Goal: Task Accomplishment & Management: Use online tool/utility

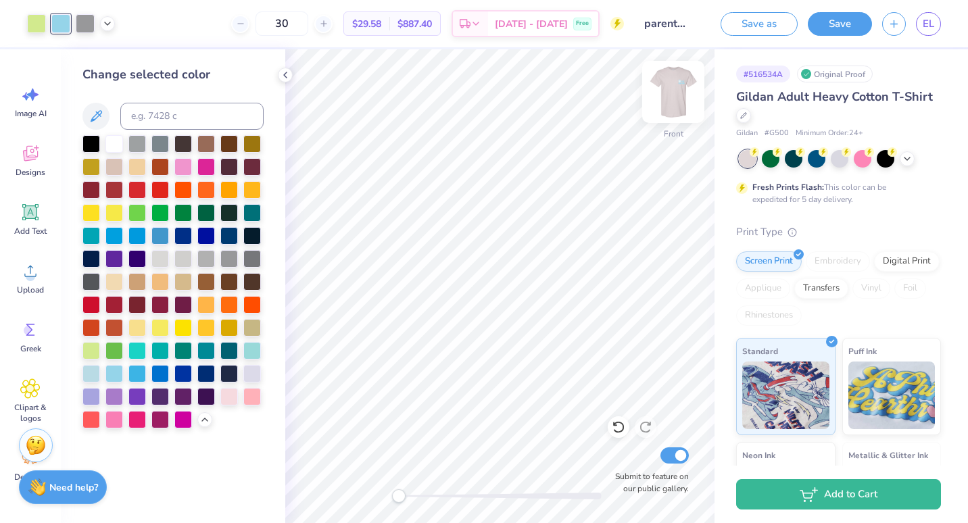
click at [679, 93] on img at bounding box center [673, 92] width 54 height 54
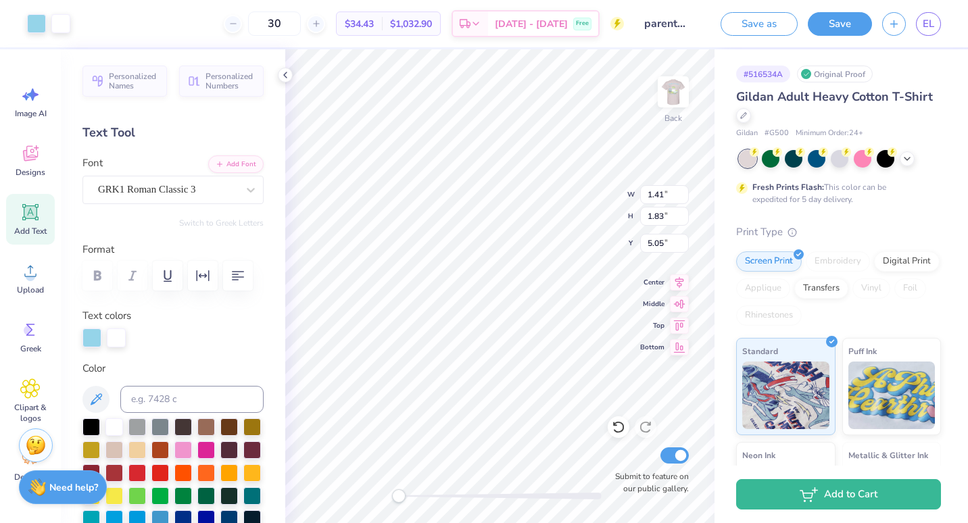
type input "1.41"
type input "1.83"
type input "5.05"
drag, startPoint x: 396, startPoint y: 493, endPoint x: 422, endPoint y: 496, distance: 25.8
click at [422, 496] on div at bounding box center [500, 496] width 203 height 7
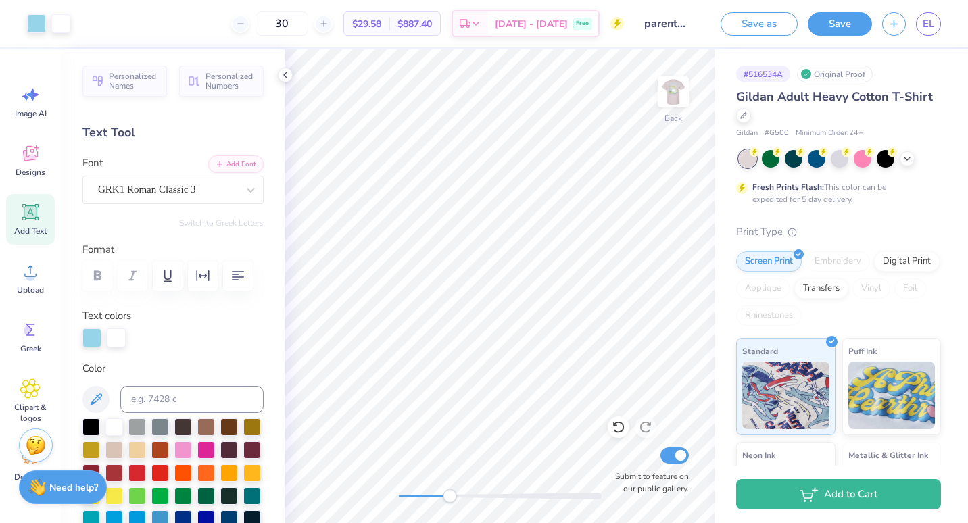
drag, startPoint x: 404, startPoint y: 500, endPoint x: 451, endPoint y: 500, distance: 46.7
click at [451, 500] on div "Accessibility label" at bounding box center [450, 497] width 14 height 14
click at [613, 447] on div "Back Submit to feature on our public gallery." at bounding box center [499, 286] width 429 height 474
type input "5.43"
type input "3.64"
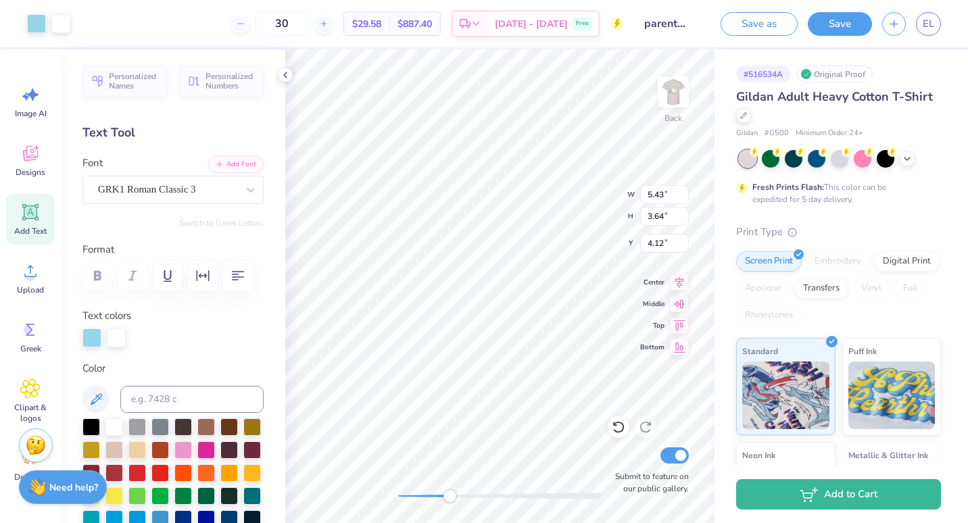
type input "4.12"
click at [371, 500] on div "Back W 5.43 5.43 " H 3.64 3.64 " Y 4.12 4.12 " Center Middle Top Bottom Submit …" at bounding box center [499, 286] width 429 height 474
type input "1.38"
type input "1.37"
type input "6.25"
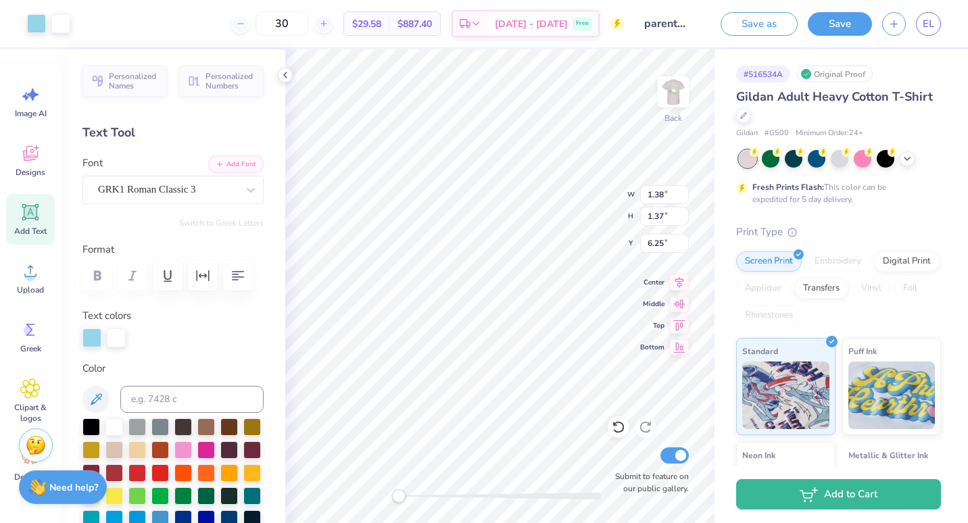
type input "4.55"
type input "3.19"
type input "4.64"
type input "2.56"
type input "2.10"
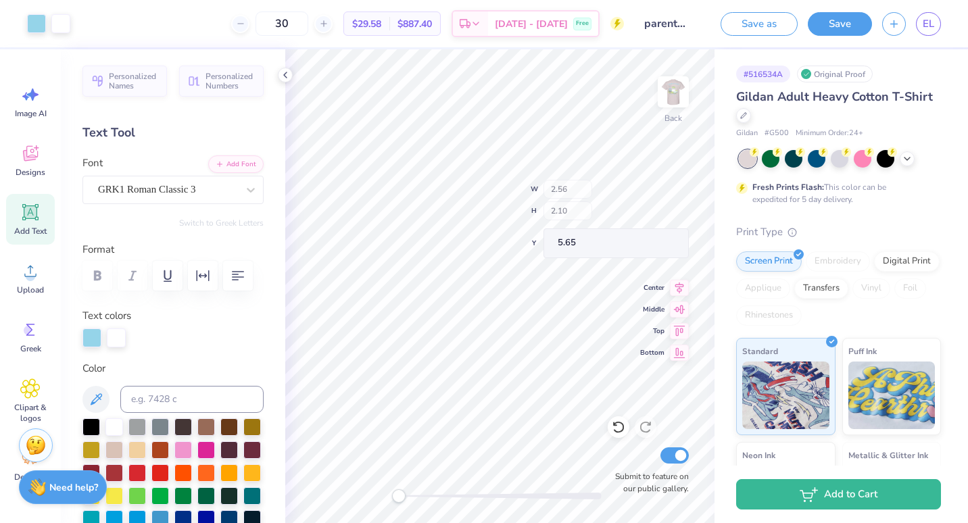
type input "5.86"
click at [479, 481] on div "Back Submit to feature on our public gallery." at bounding box center [499, 286] width 429 height 474
click at [903, 157] on icon at bounding box center [907, 157] width 11 height 11
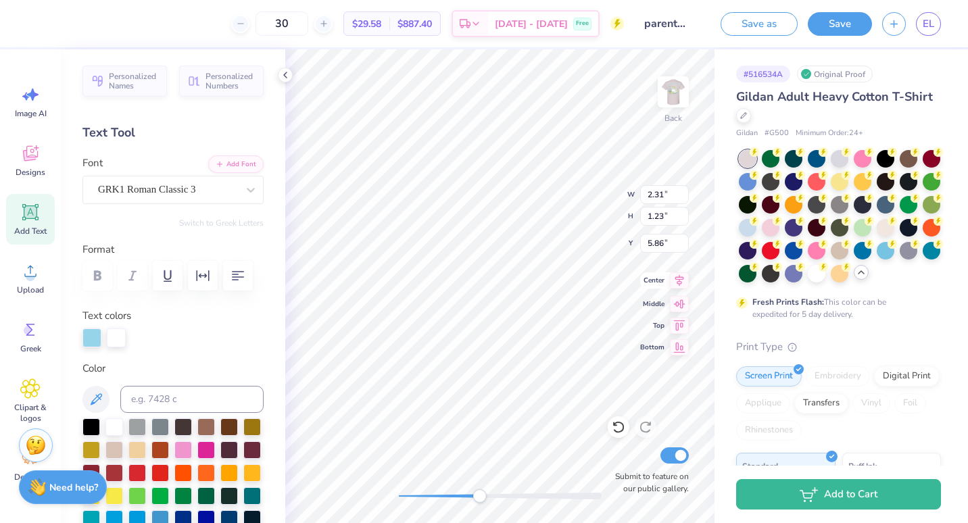
type input "2.31"
type input "1.23"
type input "5.86"
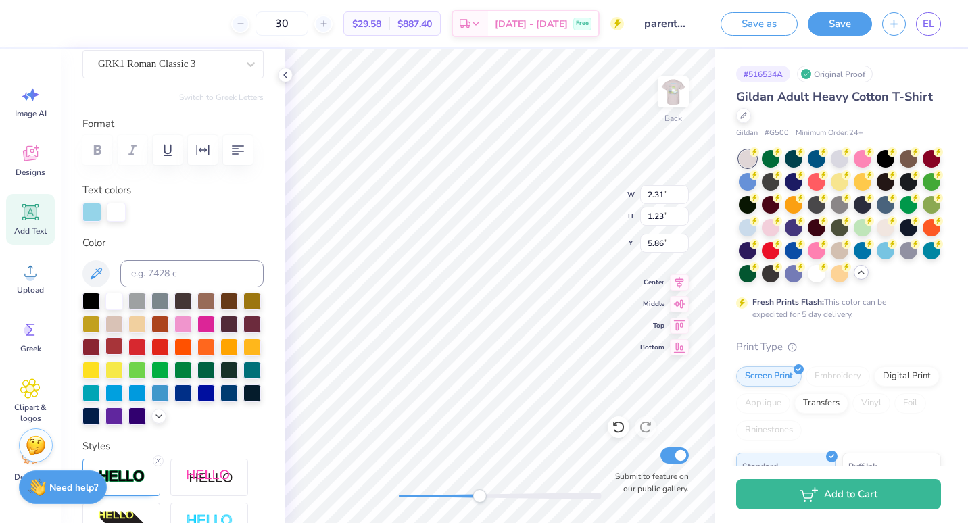
scroll to position [133, 0]
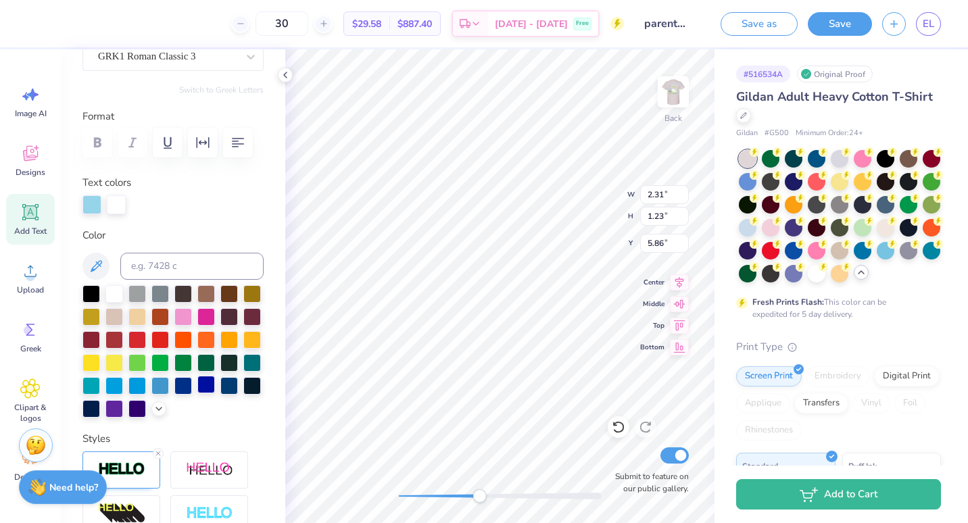
click at [197, 394] on div at bounding box center [206, 385] width 18 height 18
type input "2.56"
type input "0.53"
type input "7.28"
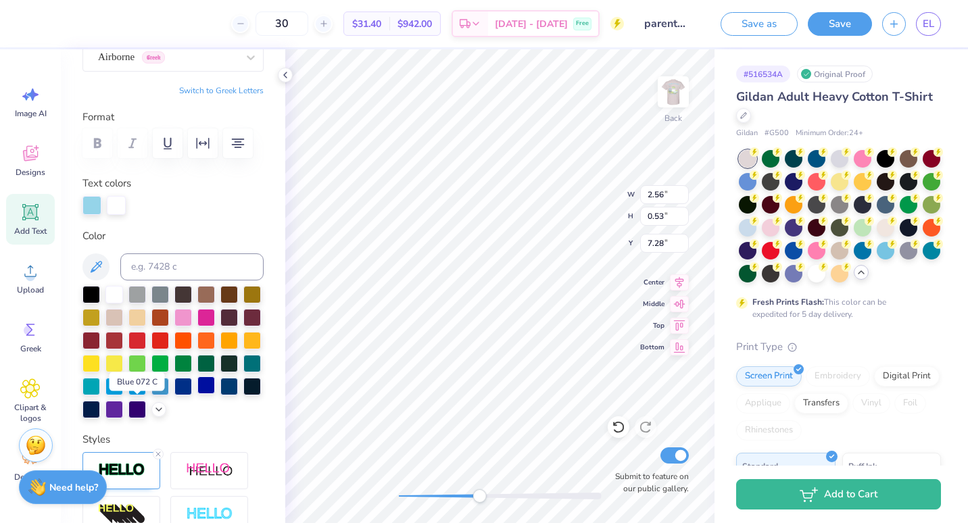
click at [197, 394] on div at bounding box center [206, 386] width 18 height 18
drag, startPoint x: 473, startPoint y: 490, endPoint x: 408, endPoint y: 495, distance: 65.8
click at [408, 495] on div at bounding box center [500, 497] width 203 height 14
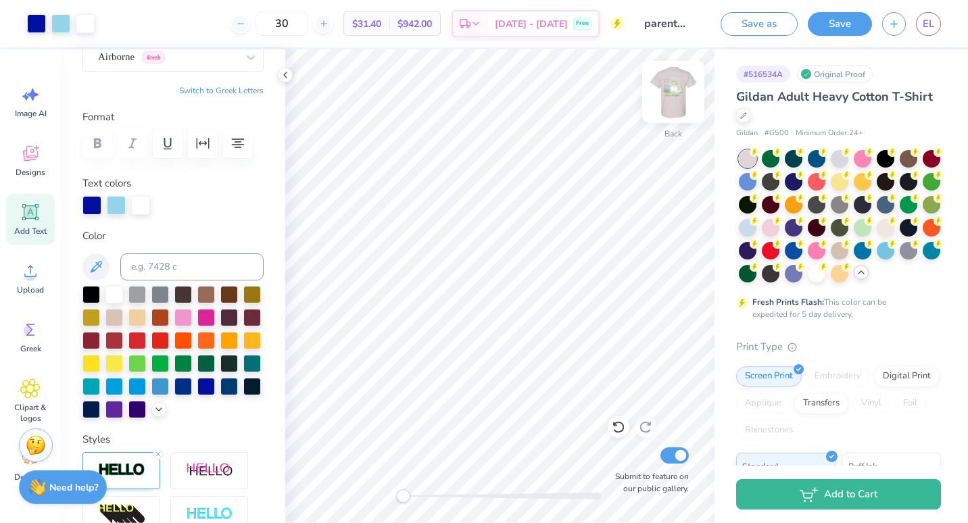
click at [678, 96] on img at bounding box center [673, 92] width 54 height 54
click at [62, 23] on div at bounding box center [60, 22] width 19 height 19
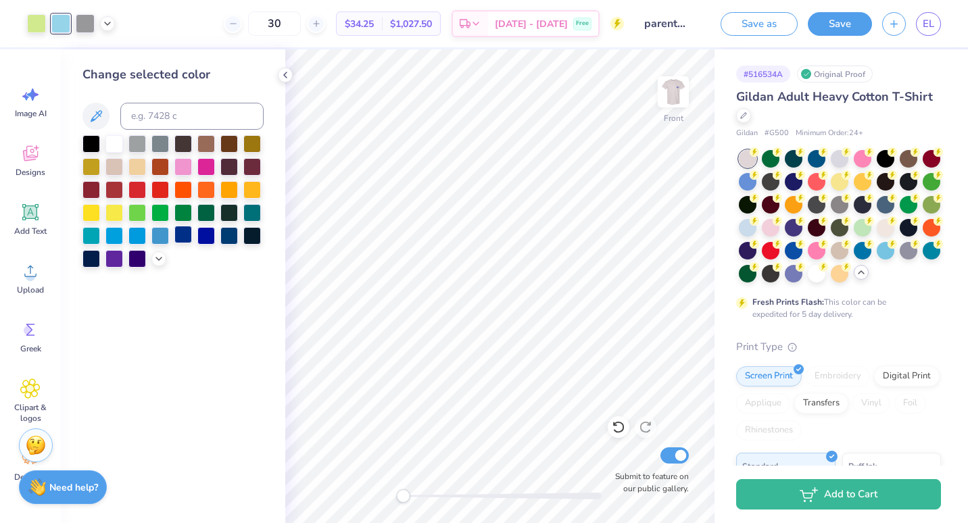
click at [186, 237] on div at bounding box center [183, 235] width 18 height 18
click at [204, 239] on div at bounding box center [206, 235] width 18 height 18
click at [162, 260] on icon at bounding box center [158, 257] width 11 height 11
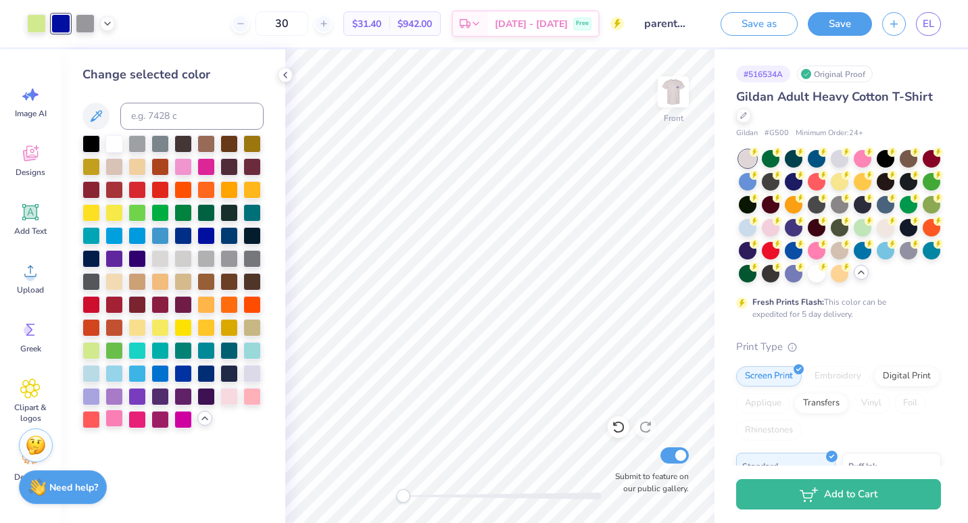
click at [114, 421] on div at bounding box center [114, 419] width 18 height 18
click at [228, 402] on div at bounding box center [229, 396] width 18 height 18
click at [808, 281] on div at bounding box center [817, 273] width 18 height 18
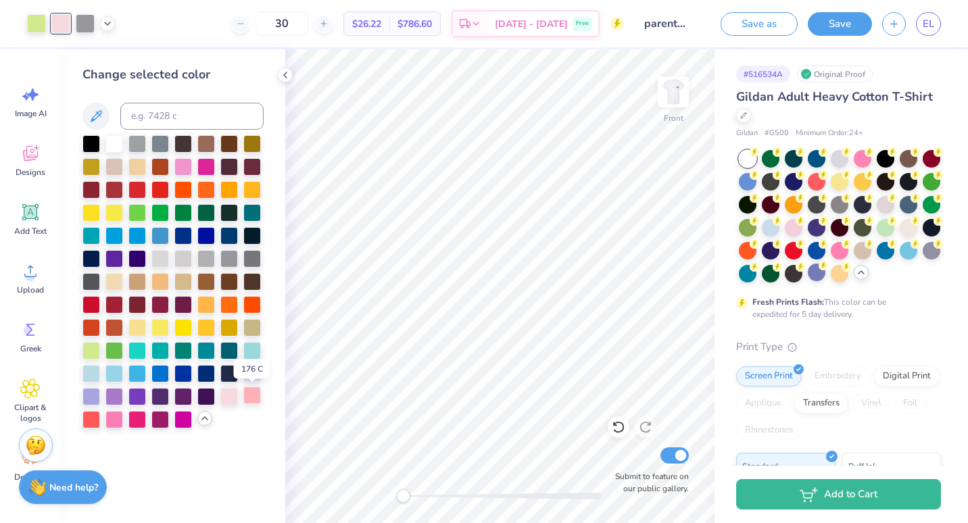
click at [253, 398] on div at bounding box center [252, 396] width 18 height 18
click at [231, 399] on div at bounding box center [229, 396] width 18 height 18
click at [181, 168] on div at bounding box center [183, 166] width 18 height 18
click at [227, 397] on div at bounding box center [229, 396] width 18 height 18
click at [683, 90] on img at bounding box center [673, 92] width 54 height 54
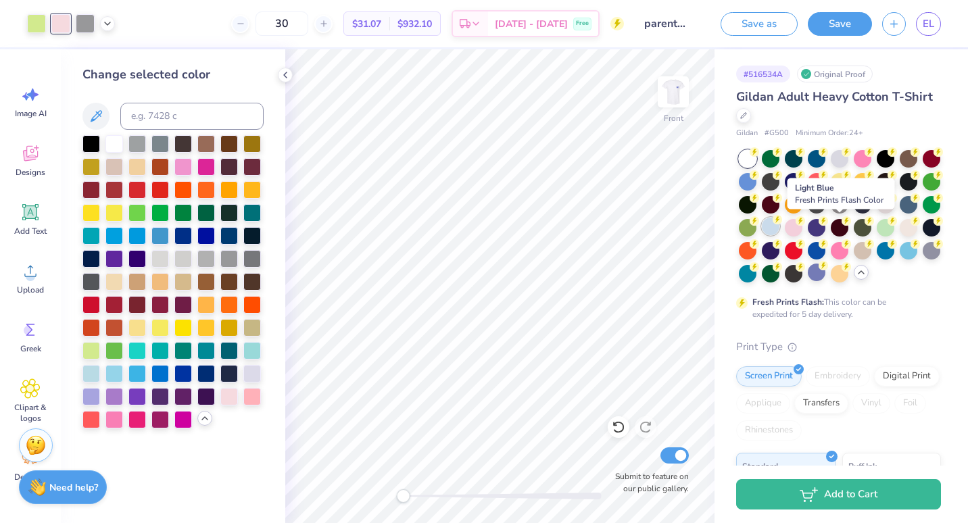
click at [780, 226] on div at bounding box center [771, 227] width 18 height 18
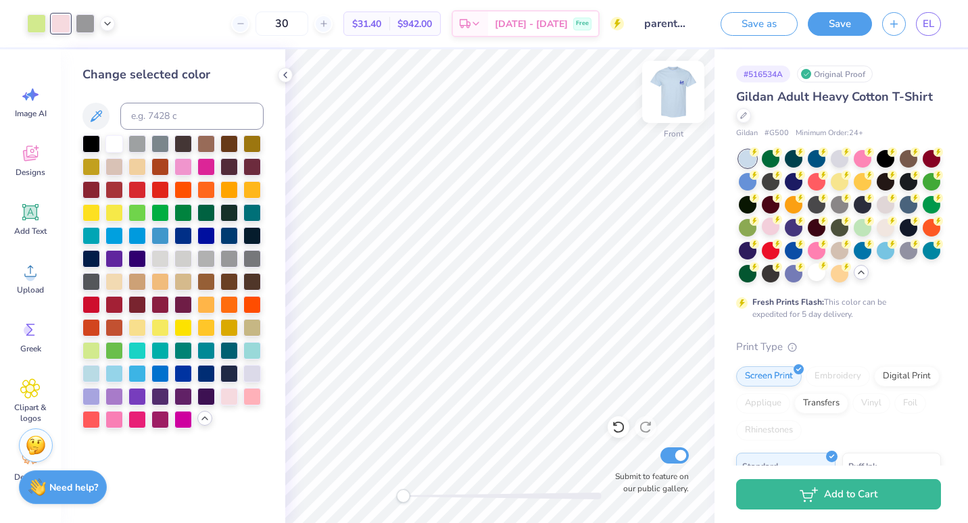
click at [677, 104] on img at bounding box center [673, 92] width 54 height 54
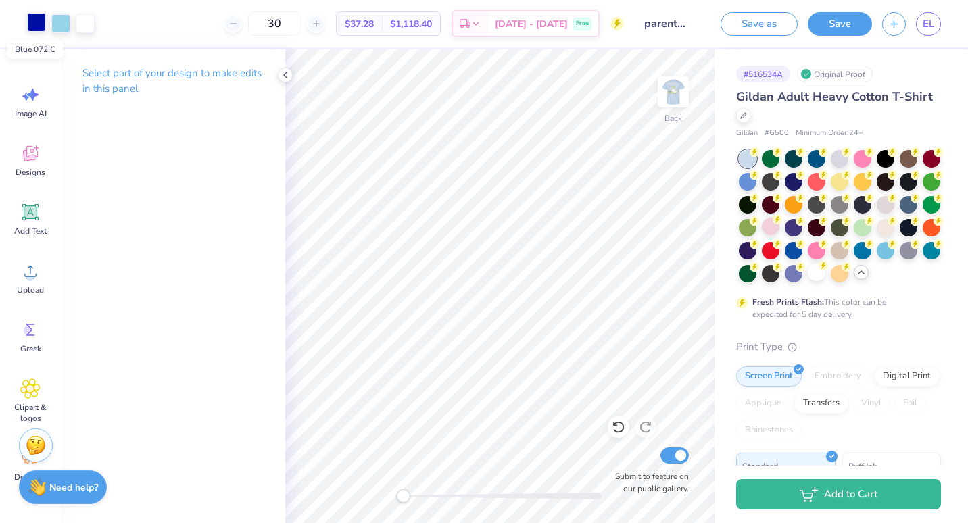
click at [38, 25] on div at bounding box center [36, 22] width 19 height 19
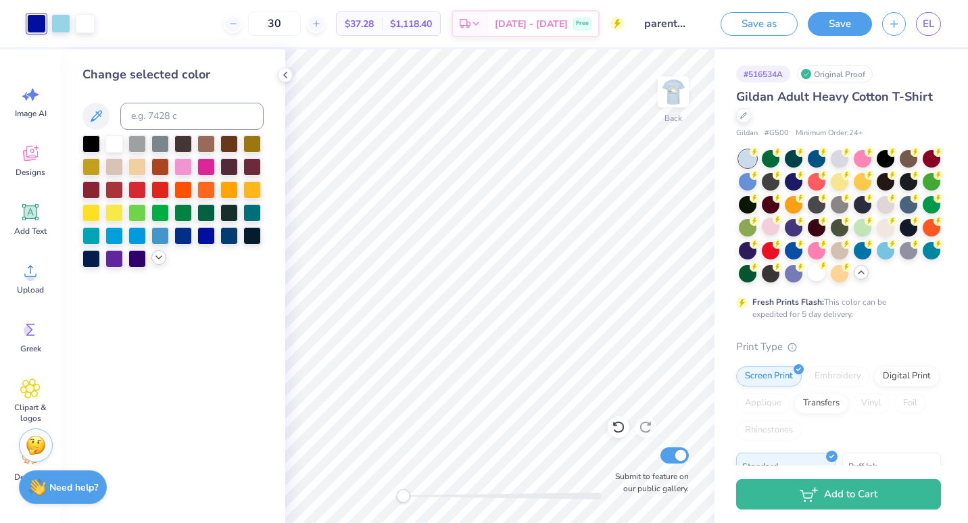
click at [156, 260] on icon at bounding box center [158, 257] width 11 height 11
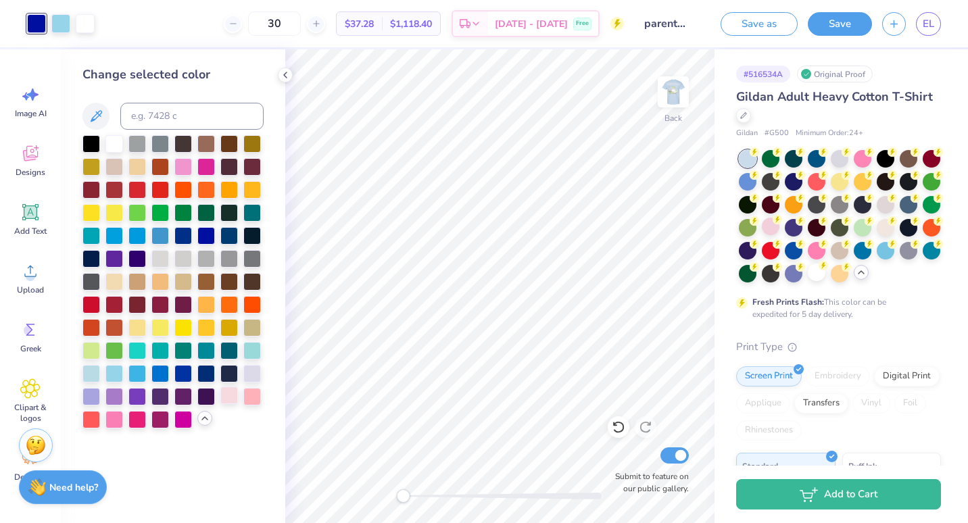
click at [231, 403] on div at bounding box center [229, 396] width 18 height 18
click at [930, 20] on span "EL" at bounding box center [928, 24] width 11 height 16
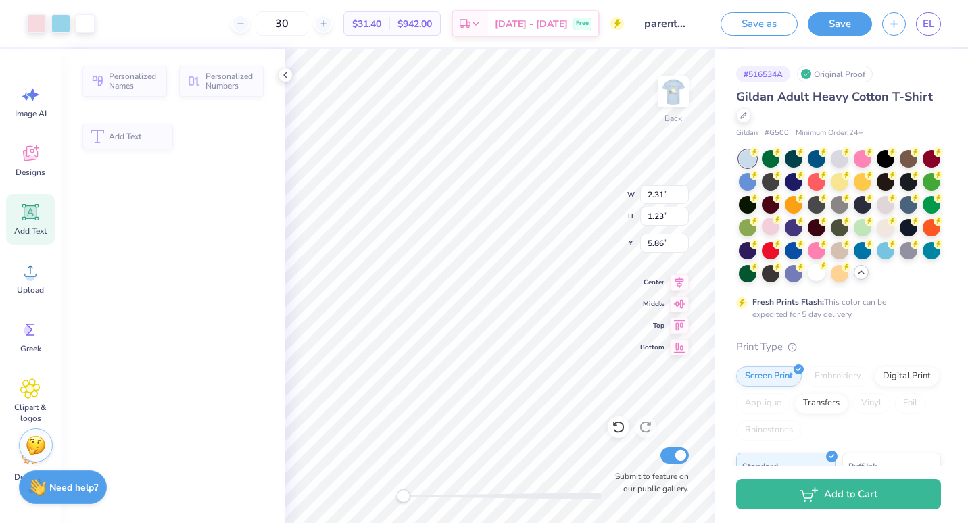
type input "2.31"
type input "1.23"
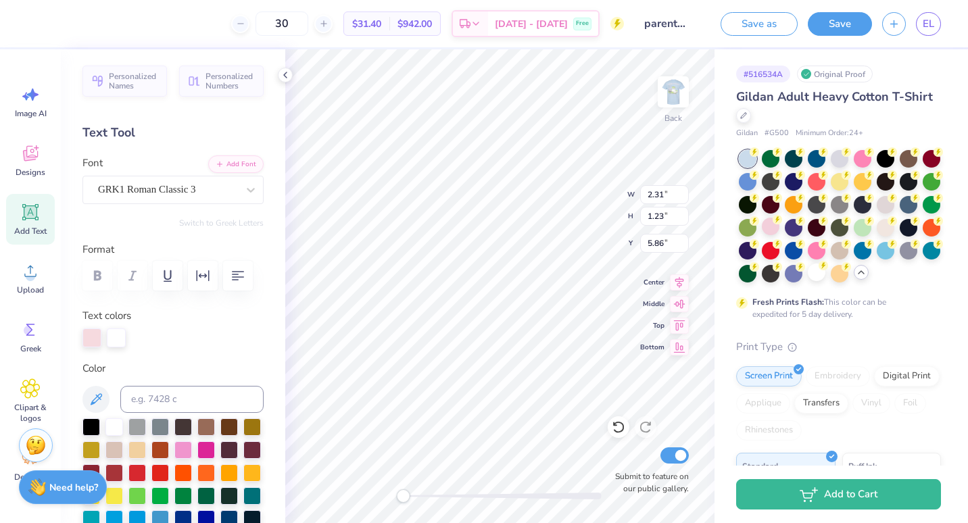
scroll to position [11, 1]
click at [308, 24] on input "30" at bounding box center [282, 23] width 53 height 24
click at [303, 26] on input "30" at bounding box center [282, 23] width 53 height 24
click at [304, 24] on input "30" at bounding box center [282, 23] width 53 height 24
type input "3"
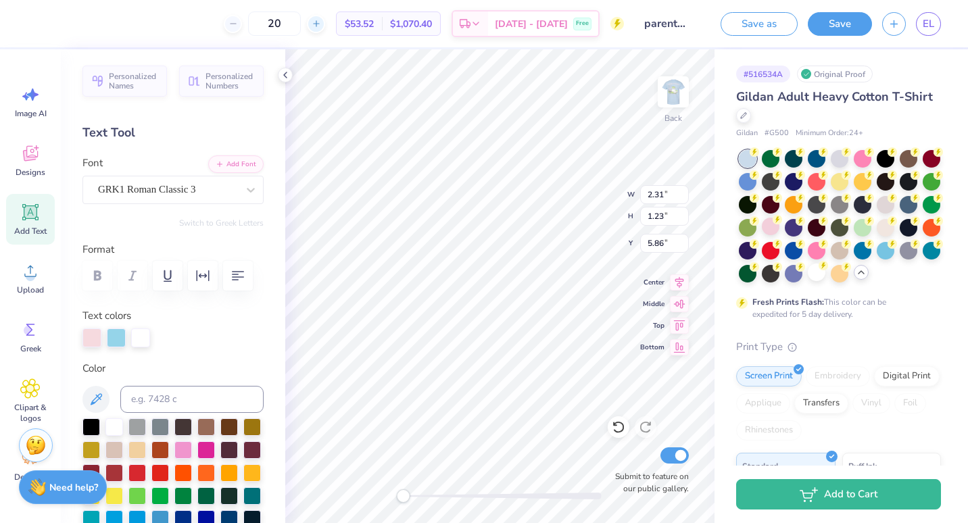
type input "2"
type input "3"
type input "4"
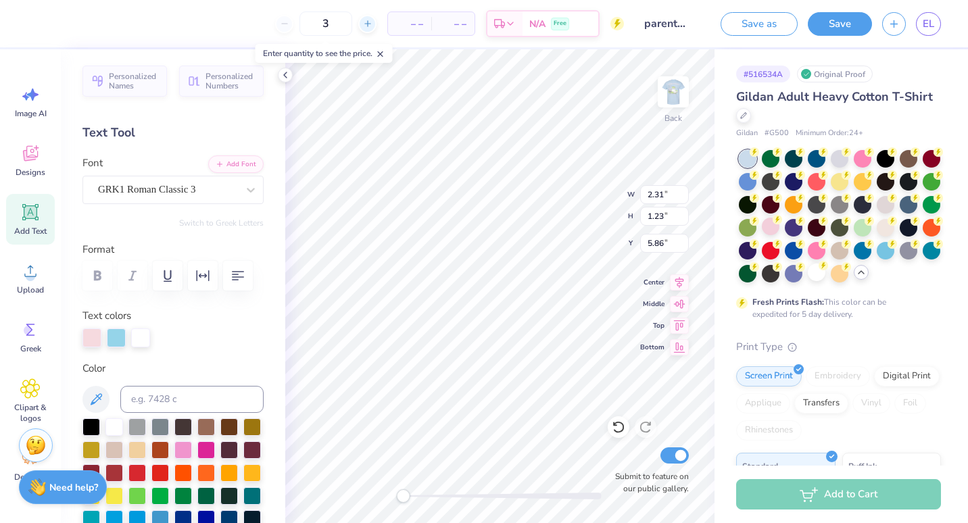
type input "30"
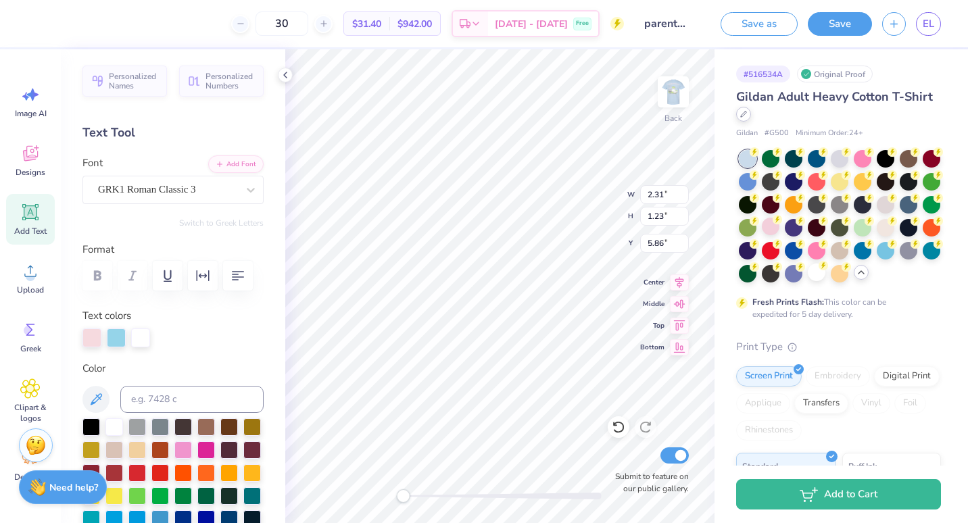
click at [751, 113] on div at bounding box center [743, 114] width 15 height 15
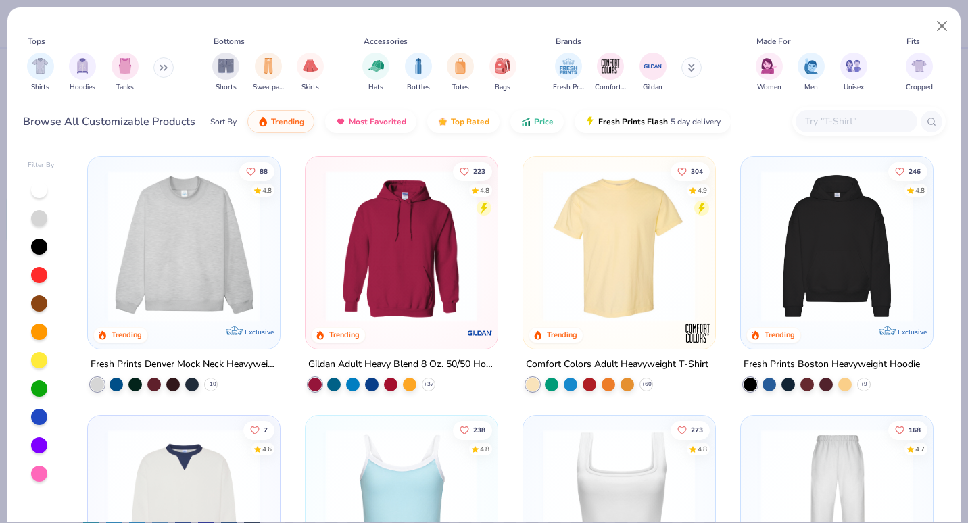
click at [172, 72] on div "Shirts Hoodies Tanks" at bounding box center [101, 72] width 156 height 50
click at [45, 70] on img "filter for Shirts" at bounding box center [40, 65] width 16 height 16
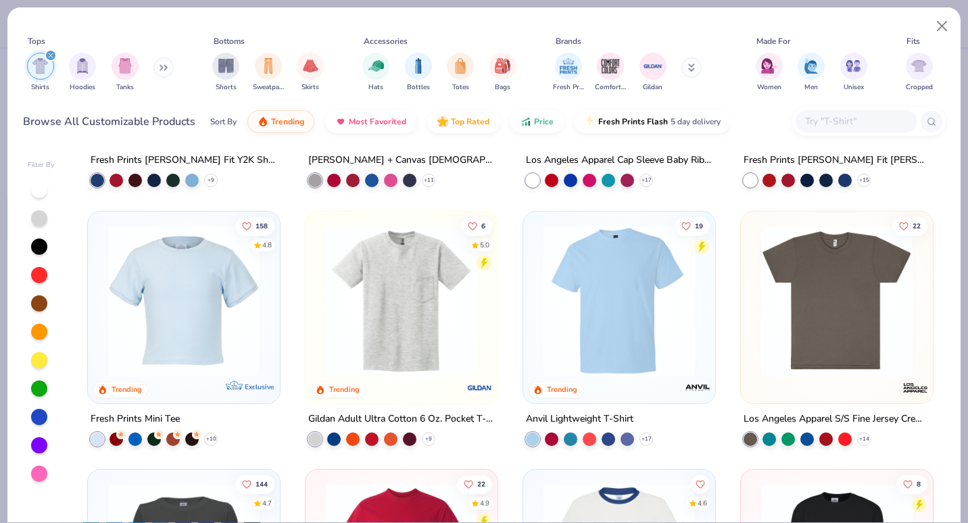
scroll to position [464, 0]
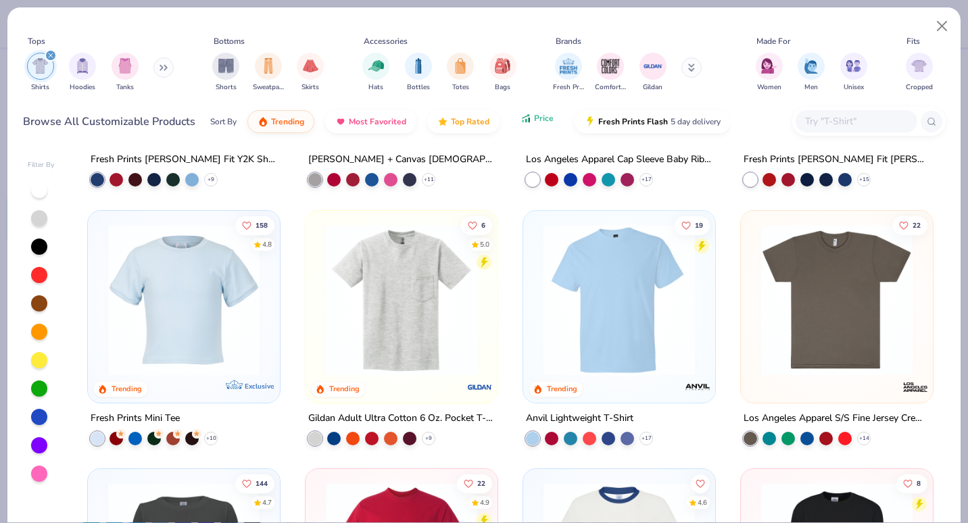
click at [536, 123] on span "Price" at bounding box center [544, 118] width 20 height 11
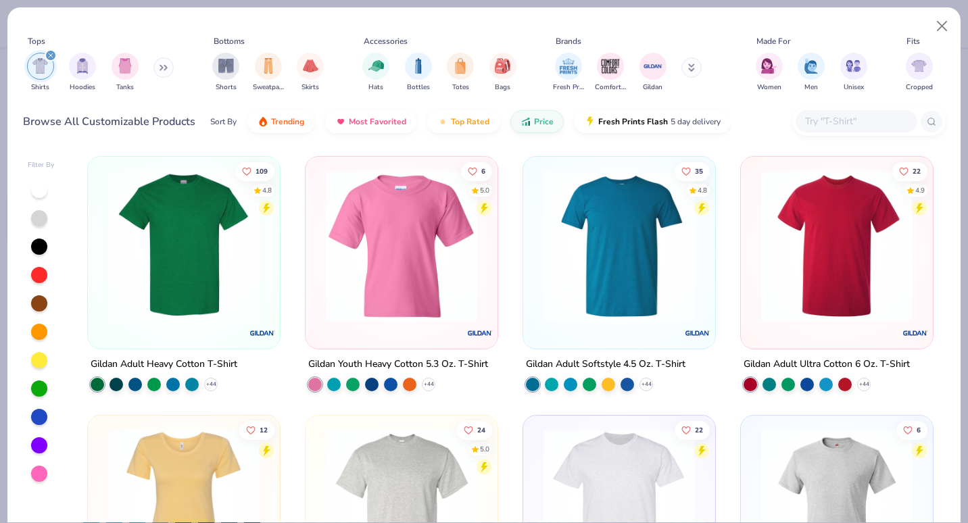
click at [936, 11] on div "Tops Shirts Hoodies Tanks Bottoms Shorts Sweatpants Skirts Accessories Hats Bot…" at bounding box center [483, 76] width 953 height 139
click at [941, 28] on button "Close" at bounding box center [943, 27] width 26 height 26
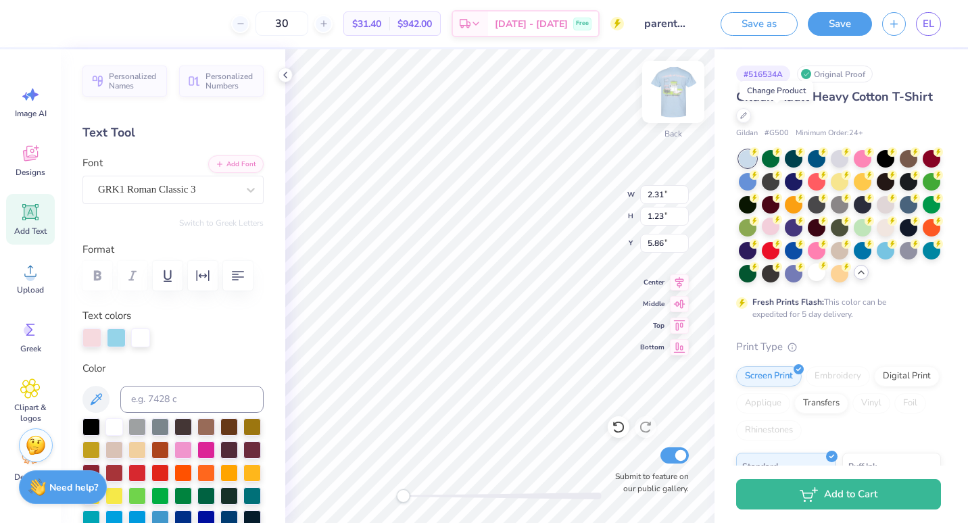
click at [671, 104] on img at bounding box center [673, 92] width 54 height 54
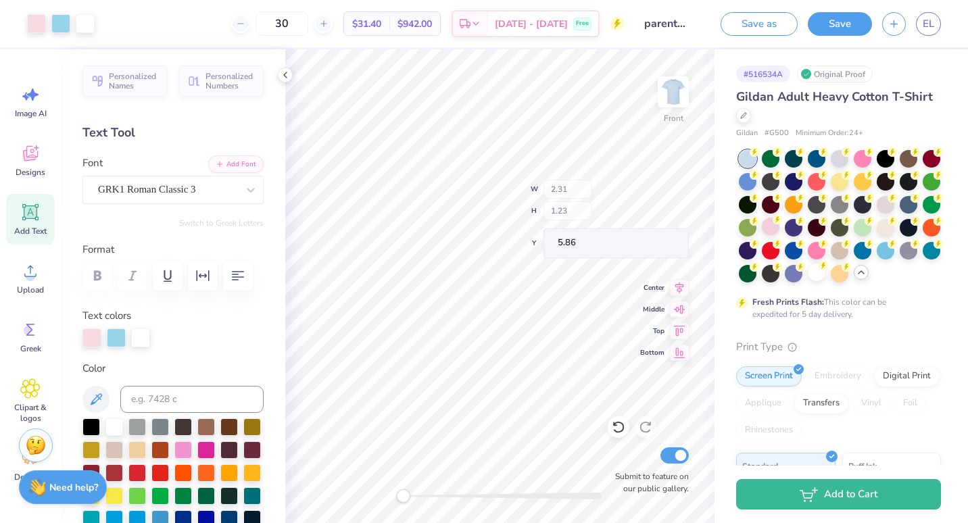
type input "2.27"
type input "1.21"
type input "7.57"
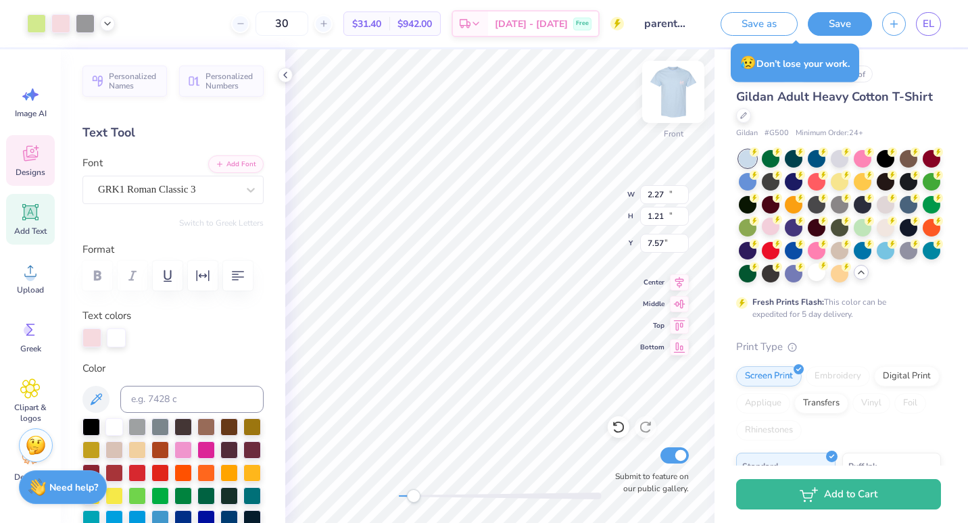
type input "14.28"
type input "13.37"
type input "3.60"
type input "5.84"
type input "0.48"
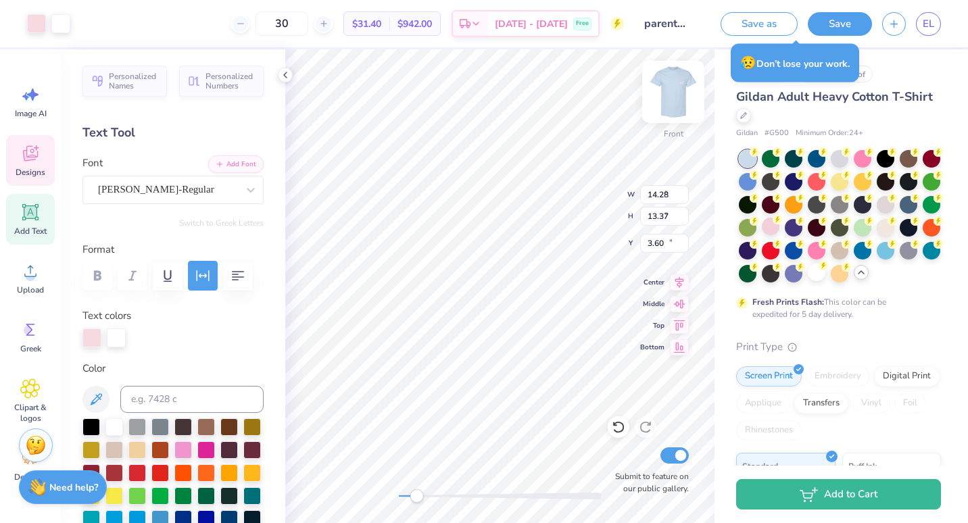
type input "16.49"
type textarea "LEXINGTON, KY 2025"
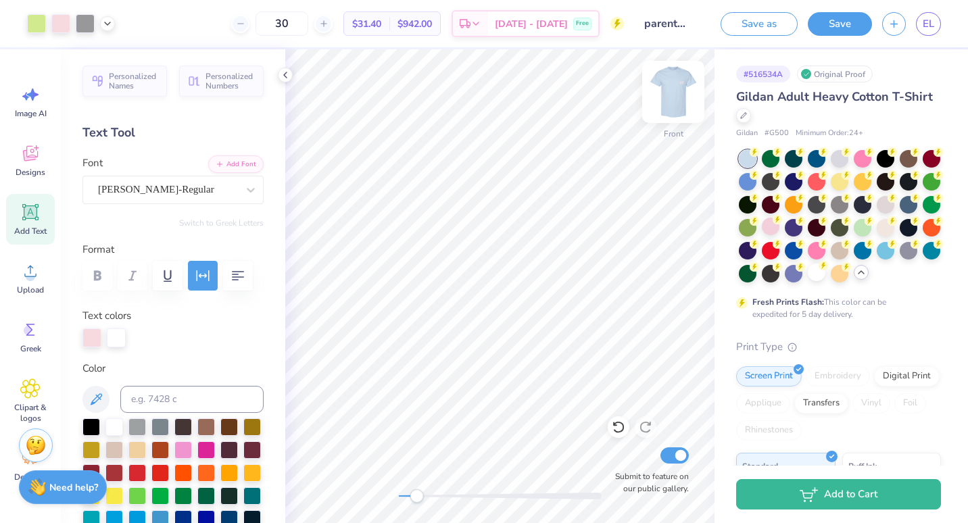
click at [680, 87] on img at bounding box center [673, 92] width 54 height 54
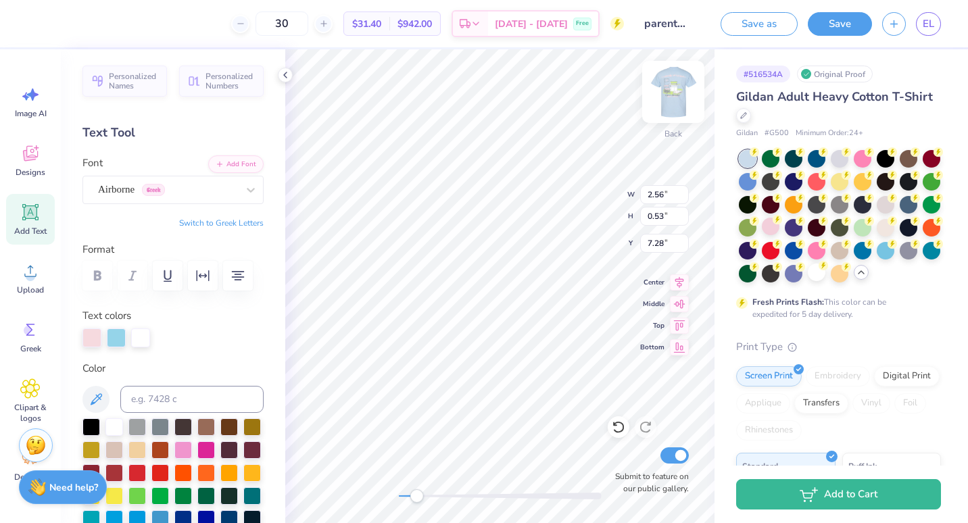
click at [676, 90] on img at bounding box center [673, 92] width 54 height 54
type input "2.52"
type input "0.52"
type input "8.97"
click at [383, 496] on div "Front W 2.52 2.52 " H 0.52 0.52 " Y 8.97 8.97 " Center Middle Top Bottom Submit…" at bounding box center [499, 286] width 429 height 474
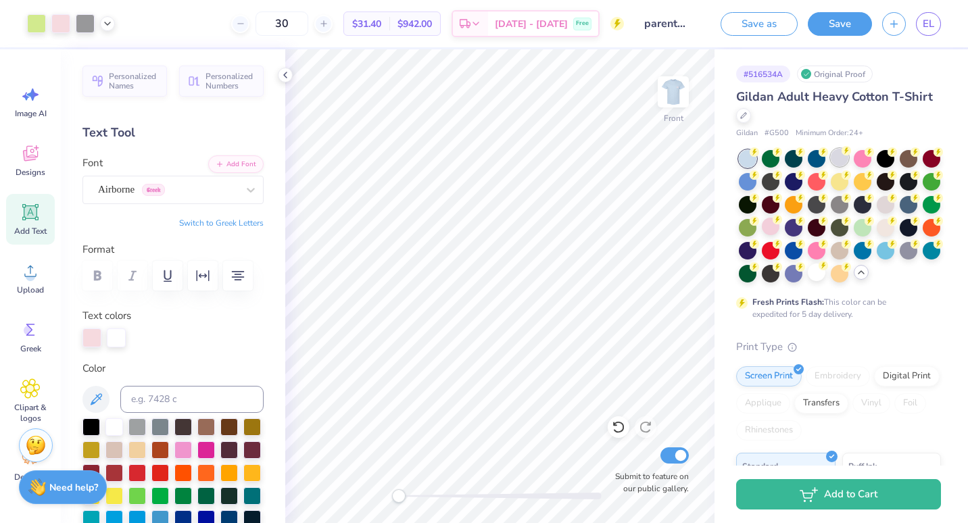
click at [835, 163] on div at bounding box center [840, 158] width 18 height 18
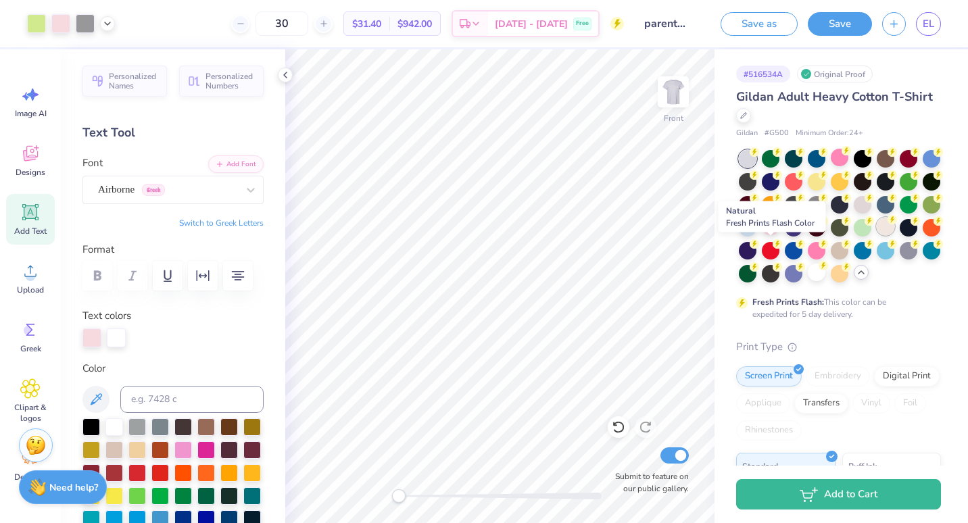
click at [877, 235] on div at bounding box center [886, 227] width 18 height 18
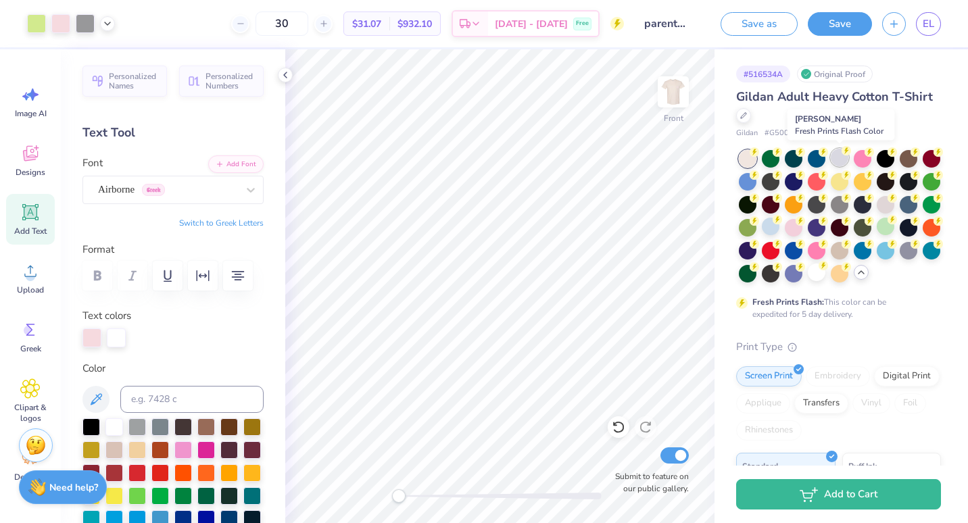
click at [842, 155] on div at bounding box center [840, 158] width 18 height 18
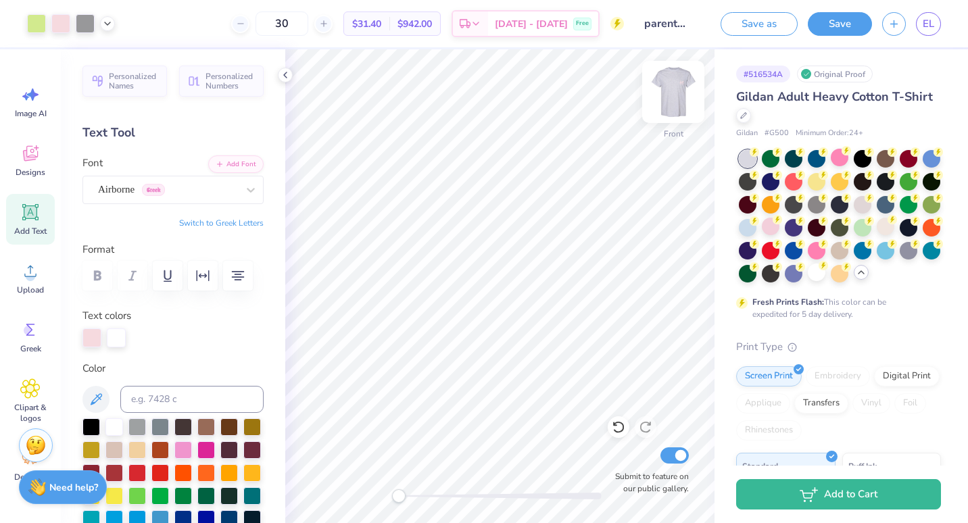
click at [674, 104] on img at bounding box center [673, 92] width 54 height 54
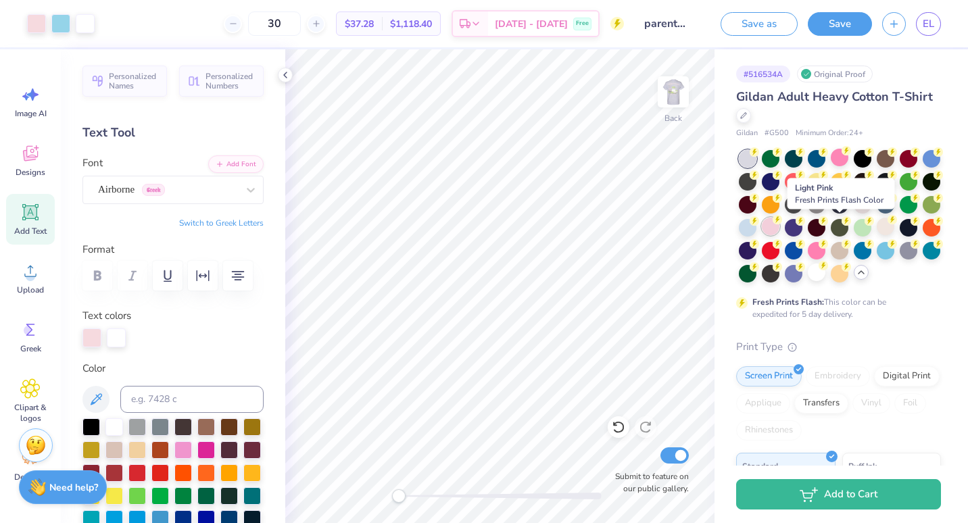
click at [780, 228] on div at bounding box center [771, 227] width 18 height 18
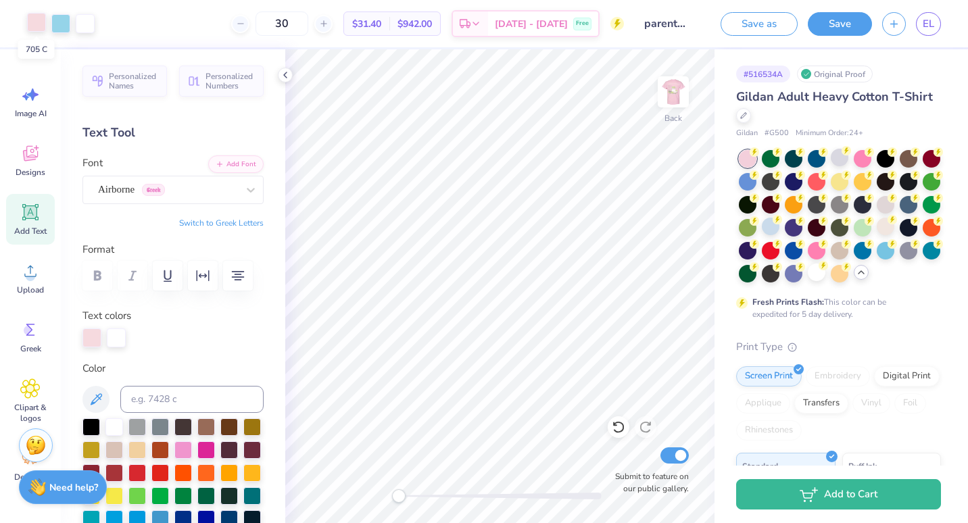
click at [37, 25] on div at bounding box center [36, 22] width 19 height 19
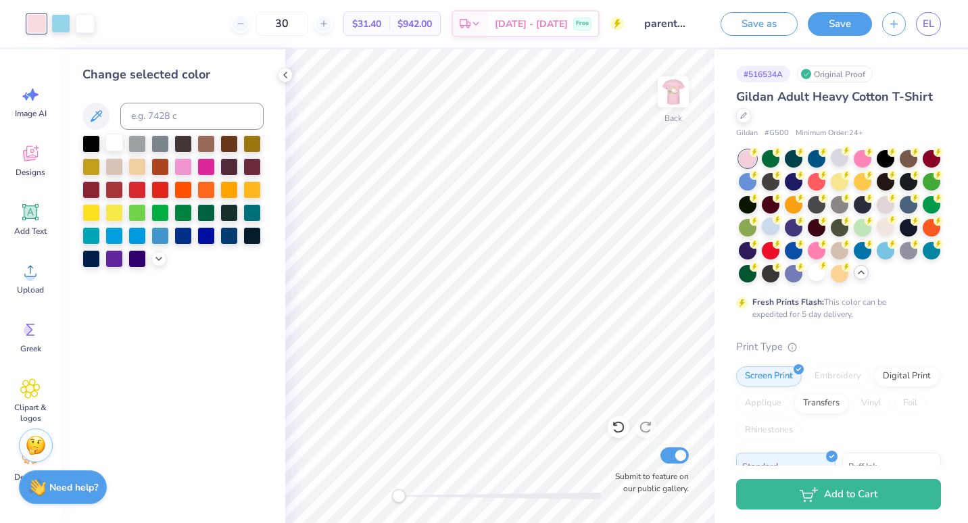
click at [114, 147] on div at bounding box center [114, 143] width 18 height 18
click at [669, 94] on img at bounding box center [673, 92] width 54 height 54
click at [62, 17] on div at bounding box center [60, 22] width 19 height 19
click at [116, 148] on div at bounding box center [114, 143] width 18 height 18
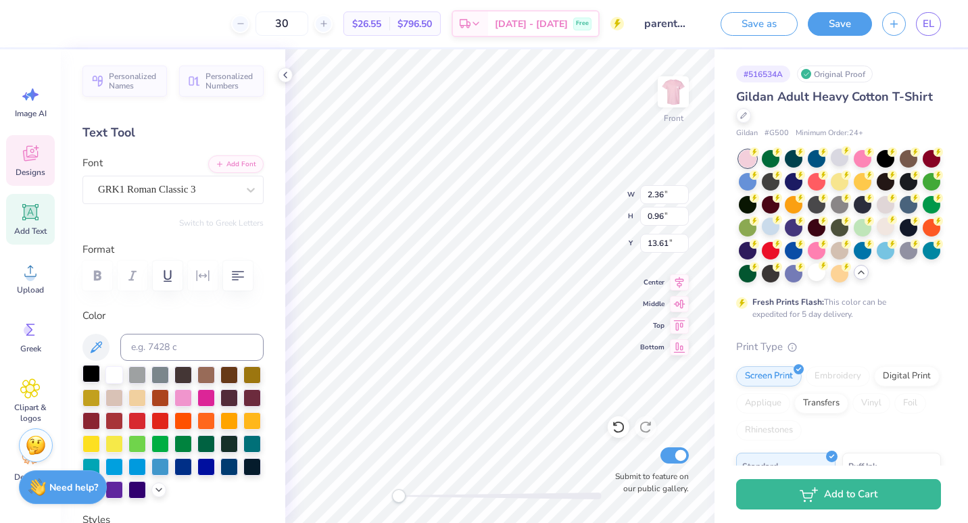
click at [91, 371] on div at bounding box center [91, 374] width 18 height 18
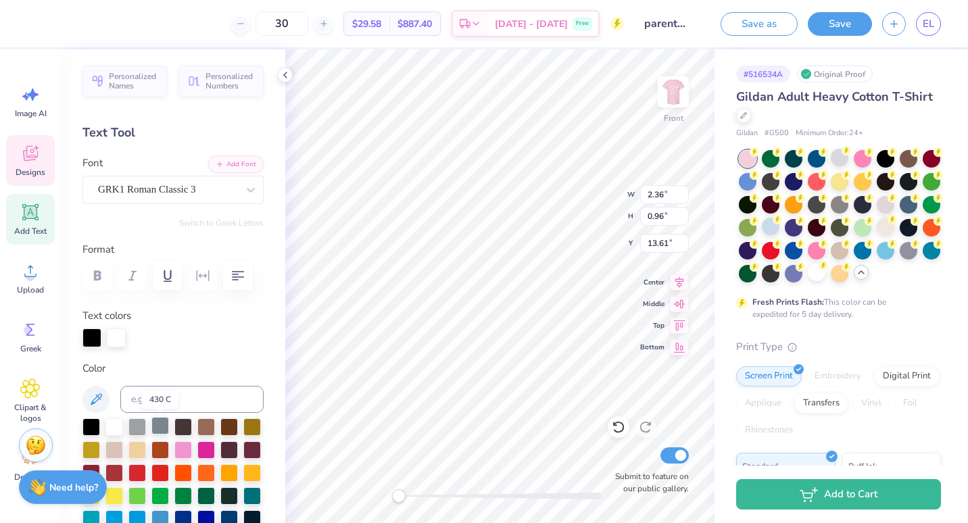
click at [156, 427] on div at bounding box center [160, 426] width 18 height 18
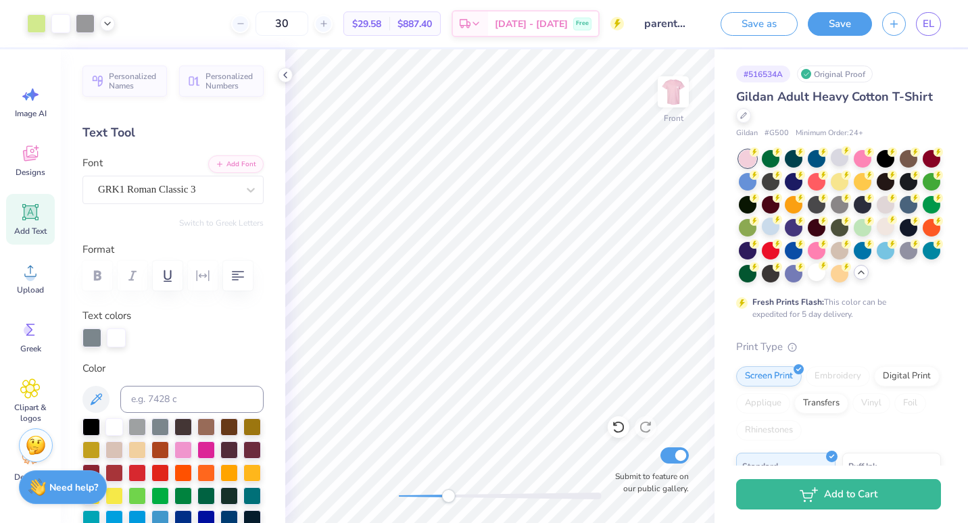
click at [533, 454] on div "Front Submit to feature on our public gallery." at bounding box center [499, 286] width 429 height 474
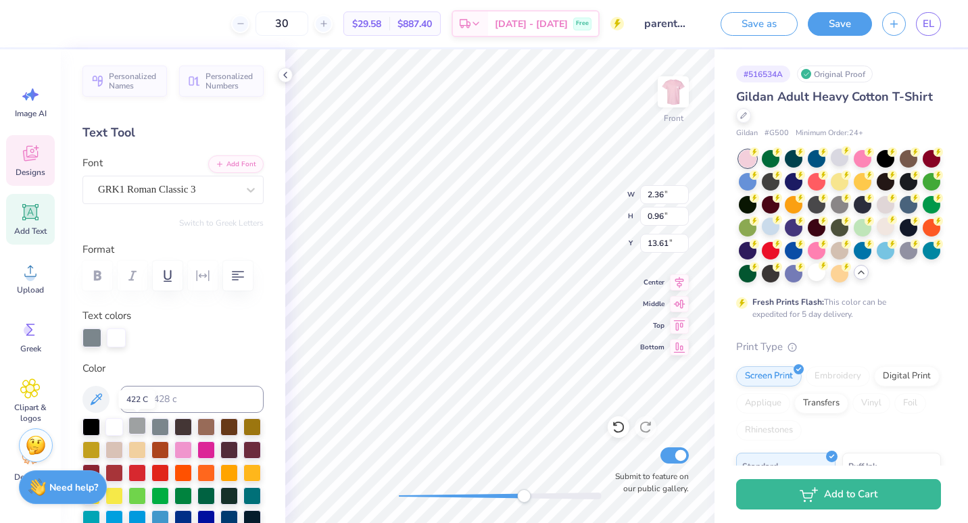
click at [141, 427] on div at bounding box center [137, 426] width 18 height 18
click at [398, 505] on div "Front W 2.36 2.36 " H 0.96 0.96 " Y 13.61 13.61 " Center Middle Top Bottom Subm…" at bounding box center [499, 286] width 429 height 474
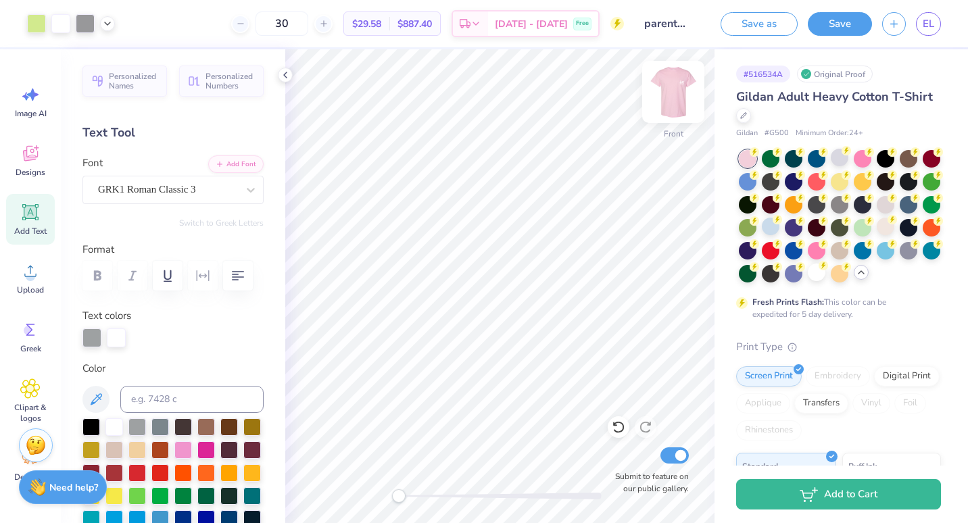
click at [673, 89] on img at bounding box center [673, 92] width 54 height 54
click at [846, 157] on div at bounding box center [840, 158] width 18 height 18
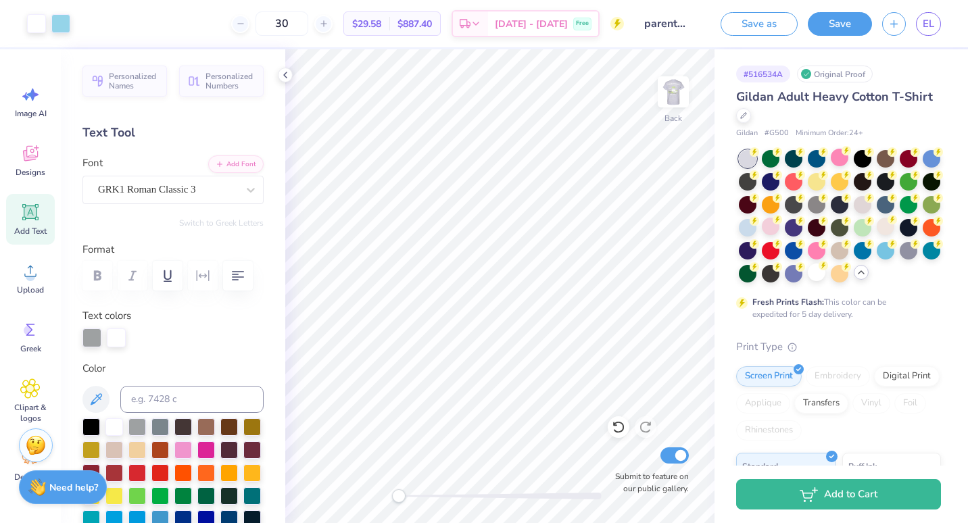
click at [680, 91] on img at bounding box center [673, 91] width 27 height 27
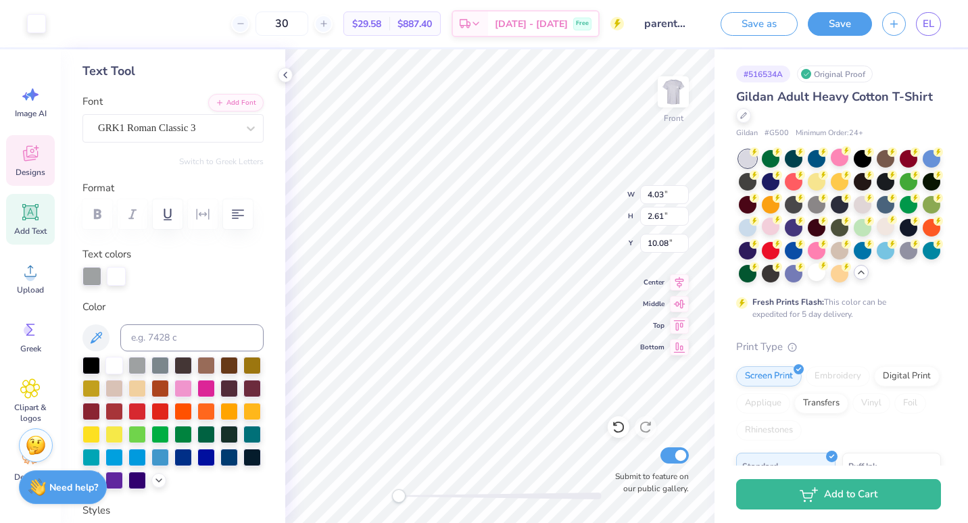
scroll to position [71, 0]
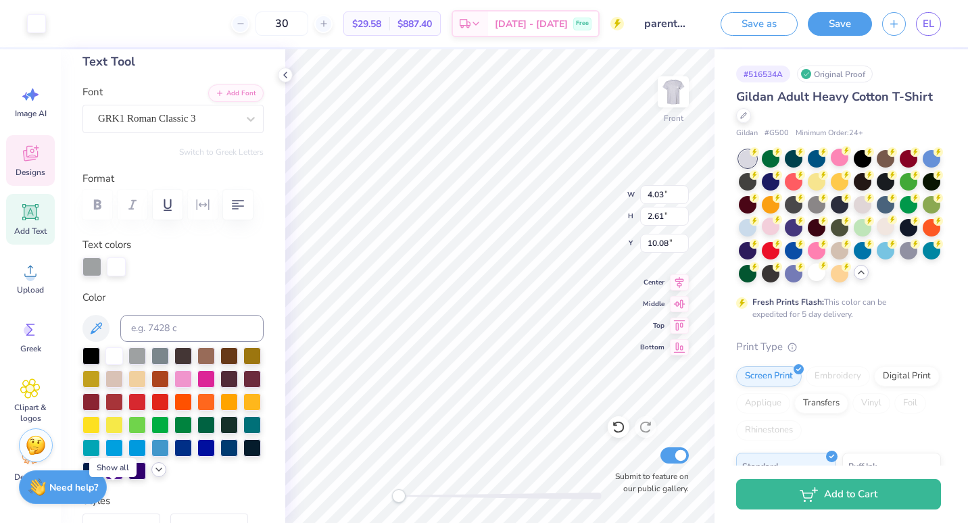
click at [153, 475] on icon at bounding box center [158, 470] width 11 height 11
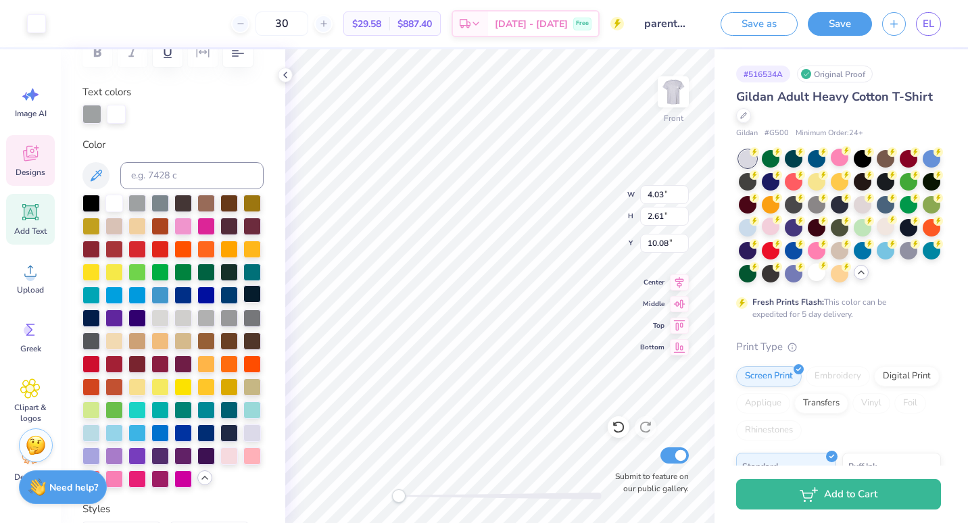
scroll to position [229, 0]
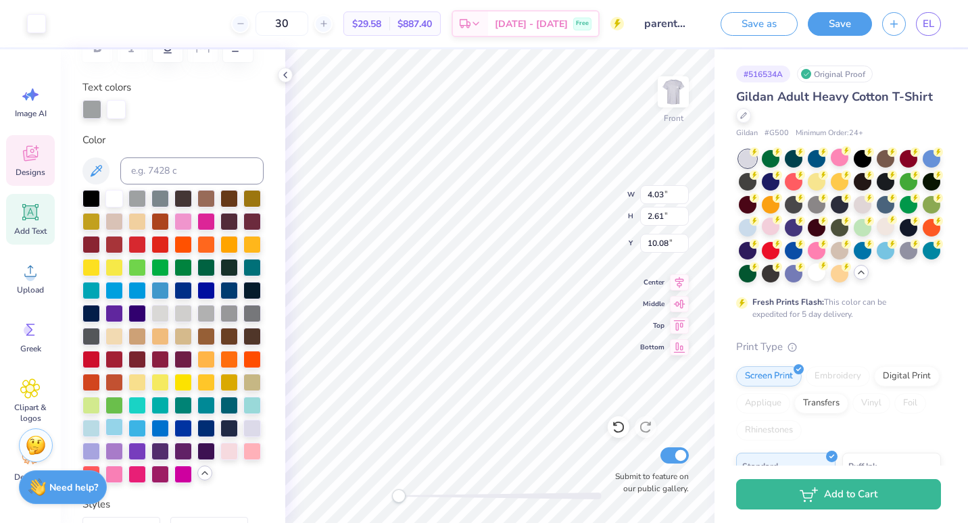
click at [123, 436] on div at bounding box center [114, 428] width 18 height 18
click at [62, 25] on div at bounding box center [60, 22] width 19 height 19
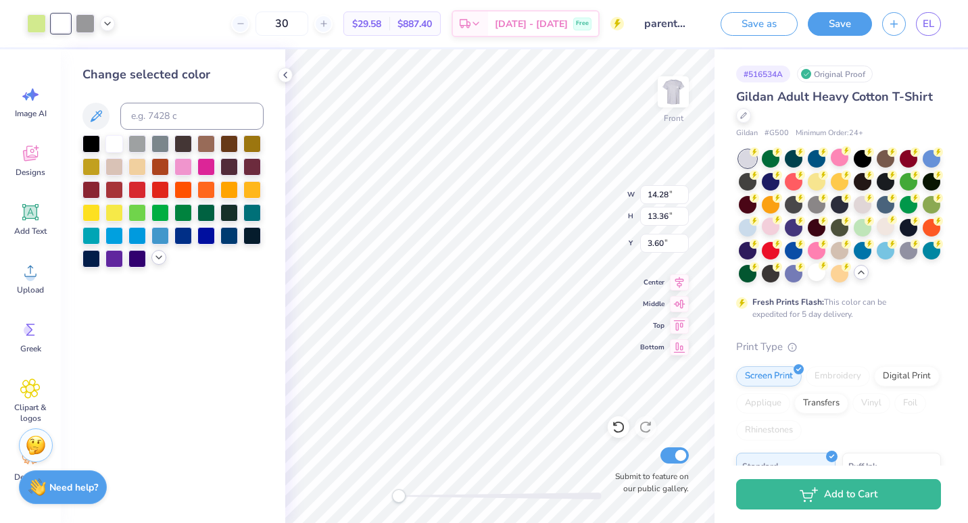
click at [160, 255] on icon at bounding box center [158, 257] width 11 height 11
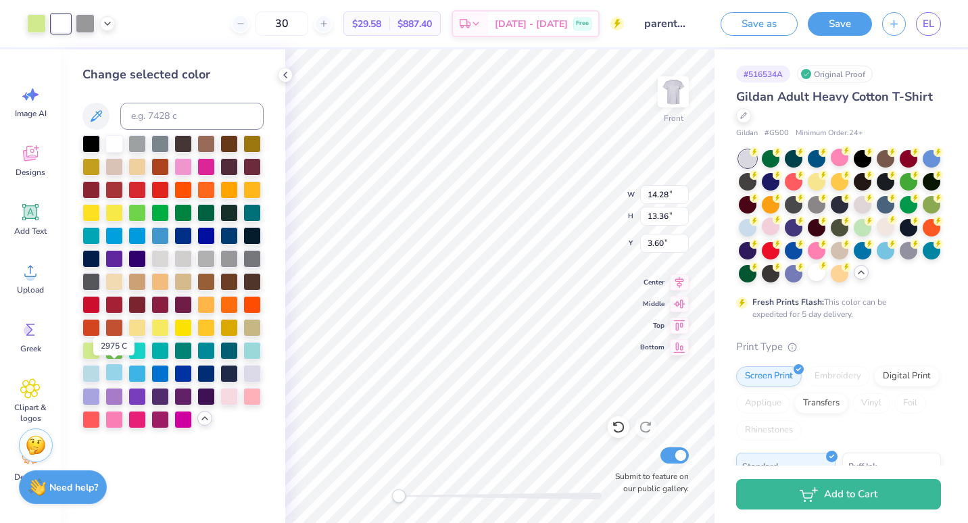
click at [111, 371] on div at bounding box center [114, 373] width 18 height 18
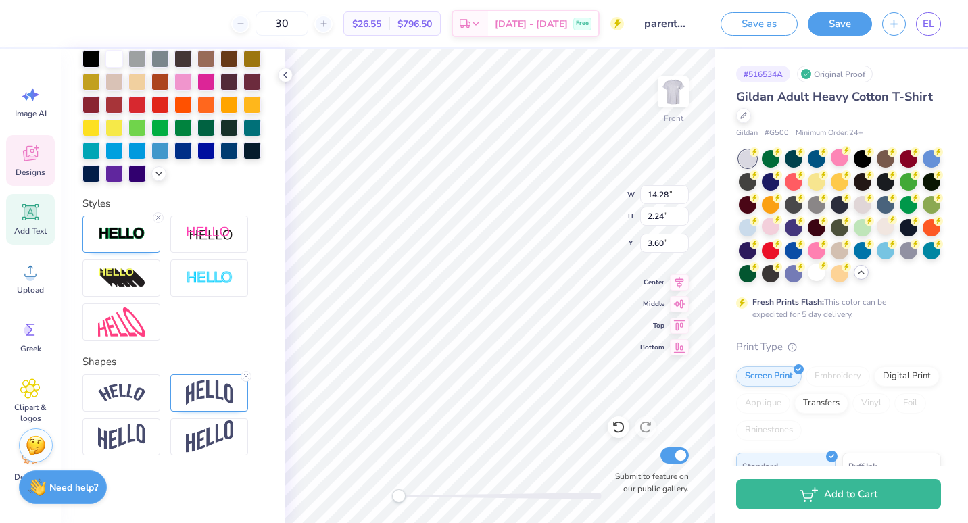
scroll to position [323, 0]
click at [115, 242] on img at bounding box center [121, 235] width 47 height 16
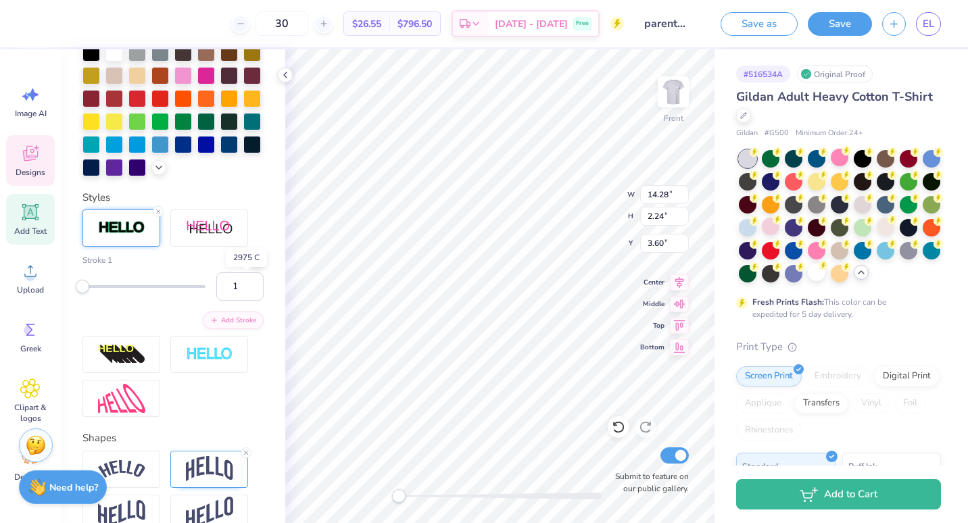
click at [250, 266] on div at bounding box center [257, 259] width 14 height 14
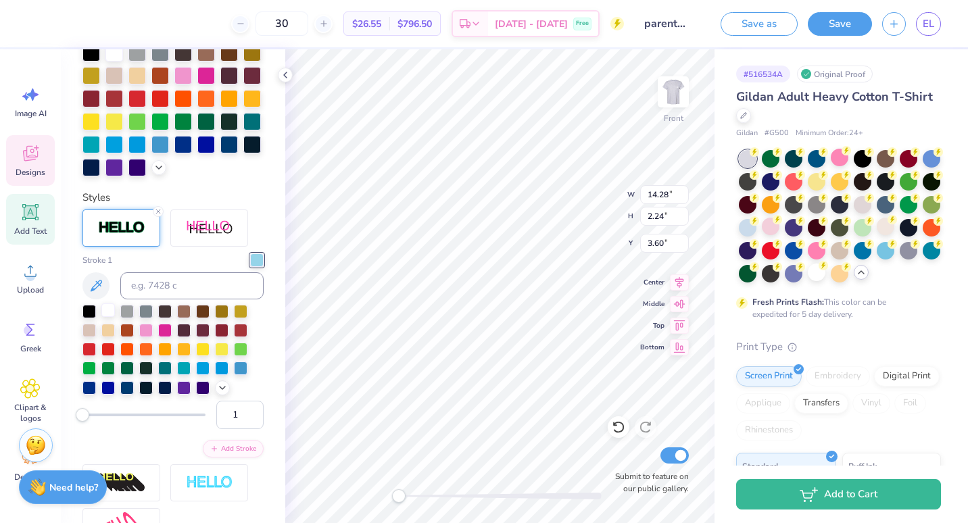
click at [105, 317] on div at bounding box center [108, 311] width 14 height 14
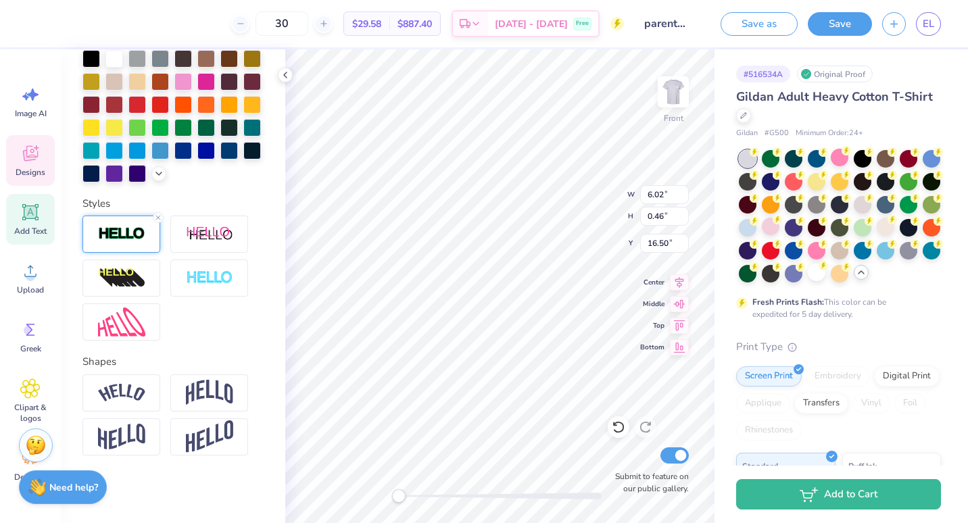
click at [105, 242] on img at bounding box center [121, 235] width 47 height 16
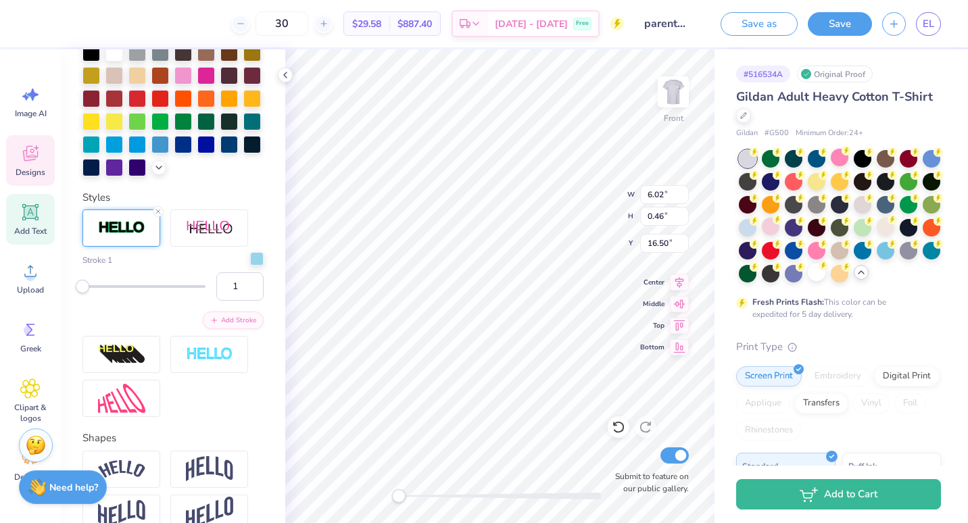
click at [250, 266] on div at bounding box center [257, 259] width 14 height 14
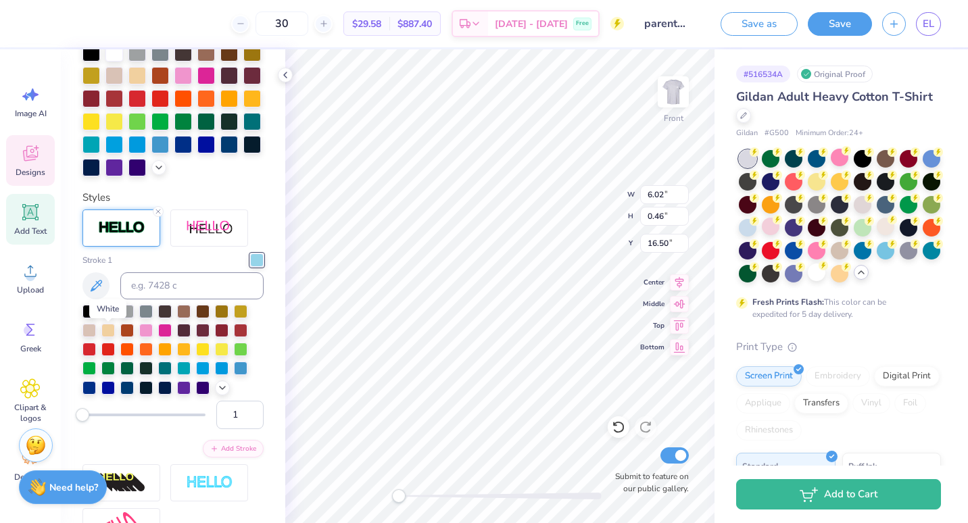
click at [110, 317] on div at bounding box center [108, 311] width 14 height 14
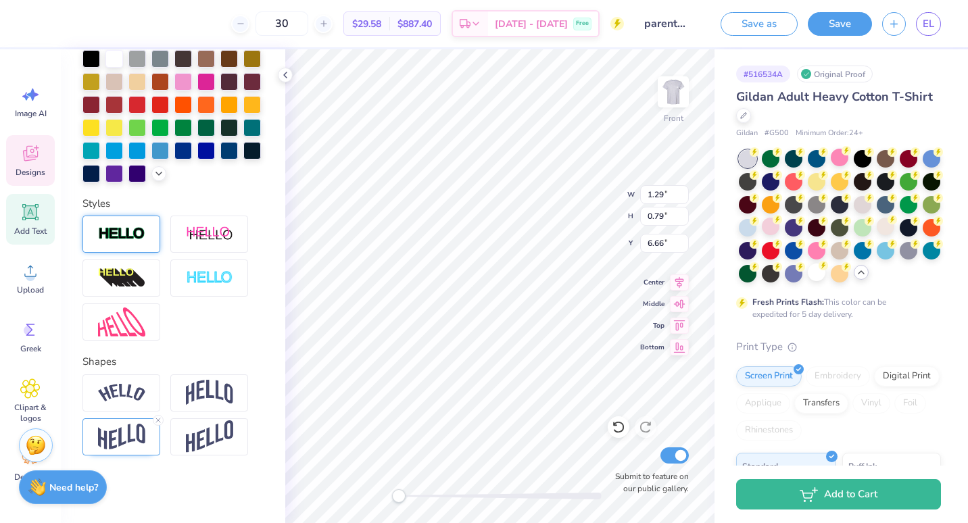
click at [150, 253] on div at bounding box center [121, 234] width 78 height 37
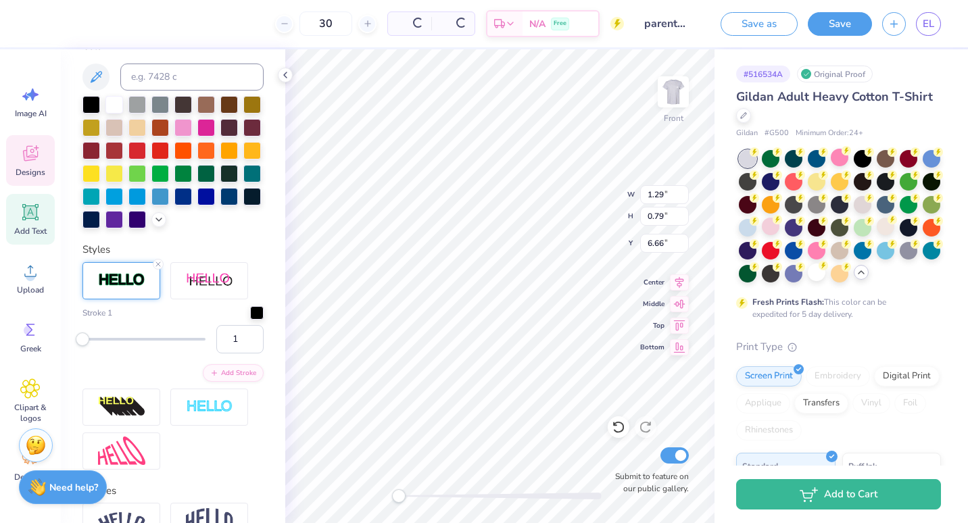
scroll to position [375, 0]
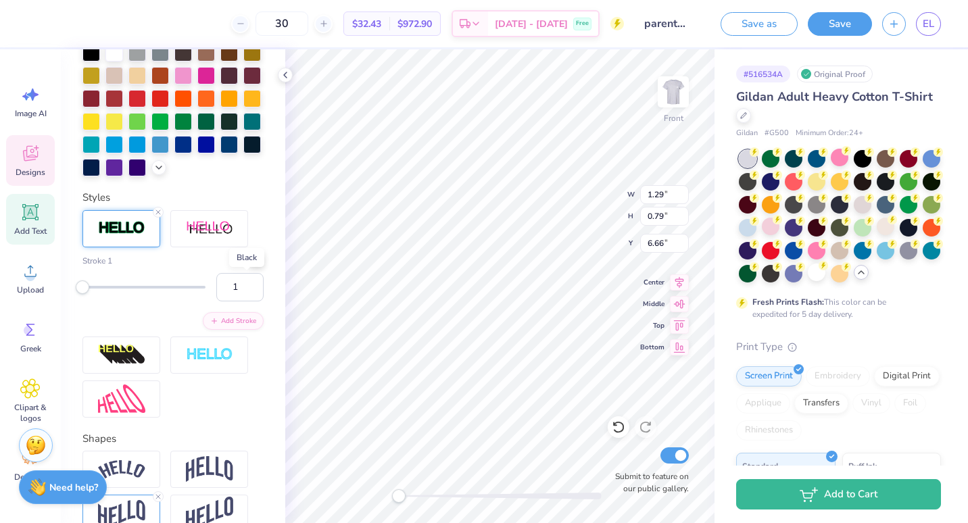
click at [250, 266] on div at bounding box center [257, 260] width 14 height 14
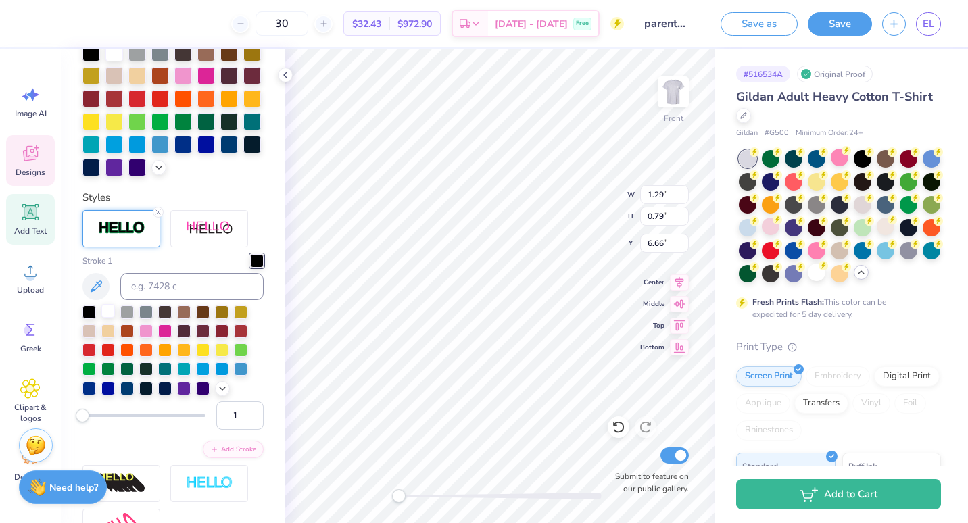
click at [104, 318] on div at bounding box center [108, 311] width 14 height 14
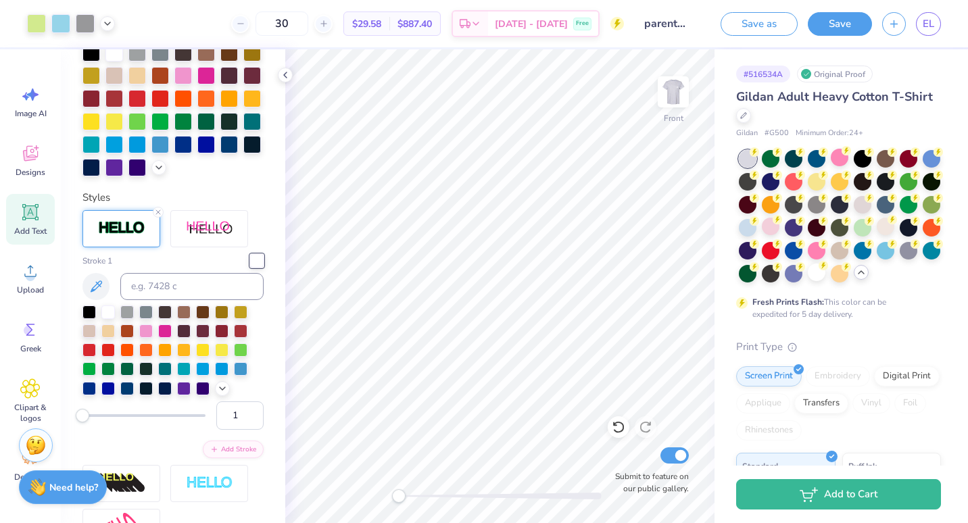
click at [371, 511] on div "Front Submit to feature on our public gallery." at bounding box center [499, 286] width 429 height 474
click at [613, 429] on icon at bounding box center [619, 428] width 14 height 14
click at [615, 427] on icon at bounding box center [619, 428] width 14 height 14
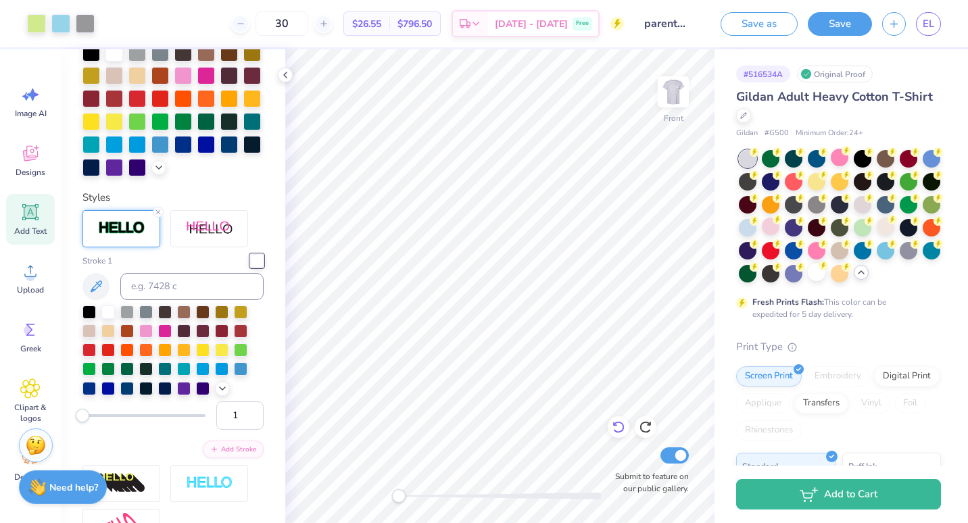
click at [615, 428] on icon at bounding box center [619, 428] width 14 height 14
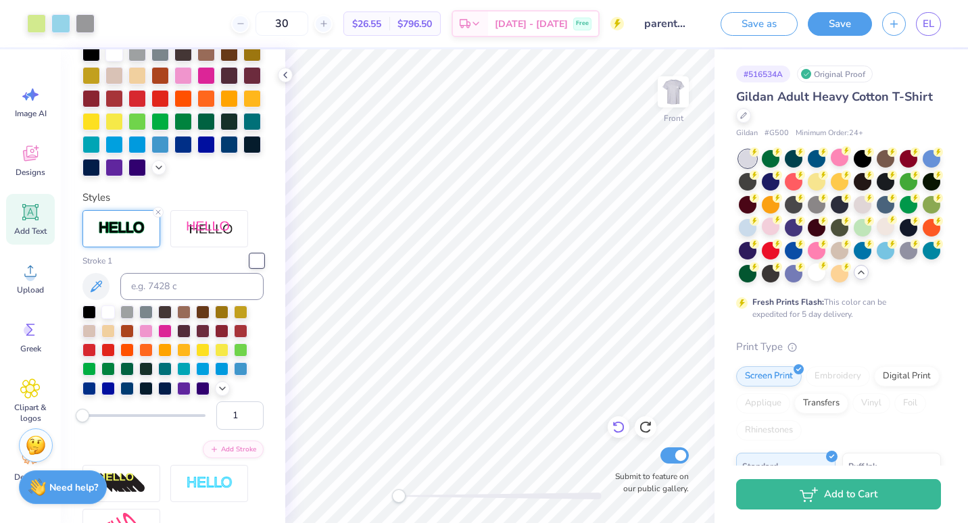
click at [615, 428] on icon at bounding box center [619, 428] width 14 height 14
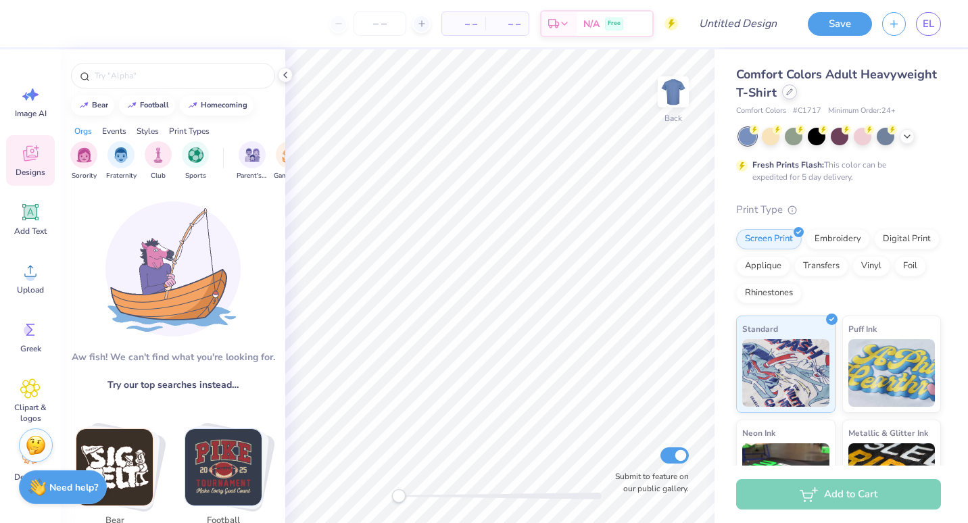
click at [862, 97] on div "Comfort Colors Adult Heavyweight T-Shirt" at bounding box center [838, 84] width 205 height 37
click at [793, 95] on icon at bounding box center [789, 92] width 7 height 7
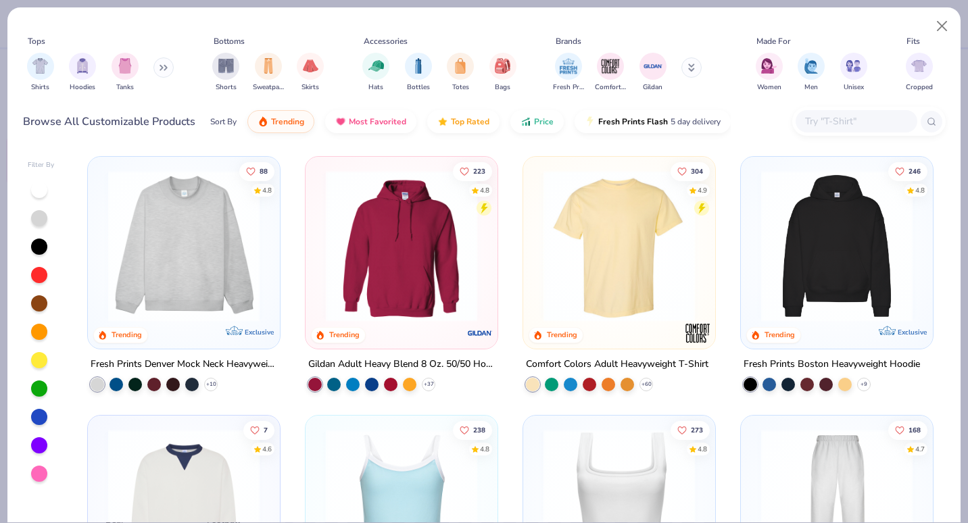
click at [151, 69] on div "Shirts Hoodies Tanks" at bounding box center [101, 72] width 156 height 50
click at [89, 67] on img "filter for Hoodies" at bounding box center [82, 65] width 15 height 16
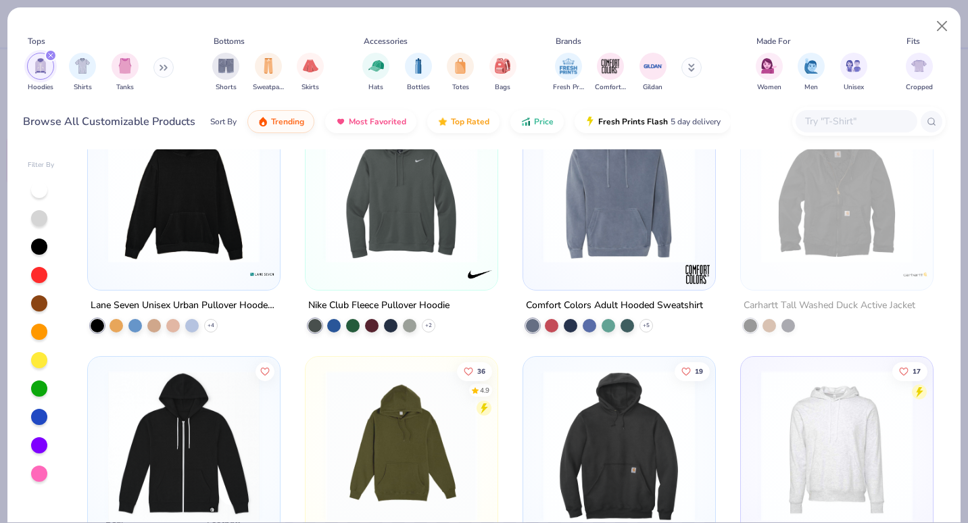
scroll to position [1354, 0]
click at [166, 60] on button at bounding box center [163, 67] width 20 height 20
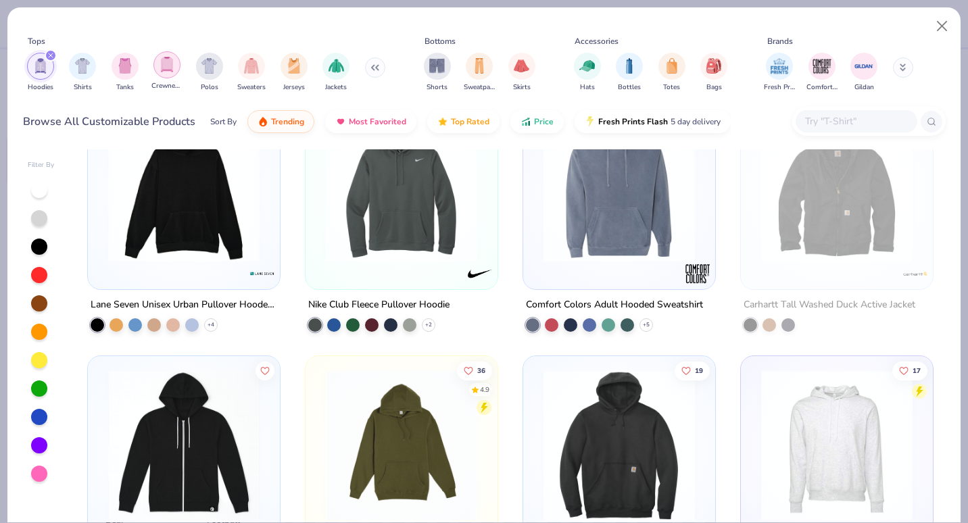
click at [165, 64] on img "filter for Crewnecks" at bounding box center [167, 65] width 15 height 16
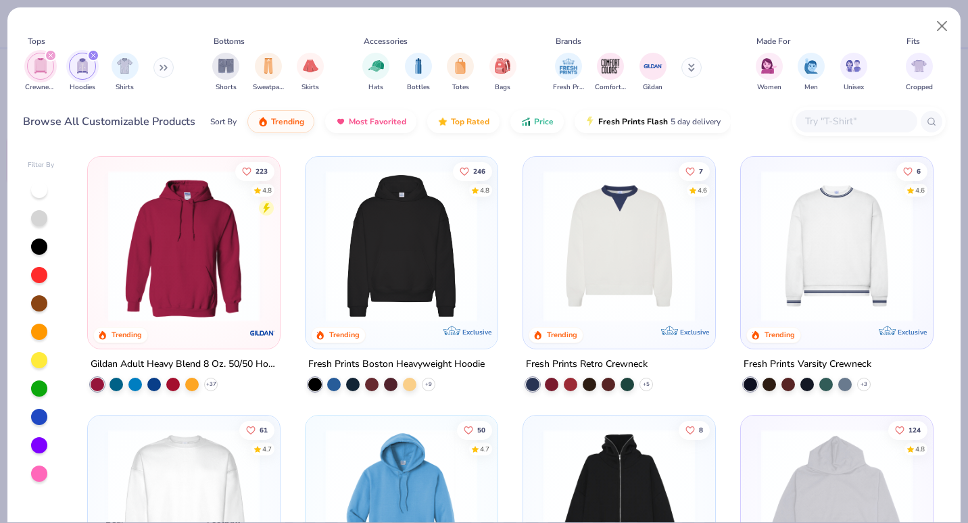
click at [92, 55] on icon "filter for Hoodies" at bounding box center [93, 55] width 5 height 5
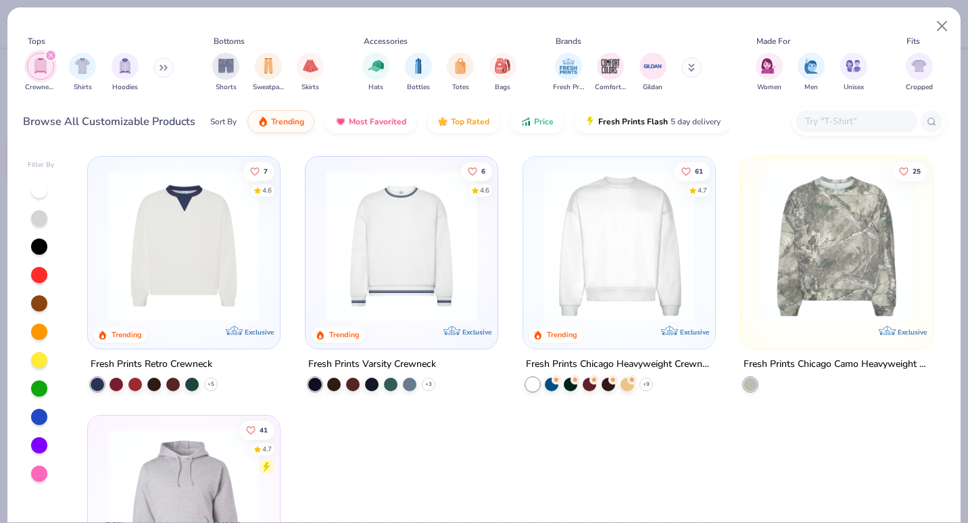
click at [43, 59] on img "filter for Crewnecks" at bounding box center [40, 66] width 15 height 16
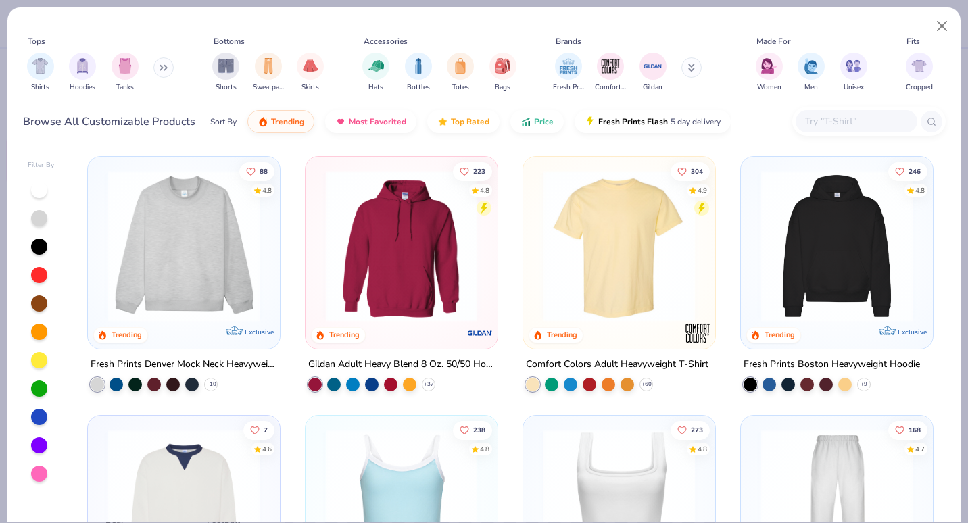
click at [158, 65] on button at bounding box center [163, 67] width 20 height 20
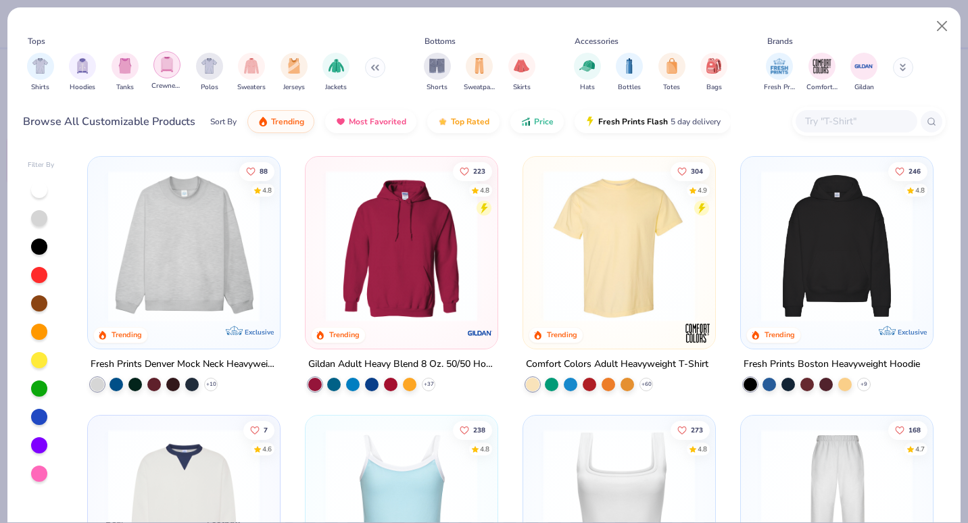
click at [156, 72] on div "filter for Crewnecks" at bounding box center [166, 64] width 27 height 27
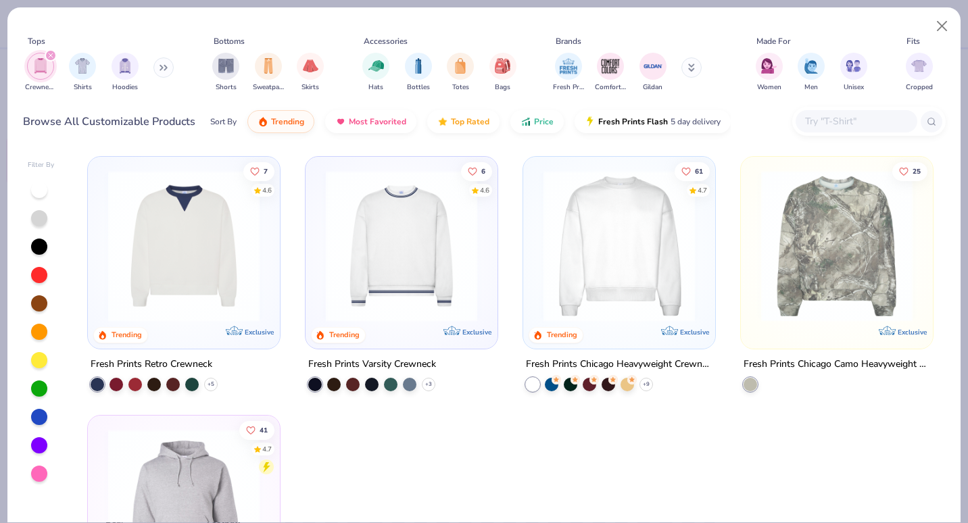
click at [648, 268] on img at bounding box center [619, 245] width 165 height 151
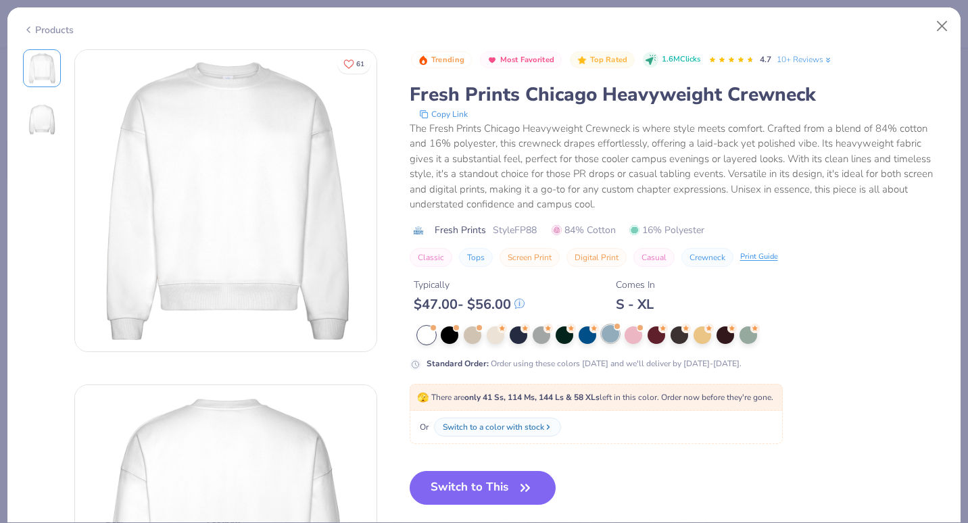
click at [612, 335] on div at bounding box center [611, 334] width 18 height 18
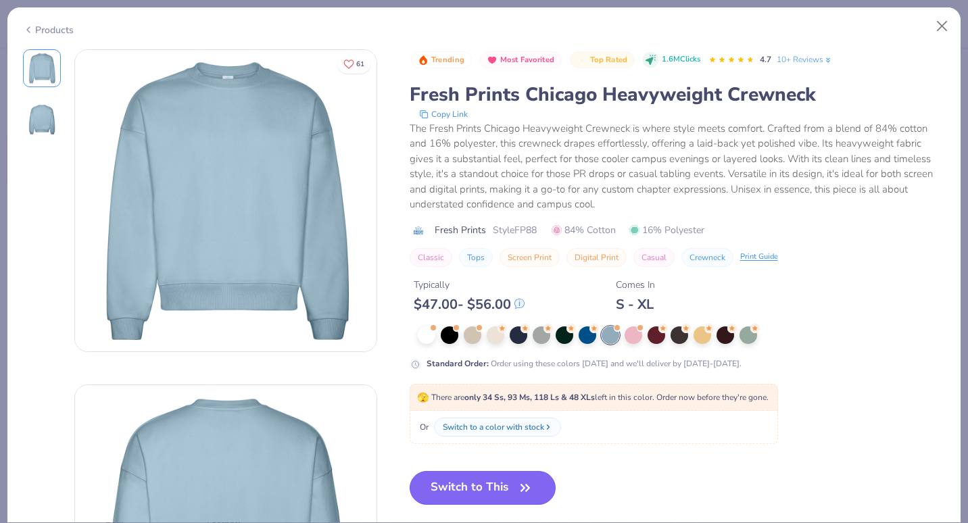
click at [454, 486] on button "Switch to This" at bounding box center [483, 488] width 147 height 34
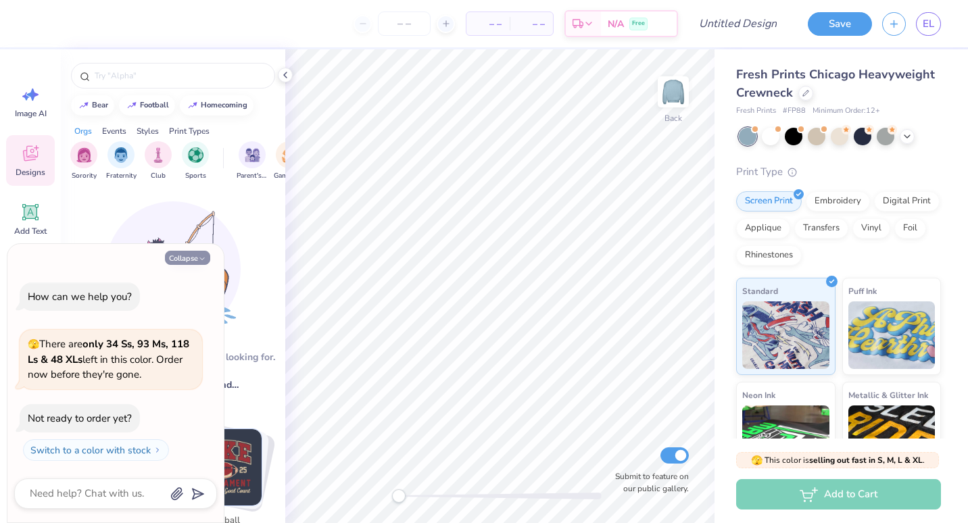
click at [189, 256] on button "Collapse" at bounding box center [187, 258] width 45 height 14
type textarea "x"
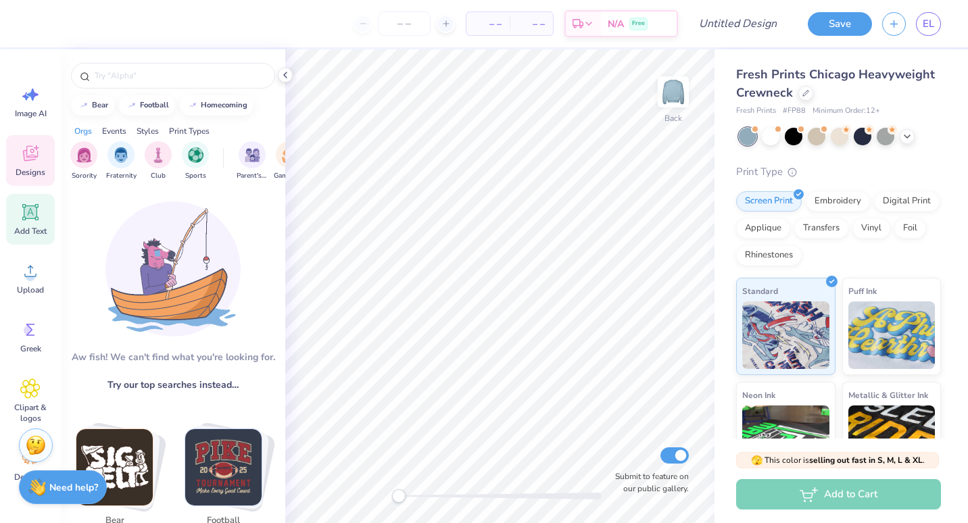
click at [24, 223] on div "Add Text" at bounding box center [30, 219] width 49 height 51
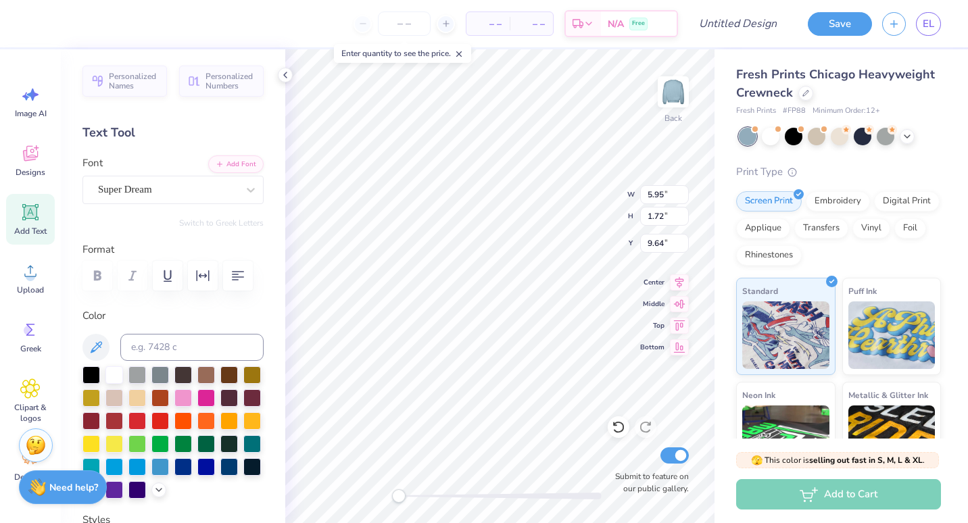
scroll to position [11, 2]
paste textarea "https://www.pinterest.com/pin/6473993209155680/"
type textarea "https://www.pinterest.com/pin/6473993209155680/"
paste textarea "DZ"
type textarea "DZ"
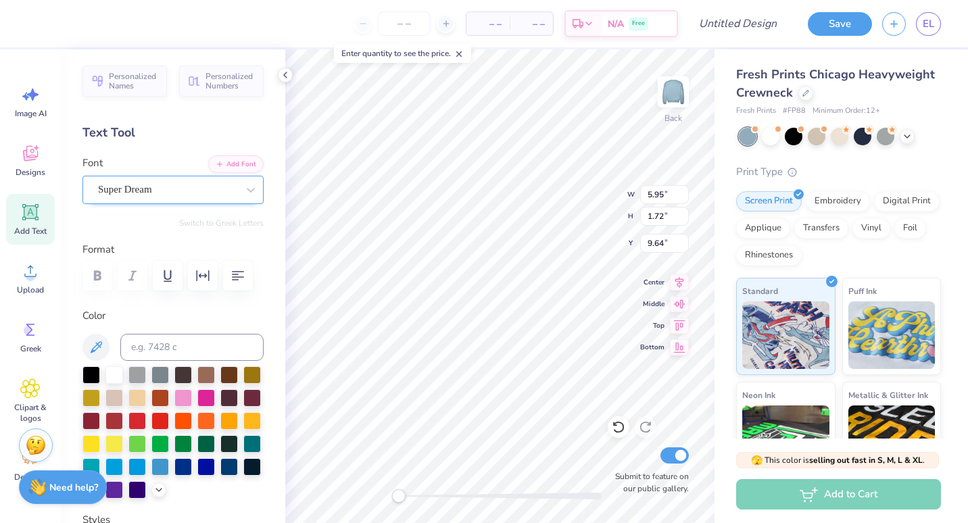
click at [189, 183] on div "Super Dream" at bounding box center [168, 189] width 142 height 21
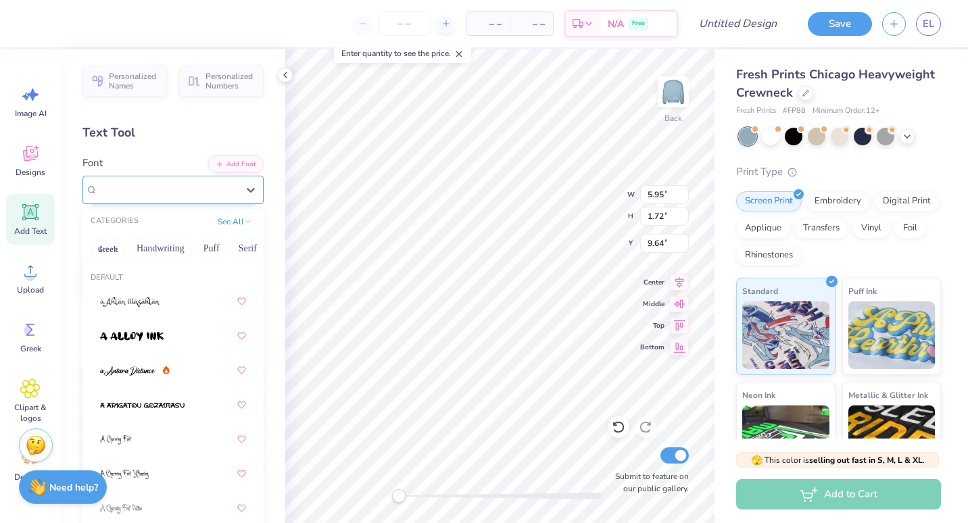
click at [209, 195] on div "Super Dream" at bounding box center [167, 190] width 139 height 16
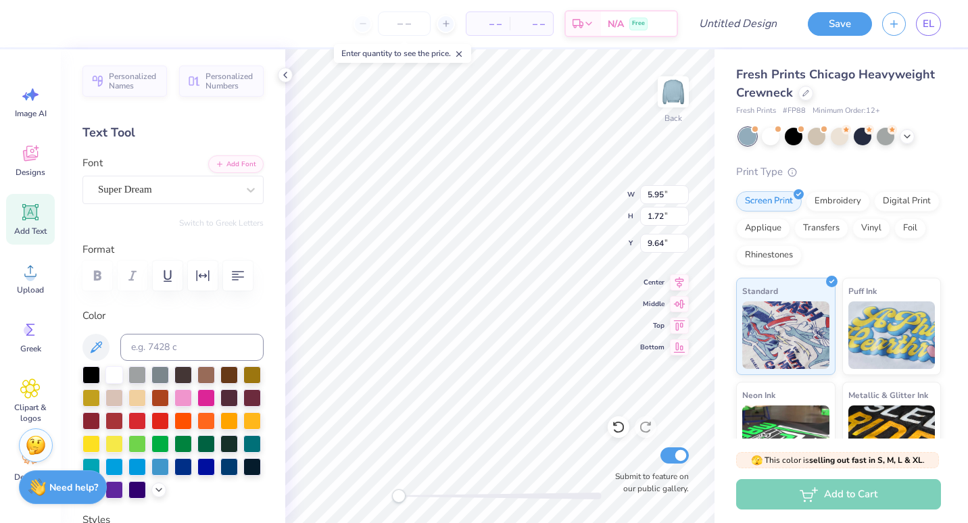
type input "2.78"
type input "1.73"
click at [212, 194] on div "Super Dream" at bounding box center [168, 189] width 142 height 21
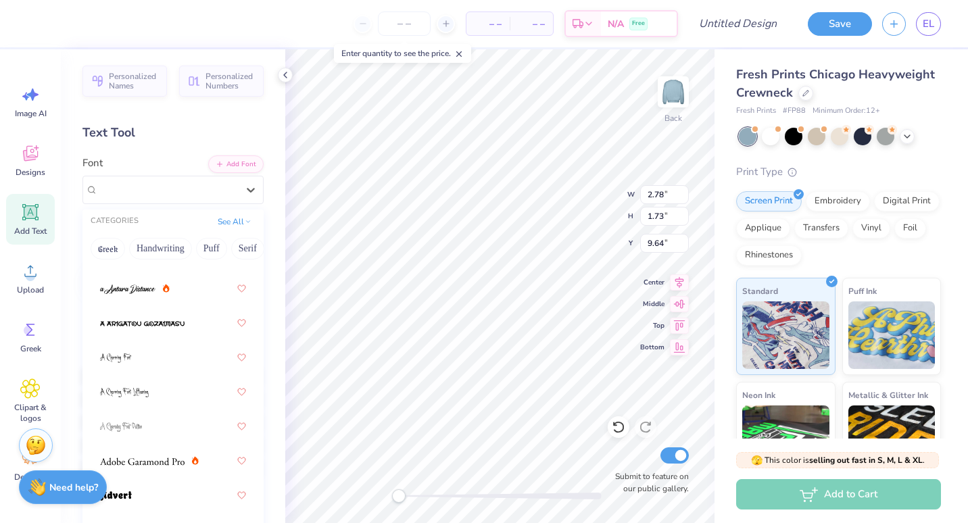
scroll to position [89, 0]
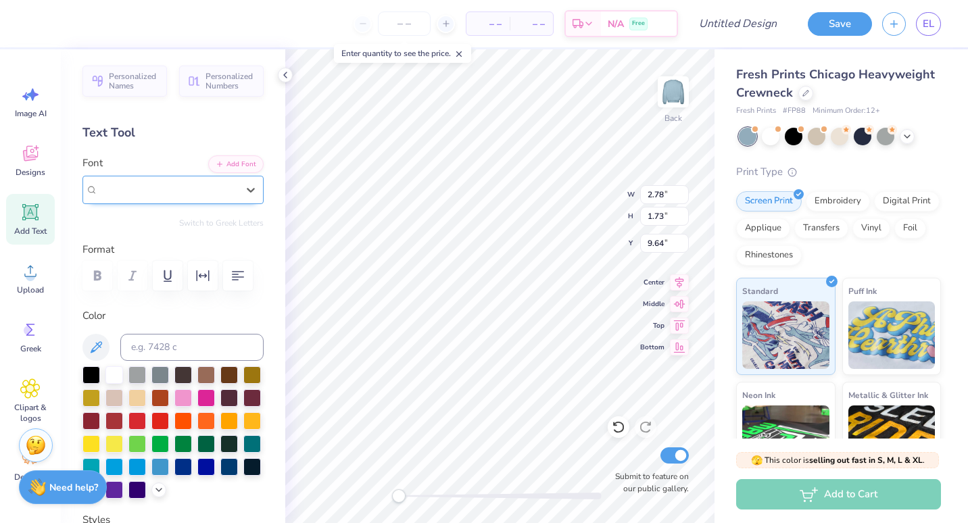
click at [197, 194] on div "Super Dream" at bounding box center [167, 190] width 139 height 16
click at [220, 164] on button "Add Font" at bounding box center [235, 163] width 55 height 18
type textarea "D"
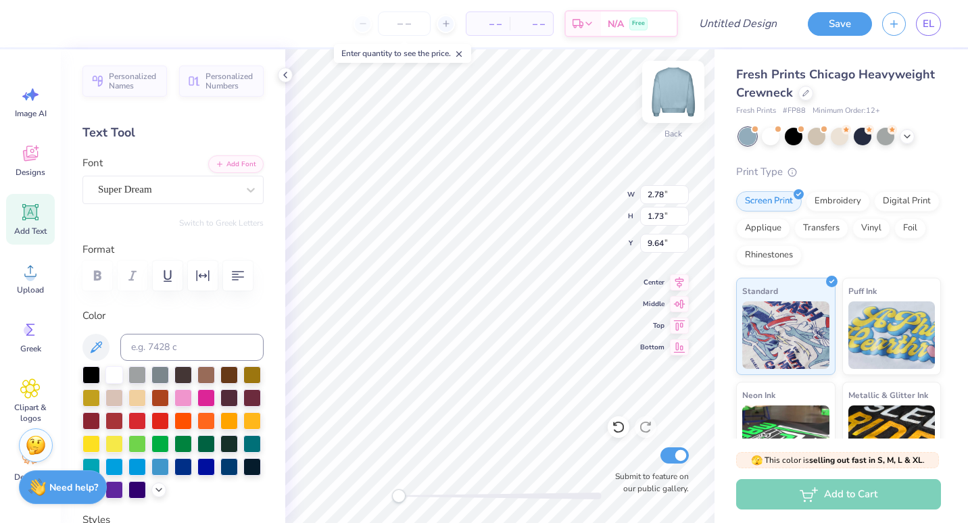
click at [680, 91] on img at bounding box center [673, 92] width 54 height 54
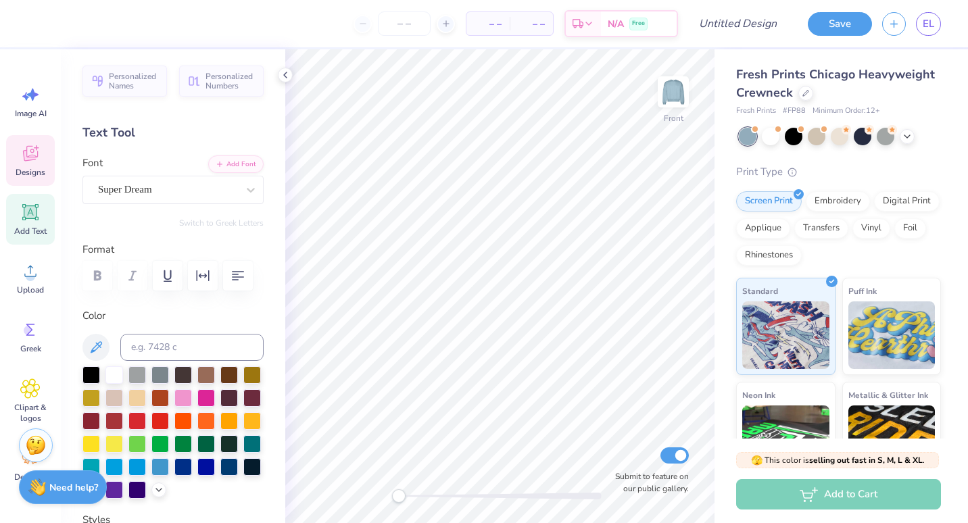
click at [28, 166] on div "Designs" at bounding box center [30, 160] width 49 height 51
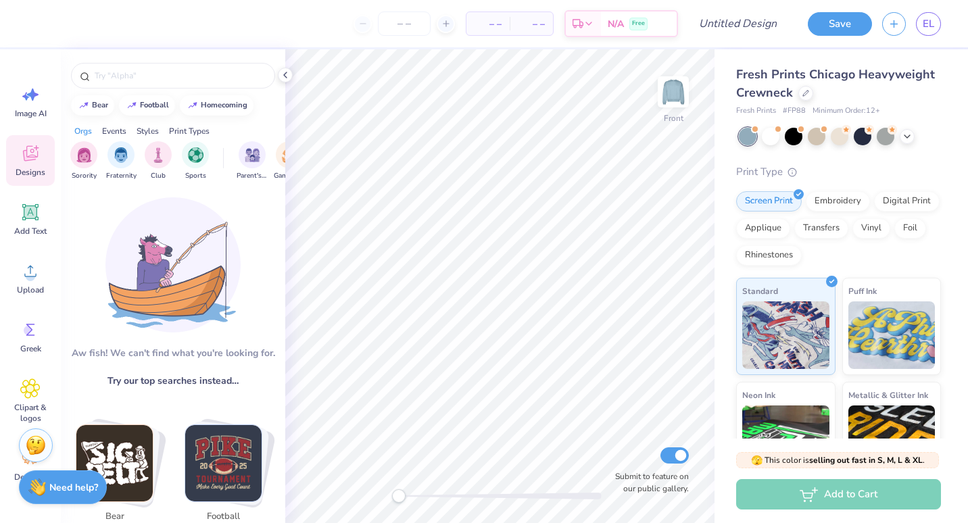
scroll to position [0, 0]
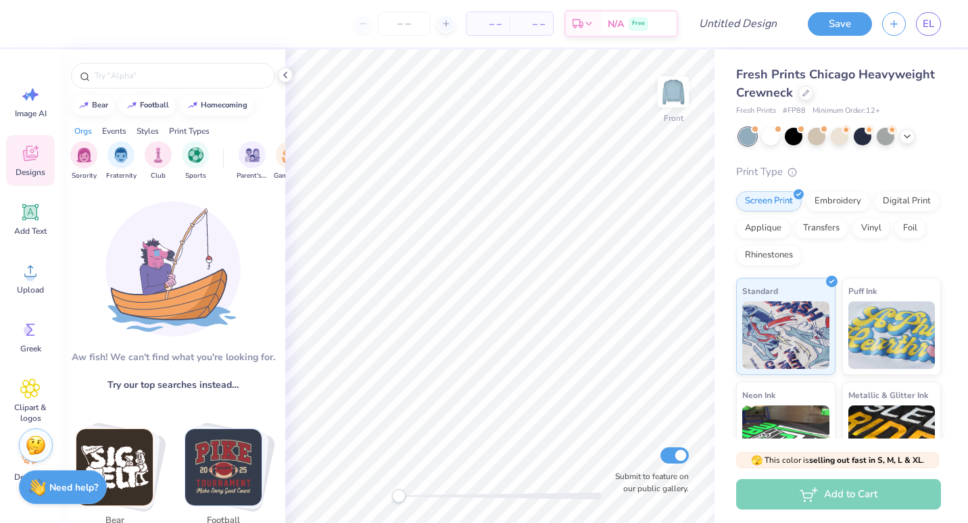
click at [252, 138] on div "Sorority Fraternity Club Sports Parent's Weekend Game Day PR & General Philanth…" at bounding box center [173, 162] width 224 height 51
click at [252, 150] on img "filter for Parent's Weekend" at bounding box center [253, 154] width 16 height 16
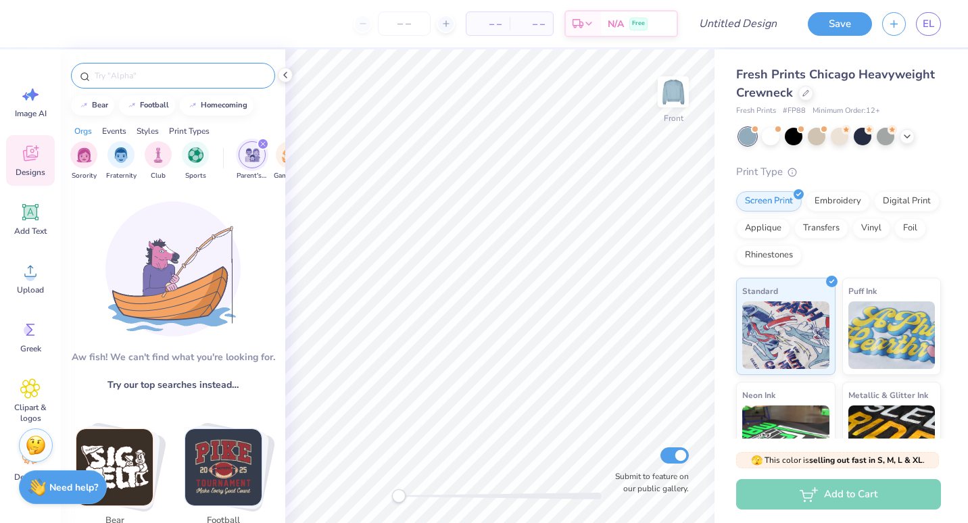
click at [222, 75] on input "text" at bounding box center [179, 76] width 173 height 14
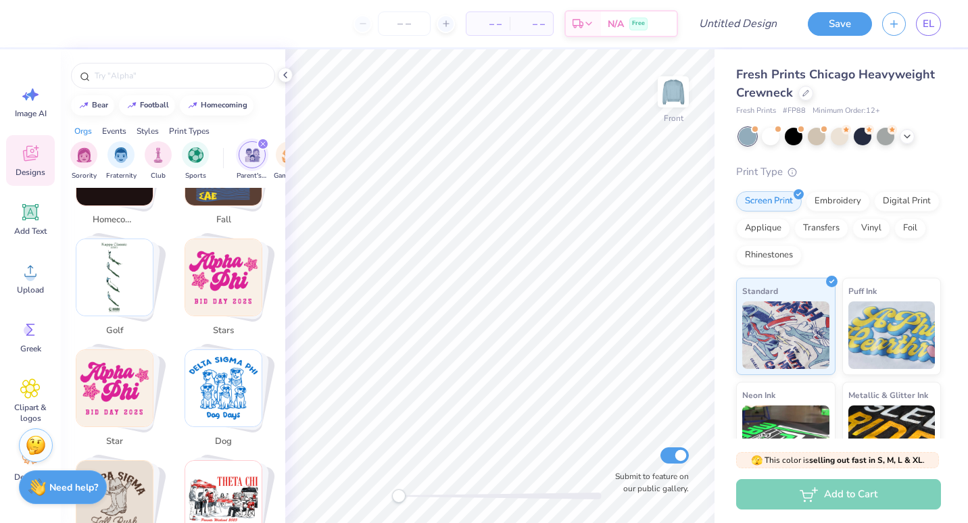
scroll to position [414, 0]
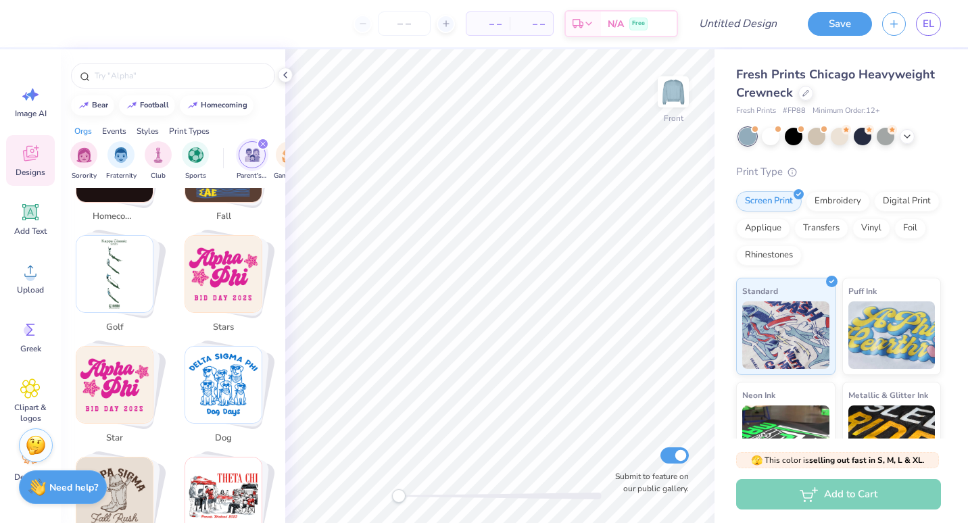
click at [256, 153] on img "filter for Parent's Weekend" at bounding box center [253, 155] width 16 height 16
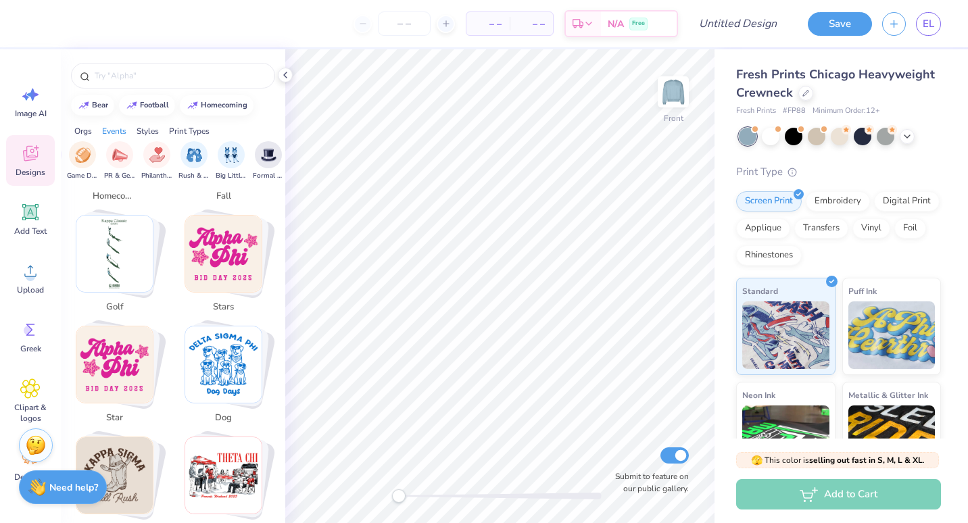
scroll to position [0, 189]
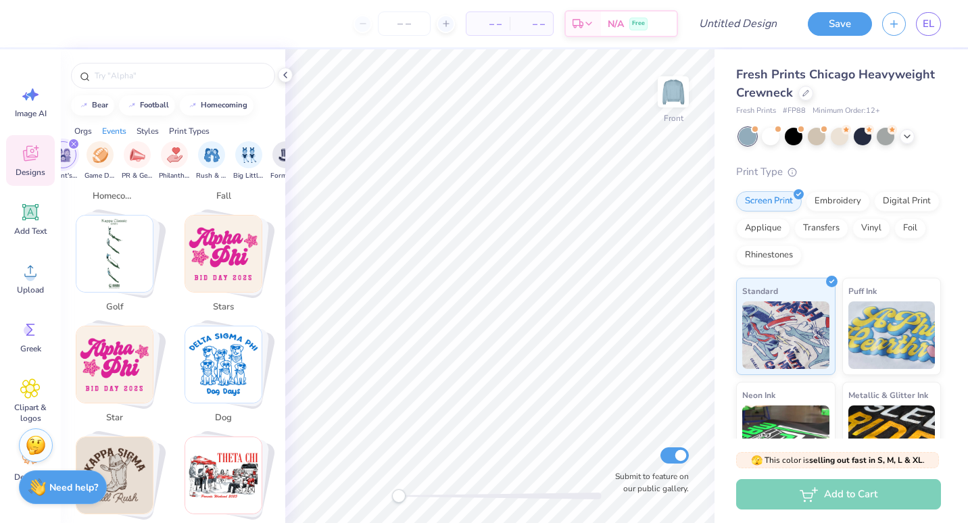
click at [68, 153] on img "filter for Parent's Weekend" at bounding box center [63, 155] width 16 height 16
click at [128, 83] on div at bounding box center [173, 76] width 204 height 26
click at [130, 76] on input "text" at bounding box center [179, 76] width 173 height 14
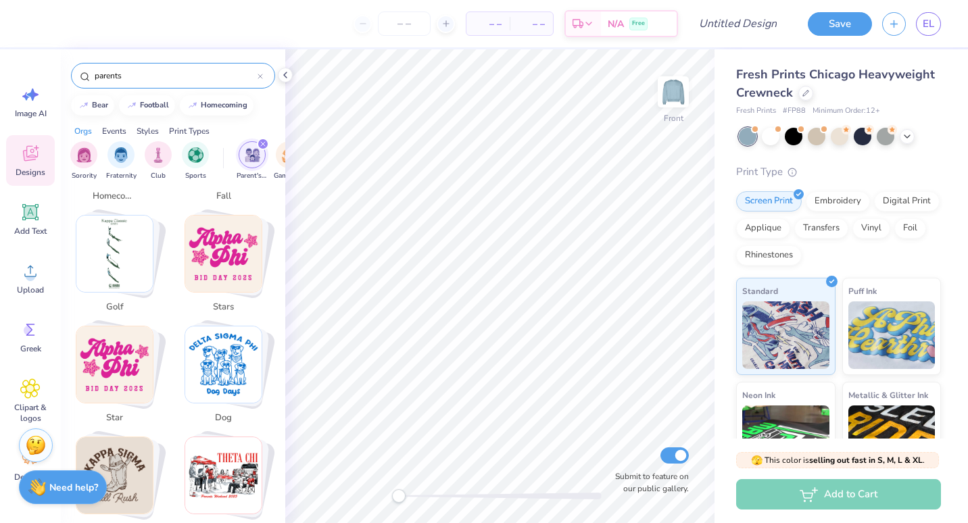
type input "parents"
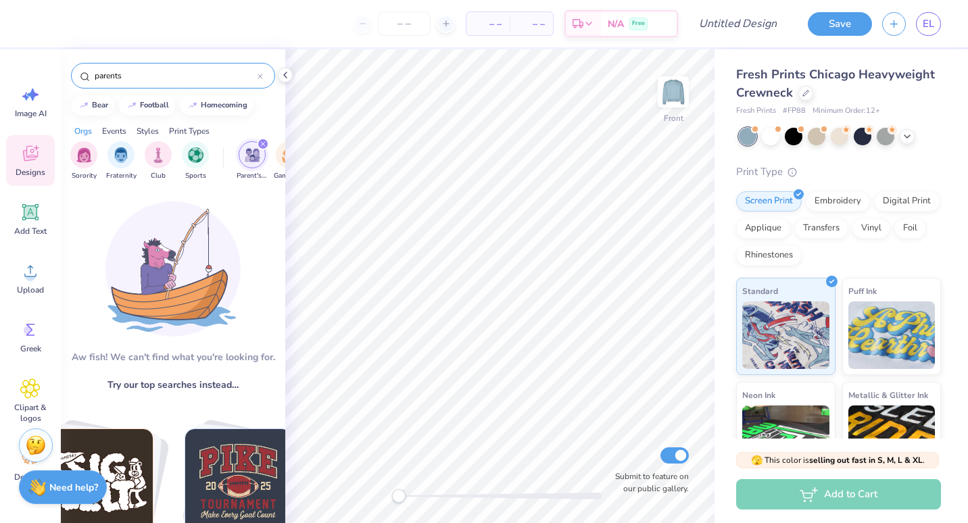
scroll to position [20, 0]
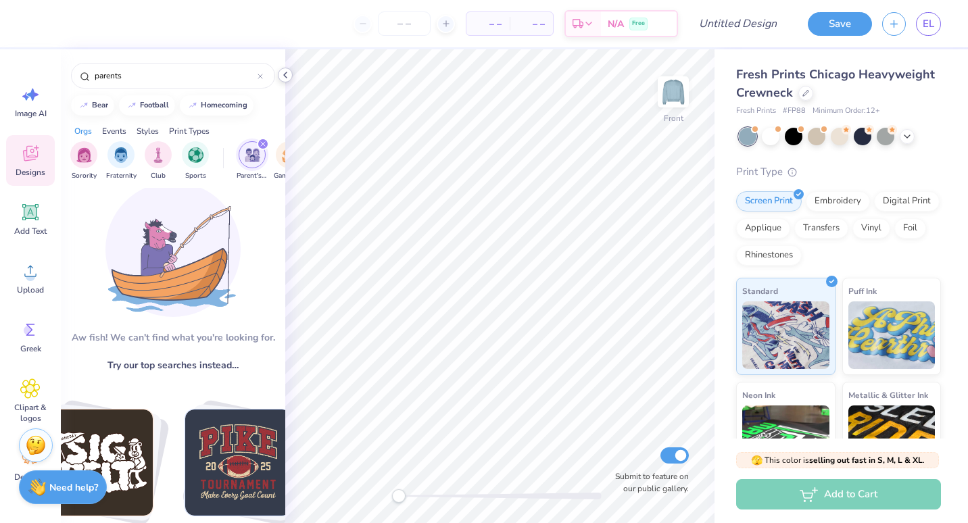
click at [281, 73] on icon at bounding box center [285, 75] width 11 height 11
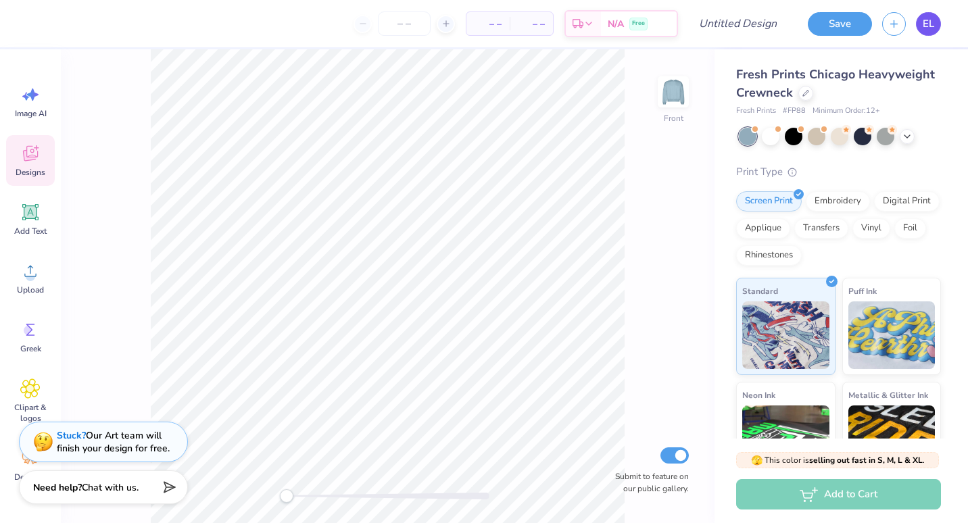
click at [925, 18] on span "EL" at bounding box center [928, 24] width 11 height 16
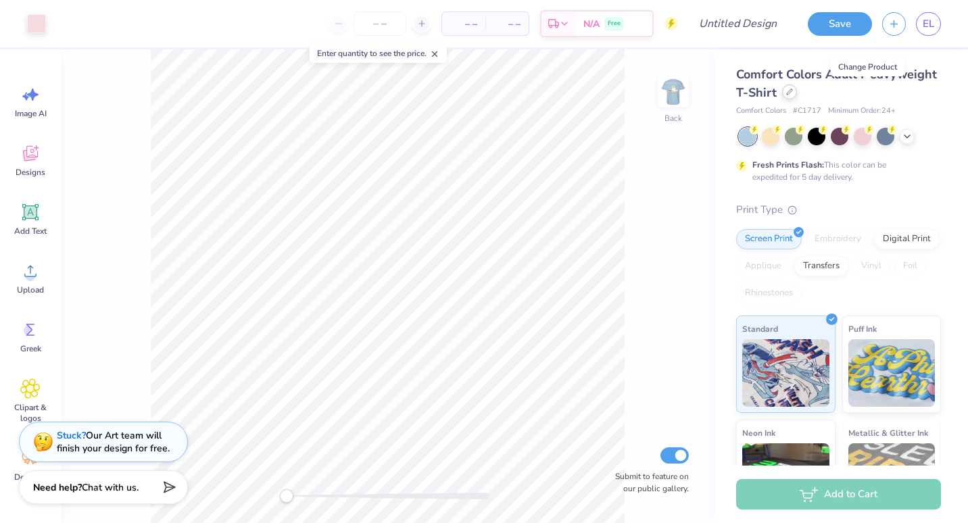
click at [793, 94] on icon at bounding box center [789, 92] width 7 height 7
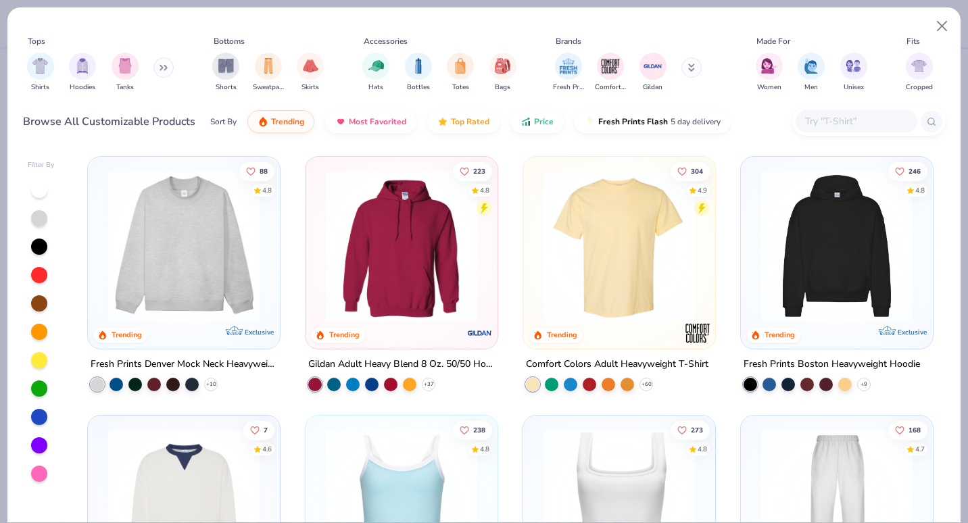
click at [155, 71] on div "Shirts Hoodies Tanks" at bounding box center [101, 72] width 156 height 50
click at [170, 69] on button at bounding box center [163, 67] width 20 height 20
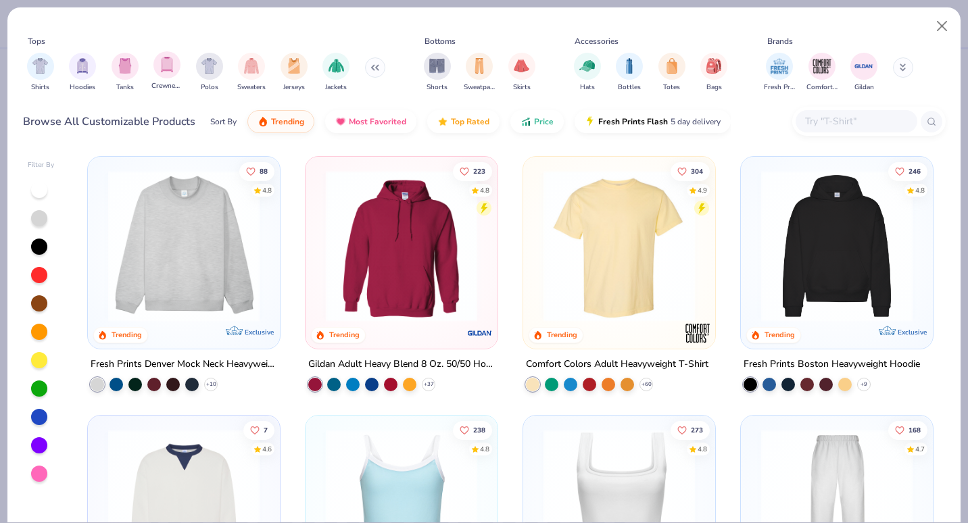
click at [170, 82] on span "Crewnecks" at bounding box center [166, 86] width 31 height 10
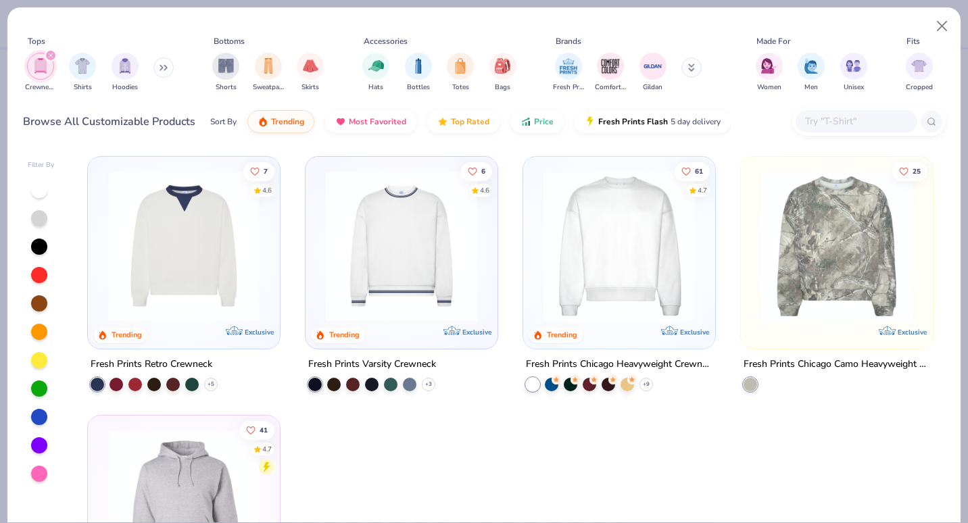
click at [628, 300] on img at bounding box center [619, 245] width 165 height 151
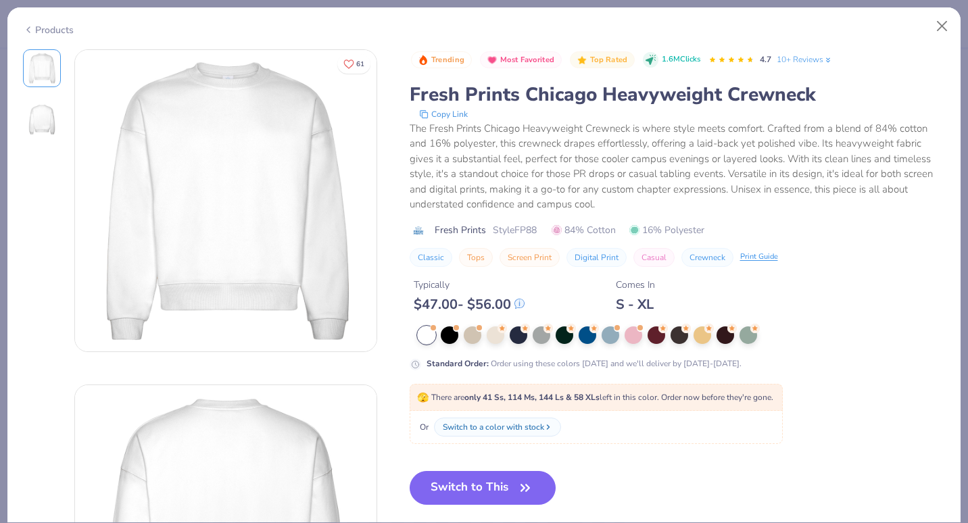
click at [616, 351] on div "Standard Order : Order using these colors today and we'll deliver by Sep 21-24." at bounding box center [678, 349] width 536 height 44
click at [610, 339] on div at bounding box center [611, 334] width 18 height 18
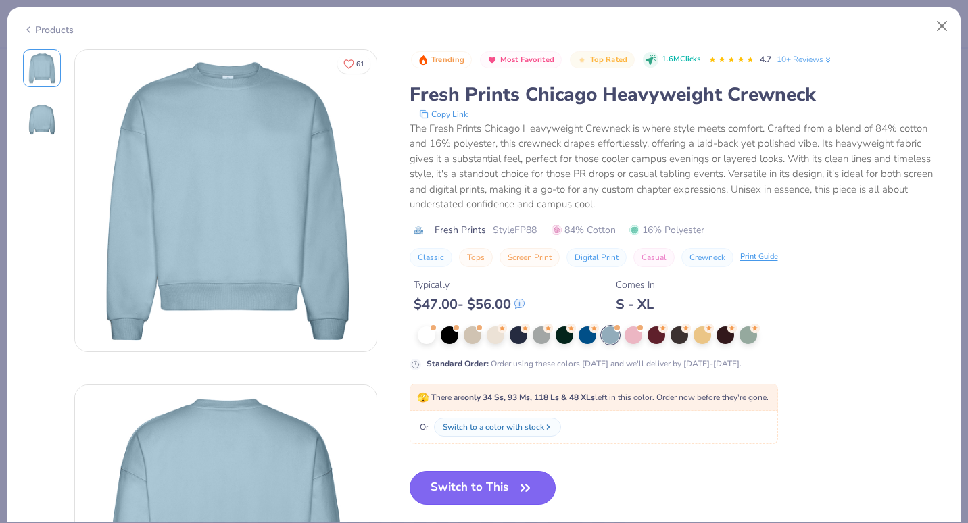
click at [482, 480] on button "Switch to This" at bounding box center [483, 488] width 147 height 34
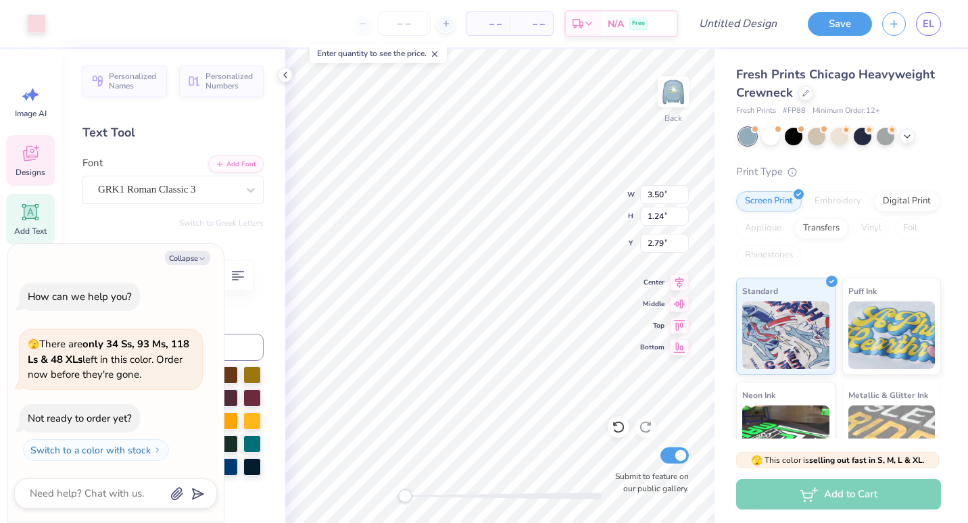
type textarea "x"
type textarea "AX"
type textarea "x"
type textarea "A"
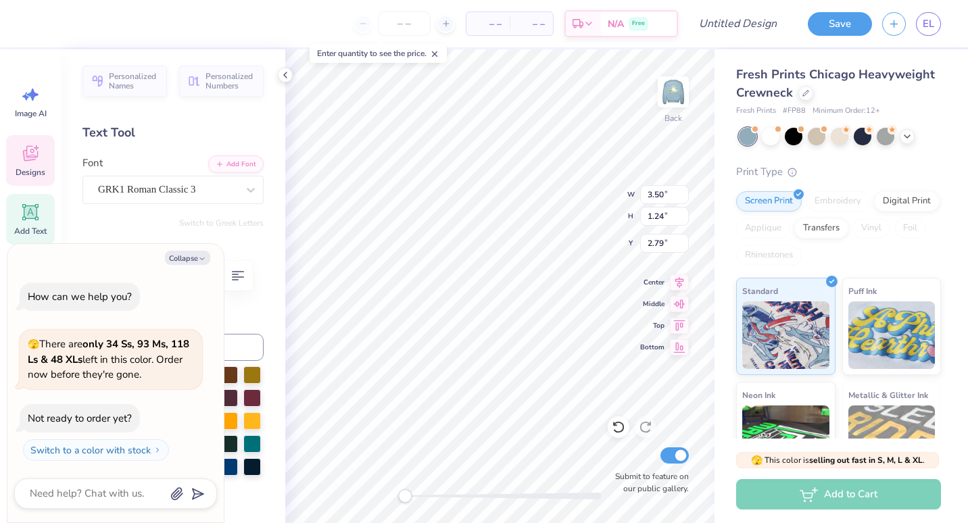
type textarea "x"
type textarea "D"
type textarea "x"
type textarea "DZ"
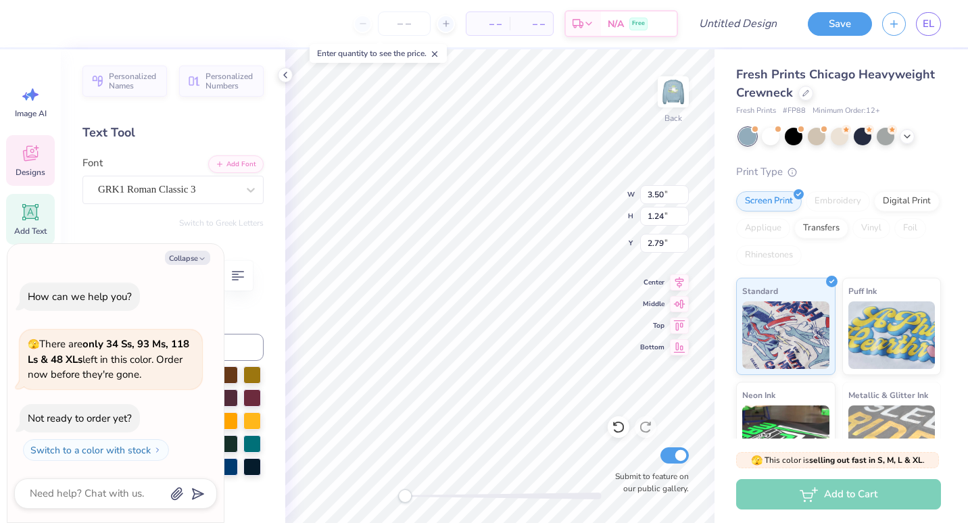
type textarea "x"
type textarea "DZ"
click at [574, 180] on div "Back W 2.18 2.18 " H 1.18 1.18 " Y 2.83 2.83 " Center Middle Top Bottom Submit …" at bounding box center [499, 286] width 429 height 474
drag, startPoint x: 404, startPoint y: 496, endPoint x: 465, endPoint y: 496, distance: 60.9
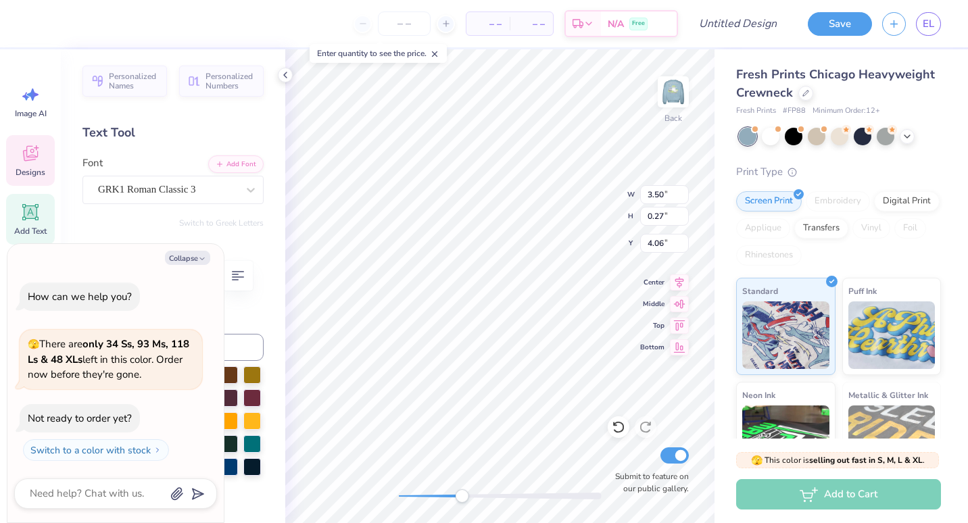
click at [465, 496] on div "Accessibility label" at bounding box center [462, 497] width 14 height 14
type textarea "x"
type textarea "parents weekend '2"
type textarea "x"
type textarea "parents weekend '"
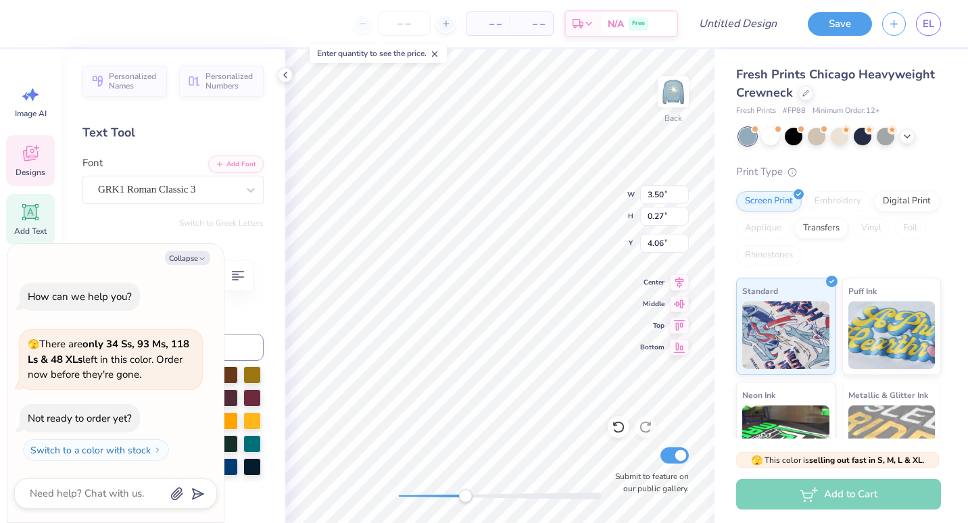
type textarea "x"
type textarea "parents weekend"
type textarea "x"
type textarea "parents weekend"
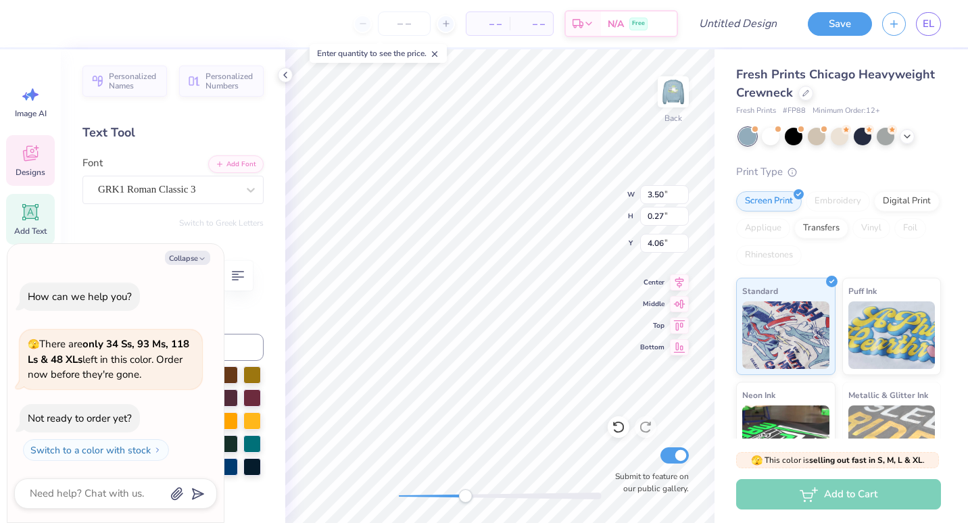
type textarea "x"
type textarea "parents weekend L"
type textarea "x"
type textarea "parents weekend Lexi"
type textarea "x"
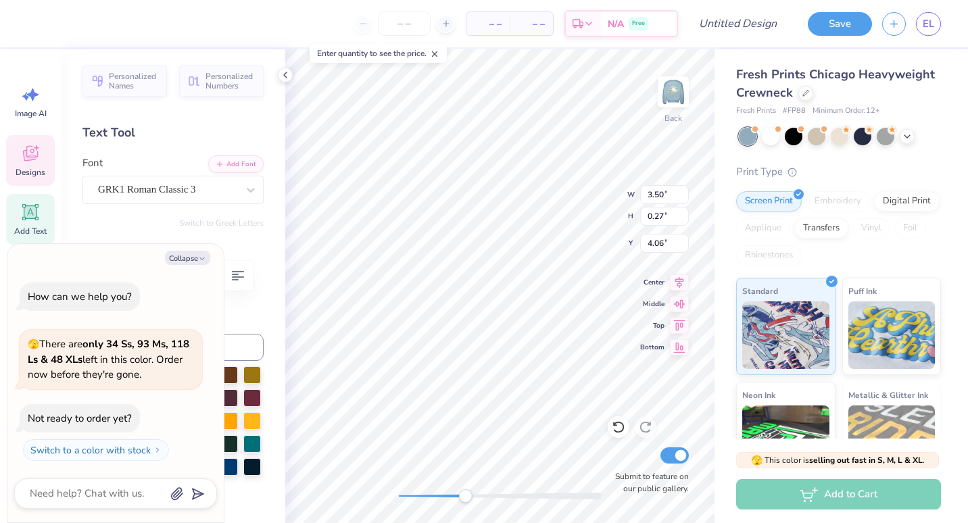
type textarea "parents weekend Lex"
type textarea "x"
type textarea "parents weekend Le"
type textarea "x"
type textarea "parents weekend L"
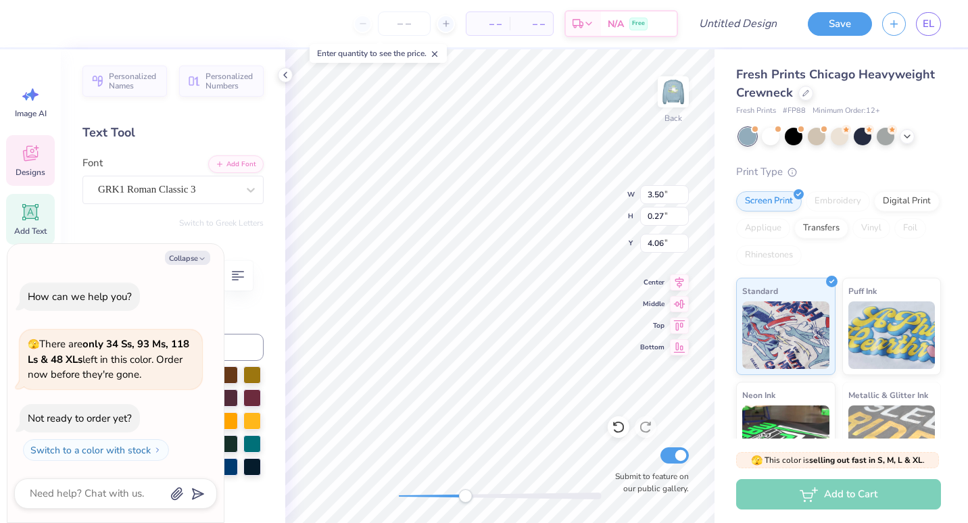
type textarea "x"
type textarea "parents weekend"
type textarea "x"
type textarea "parents weekend l"
type textarea "x"
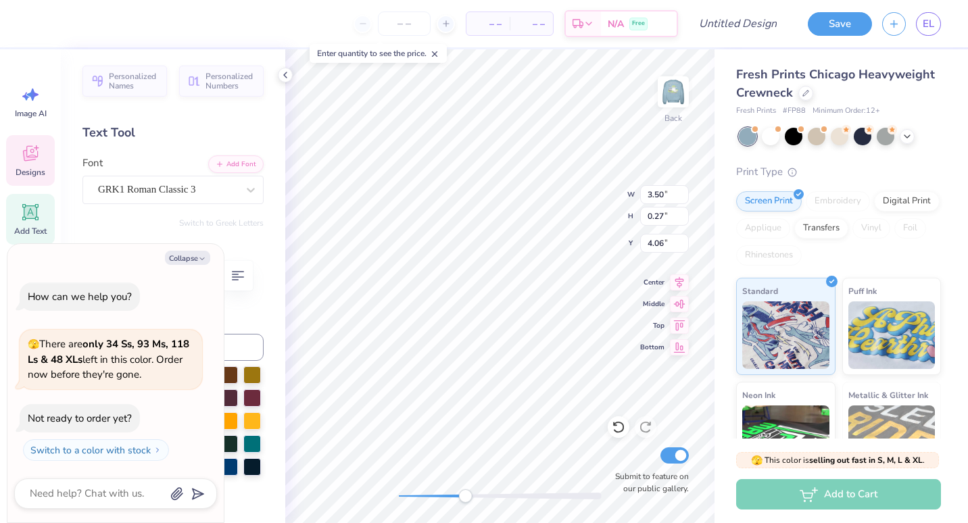
type textarea "parents weekend le"
type textarea "x"
type textarea "parents weekend lex"
type textarea "x"
type textarea "parents weekend lexing"
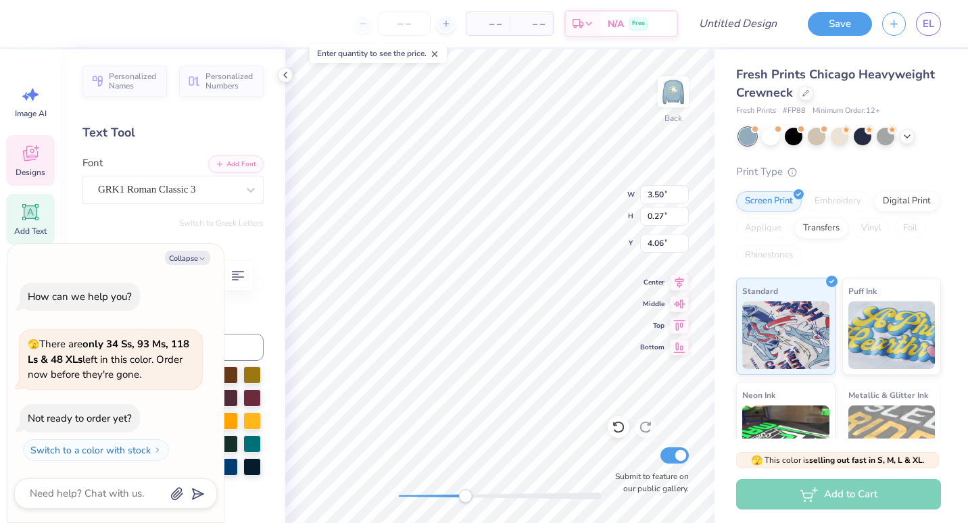
type textarea "x"
type textarea "parents weekend lexingto"
type textarea "x"
type textarea "parents weekend lexington"
type textarea "x"
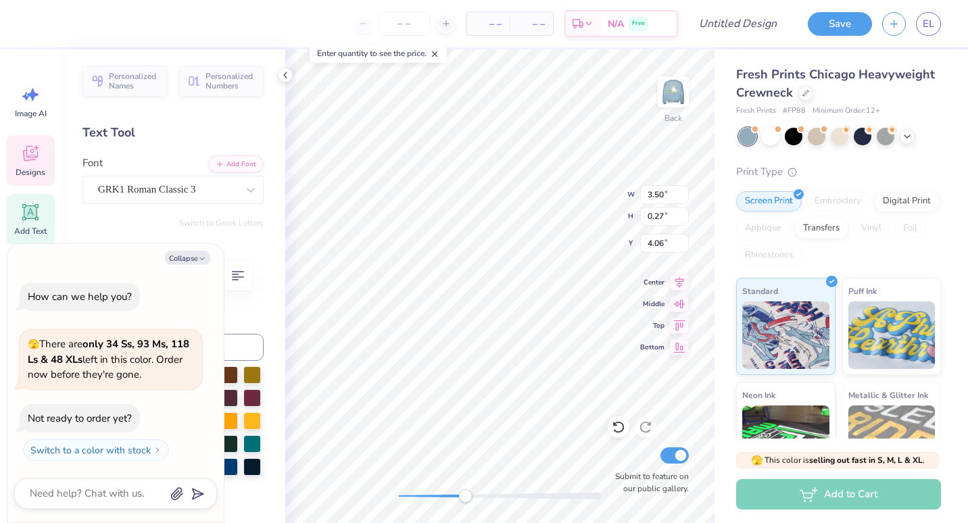
scroll to position [11, 3]
type textarea "parents weekend lexington"
type textarea "x"
type textarea "parents weekend lexington k"
type textarea "x"
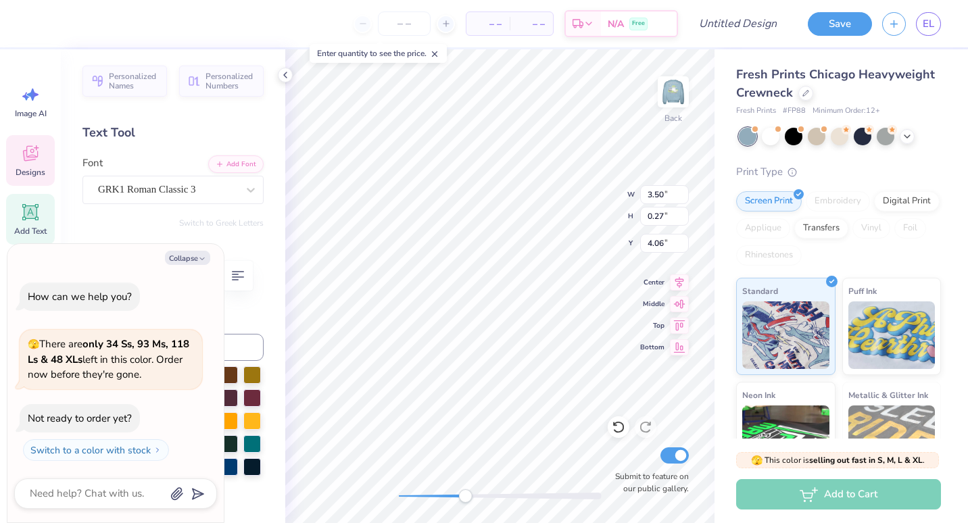
scroll to position [11, 3]
type textarea "parents weekend lexington ky"
type textarea "x"
type textarea "parents weekend lexington ky"
type textarea "x"
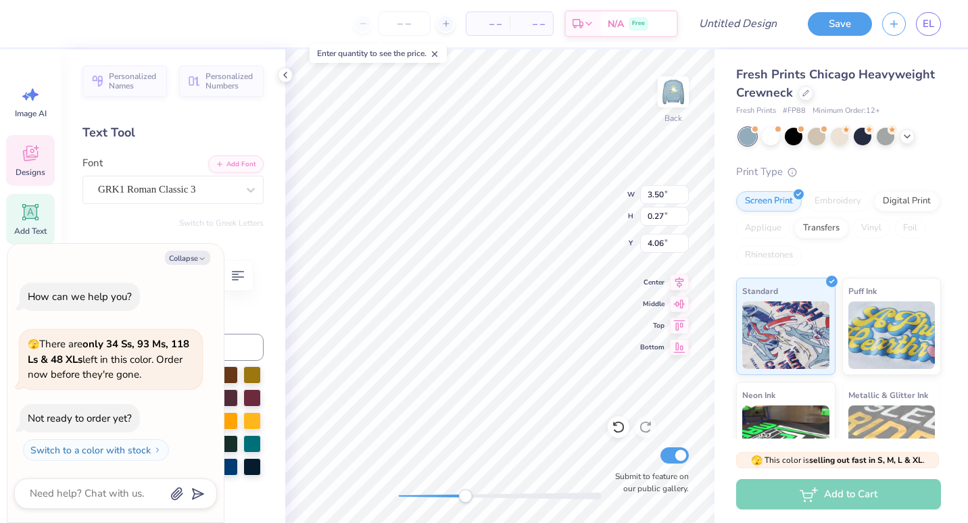
type textarea "parents weekend lexington ky 2"
type textarea "x"
type textarea "parents weekend lexington ky 202"
type textarea "x"
type textarea "parents weekend lexington ky 2025"
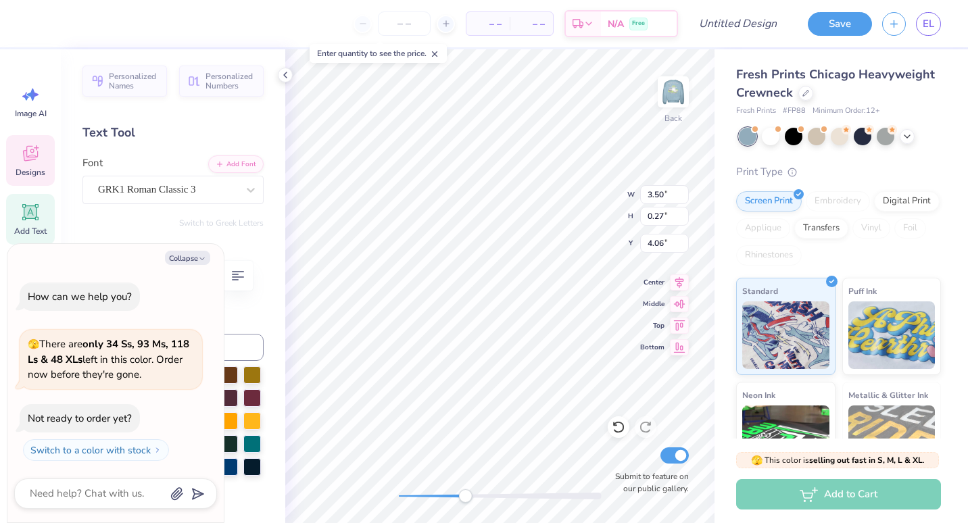
type textarea "x"
type textarea "parents weekend lexington ky 2025"
type textarea "x"
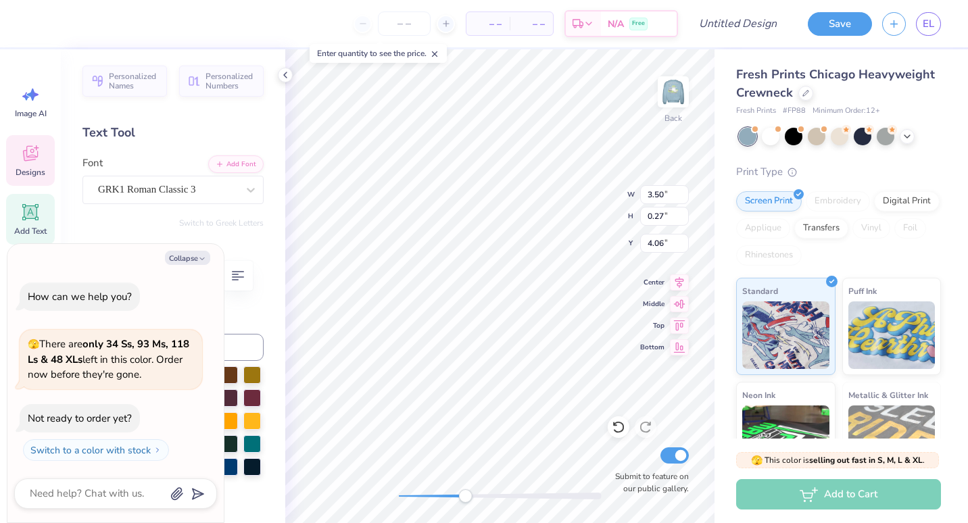
type textarea "parents weekend lexington, ky 2025"
click at [466, 355] on div "Hold “Alt” to see the space between elements." at bounding box center [496, 365] width 135 height 31
type textarea "x"
type input "2.18"
type input "1.18"
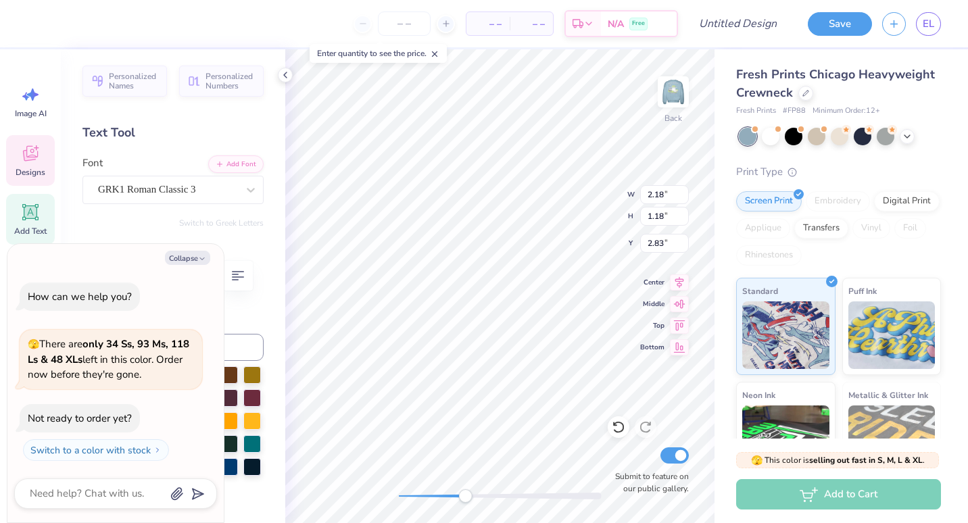
type input "2.83"
type textarea "x"
type input "3.15"
type input "0.59"
type input "4.15"
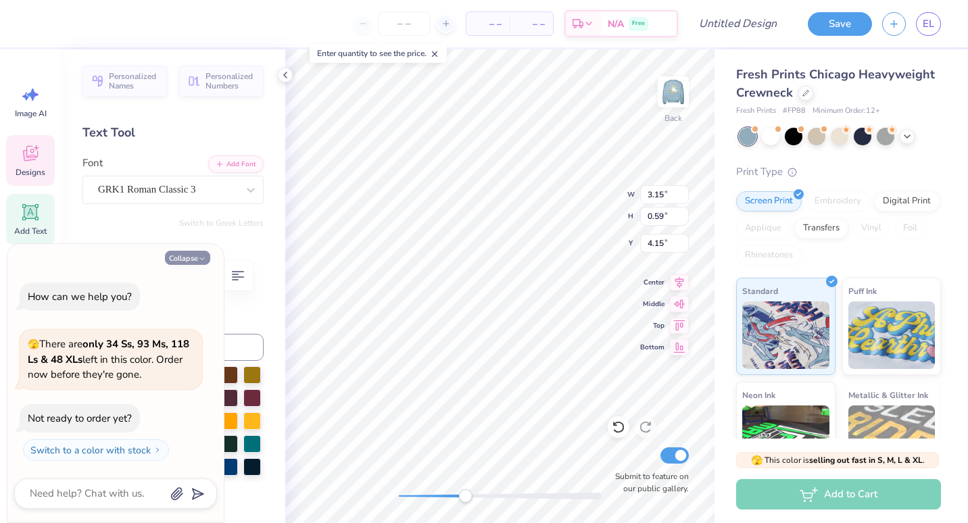
click at [175, 255] on button "Collapse" at bounding box center [187, 258] width 45 height 14
type textarea "x"
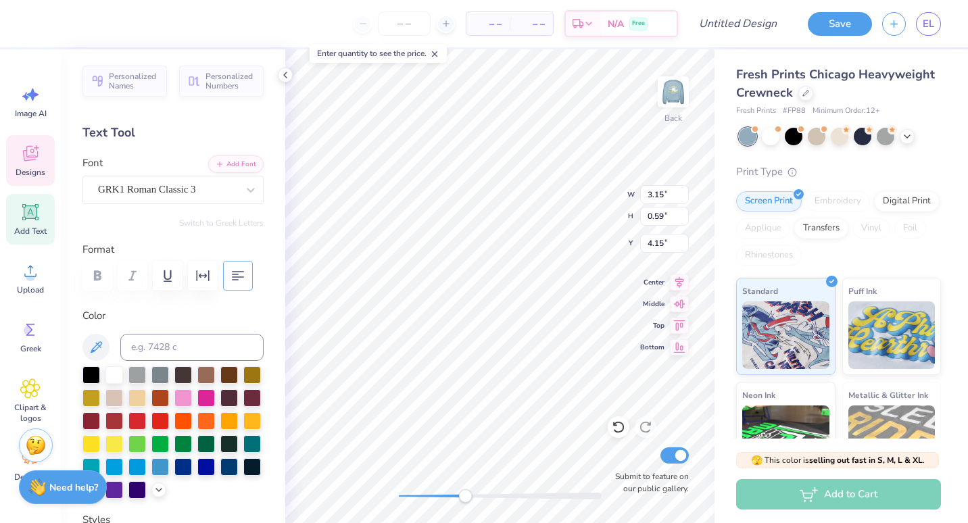
click at [227, 279] on button "button" at bounding box center [238, 276] width 30 height 30
type input "2.29"
type input "2.46"
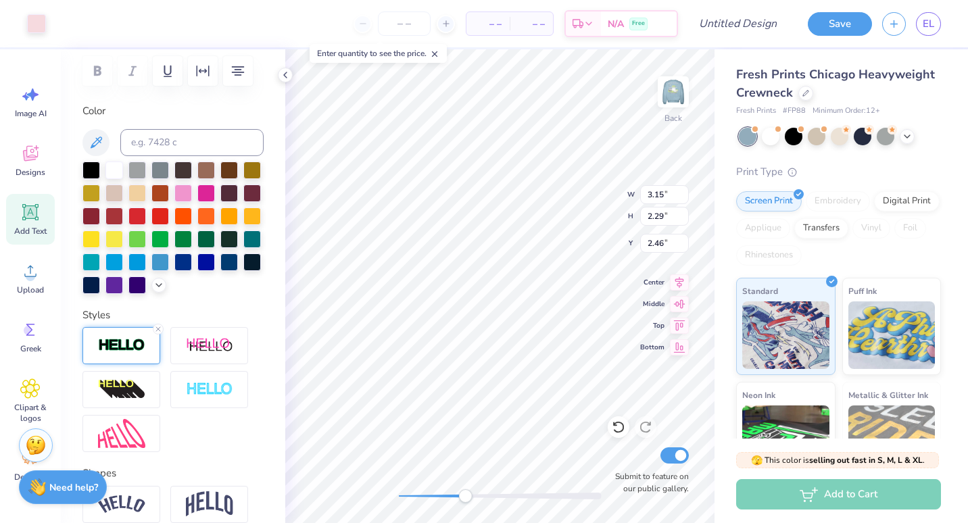
scroll to position [206, 0]
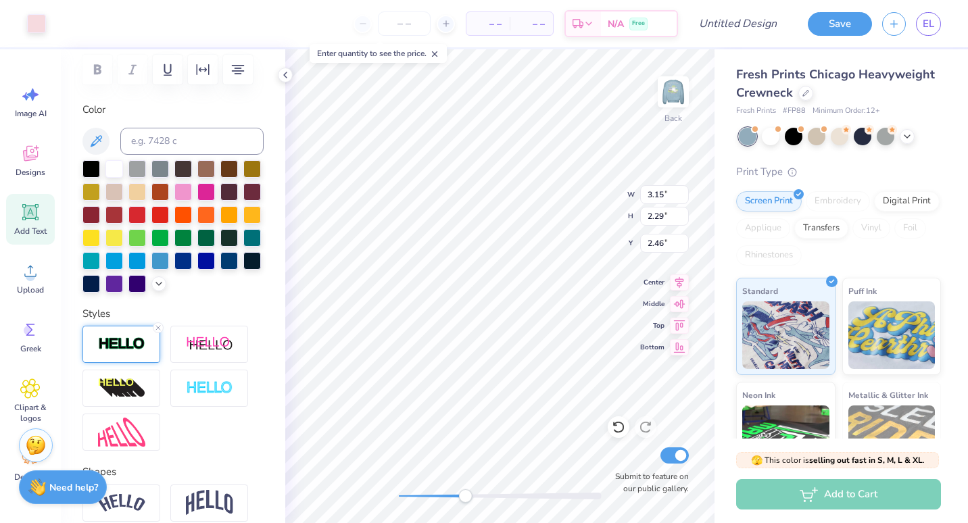
click at [137, 352] on img at bounding box center [121, 345] width 47 height 16
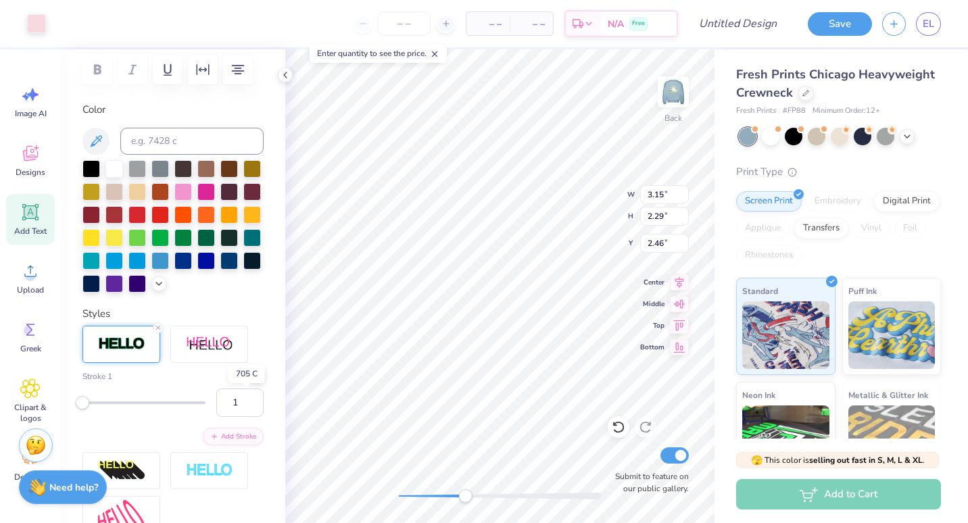
click at [250, 382] on div at bounding box center [257, 376] width 14 height 14
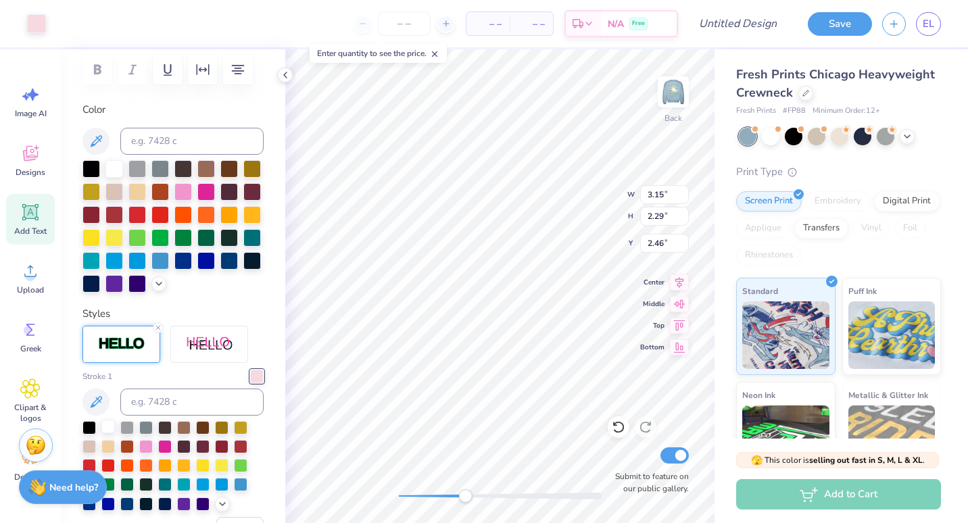
click at [111, 433] on div at bounding box center [108, 427] width 14 height 14
type input "2.94"
type input "1.58"
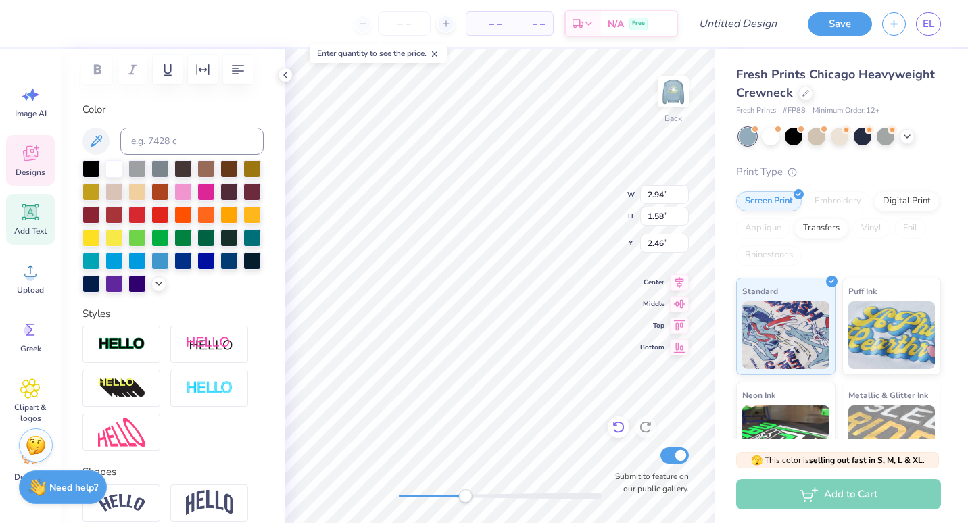
click at [619, 430] on icon at bounding box center [619, 428] width 14 height 14
type input "1.56"
type input "2.47"
click at [139, 352] on img at bounding box center [121, 345] width 47 height 16
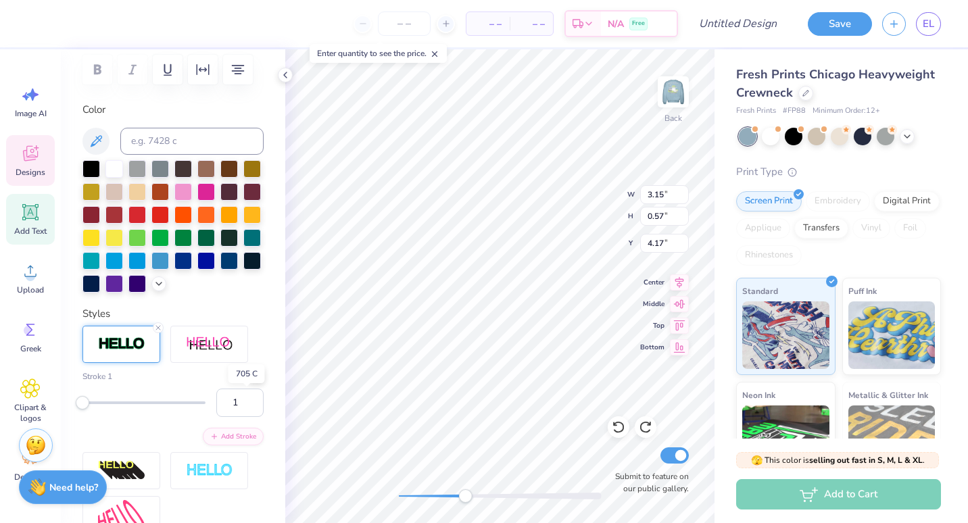
click at [250, 382] on div at bounding box center [257, 376] width 14 height 14
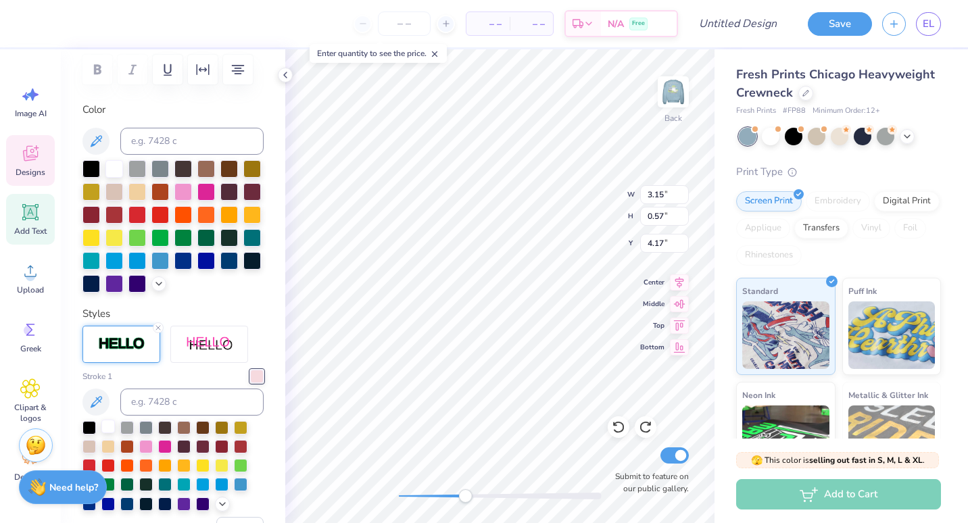
click at [106, 433] on div at bounding box center [108, 427] width 14 height 14
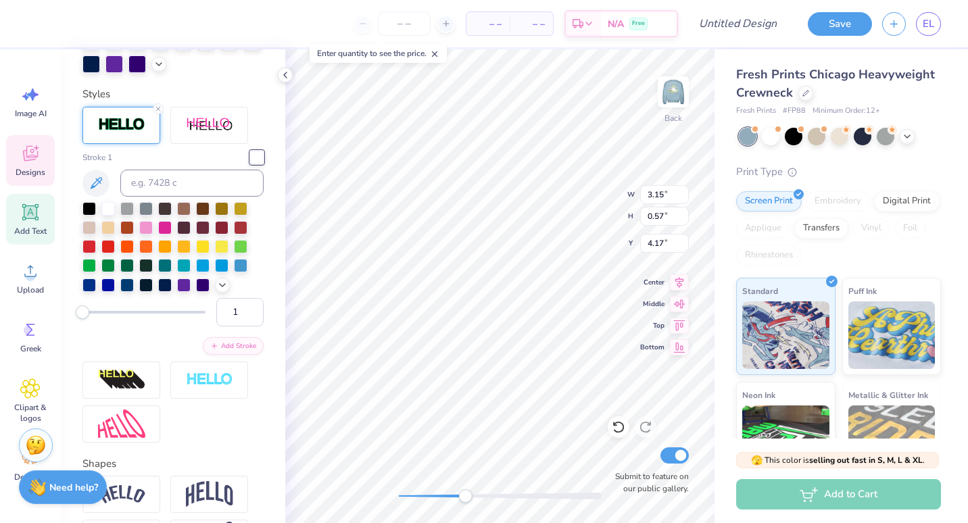
scroll to position [514, 0]
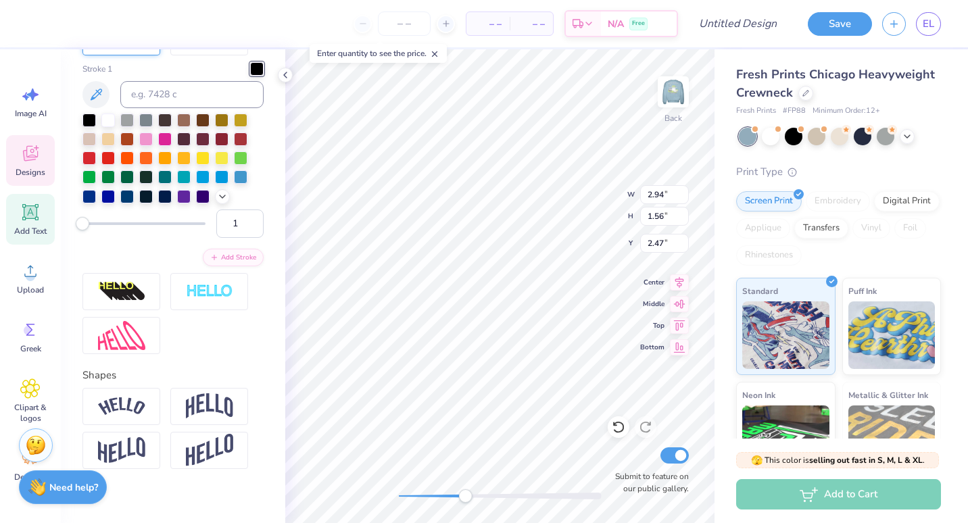
type input "2.94"
type input "1.56"
type input "2.47"
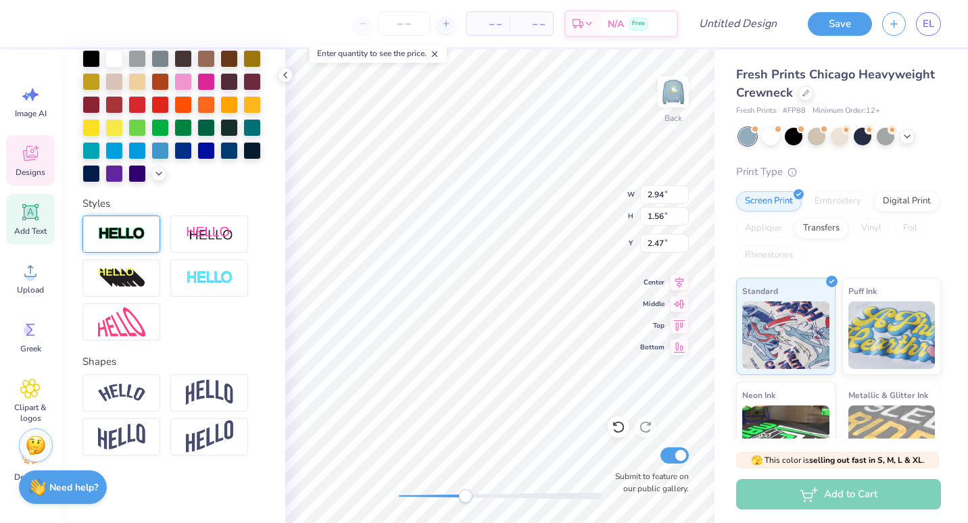
click at [121, 218] on div at bounding box center [121, 234] width 78 height 37
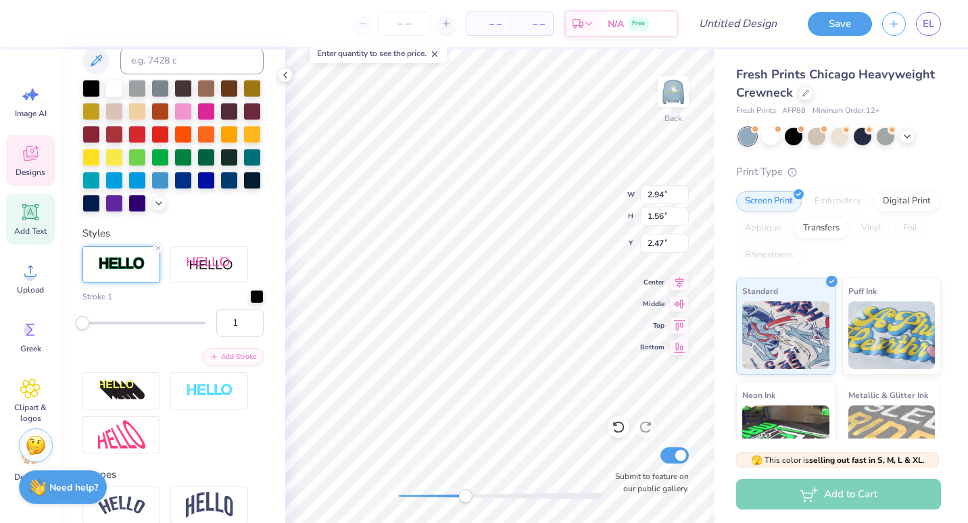
scroll to position [391, 0]
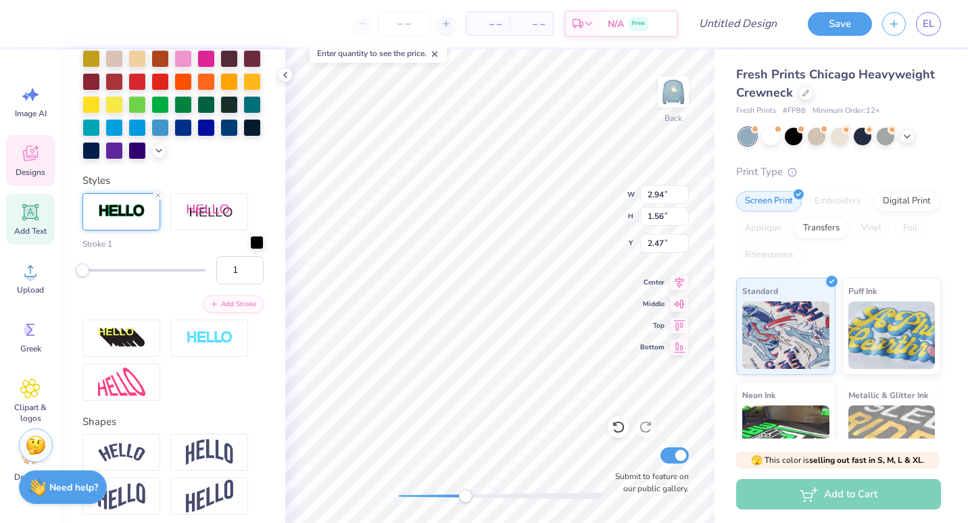
click at [250, 250] on div at bounding box center [257, 243] width 14 height 14
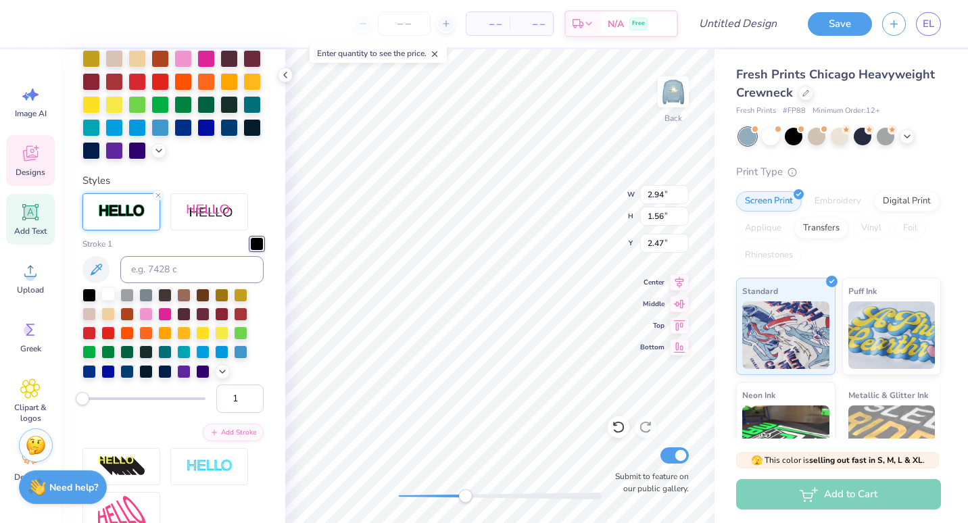
click at [108, 301] on div at bounding box center [108, 294] width 14 height 14
type input "3.15"
type input "0.57"
type input "4.17"
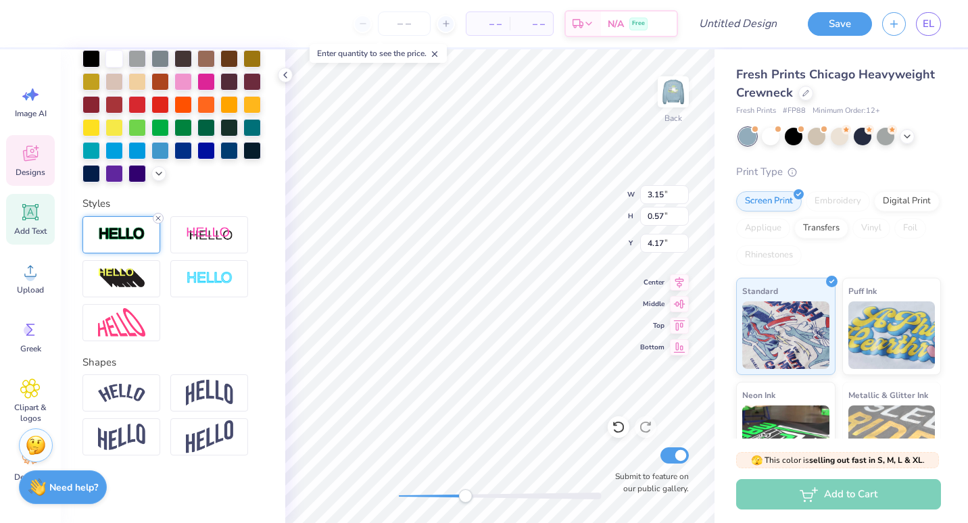
click at [160, 216] on icon at bounding box center [158, 218] width 8 height 8
click at [125, 231] on img at bounding box center [121, 235] width 47 height 16
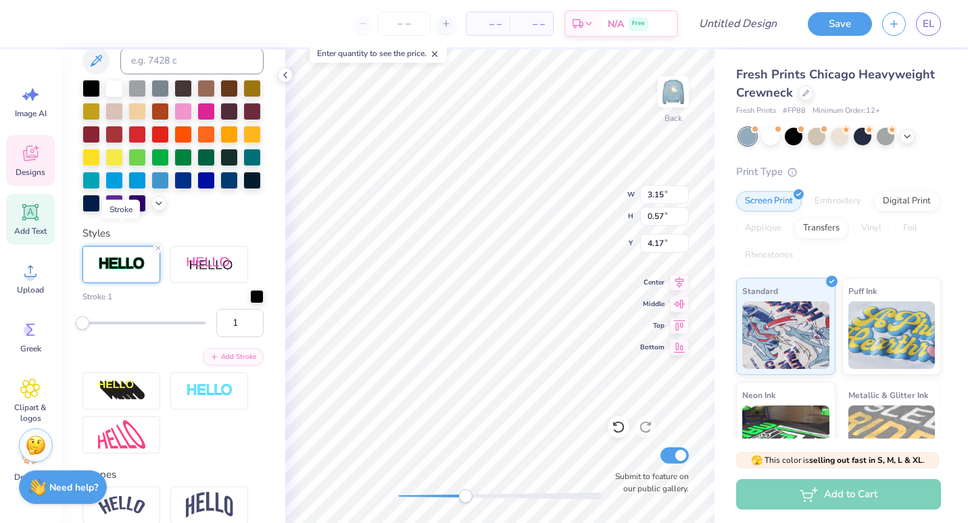
scroll to position [391, 0]
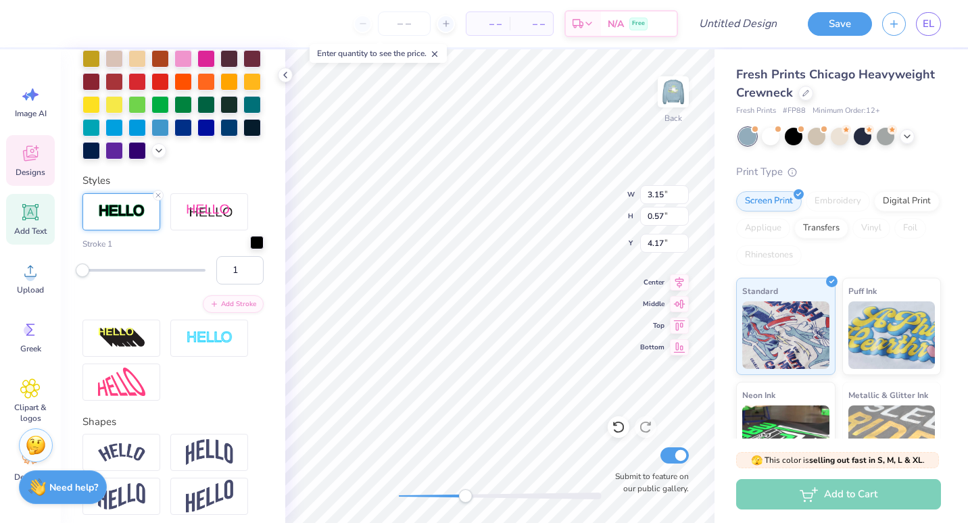
click at [250, 250] on div at bounding box center [257, 243] width 14 height 14
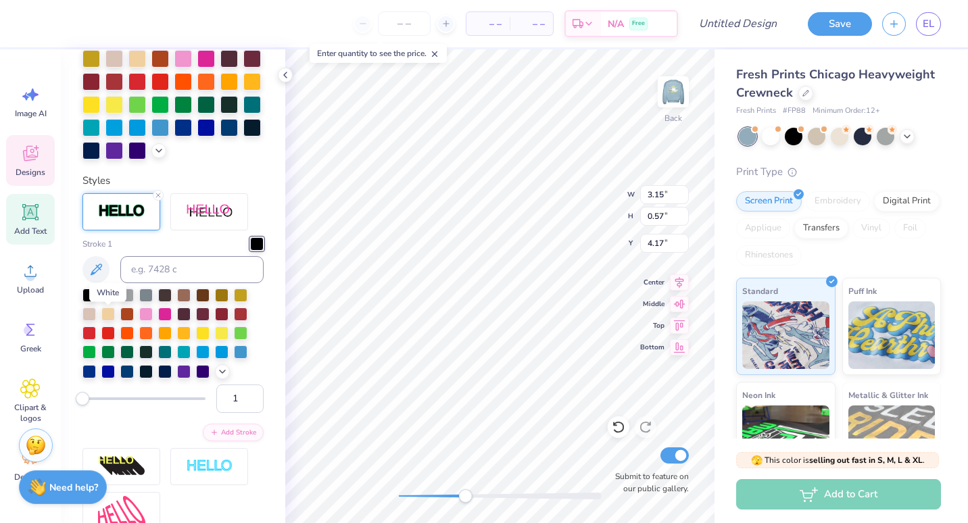
click at [106, 301] on div at bounding box center [108, 294] width 14 height 14
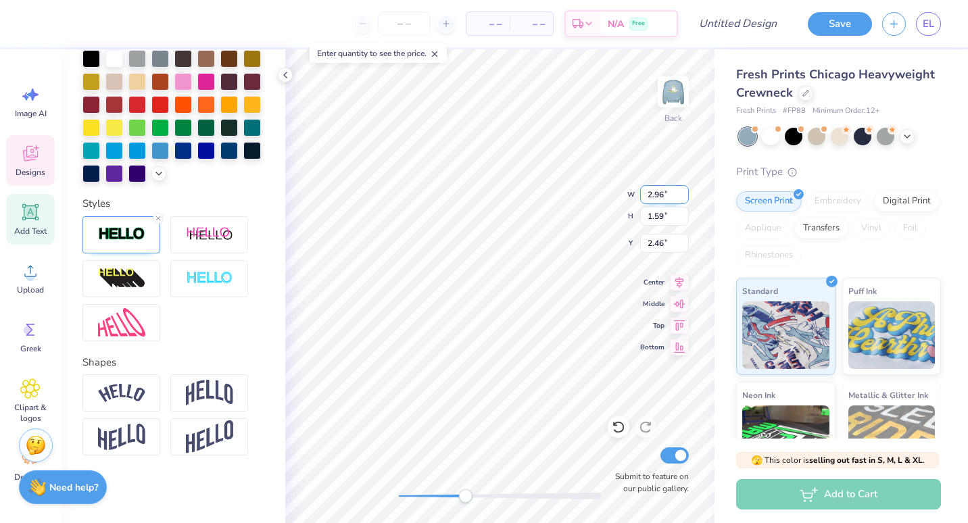
click at [663, 199] on input "2.96" at bounding box center [664, 194] width 49 height 19
type input "2.31"
click at [665, 217] on input "1.59" at bounding box center [664, 216] width 49 height 19
type input "1.23"
click at [662, 244] on input "2.46" at bounding box center [664, 243] width 49 height 19
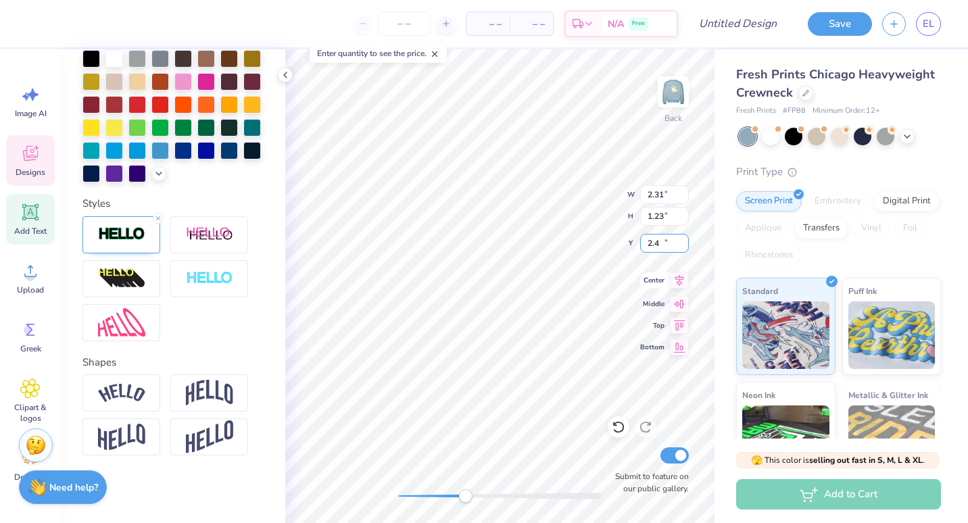
type input "2"
type input "5.86"
type input "3.15"
type input "0.57"
type input "4.17"
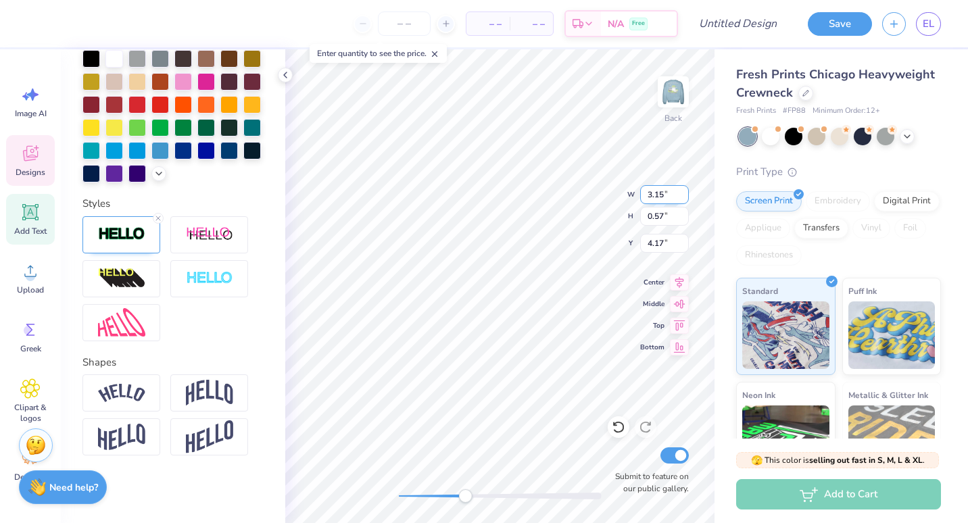
click at [662, 197] on input "3.15" at bounding box center [664, 194] width 49 height 19
type input "3"
type input "2.56"
click at [663, 222] on input "0.57" at bounding box center [664, 216] width 49 height 19
type input "0.13"
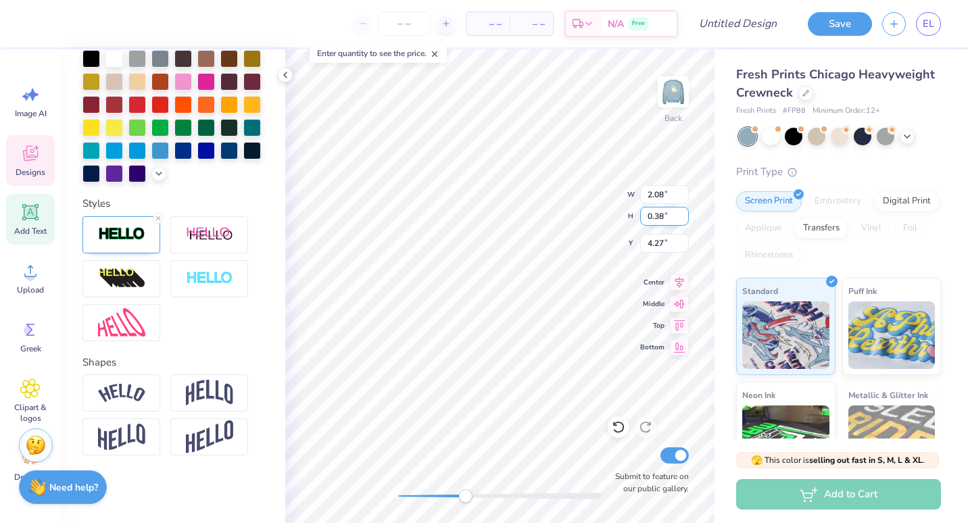
click at [659, 220] on input "0.38" at bounding box center [664, 216] width 49 height 19
click at [665, 218] on input "0.58" at bounding box center [664, 216] width 49 height 19
type input "0.53"
click at [664, 201] on input "2.08" at bounding box center [664, 194] width 49 height 19
click at [659, 189] on input "2.08" at bounding box center [664, 194] width 49 height 19
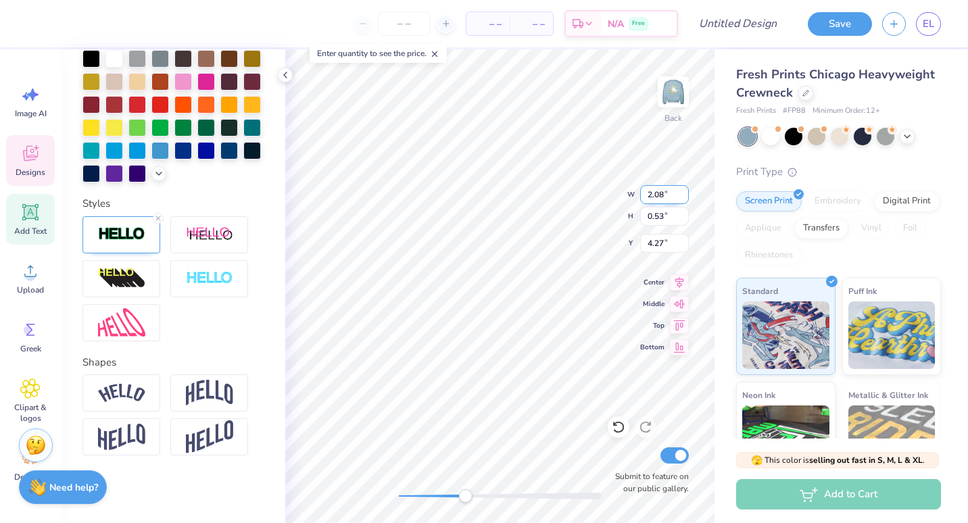
click at [664, 197] on input "2.08" at bounding box center [664, 194] width 49 height 19
type input "1.08"
type input "0.58"
type input "5.86"
type input "5.04"
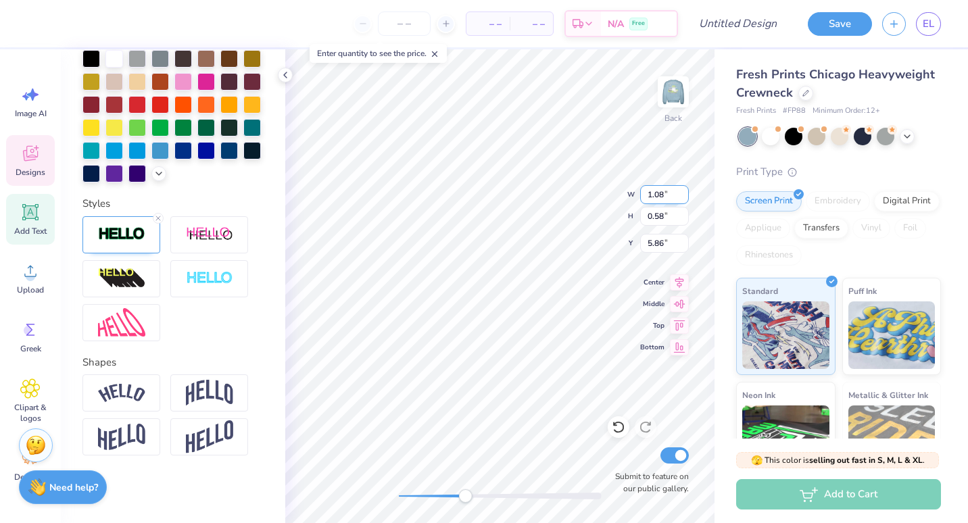
type input "0.91"
type input "4.00"
type input "1.39"
type input "0.75"
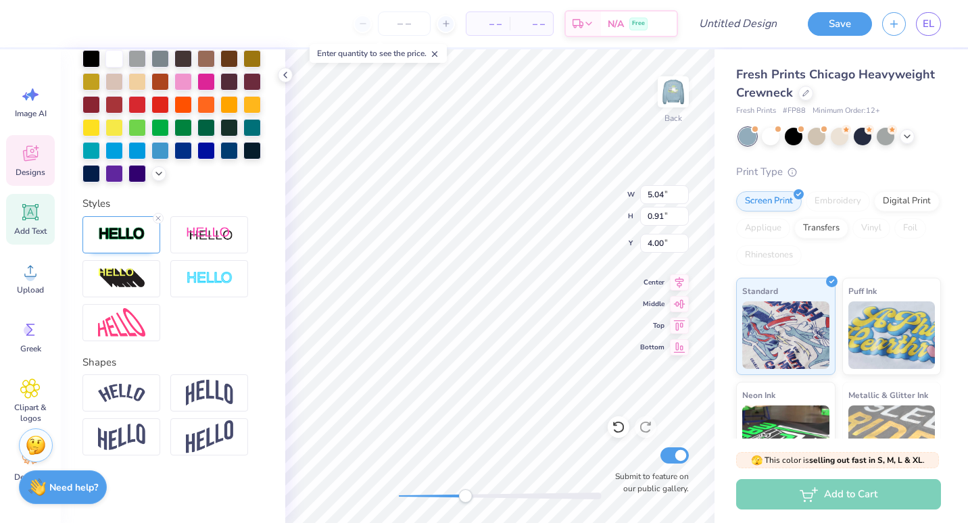
type input "5.78"
click at [661, 198] on input "1.39" at bounding box center [664, 194] width 49 height 19
click at [664, 196] on input "1.39" at bounding box center [664, 194] width 49 height 19
type input "1"
type input "2.56"
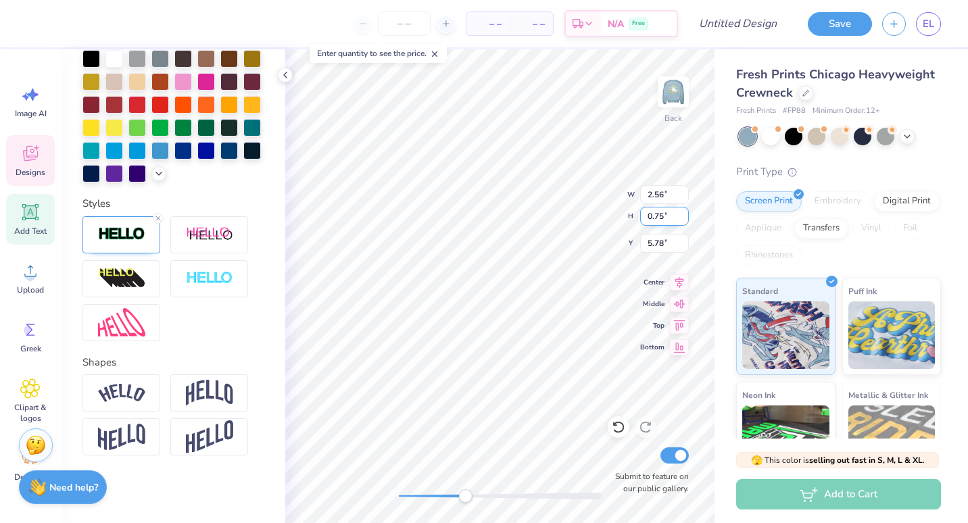
click at [660, 224] on input "0.75" at bounding box center [664, 216] width 49 height 19
click at [663, 222] on input "0.75" at bounding box center [664, 216] width 49 height 19
type input "0.53"
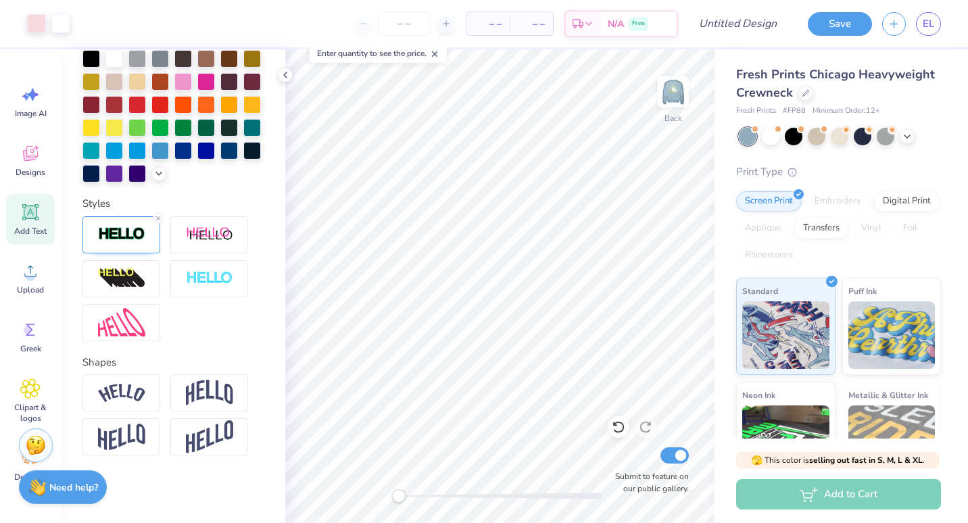
click at [354, 485] on div "Back Submit to feature on our public gallery." at bounding box center [499, 286] width 429 height 474
type input "2.52"
type input "2.18"
type input "4.12"
click at [481, 484] on div "Back W 2.52 2.52 " H 2.18 2.18 " Y 4.12 4.12 " Center Middle Top Bottom Submit …" at bounding box center [499, 286] width 429 height 474
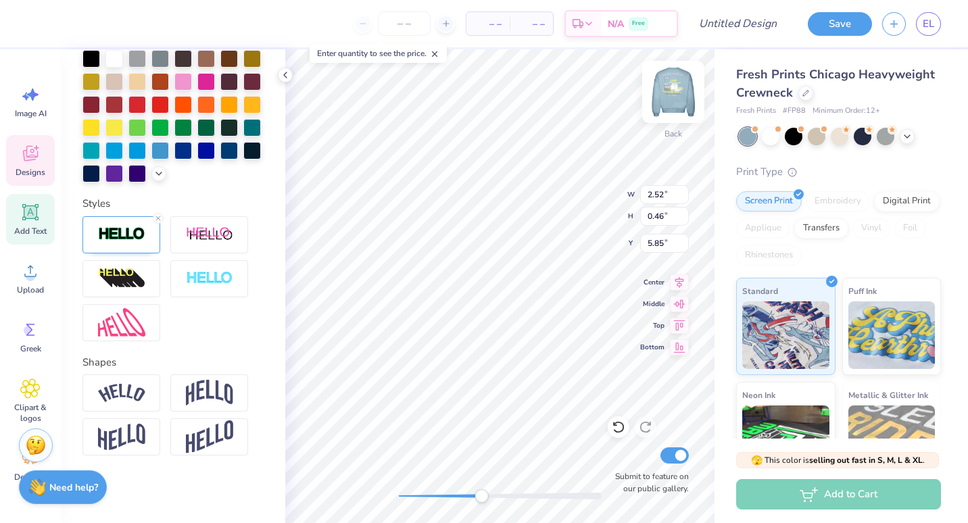
click at [675, 110] on div "Back" at bounding box center [673, 100] width 31 height 48
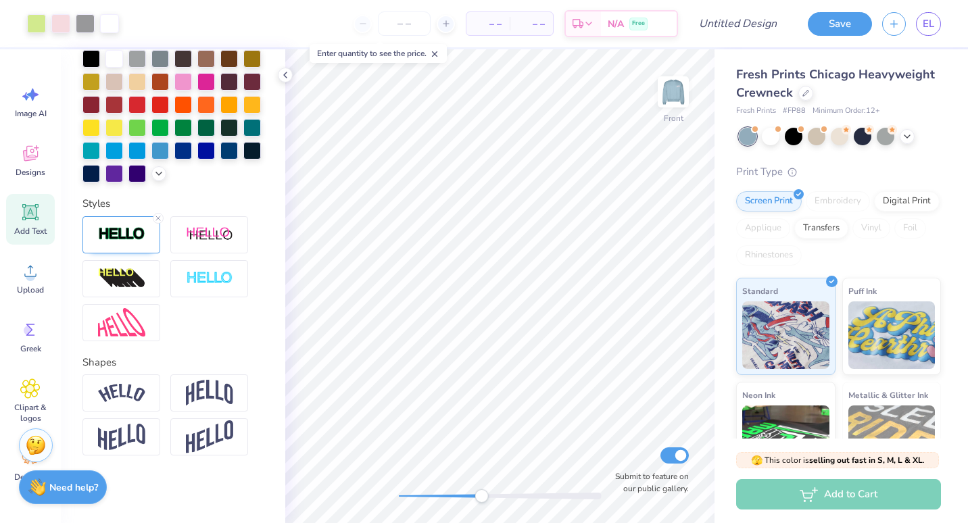
click at [440, 55] on icon at bounding box center [434, 53] width 9 height 9
drag, startPoint x: 457, startPoint y: 497, endPoint x: 418, endPoint y: 497, distance: 39.2
click at [418, 497] on div "Accessibility label" at bounding box center [419, 497] width 14 height 14
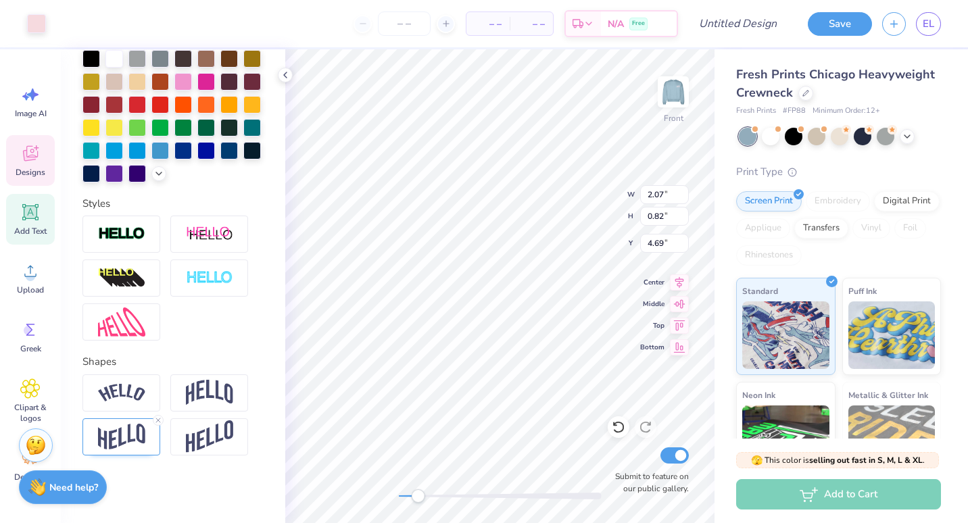
type input "2.07"
type input "0.82"
type input "4.69"
type textarea "DZ"
type input "2.14"
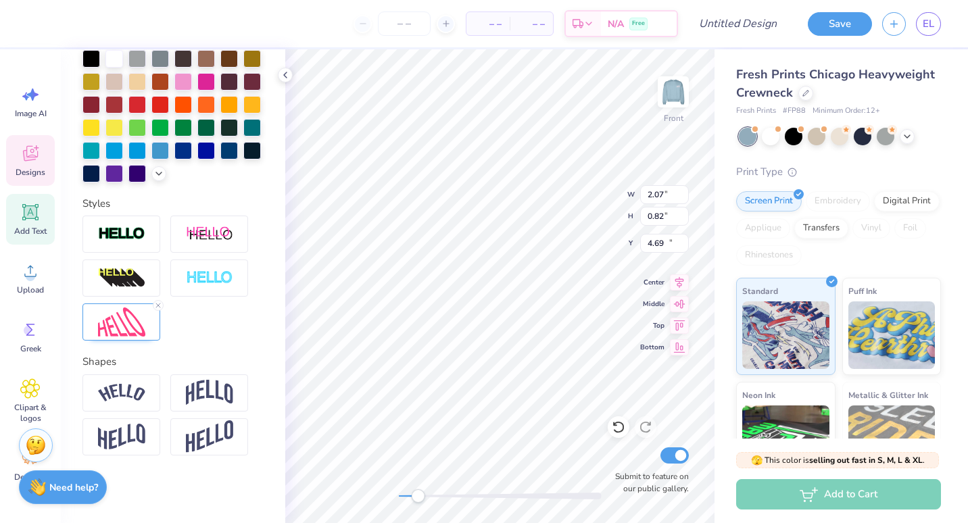
type input "1.00"
type input "11.70"
type textarea "DZ"
type input "1.29"
type input "0.79"
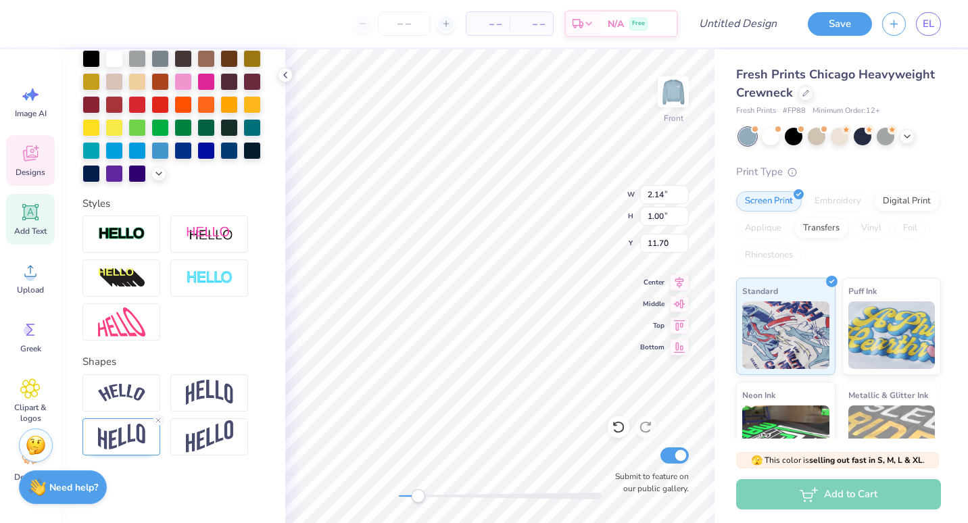
type input "4.71"
type textarea "DELTA"
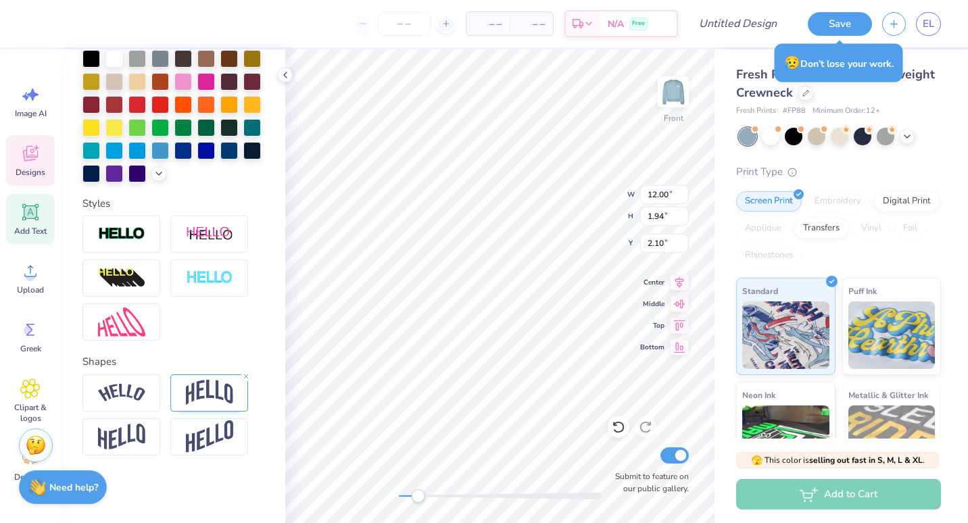
scroll to position [11, 5]
type textarea "University of Kentucky"
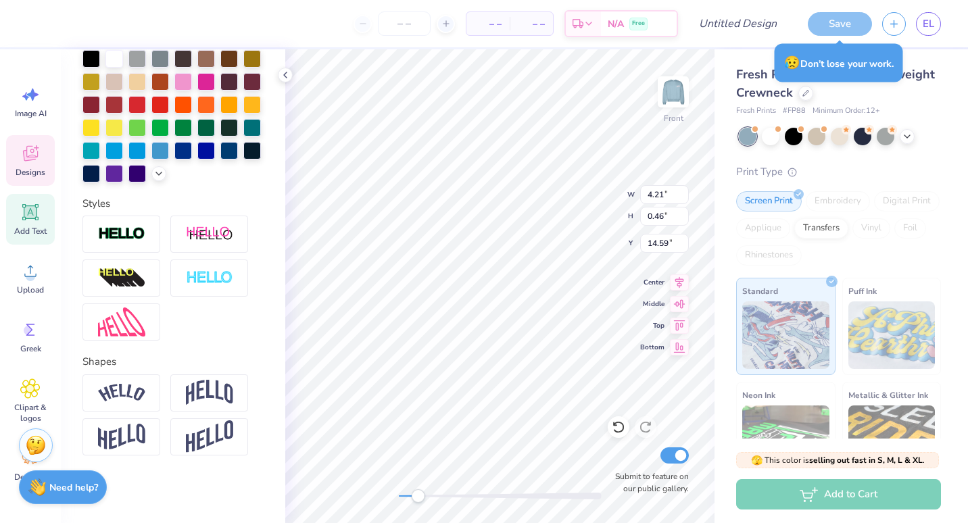
type input "4.21"
type input "0.46"
type input "14.59"
type textarea "LEXINGTON, KY 2025"
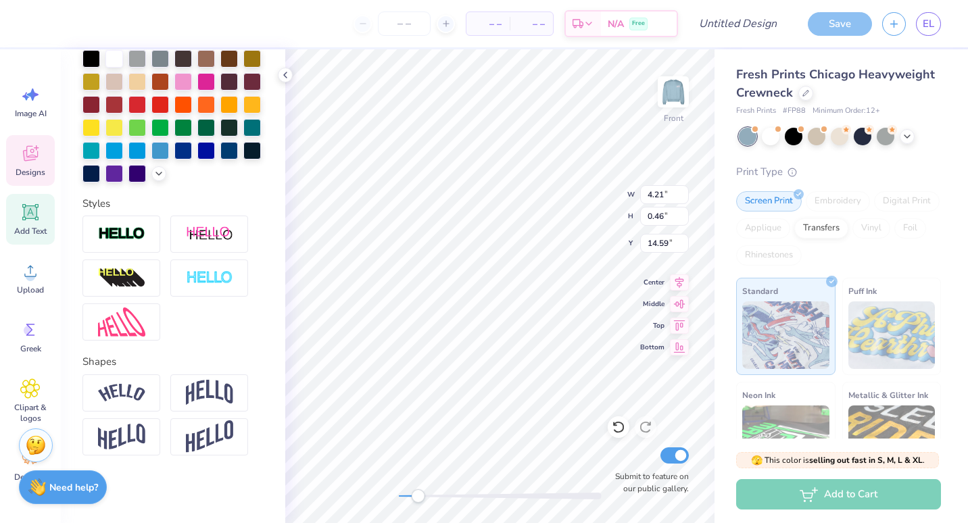
scroll to position [11, 5]
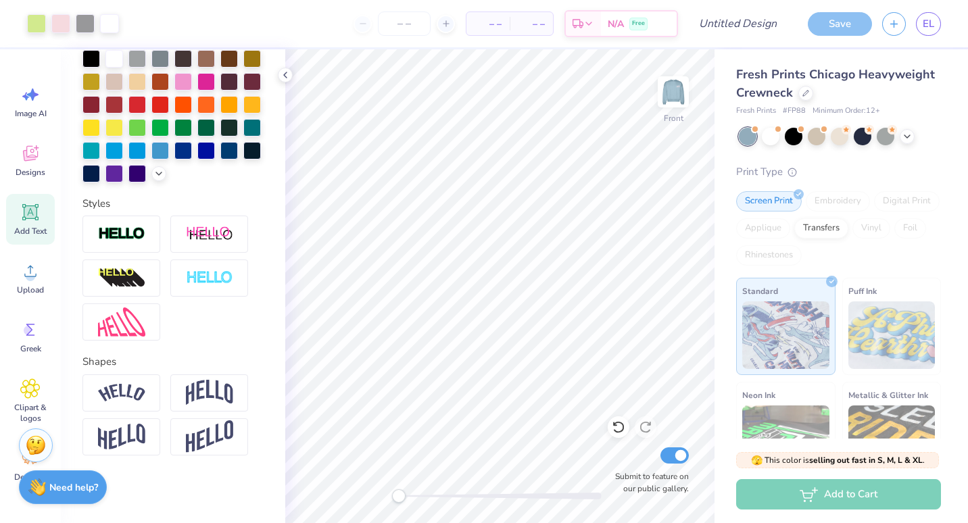
click at [381, 495] on div "Front Submit to feature on our public gallery." at bounding box center [499, 286] width 429 height 474
click at [678, 98] on img at bounding box center [673, 92] width 54 height 54
drag, startPoint x: 397, startPoint y: 495, endPoint x: 458, endPoint y: 494, distance: 61.5
click at [458, 494] on div "Accessibility label" at bounding box center [453, 497] width 14 height 14
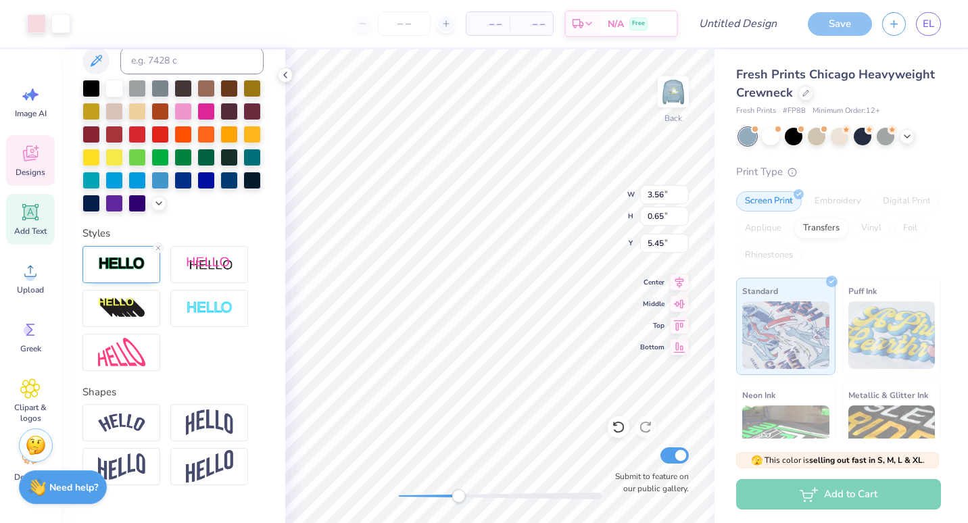
scroll to position [391, 0]
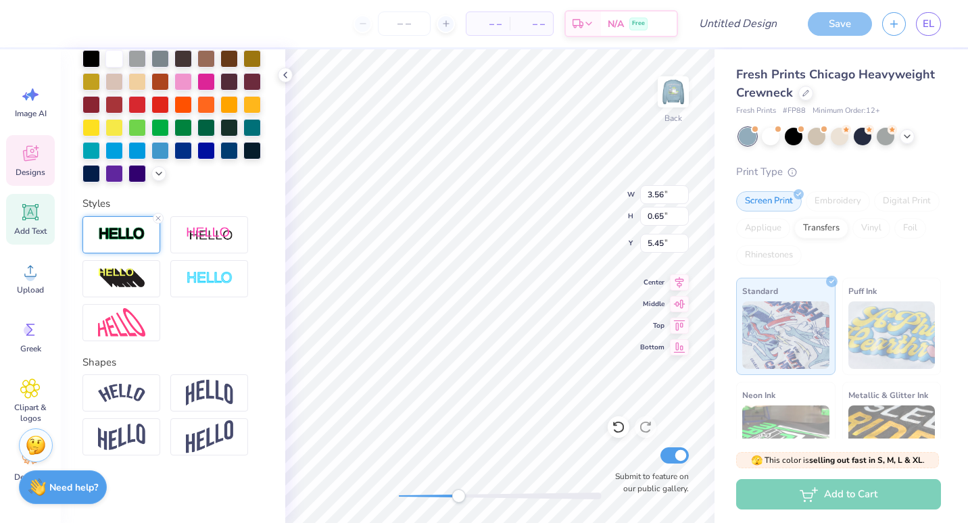
click at [133, 241] on img at bounding box center [121, 235] width 47 height 16
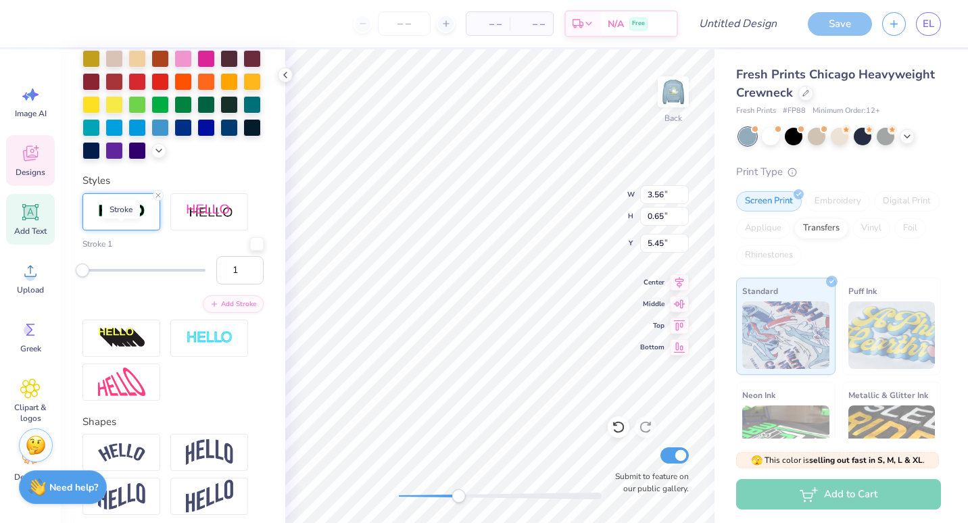
click at [133, 219] on img at bounding box center [121, 212] width 47 height 16
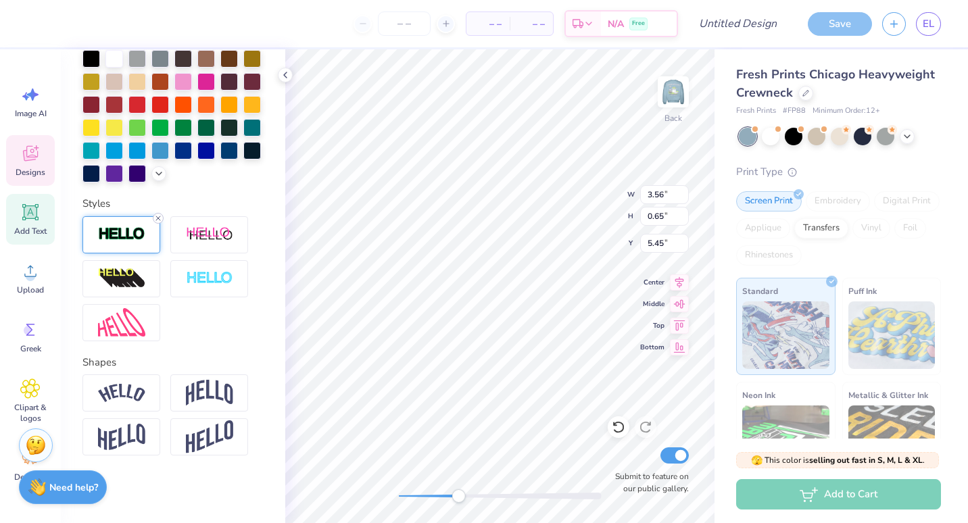
click at [158, 215] on icon at bounding box center [158, 218] width 8 height 8
click at [120, 232] on img at bounding box center [121, 235] width 47 height 16
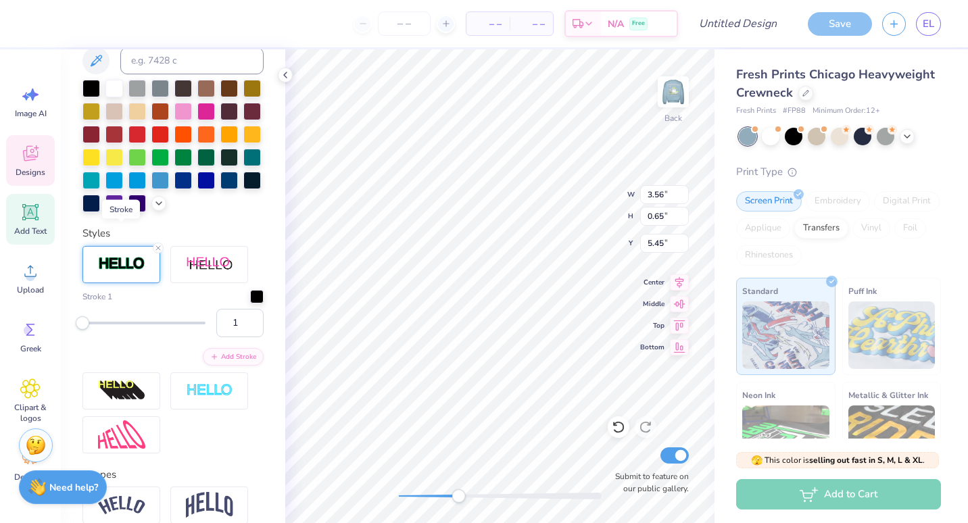
scroll to position [391, 0]
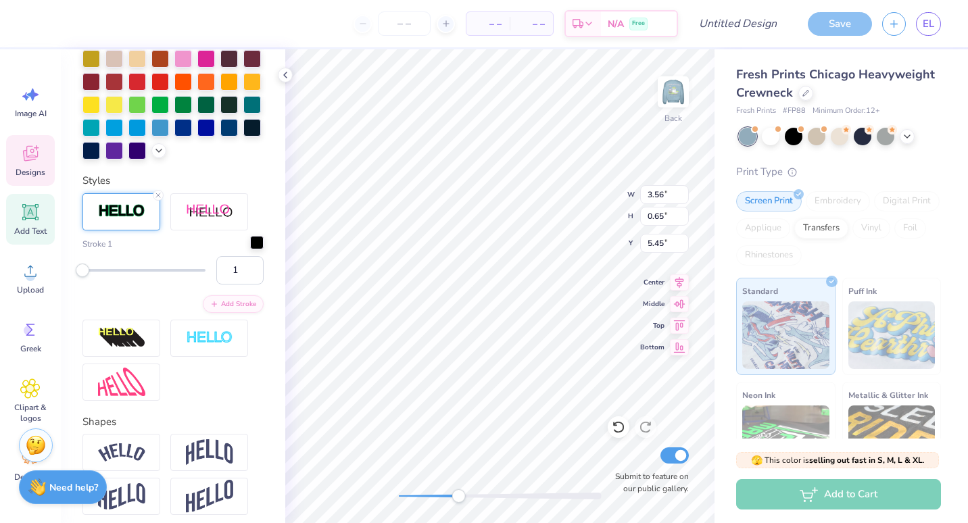
click at [250, 250] on div at bounding box center [257, 243] width 14 height 14
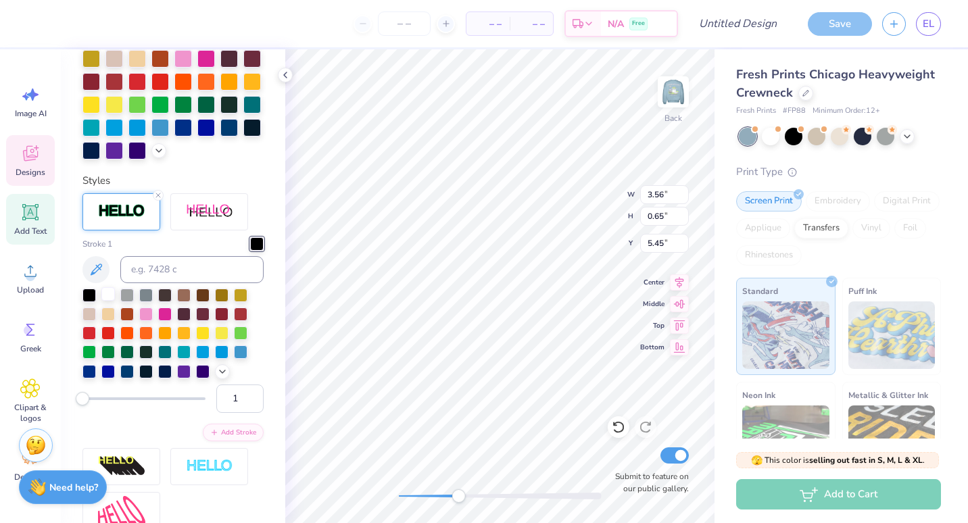
click at [108, 301] on div at bounding box center [108, 294] width 14 height 14
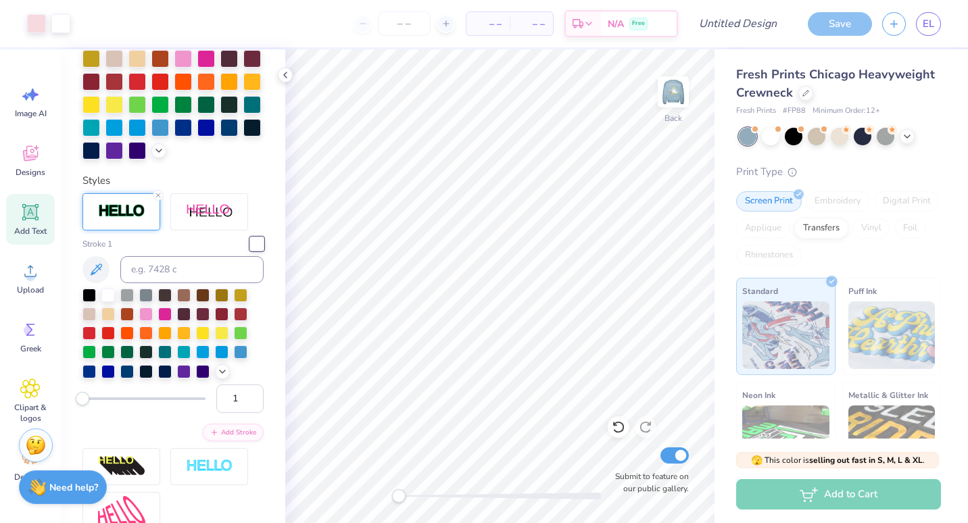
click at [387, 496] on div "Back Submit to feature on our public gallery." at bounding box center [499, 286] width 429 height 474
click at [903, 136] on icon at bounding box center [907, 135] width 11 height 11
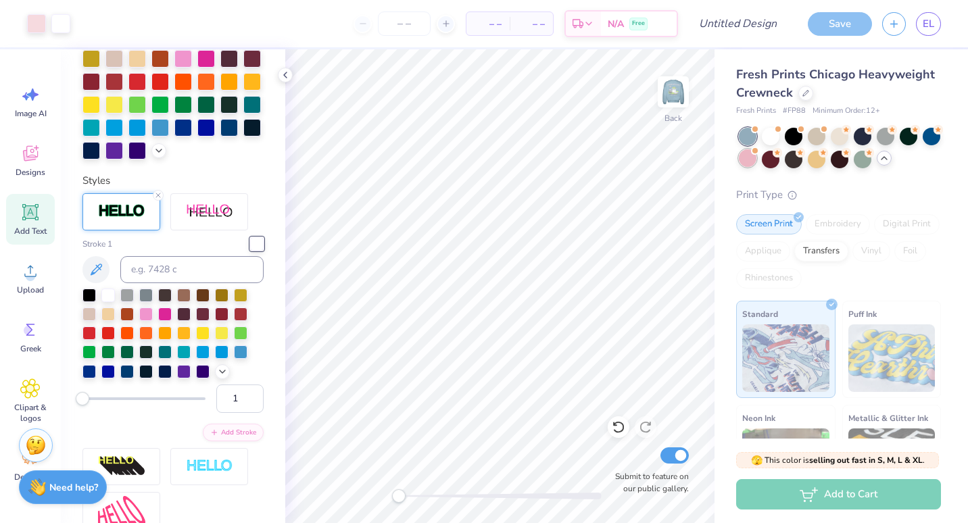
click at [757, 158] on div at bounding box center [748, 158] width 18 height 18
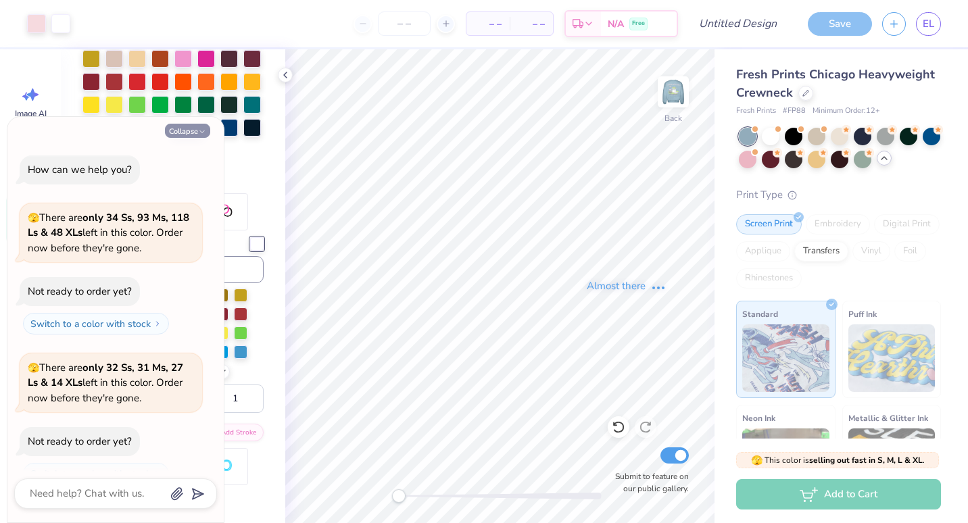
click at [200, 133] on icon "button" at bounding box center [202, 132] width 8 height 8
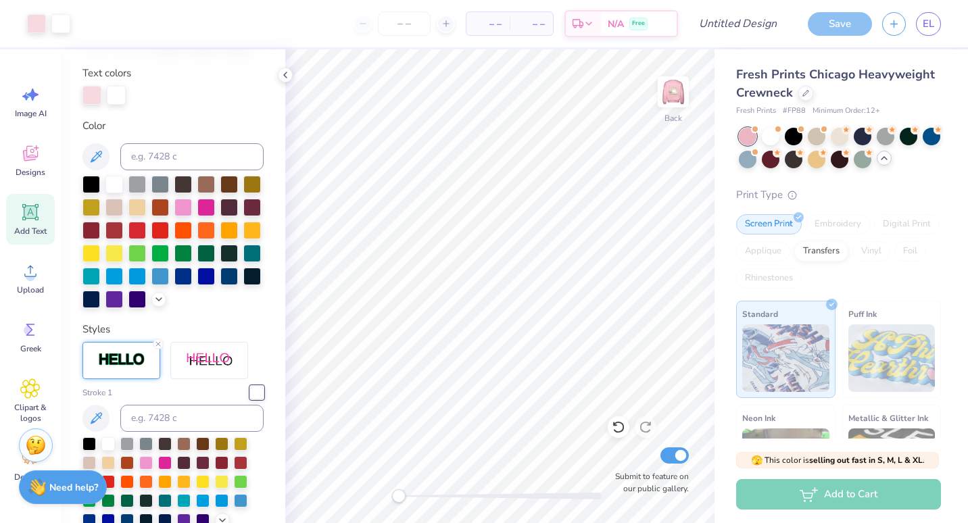
scroll to position [231, 0]
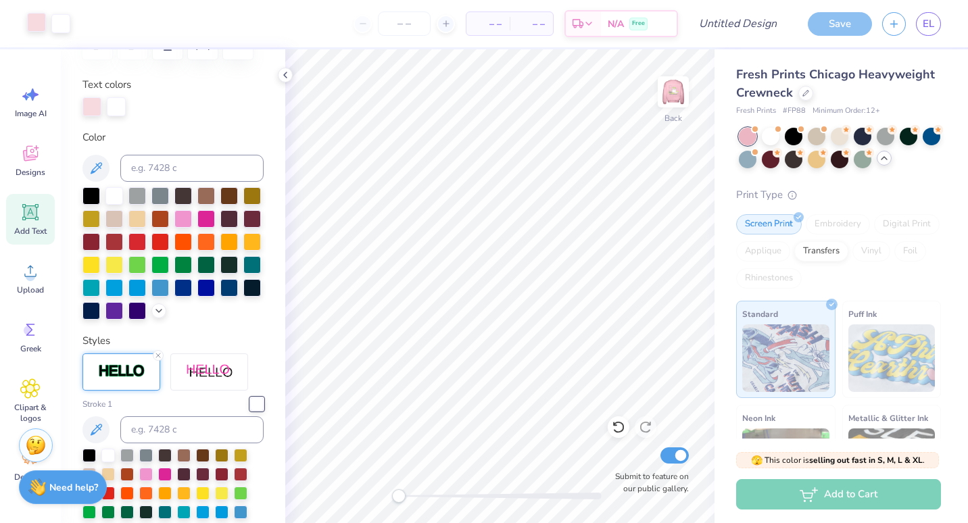
click at [33, 20] on div at bounding box center [36, 22] width 19 height 19
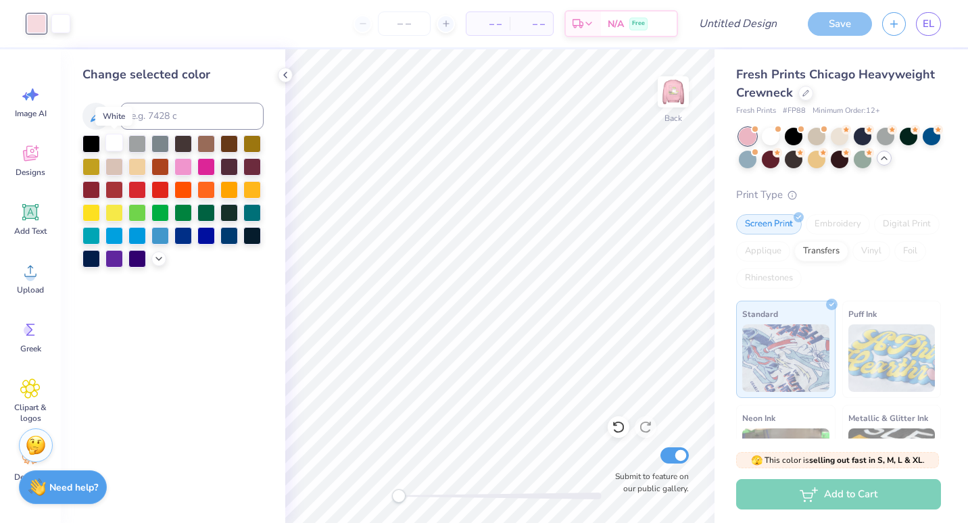
click at [116, 142] on div at bounding box center [114, 143] width 18 height 18
click at [676, 99] on img at bounding box center [673, 92] width 54 height 54
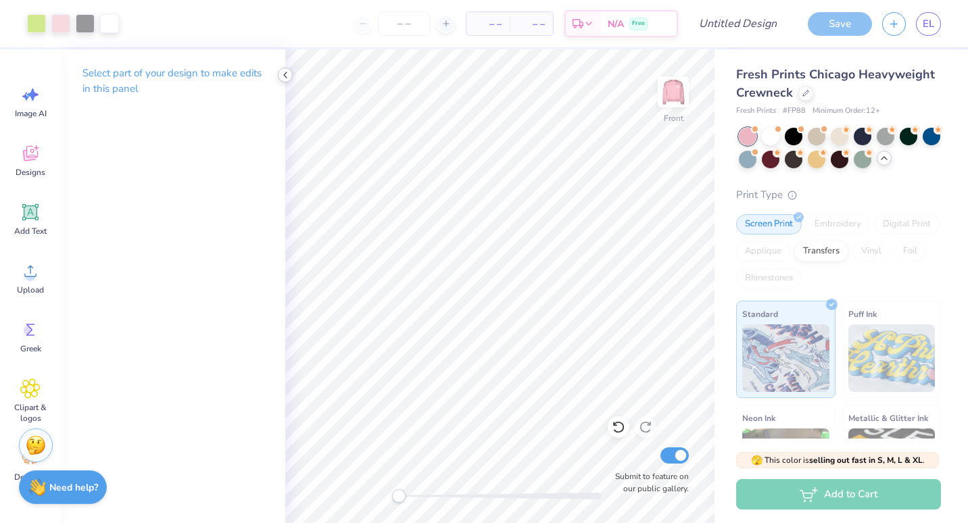
click at [282, 73] on icon at bounding box center [285, 75] width 11 height 11
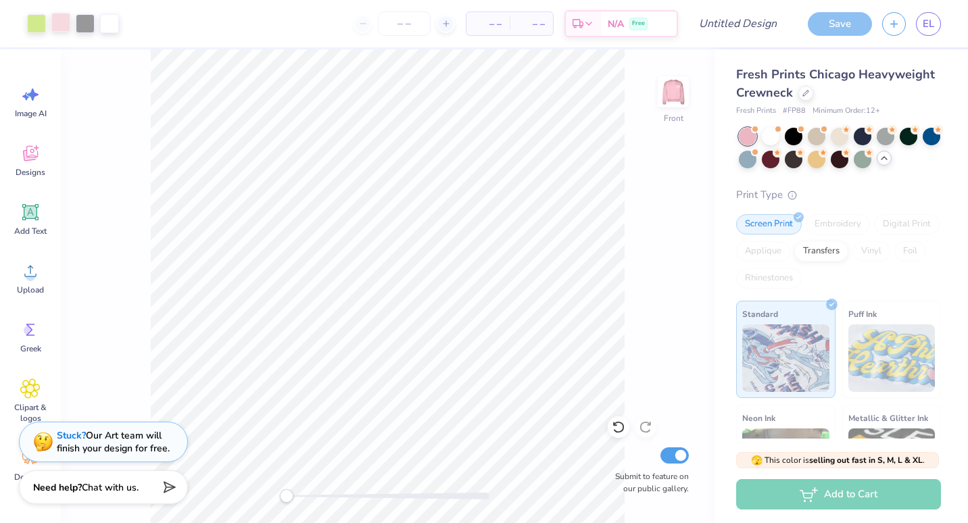
click at [55, 24] on div at bounding box center [60, 22] width 19 height 19
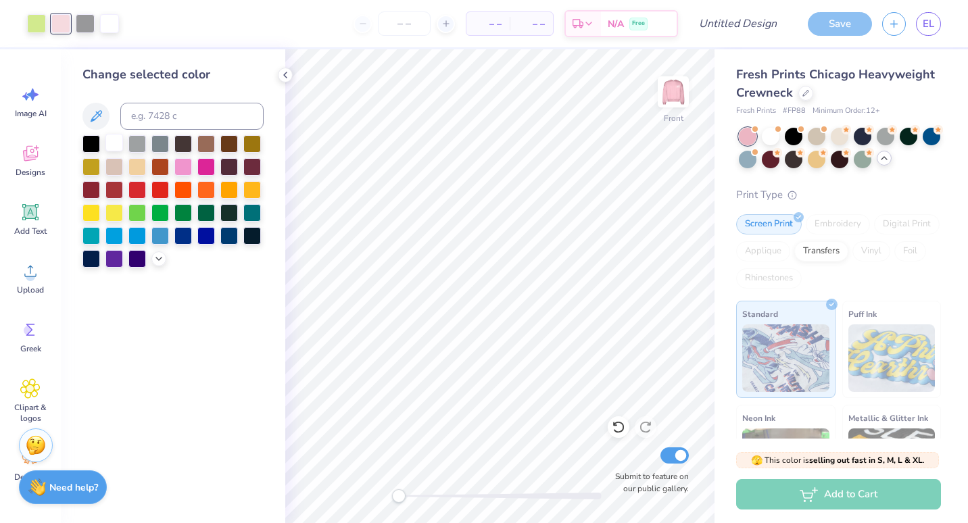
click at [112, 150] on div at bounding box center [114, 143] width 18 height 18
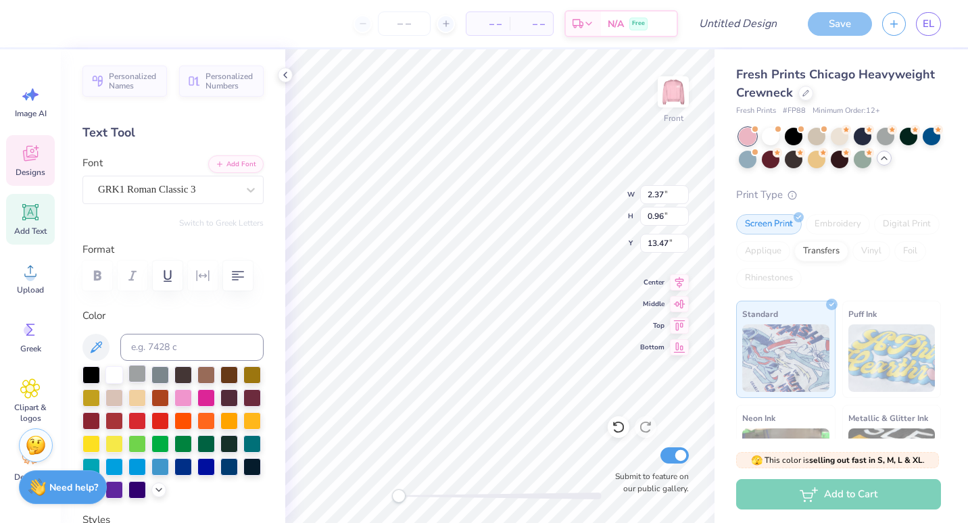
click at [135, 379] on div at bounding box center [137, 374] width 18 height 18
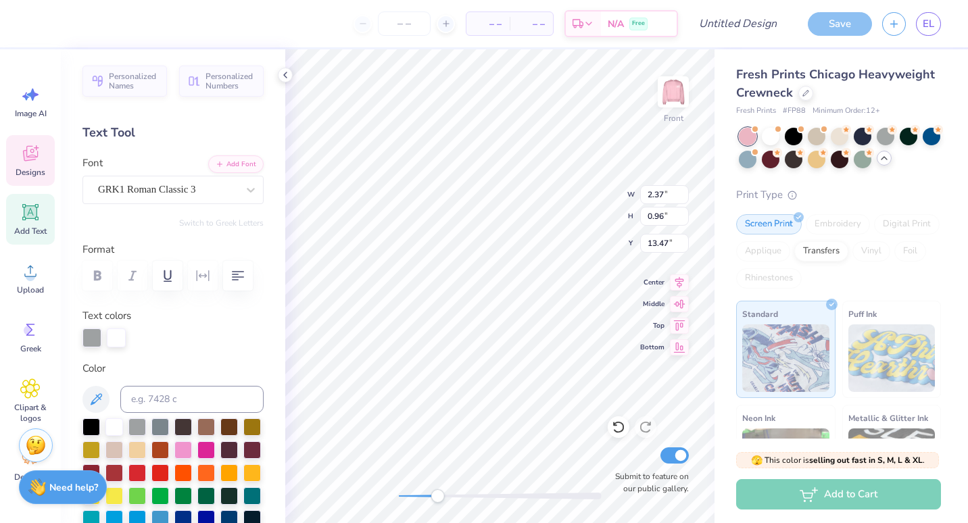
click at [494, 489] on div "Front W 2.37 2.37 " H 0.96 0.96 " Y 13.47 13.47 " Center Middle Top Bottom Subm…" at bounding box center [499, 286] width 429 height 474
drag, startPoint x: 494, startPoint y: 492, endPoint x: 397, endPoint y: 498, distance: 96.9
click at [397, 498] on div "Accessibility label" at bounding box center [399, 497] width 14 height 14
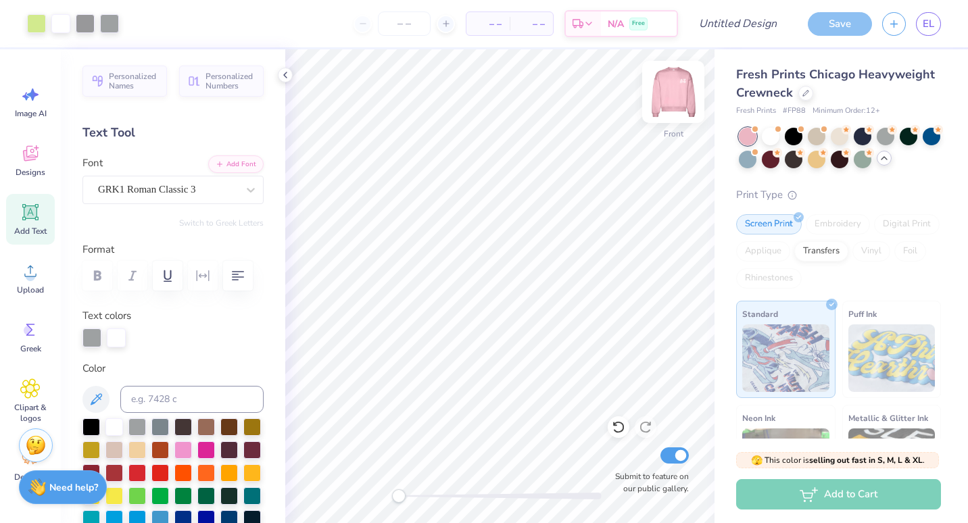
click at [661, 103] on img at bounding box center [673, 92] width 54 height 54
click at [890, 156] on icon at bounding box center [884, 158] width 11 height 11
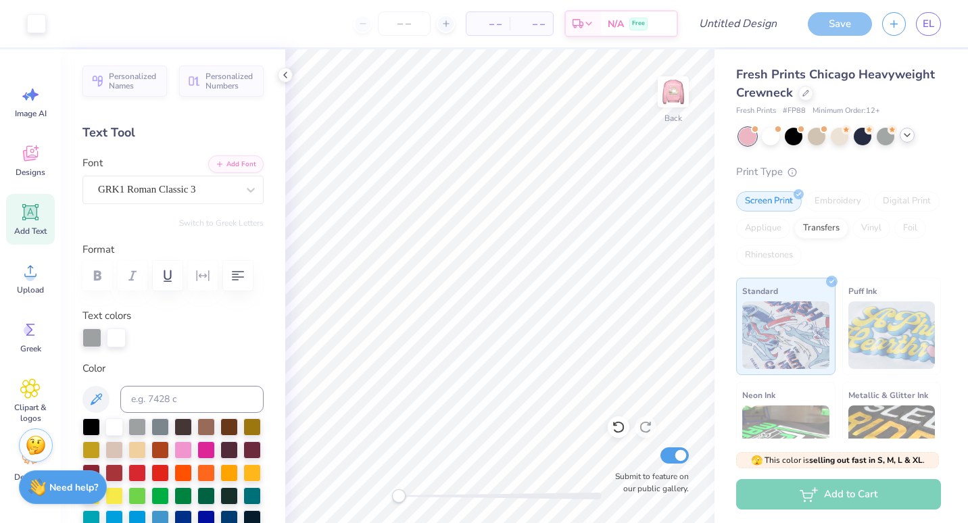
click at [909, 157] on div "Fresh Prints Chicago Heavyweight Crewneck Fresh Prints # FP88 Minimum Order: 12…" at bounding box center [838, 325] width 205 height 518
click at [913, 140] on div at bounding box center [907, 135] width 15 height 15
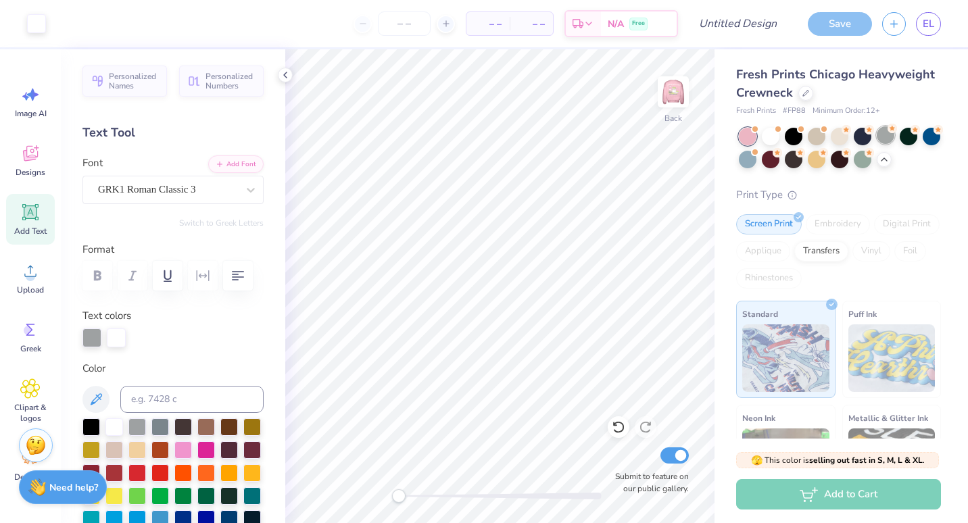
click at [884, 130] on div at bounding box center [886, 135] width 18 height 18
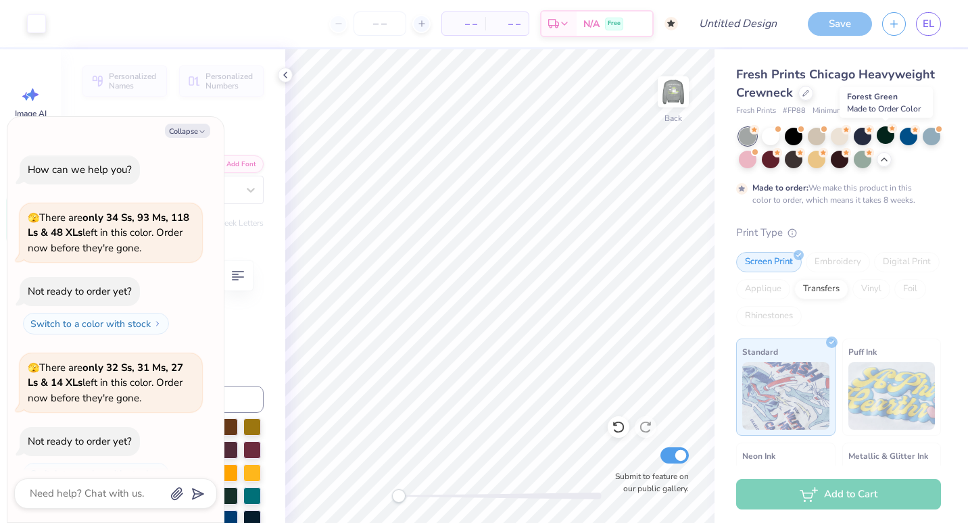
scroll to position [135, 0]
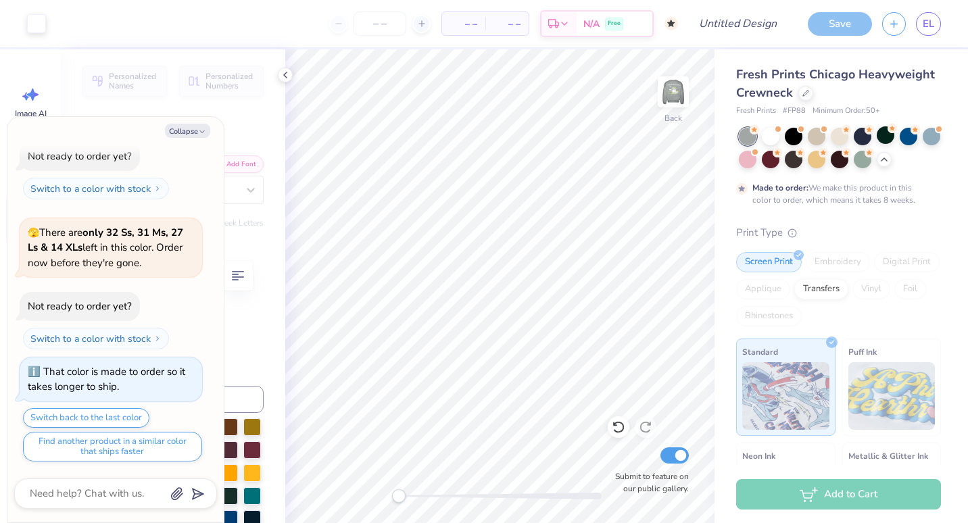
click at [885, 103] on div "Fresh Prints Chicago Heavyweight Crewneck Fresh Prints # FP88 Minimum Order: 50…" at bounding box center [838, 91] width 205 height 51
click at [809, 95] on icon at bounding box center [805, 91] width 5 height 5
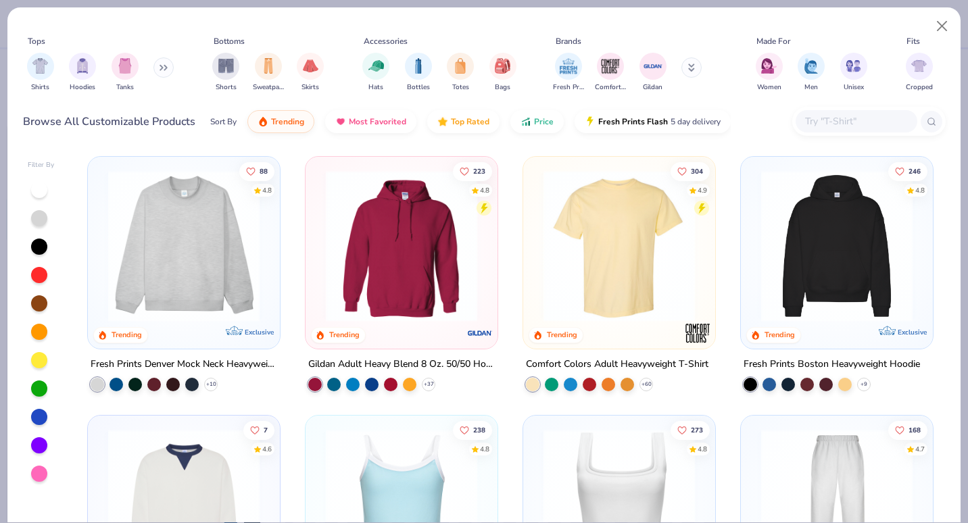
click at [165, 76] on button at bounding box center [163, 67] width 20 height 20
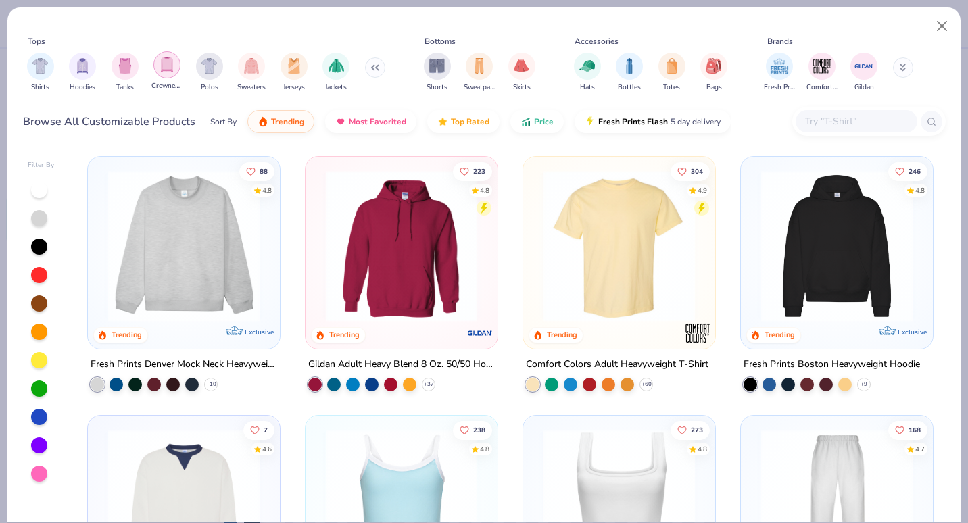
click at [174, 70] on img "filter for Crewnecks" at bounding box center [167, 65] width 15 height 16
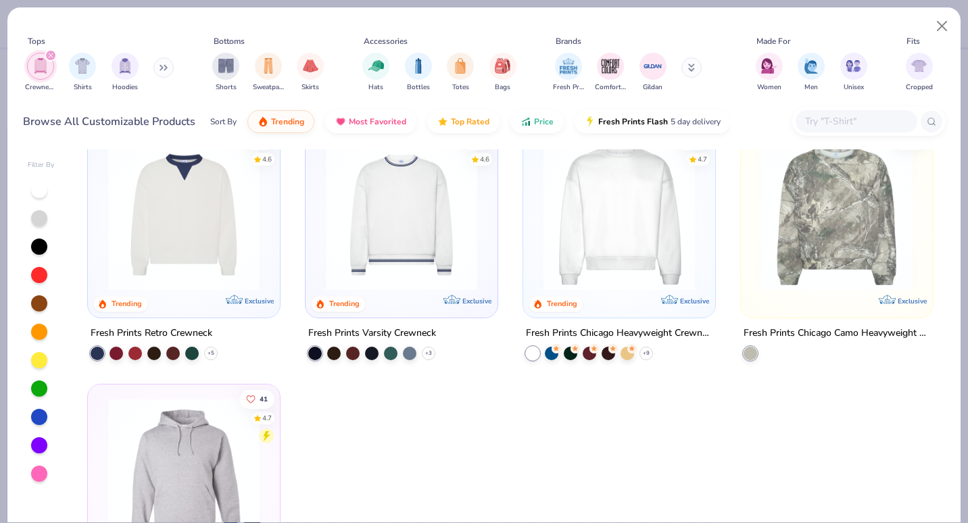
scroll to position [150, 0]
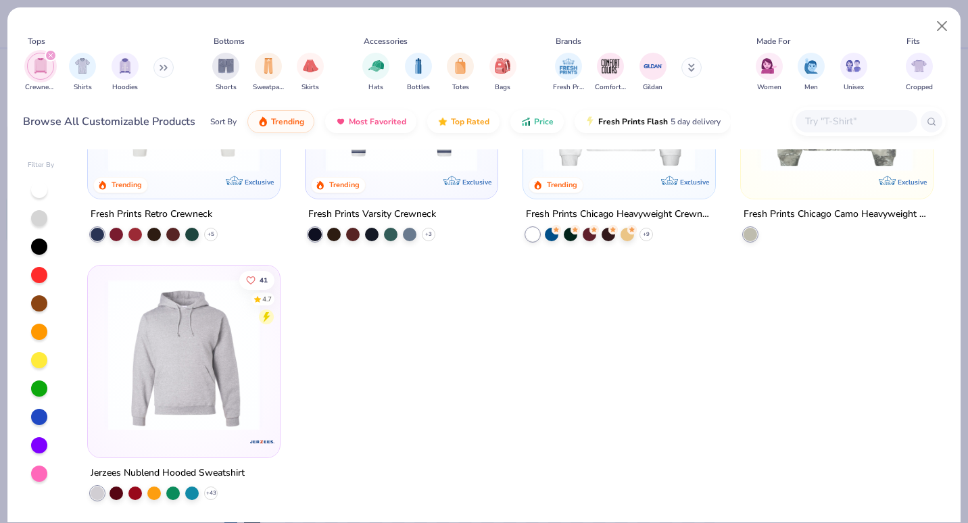
click at [48, 60] on div "filter for Crewnecks" at bounding box center [51, 55] width 12 height 12
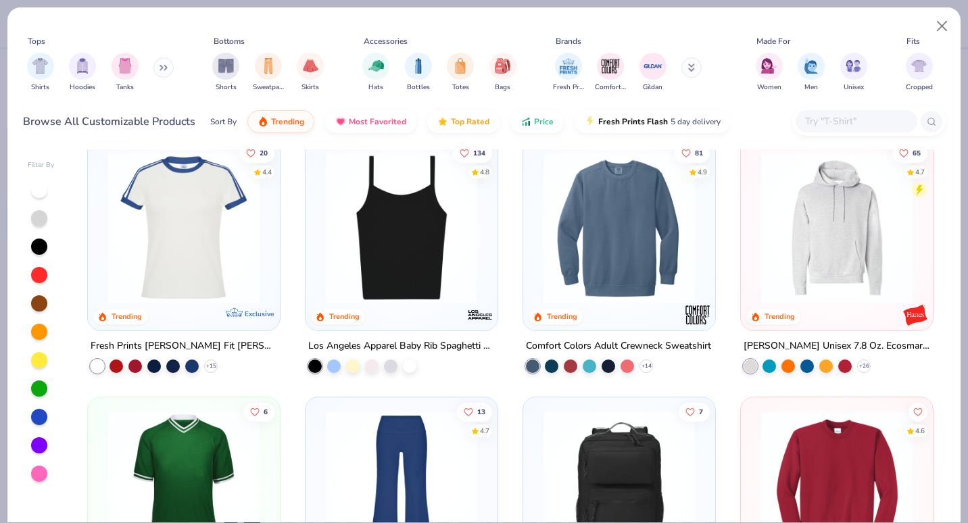
scroll to position [2089, 0]
click at [628, 216] on img at bounding box center [619, 227] width 165 height 151
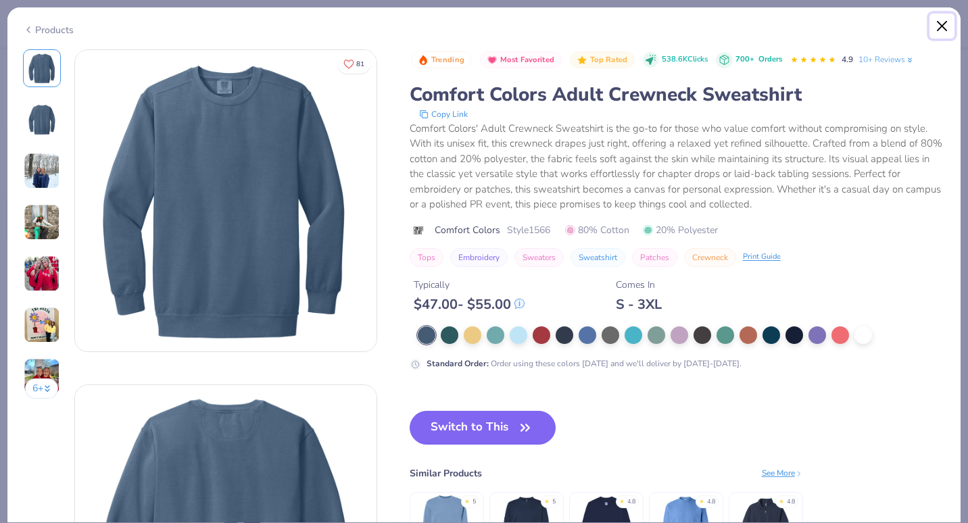
click at [940, 22] on button "Close" at bounding box center [943, 27] width 26 height 26
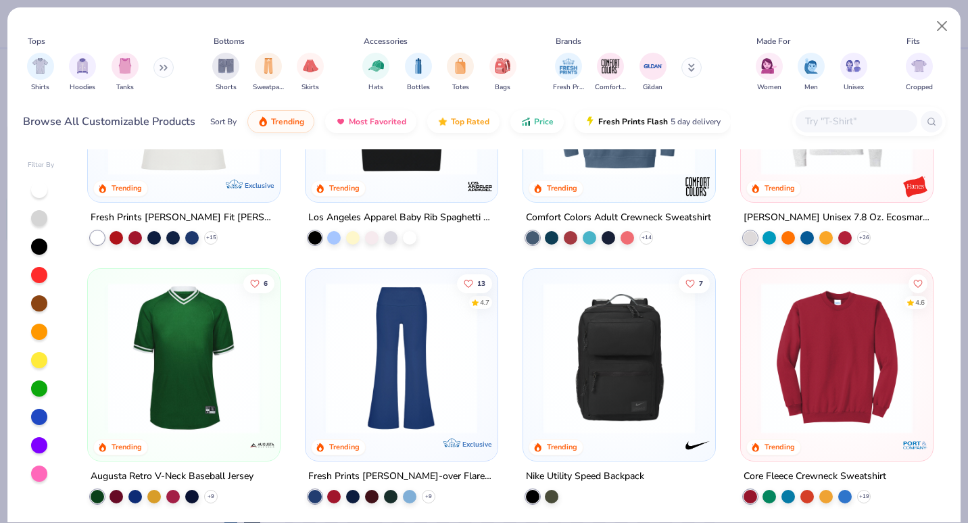
scroll to position [2132, 0]
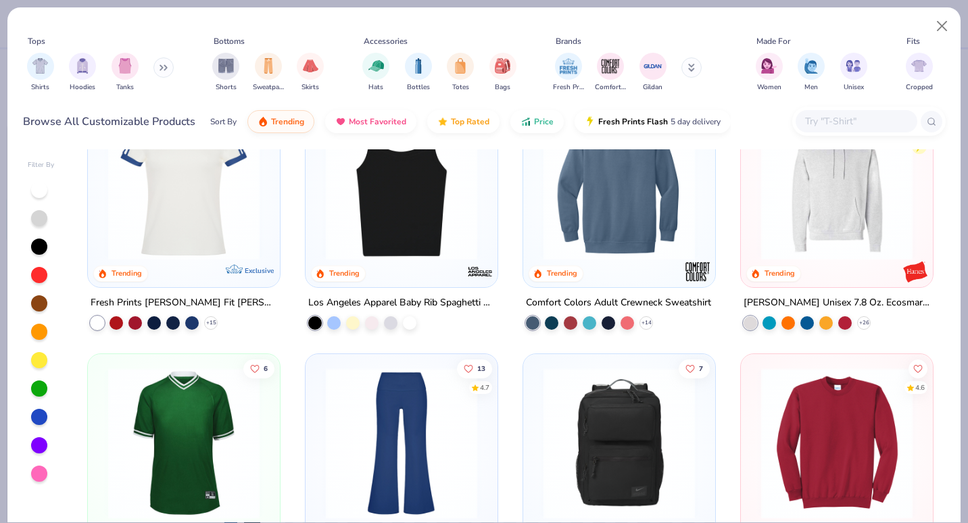
click at [608, 215] on img at bounding box center [619, 184] width 165 height 151
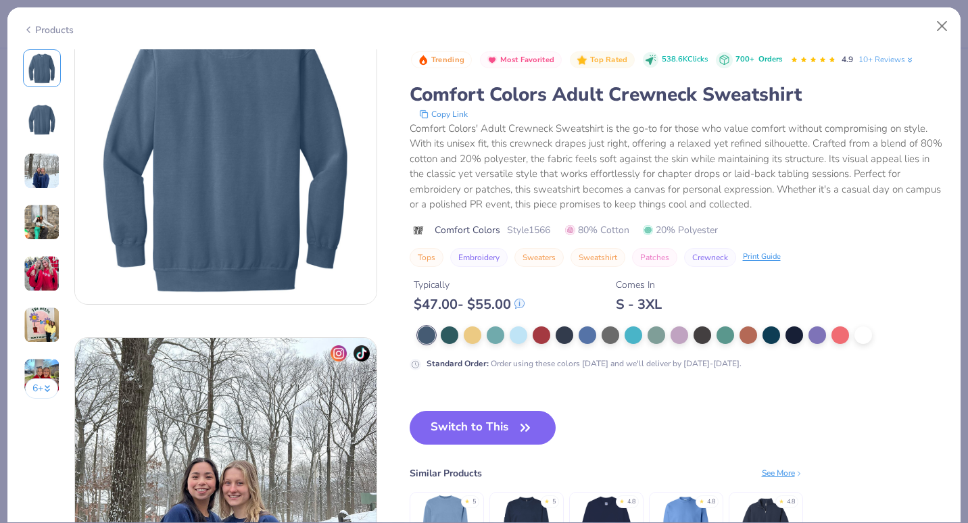
scroll to position [402, 0]
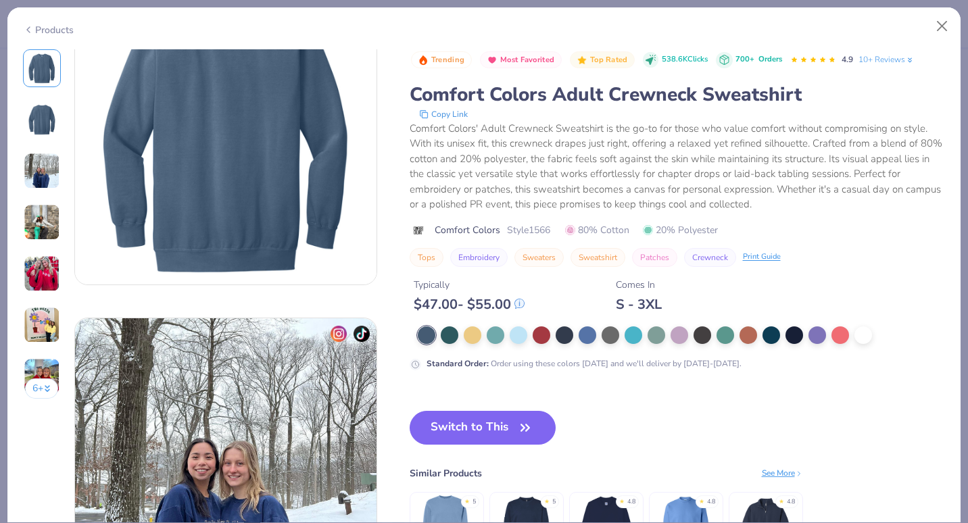
click at [771, 481] on div "Similar Products See More ★ 5 ★ 5 ★ 4.8 ★ 4.8 ★ 4.8" at bounding box center [607, 519] width 394 height 105
click at [783, 473] on div "See More" at bounding box center [782, 473] width 41 height 12
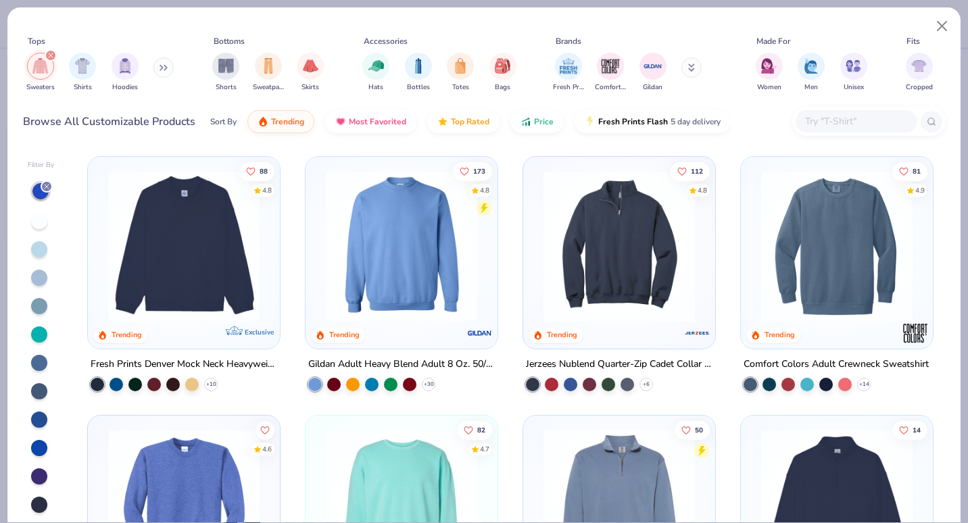
click at [398, 256] on img at bounding box center [401, 245] width 165 height 151
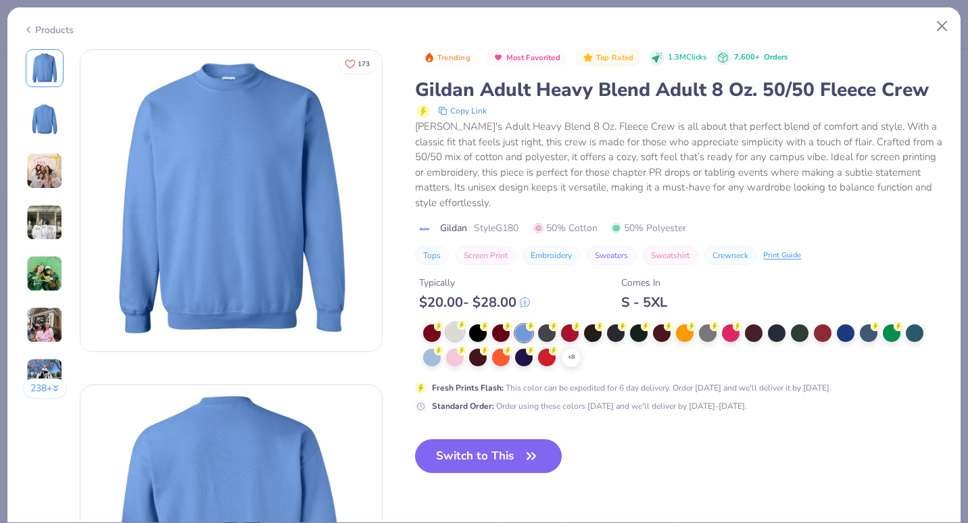
click at [462, 331] on div at bounding box center [455, 332] width 18 height 18
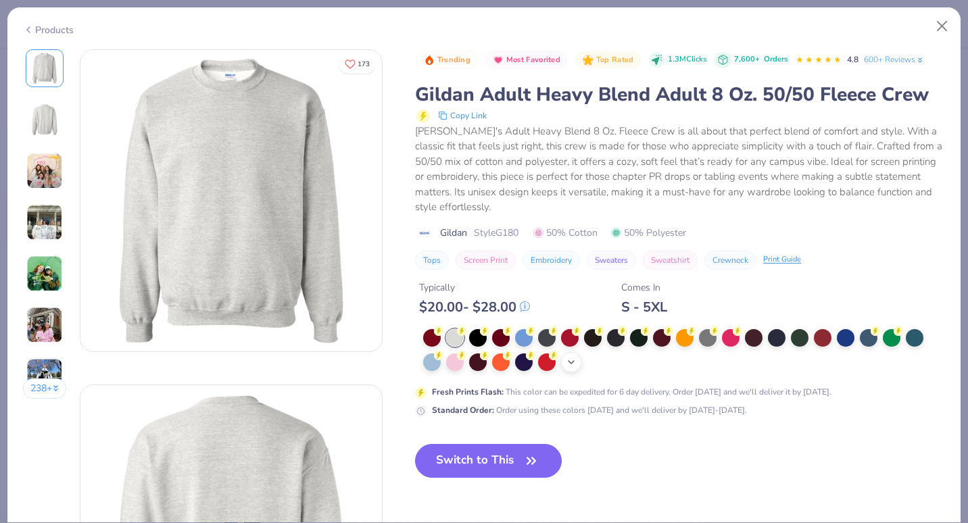
click at [574, 369] on div "+ 8" at bounding box center [571, 362] width 20 height 20
click at [533, 454] on icon "button" at bounding box center [531, 461] width 19 height 19
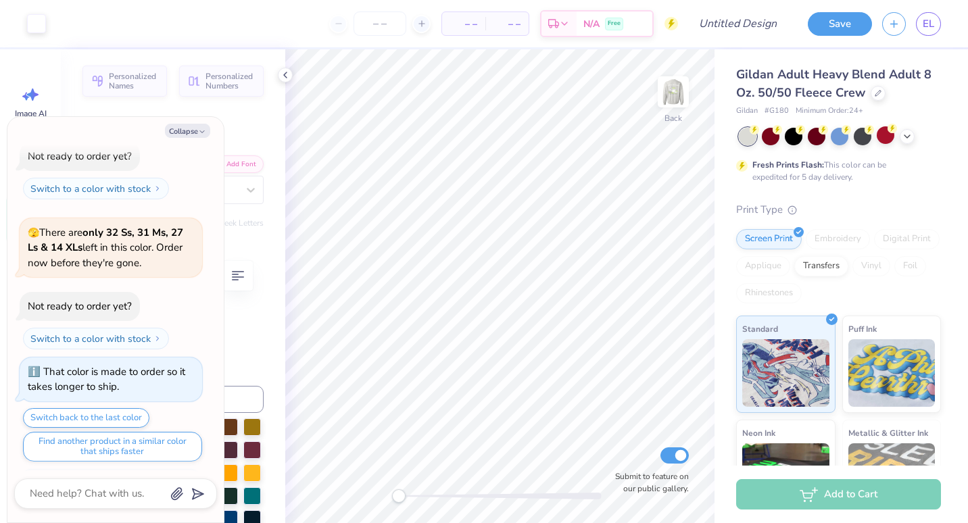
scroll to position [203, 0]
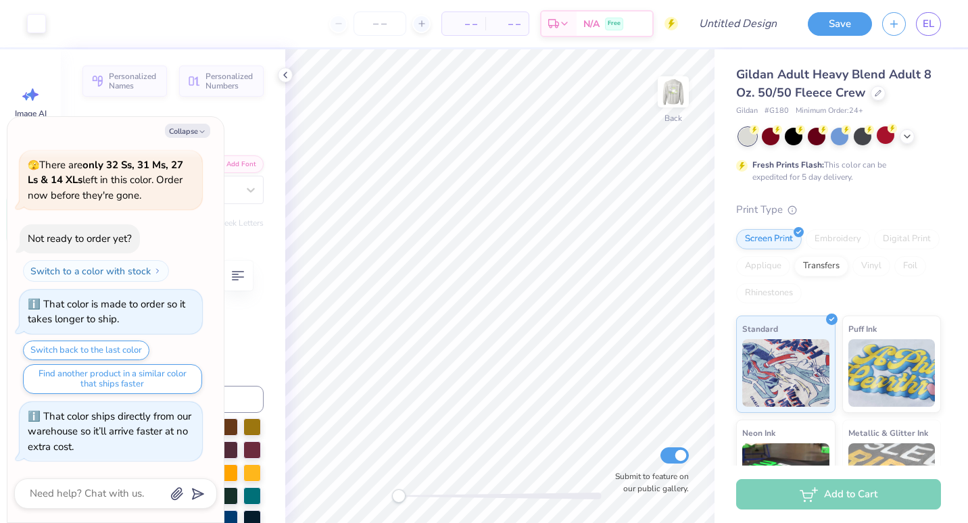
click at [899, 141] on div at bounding box center [840, 137] width 202 height 18
click at [908, 140] on icon at bounding box center [907, 135] width 11 height 11
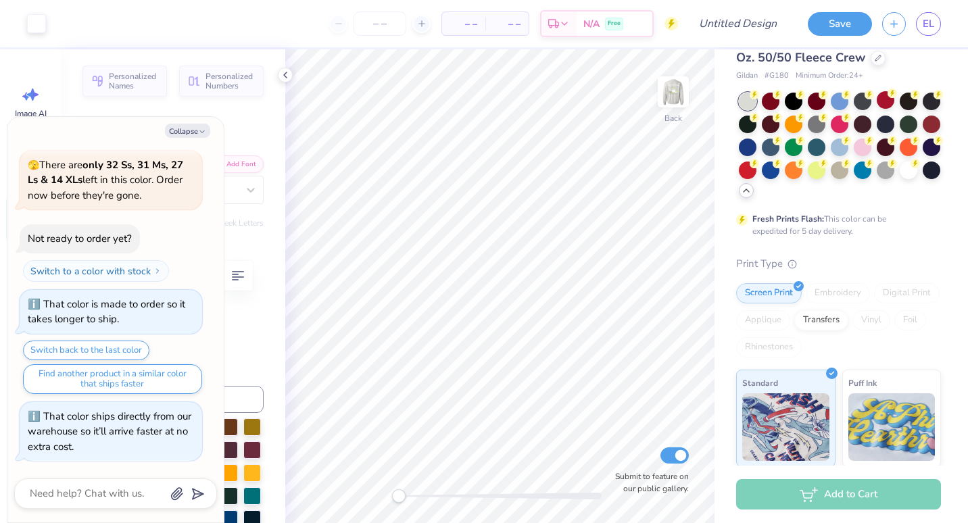
scroll to position [36, 0]
click at [752, 195] on icon at bounding box center [746, 190] width 11 height 11
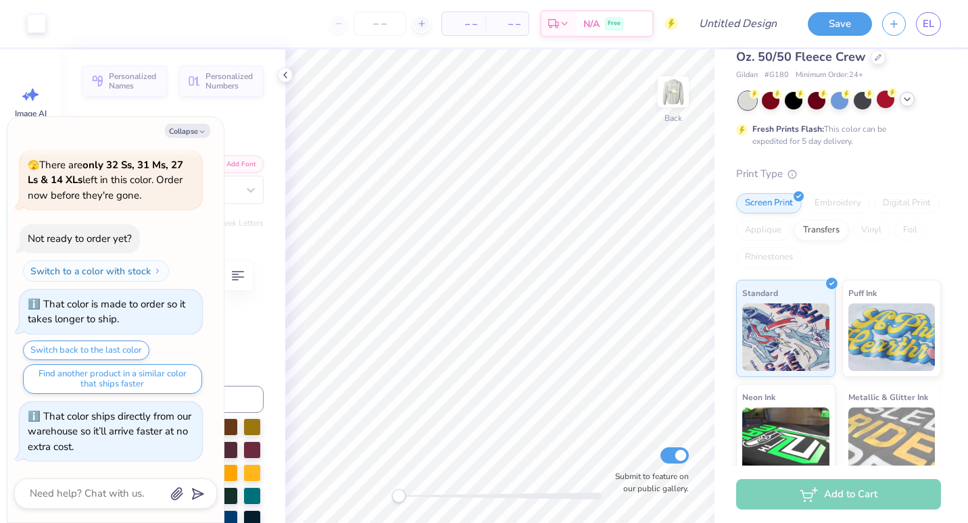
click at [910, 98] on icon at bounding box center [907, 99] width 11 height 11
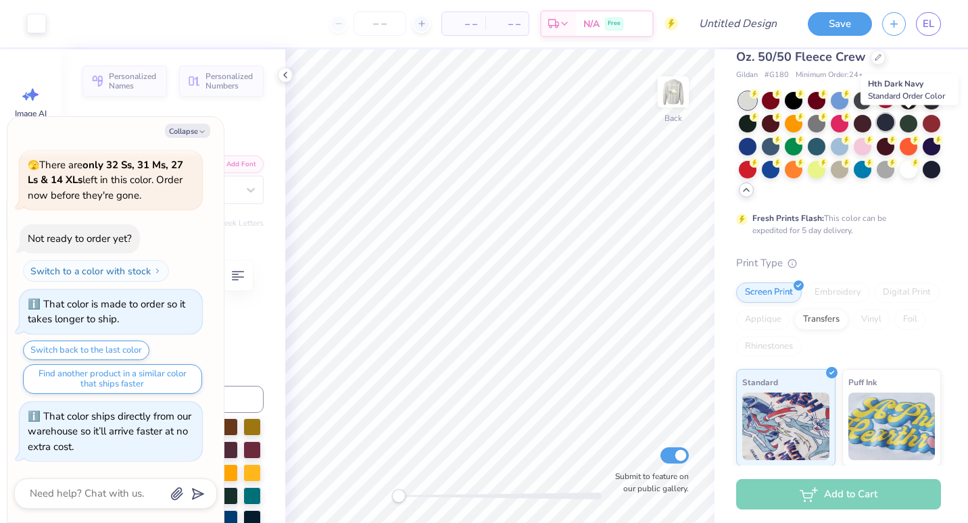
click at [895, 122] on div at bounding box center [886, 123] width 18 height 18
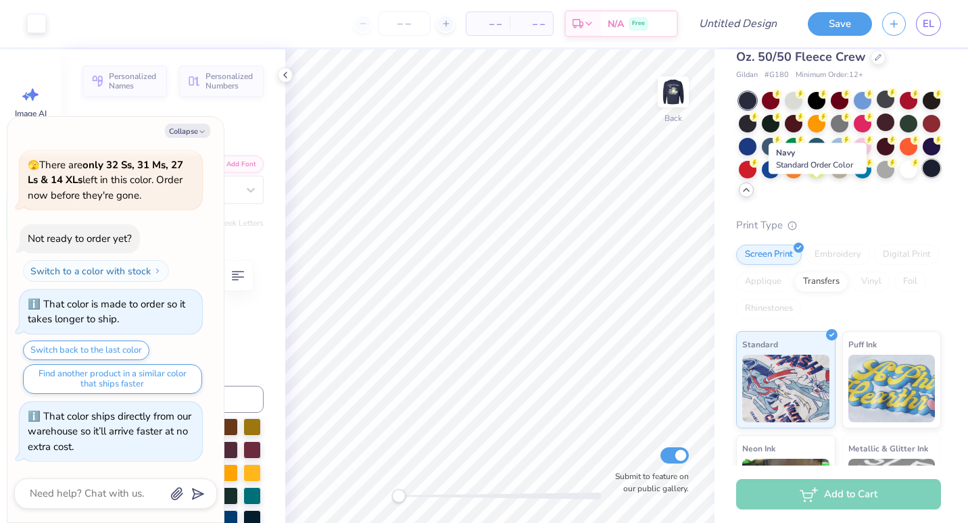
click at [923, 177] on div at bounding box center [932, 169] width 18 height 18
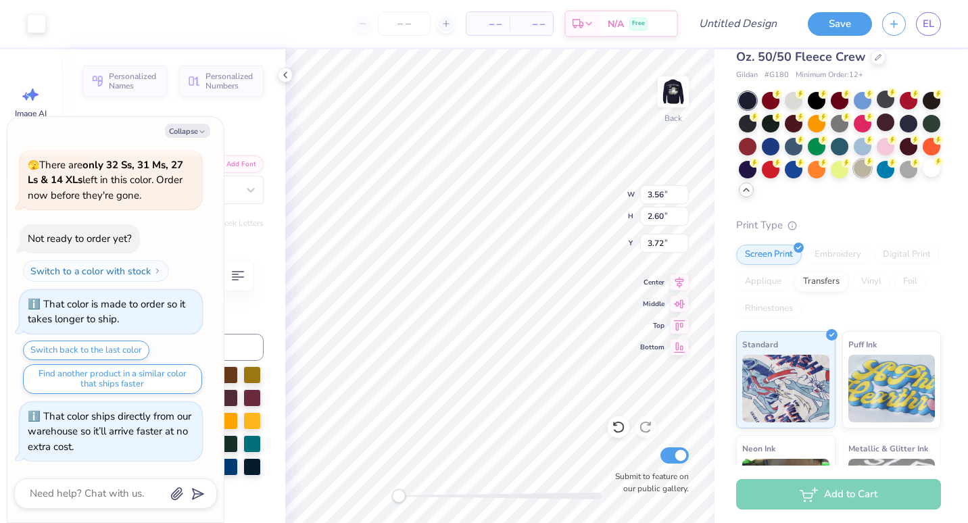
type textarea "x"
type input "3.27"
type input "1.75"
click at [616, 427] on icon at bounding box center [619, 428] width 14 height 14
type textarea "x"
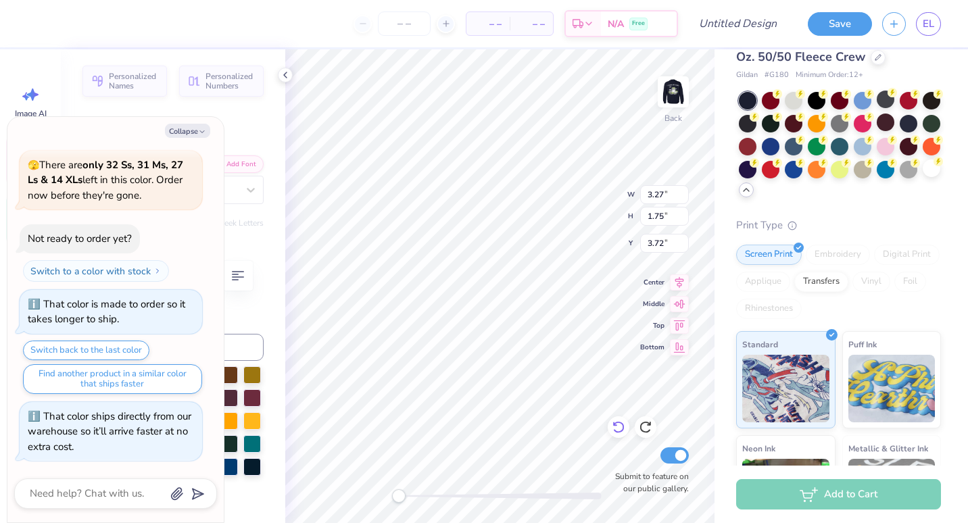
type input "3.92"
click at [617, 425] on icon at bounding box center [619, 428] width 14 height 14
type textarea "x"
type input "4.68"
type textarea "x"
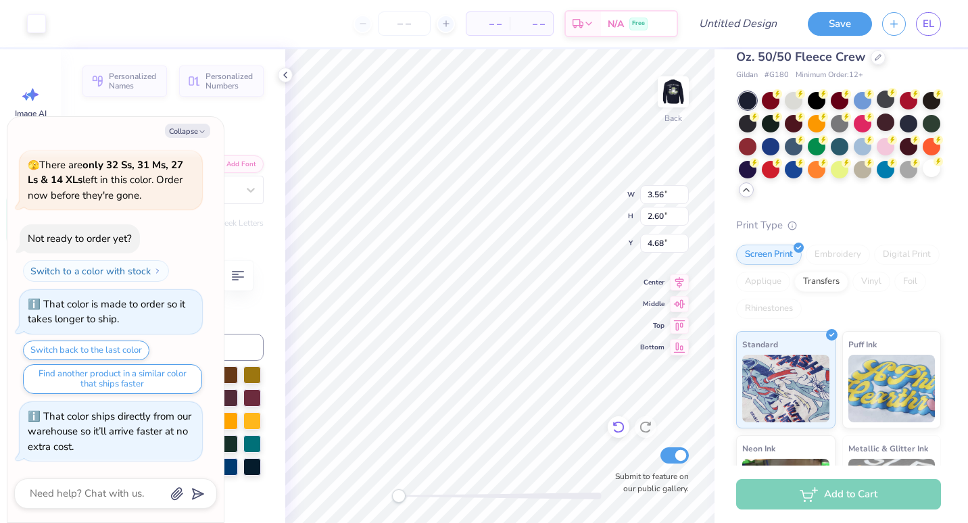
type input "2.21"
type input "1.85"
type input "5.38"
type textarea "x"
type input "4.99"
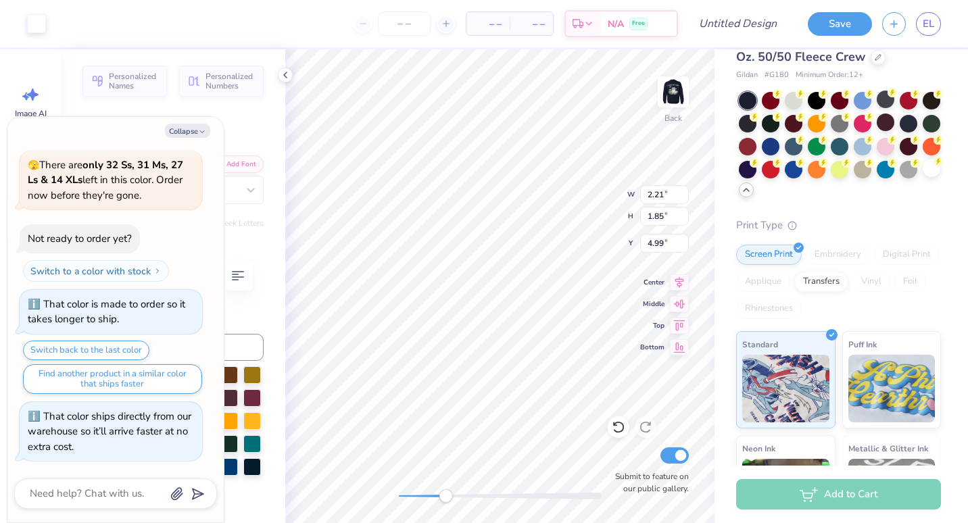
drag, startPoint x: 403, startPoint y: 494, endPoint x: 446, endPoint y: 494, distance: 43.3
click at [446, 494] on div "Accessibility label" at bounding box center [446, 497] width 14 height 14
type textarea "x"
type input "2.40"
type input "1.96"
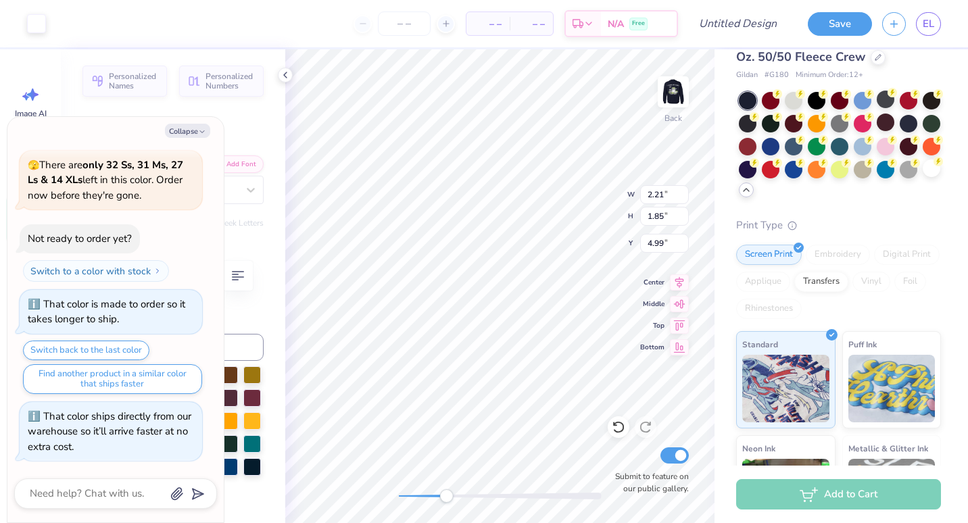
type input "4.89"
type textarea "x"
type input "2.61"
type input "2.08"
type input "4.78"
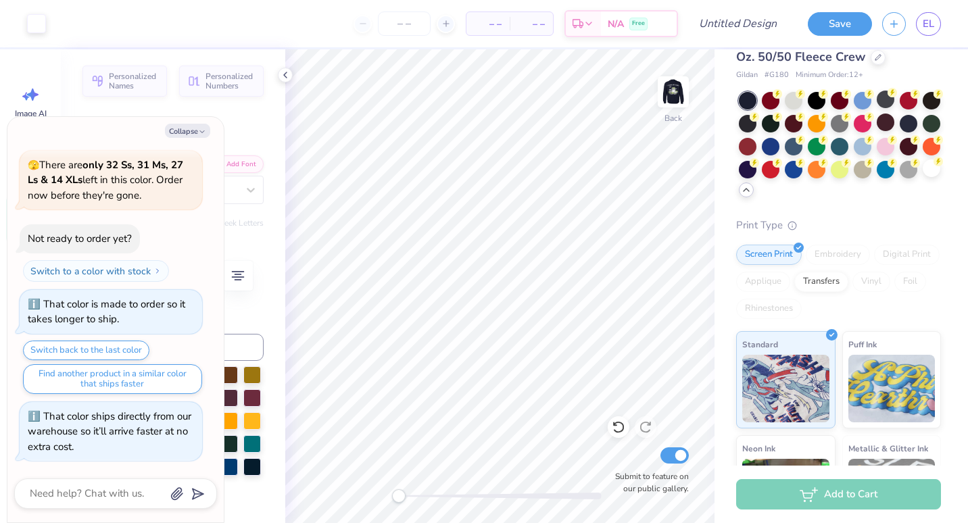
click at [382, 490] on div "Back Submit to feature on our public gallery." at bounding box center [499, 286] width 429 height 474
click at [687, 89] on img at bounding box center [673, 92] width 54 height 54
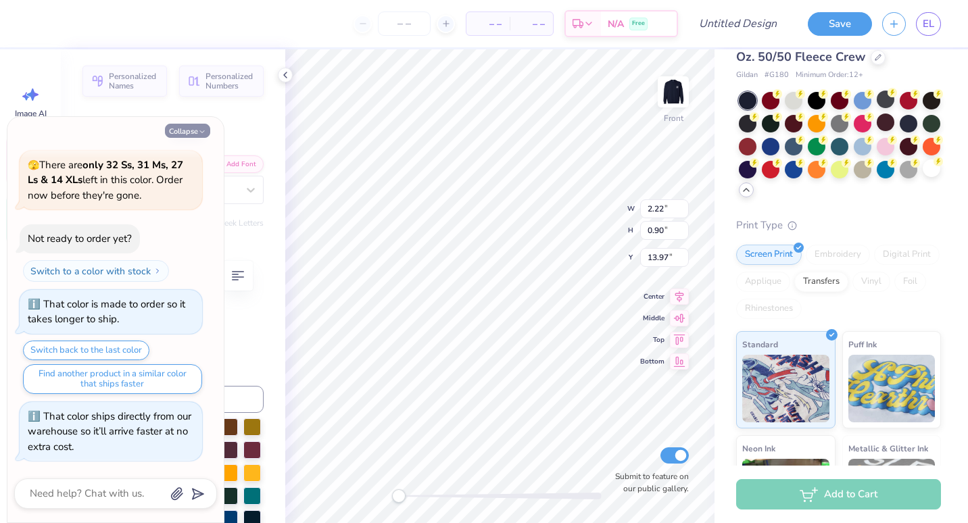
click at [193, 128] on button "Collapse" at bounding box center [187, 131] width 45 height 14
type textarea "x"
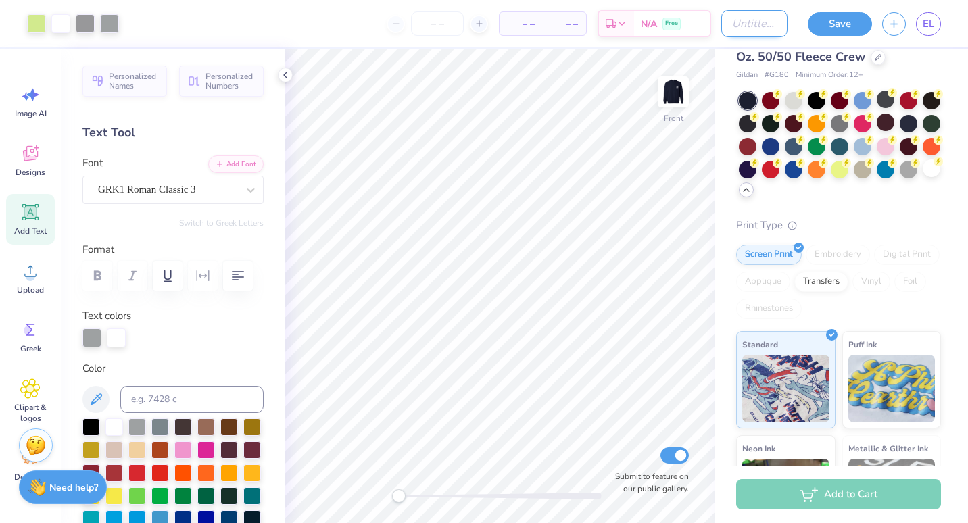
click at [721, 31] on input "Design Title" at bounding box center [754, 23] width 66 height 27
type input "parents weekend 2025 navy crewneck"
click at [826, 23] on button "Save" at bounding box center [840, 22] width 64 height 24
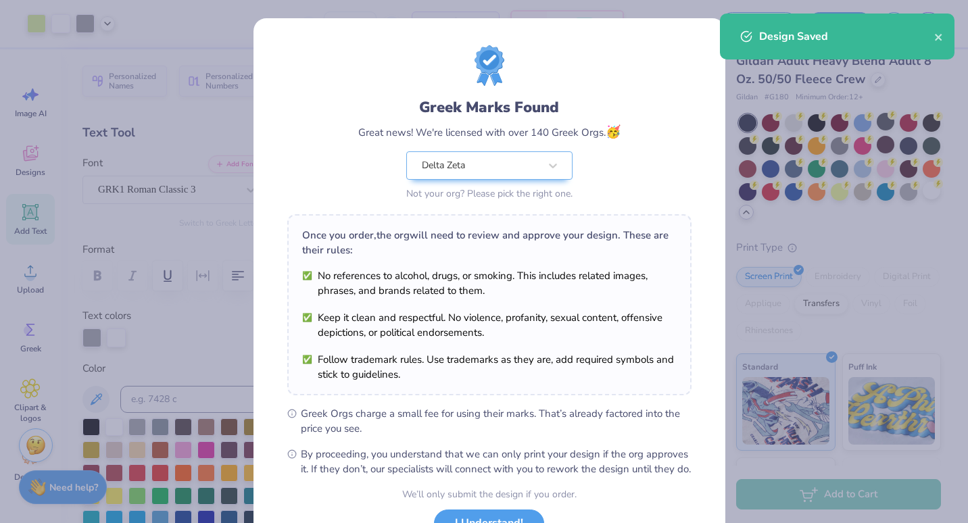
scroll to position [58, 0]
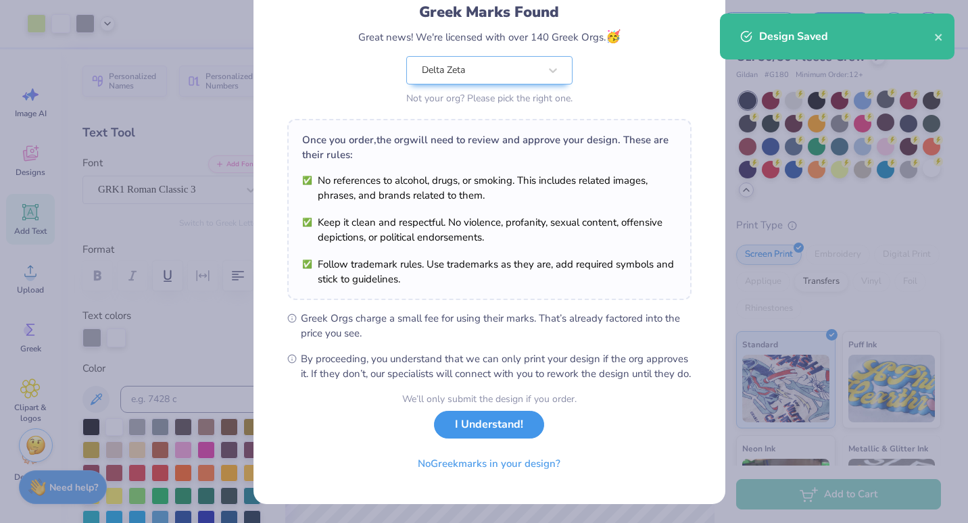
click at [489, 423] on button "I Understand!" at bounding box center [489, 425] width 110 height 28
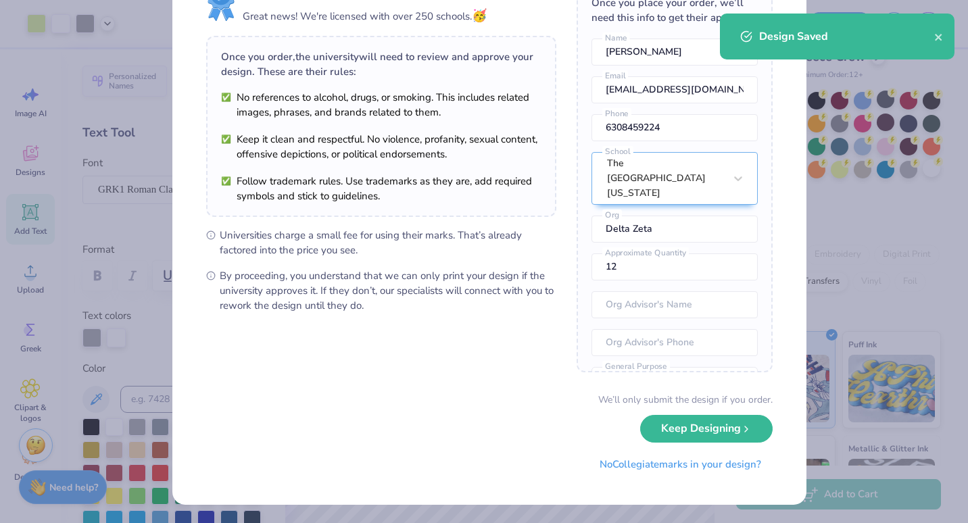
scroll to position [0, 0]
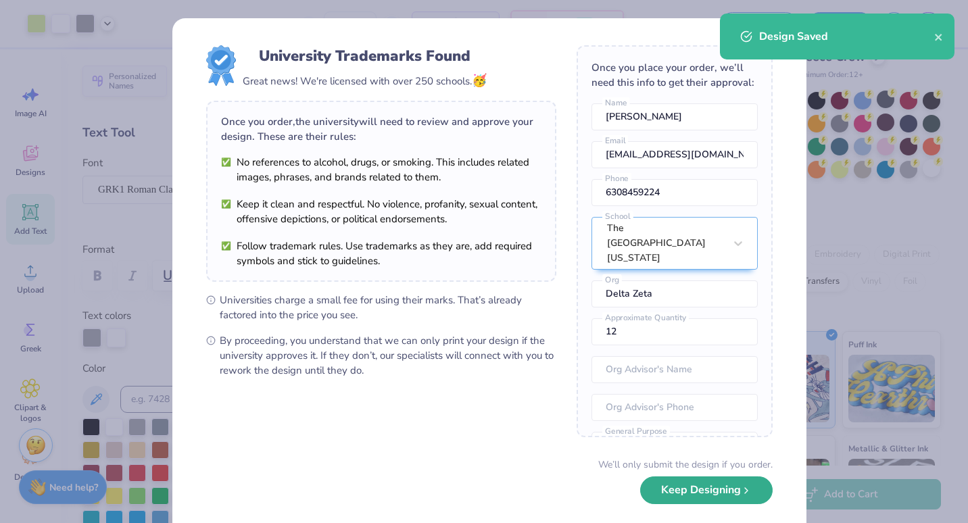
click at [690, 500] on button "Keep Designing" at bounding box center [706, 491] width 133 height 28
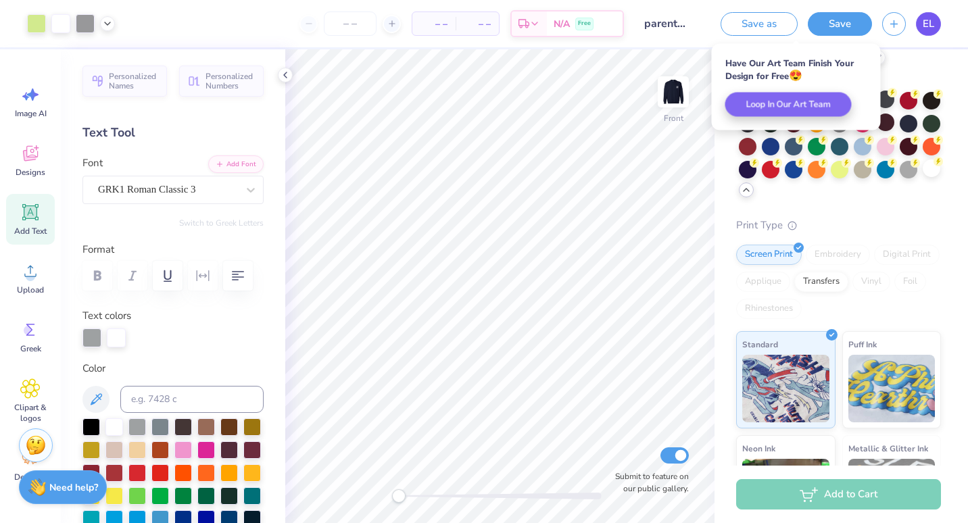
click at [930, 23] on span "EL" at bounding box center [928, 24] width 11 height 16
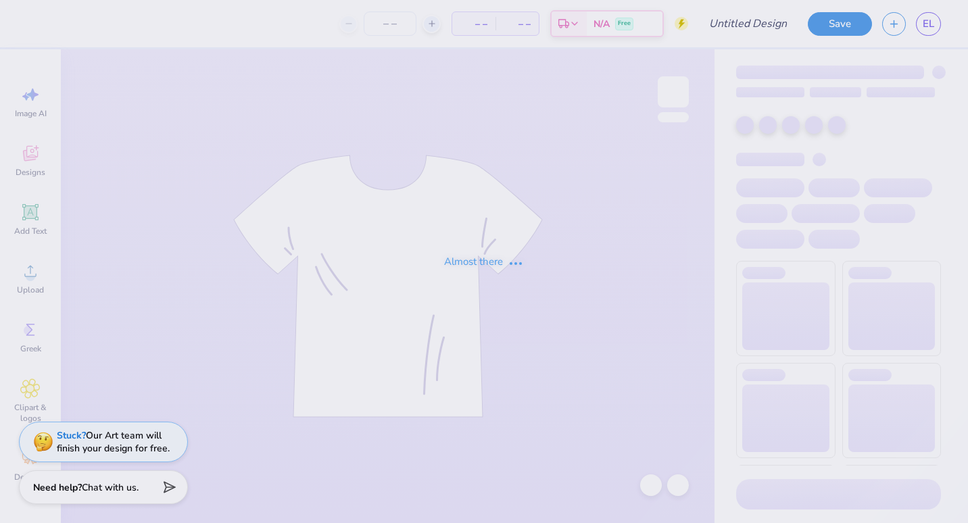
type input "parents weekend 2025"
type input "30"
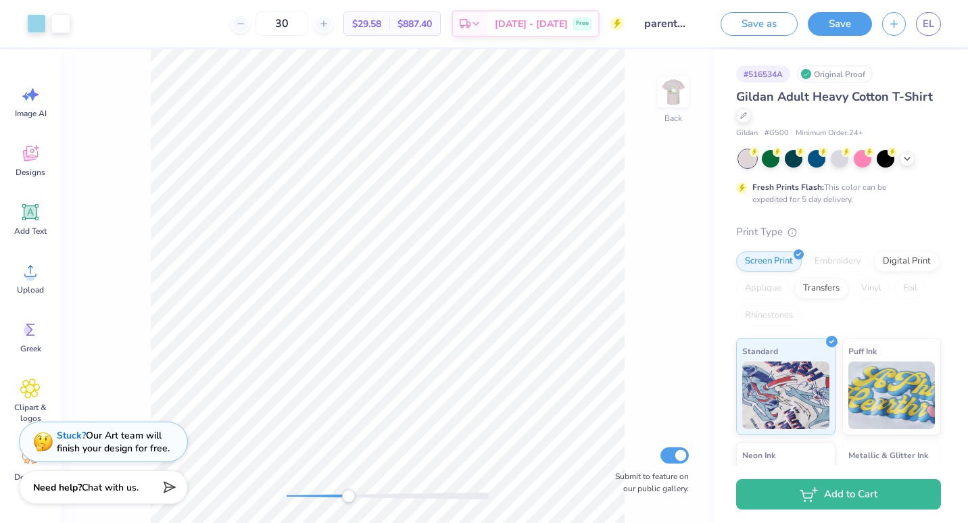
drag, startPoint x: 286, startPoint y: 496, endPoint x: 355, endPoint y: 492, distance: 69.1
click at [355, 492] on div "Accessibility label" at bounding box center [348, 497] width 14 height 14
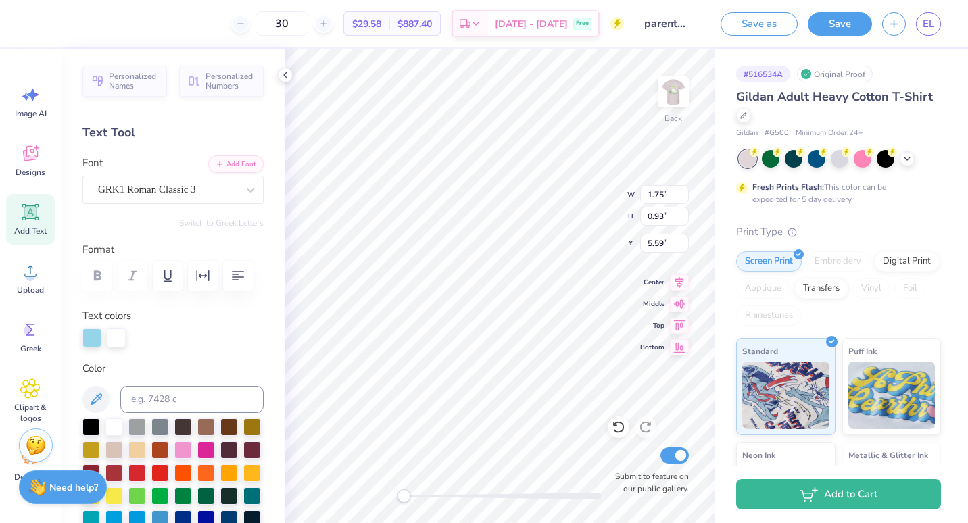
click at [404, 489] on div "Back W 1.75 1.75 " H 0.93 0.93 " Y 5.59 5.59 " Center Middle Top Bottom Submit …" at bounding box center [499, 286] width 429 height 474
type input "2.06"
type input "1.77"
type input "5.82"
type input "2.91"
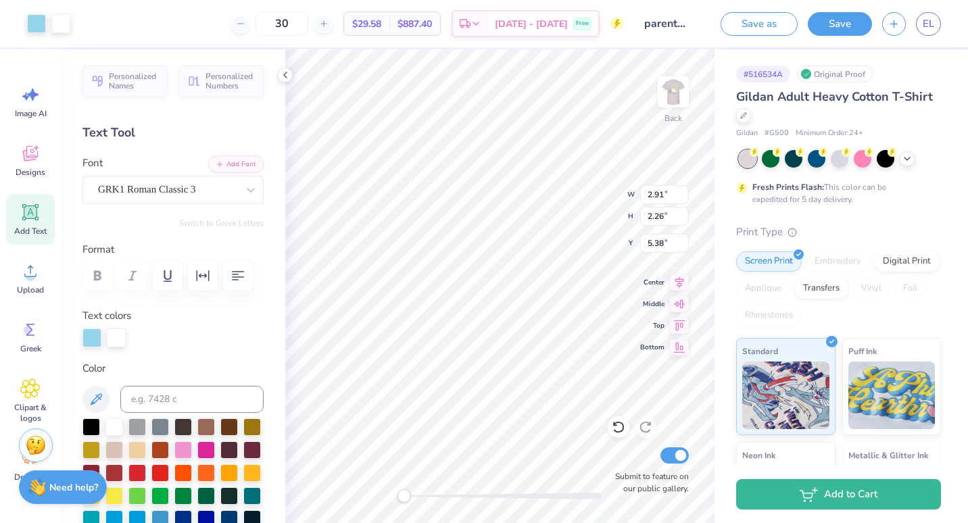
type input "2.26"
type input "5.38"
drag, startPoint x: 412, startPoint y: 495, endPoint x: 462, endPoint y: 494, distance: 50.7
click at [462, 494] on div "Accessibility label" at bounding box center [457, 497] width 14 height 14
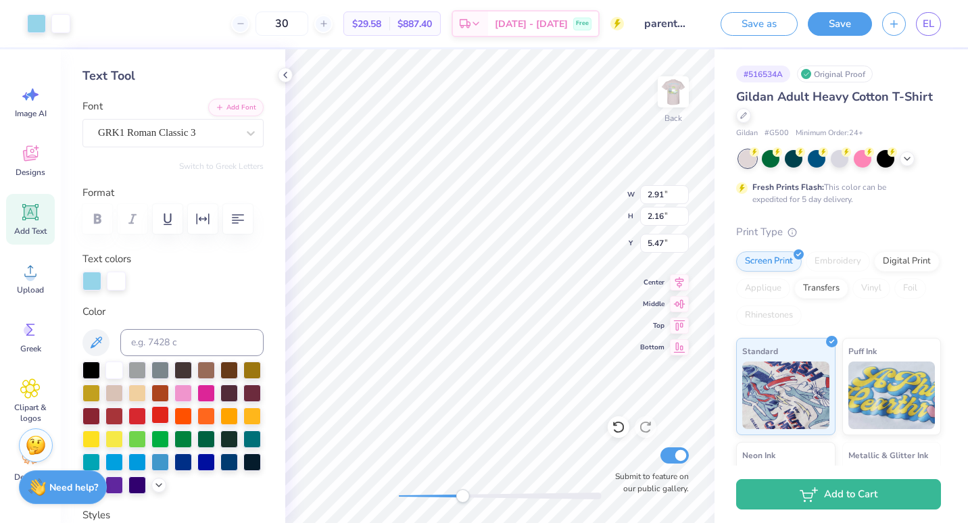
scroll to position [58, 0]
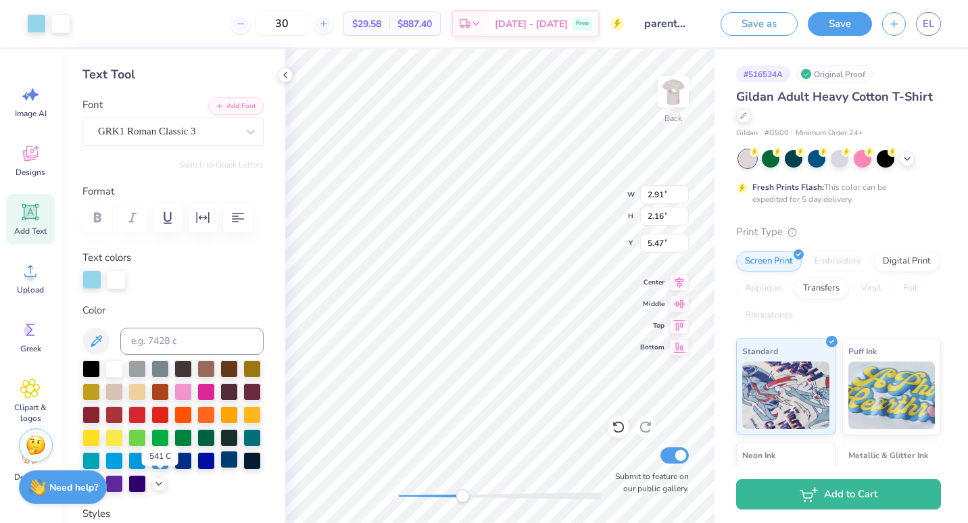
click at [220, 469] on div at bounding box center [229, 460] width 18 height 18
type input "0.60"
type input "7.03"
click at [197, 469] on div at bounding box center [206, 460] width 18 height 18
click at [616, 430] on icon at bounding box center [619, 428] width 14 height 14
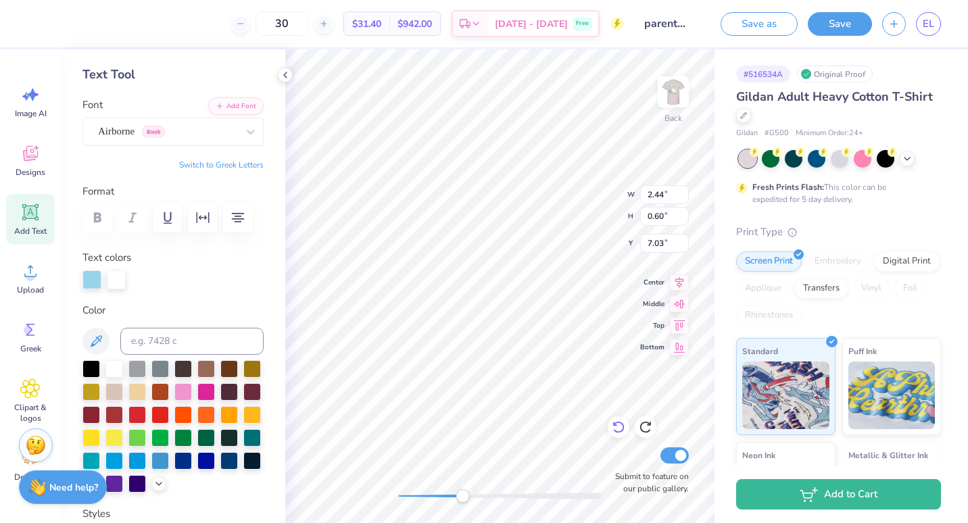
type input "2.44"
type input "0.51"
type input "7.08"
click at [84, 29] on div at bounding box center [85, 22] width 19 height 19
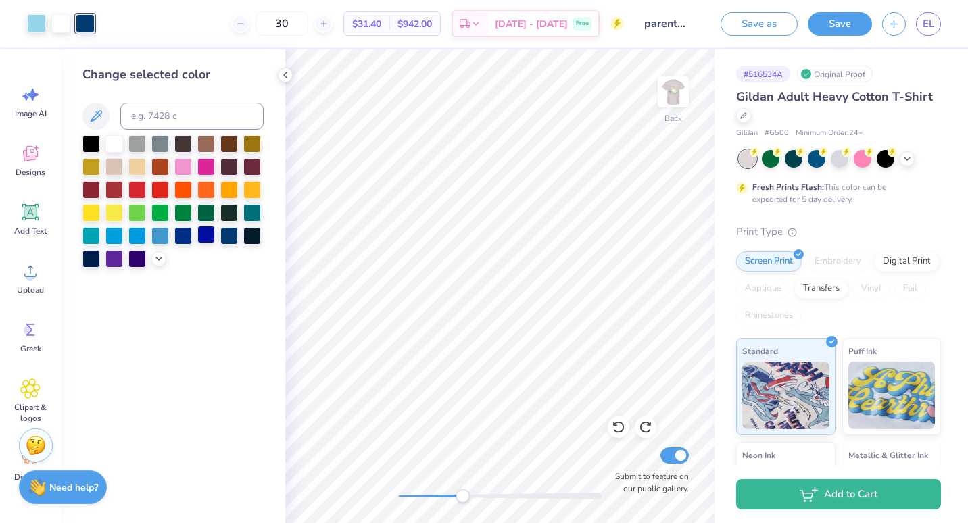
click at [197, 238] on div at bounding box center [206, 235] width 18 height 18
click at [32, 26] on div at bounding box center [36, 22] width 19 height 19
click at [209, 237] on div at bounding box center [206, 235] width 18 height 18
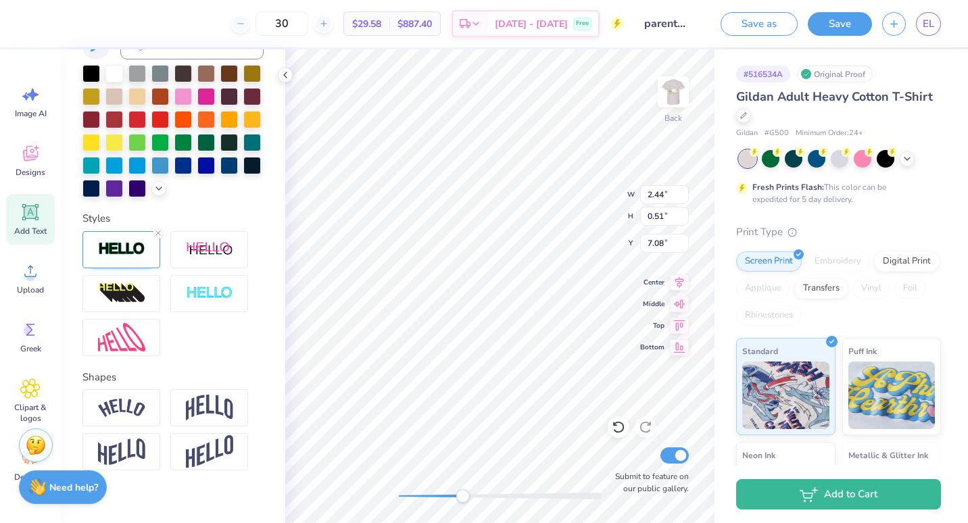
scroll to position [355, 0]
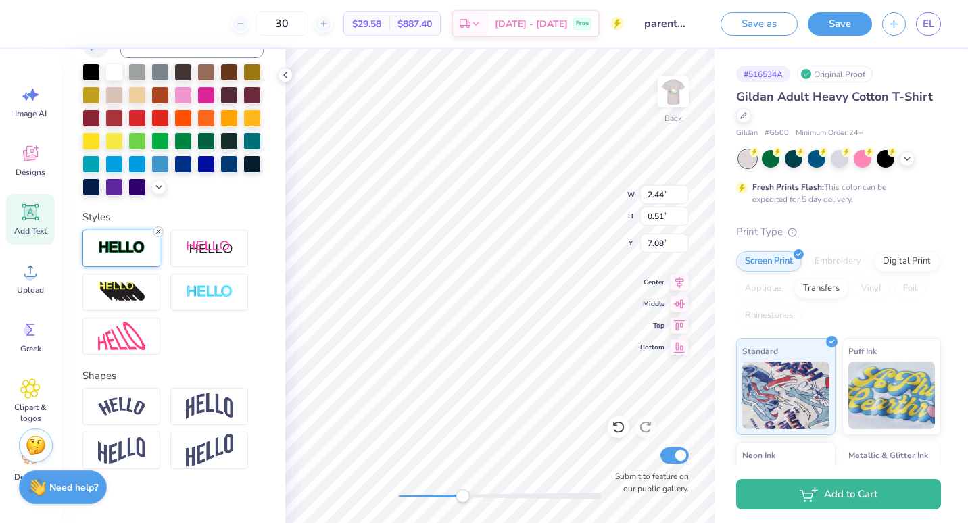
click at [158, 237] on div at bounding box center [158, 232] width 11 height 11
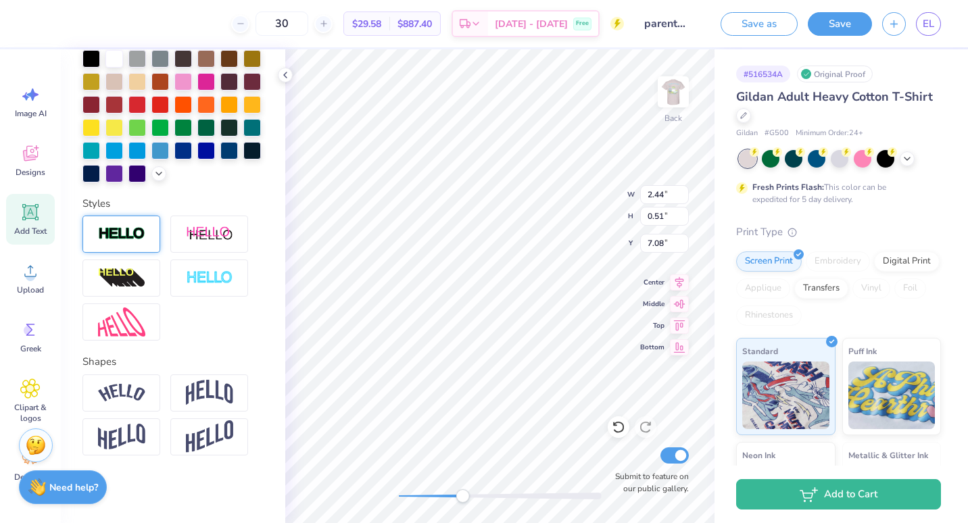
scroll to position [302, 0]
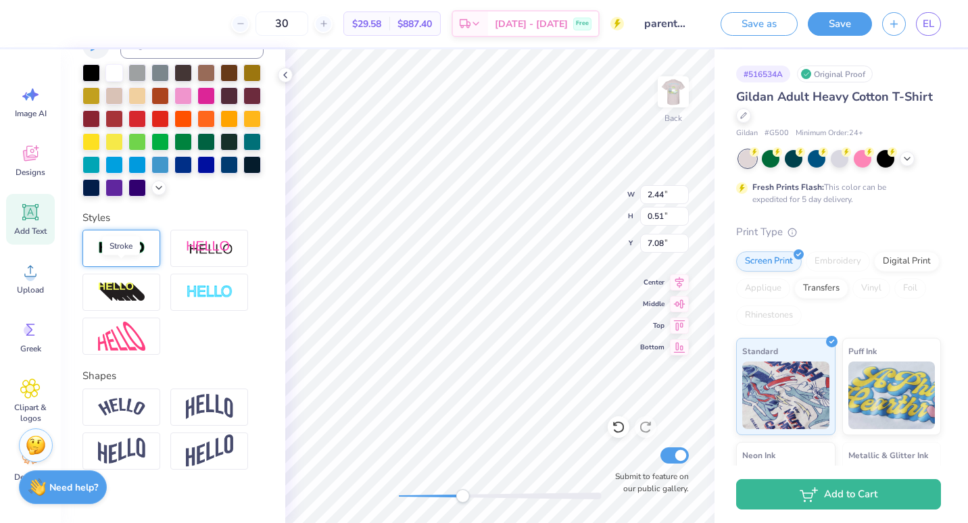
click at [136, 256] on img at bounding box center [121, 249] width 47 height 16
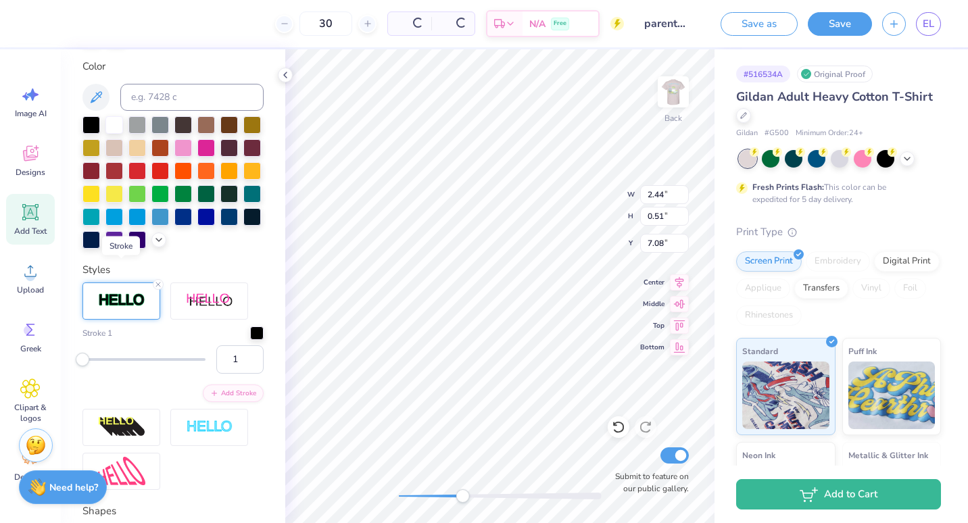
scroll to position [355, 0]
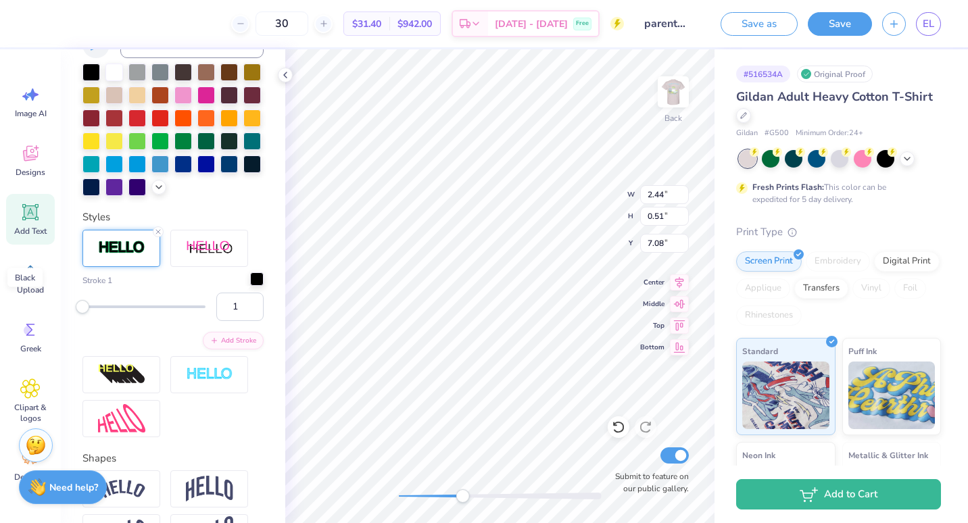
click at [252, 286] on div at bounding box center [257, 279] width 14 height 14
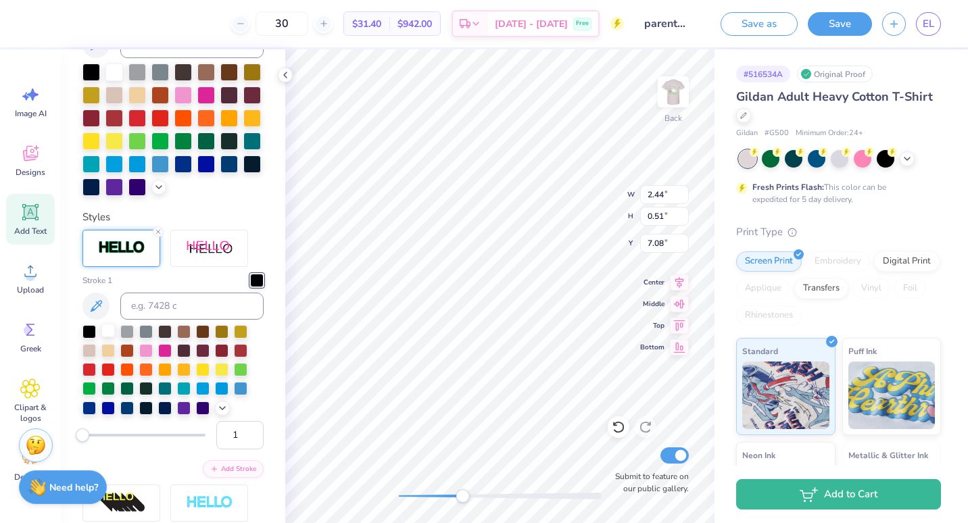
click at [114, 337] on div at bounding box center [108, 331] width 14 height 14
click at [671, 99] on img at bounding box center [673, 91] width 27 height 27
click at [62, 25] on div at bounding box center [60, 22] width 19 height 19
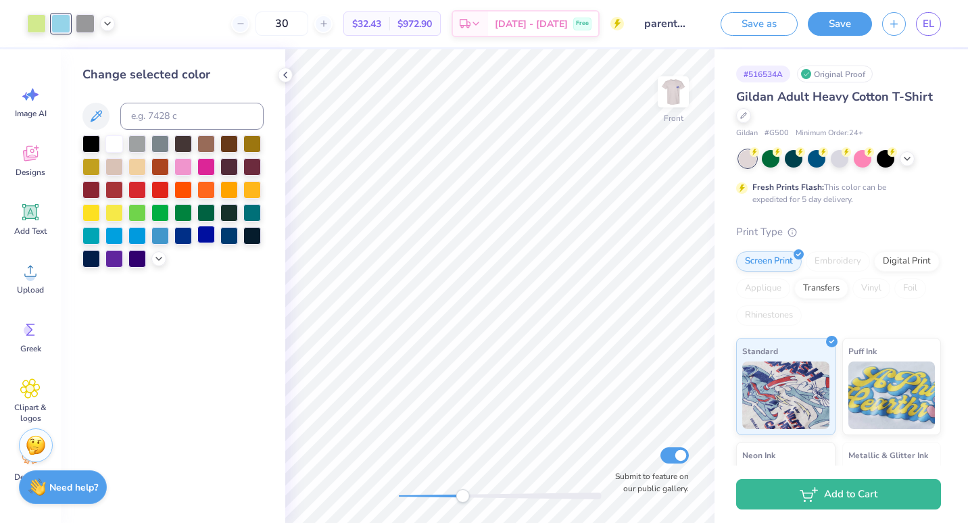
click at [206, 239] on div at bounding box center [206, 235] width 18 height 18
click at [404, 504] on div "Front Submit to feature on our public gallery." at bounding box center [499, 286] width 429 height 474
drag, startPoint x: 400, startPoint y: 492, endPoint x: 473, endPoint y: 490, distance: 72.4
click at [473, 490] on div "Accessibility label" at bounding box center [474, 497] width 14 height 14
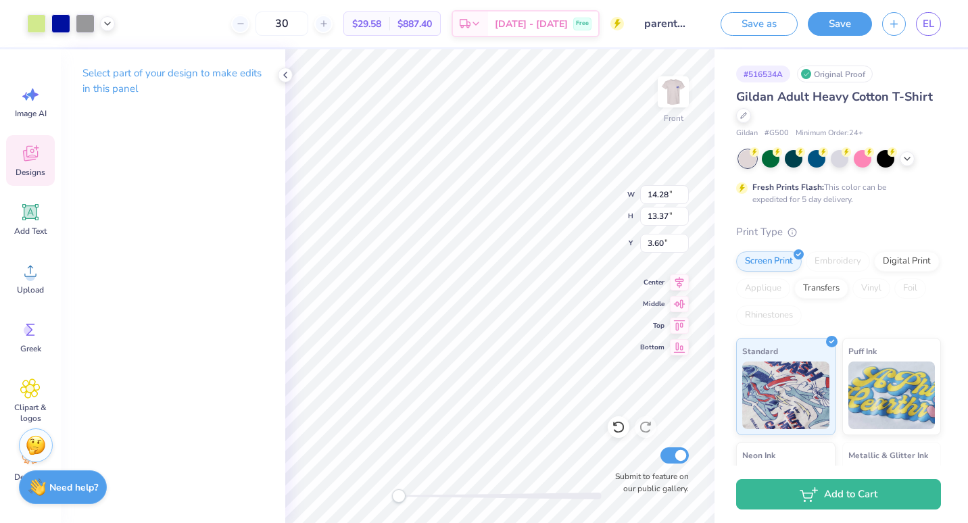
click at [373, 500] on div "Front W 14.28 14.28 " H 13.37 13.37 " Y 3.60 3.60 " Center Middle Top Bottom Su…" at bounding box center [499, 286] width 429 height 474
click at [289, 68] on div at bounding box center [285, 75] width 15 height 15
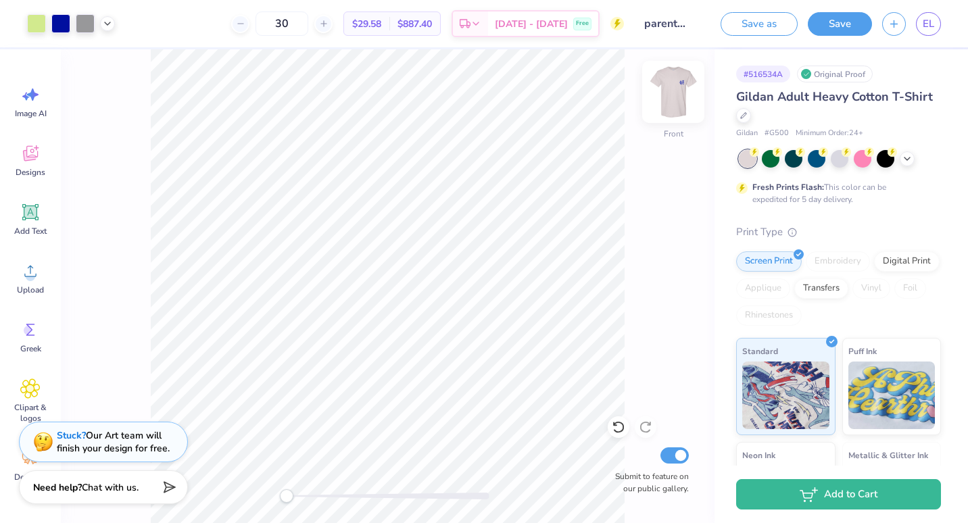
click at [669, 96] on img at bounding box center [673, 92] width 54 height 54
click at [912, 160] on icon at bounding box center [907, 157] width 11 height 11
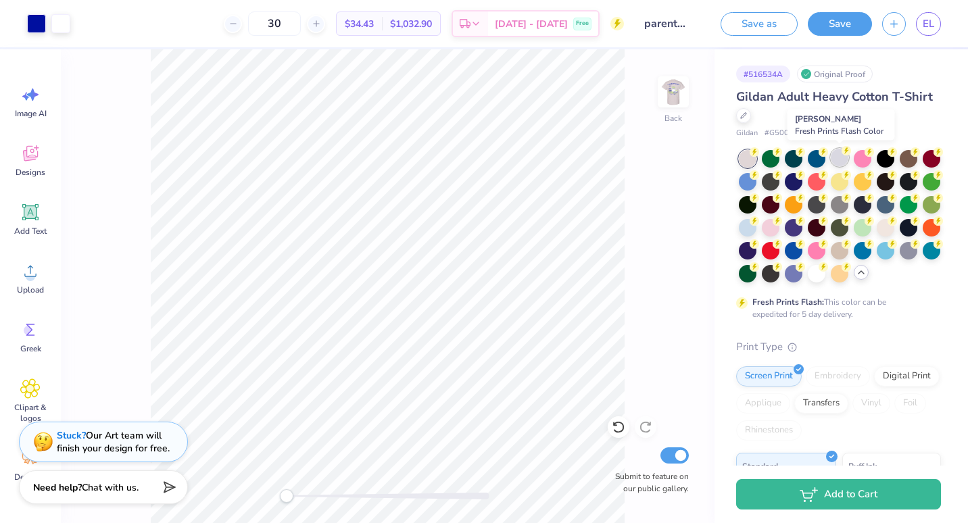
click at [843, 160] on div at bounding box center [840, 158] width 18 height 18
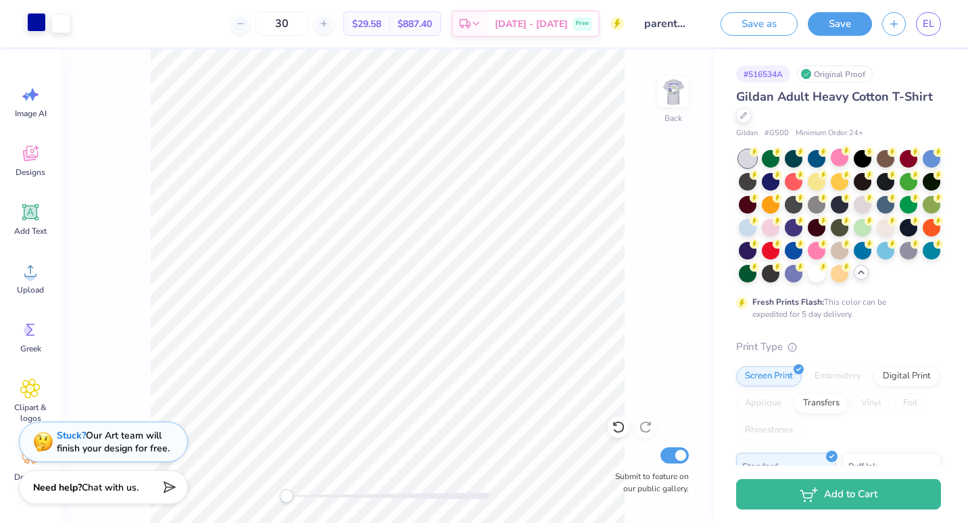
click at [39, 24] on div at bounding box center [36, 22] width 19 height 19
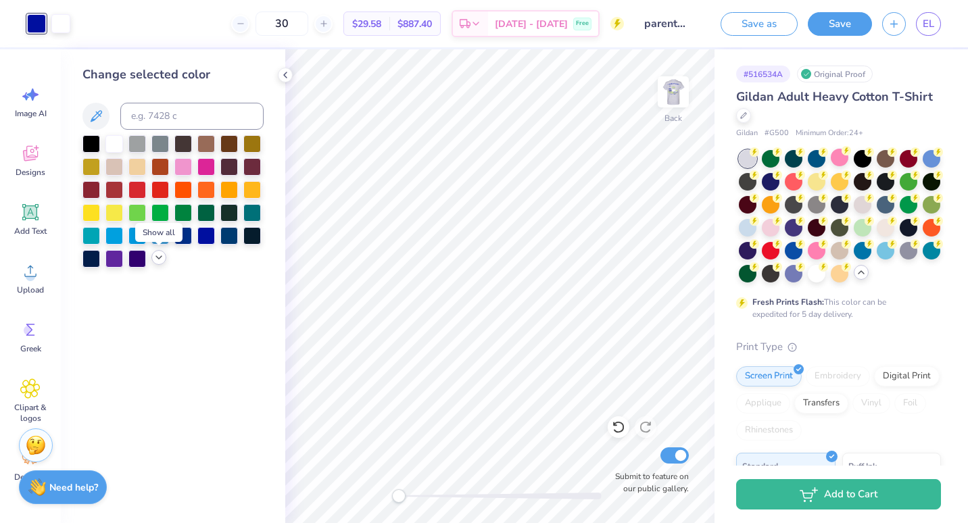
click at [160, 258] on polyline at bounding box center [158, 257] width 5 height 3
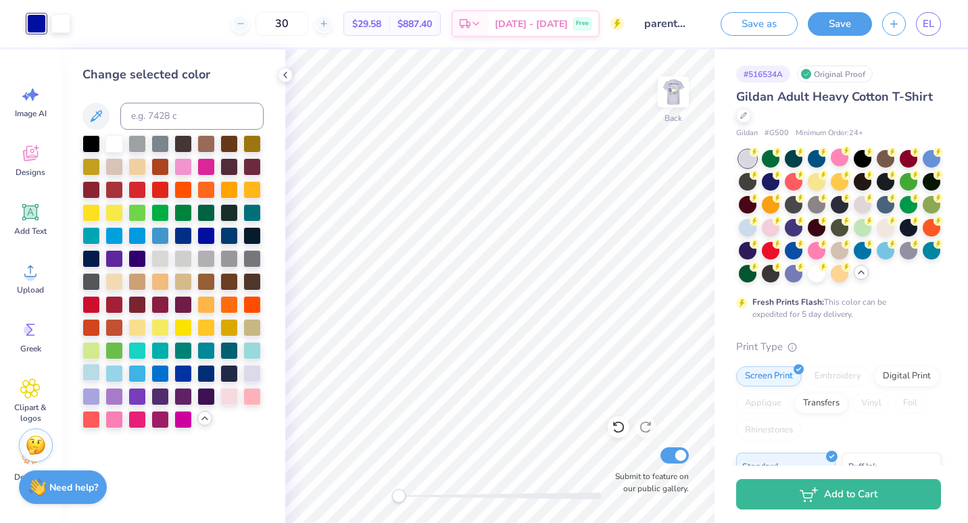
click at [89, 373] on div at bounding box center [91, 373] width 18 height 18
click at [113, 373] on div at bounding box center [114, 373] width 18 height 18
click at [92, 369] on div at bounding box center [91, 373] width 18 height 18
click at [677, 88] on img at bounding box center [673, 92] width 54 height 54
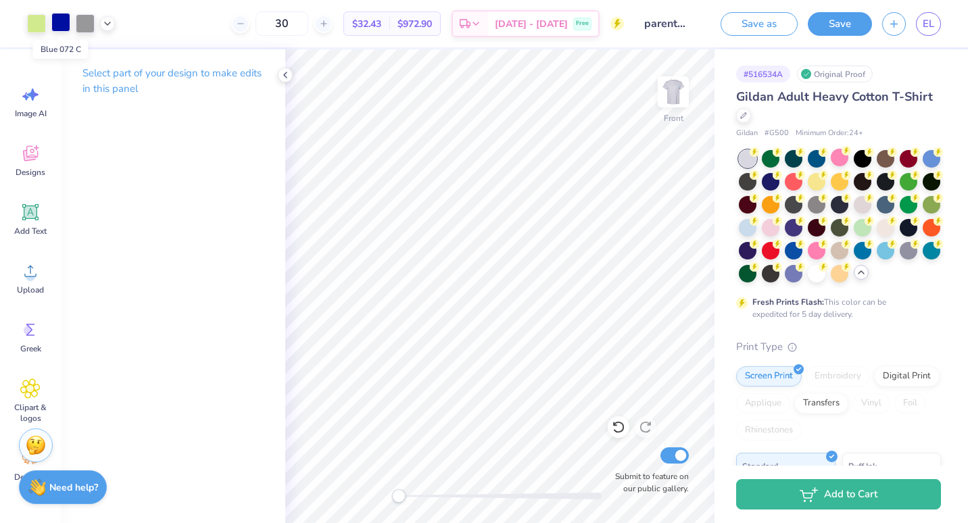
click at [60, 26] on div at bounding box center [60, 22] width 19 height 19
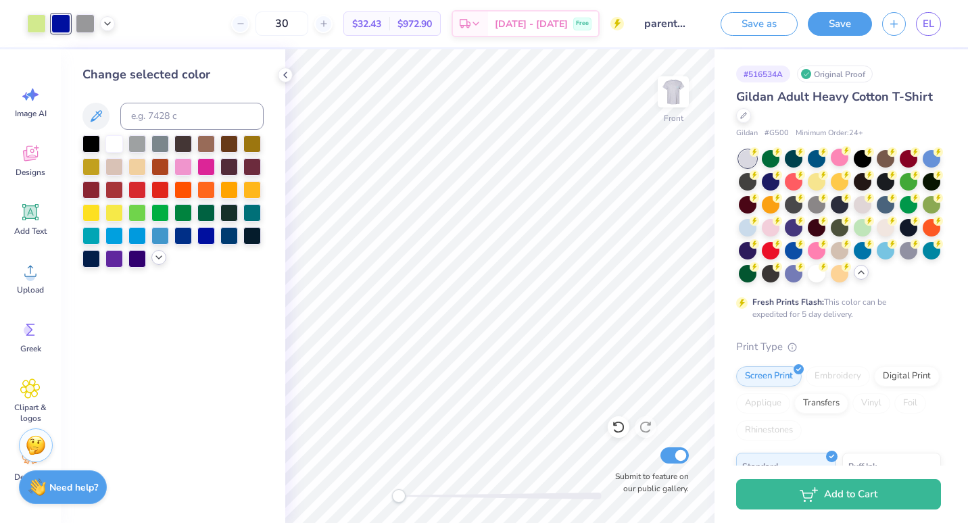
click at [154, 256] on icon at bounding box center [158, 257] width 11 height 11
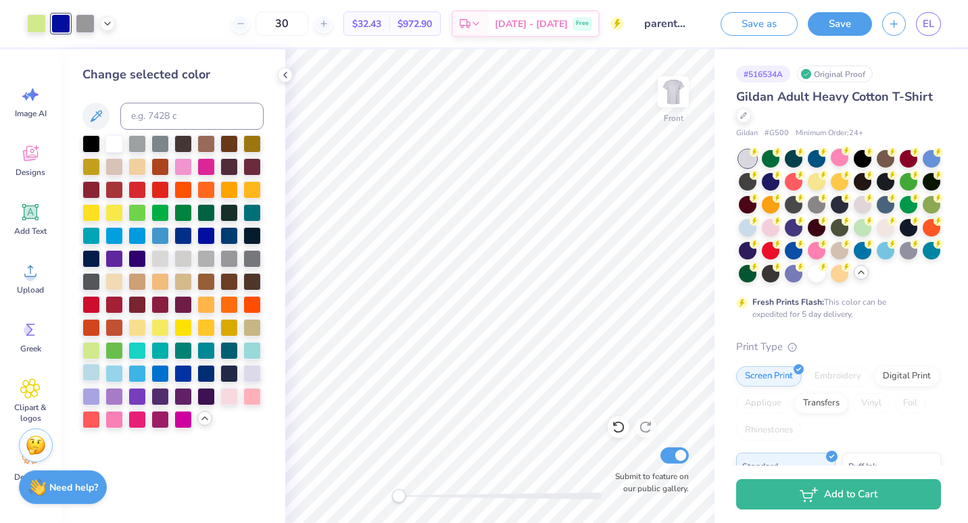
click at [91, 373] on div at bounding box center [91, 373] width 18 height 18
click at [181, 379] on div at bounding box center [183, 373] width 18 height 18
click at [206, 233] on div at bounding box center [206, 235] width 18 height 18
click at [667, 91] on img at bounding box center [673, 92] width 54 height 54
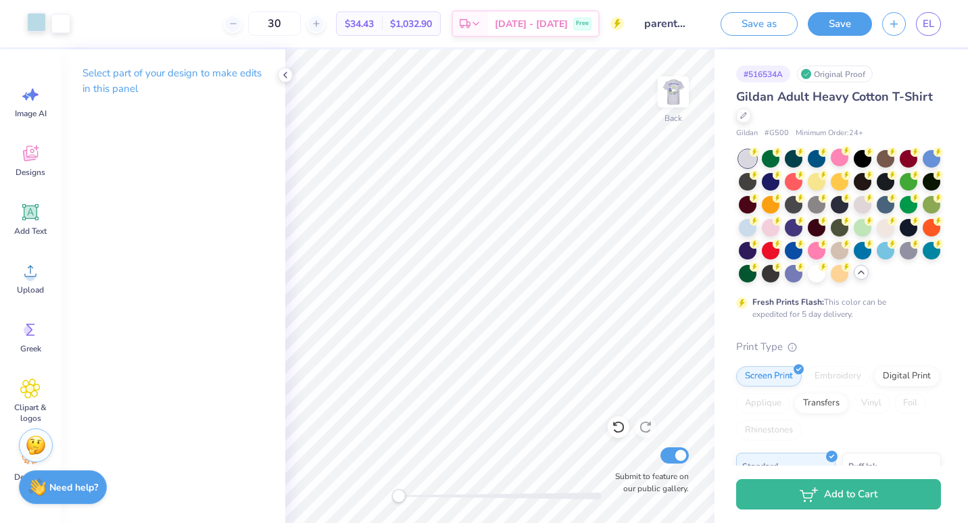
click at [35, 26] on div at bounding box center [36, 22] width 19 height 19
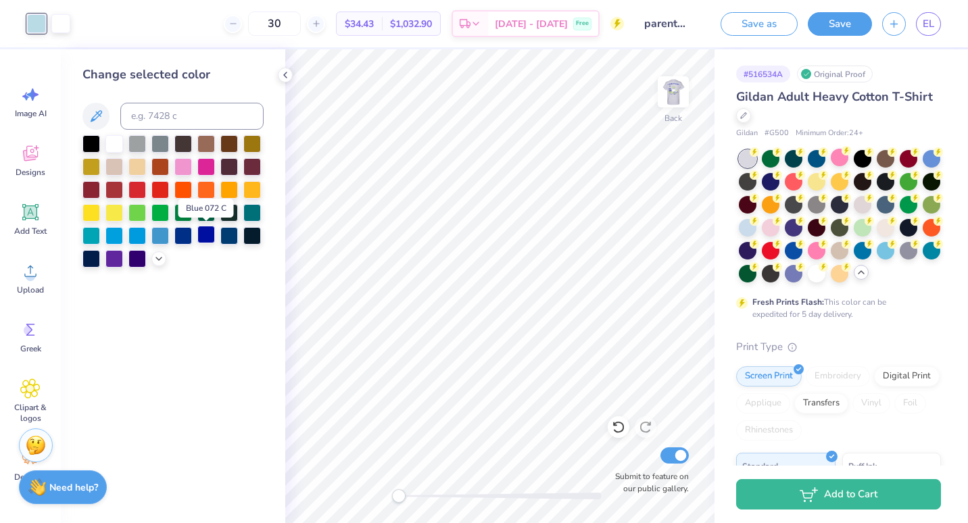
click at [210, 237] on div at bounding box center [206, 235] width 18 height 18
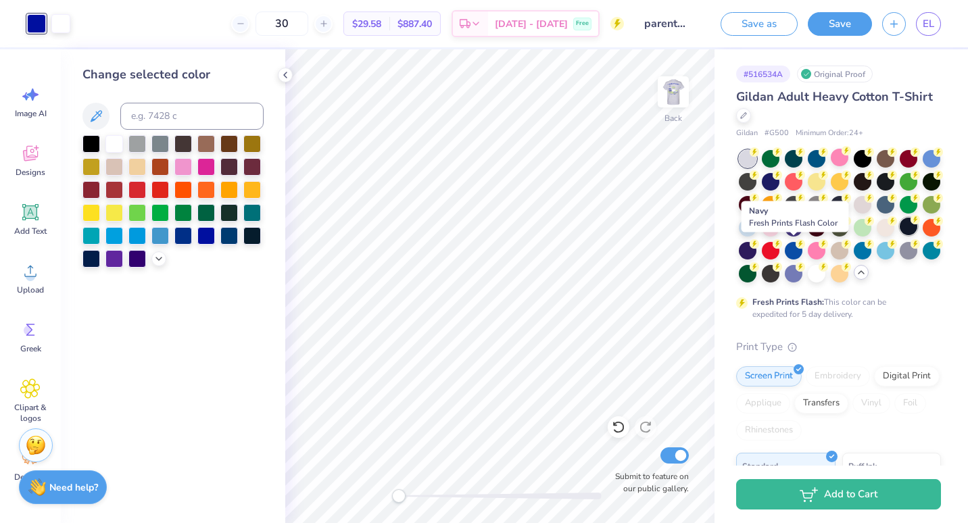
click at [900, 235] on div at bounding box center [909, 227] width 18 height 18
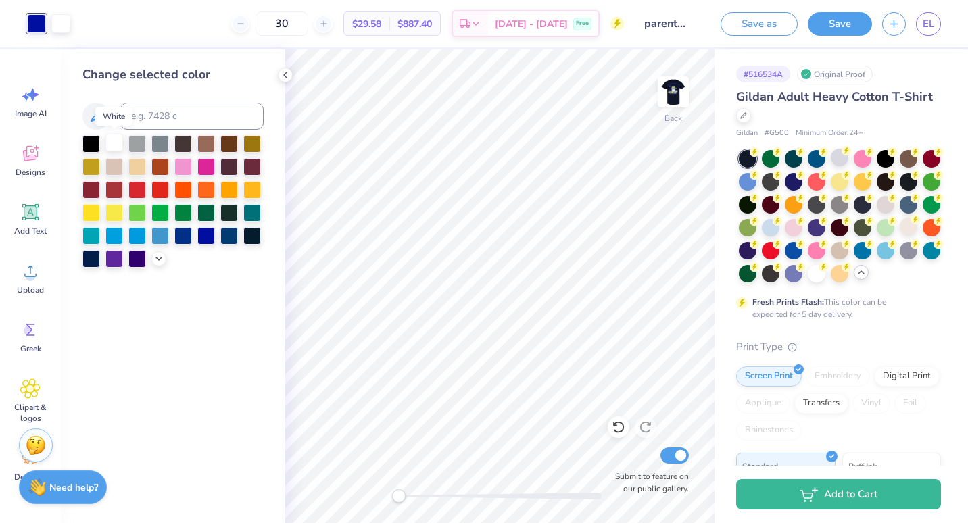
click at [114, 141] on div at bounding box center [114, 143] width 18 height 18
click at [684, 99] on img at bounding box center [673, 91] width 27 height 27
click at [55, 24] on div at bounding box center [60, 22] width 19 height 19
click at [110, 144] on div at bounding box center [114, 143] width 18 height 18
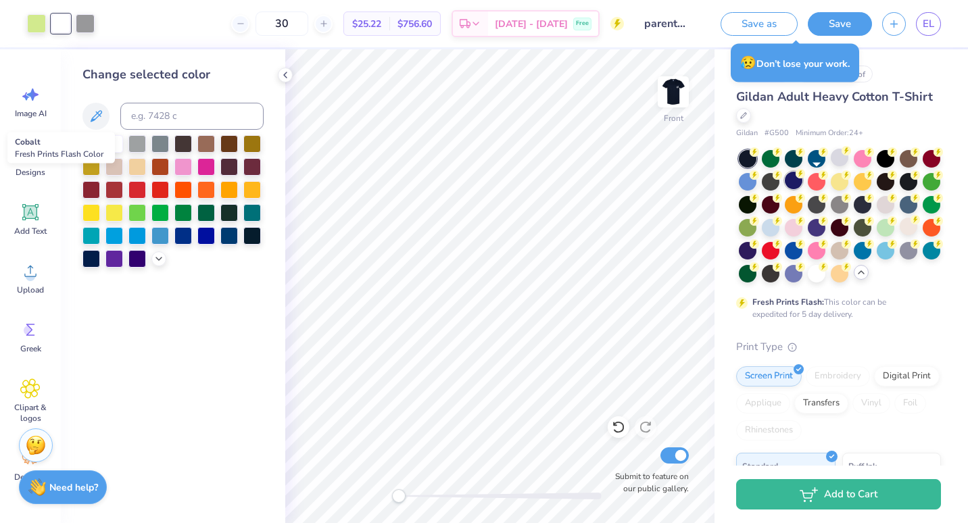
click at [803, 181] on div at bounding box center [794, 181] width 18 height 18
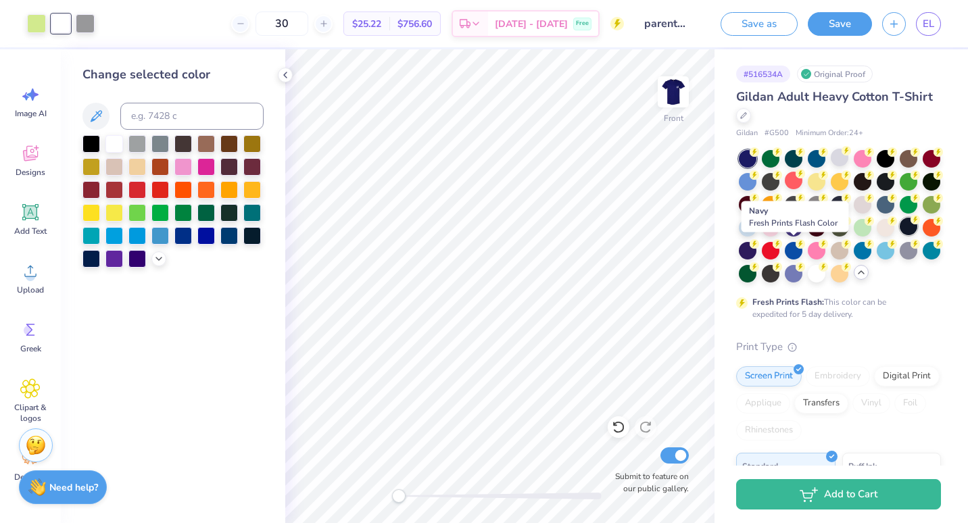
click at [900, 235] on div at bounding box center [909, 227] width 18 height 18
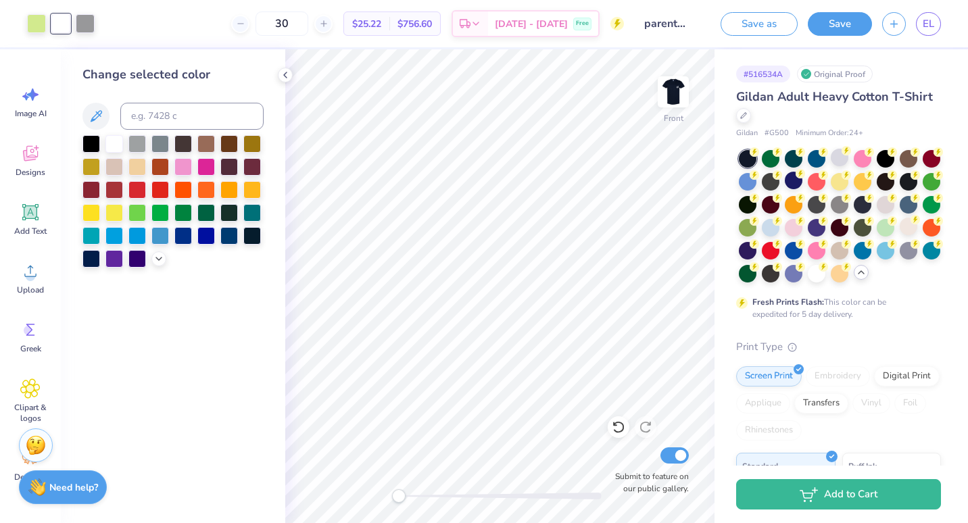
scroll to position [316, 0]
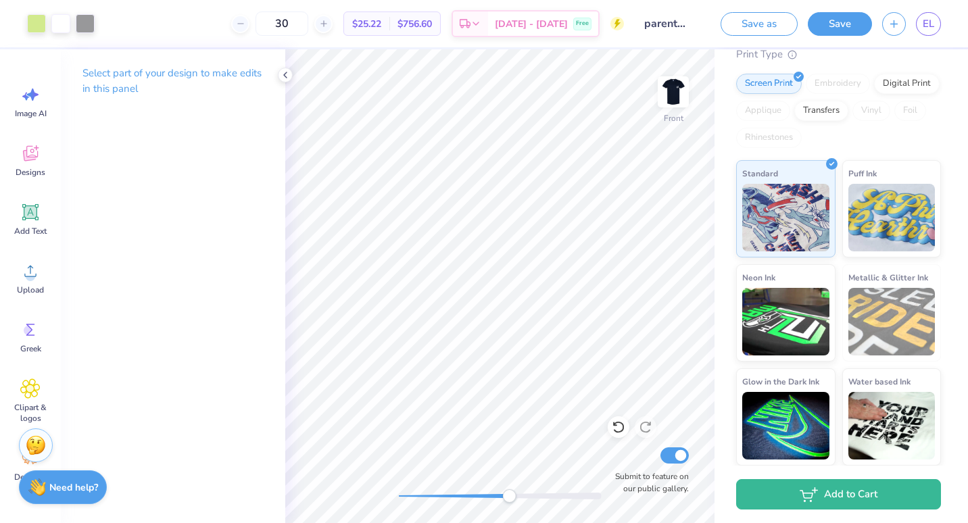
click at [558, 473] on div "Front Submit to feature on our public gallery." at bounding box center [499, 286] width 429 height 474
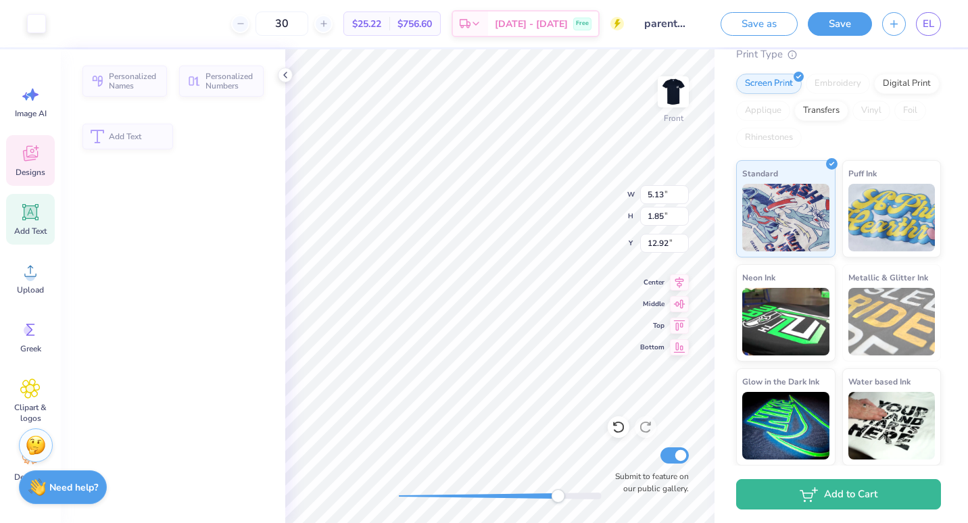
type input "5.13"
type input "1.85"
type input "12.92"
type input "2.36"
type input "0.96"
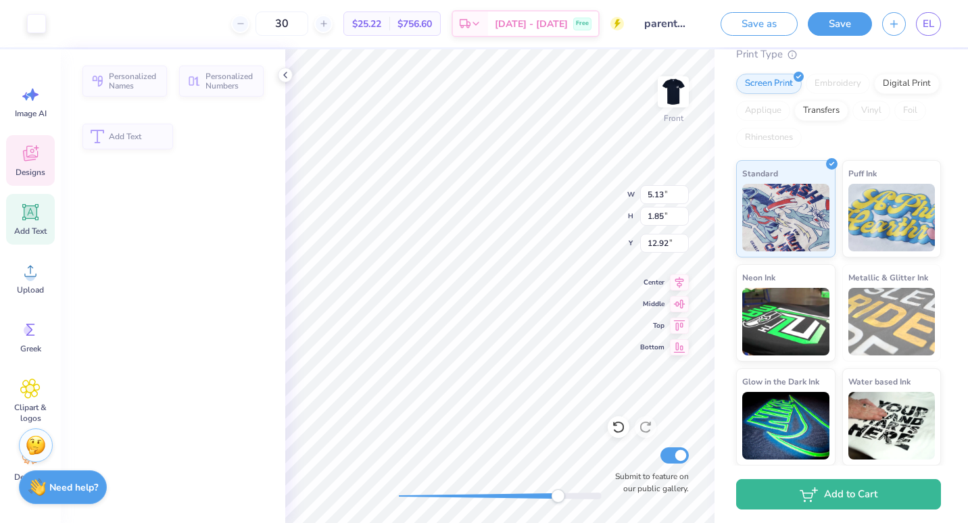
type input "13.61"
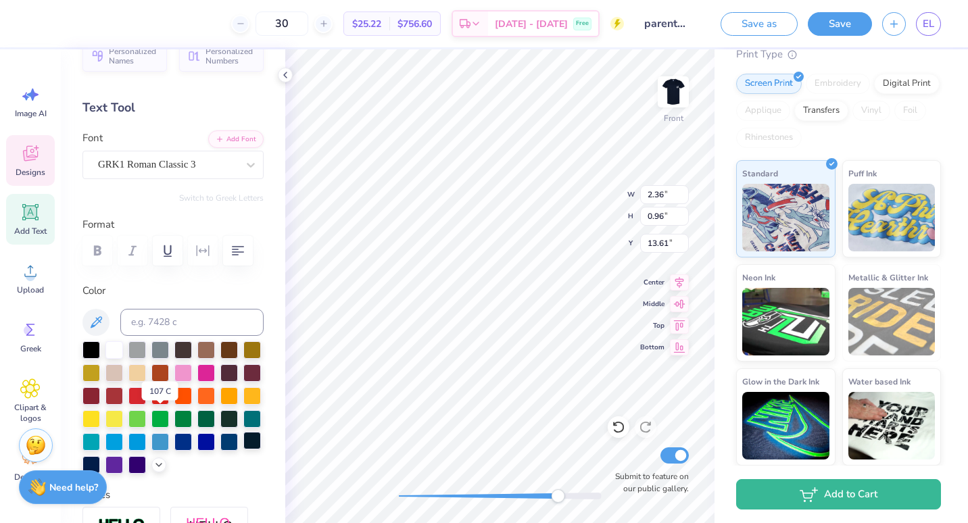
scroll to position [26, 0]
click at [100, 461] on div at bounding box center [91, 463] width 18 height 18
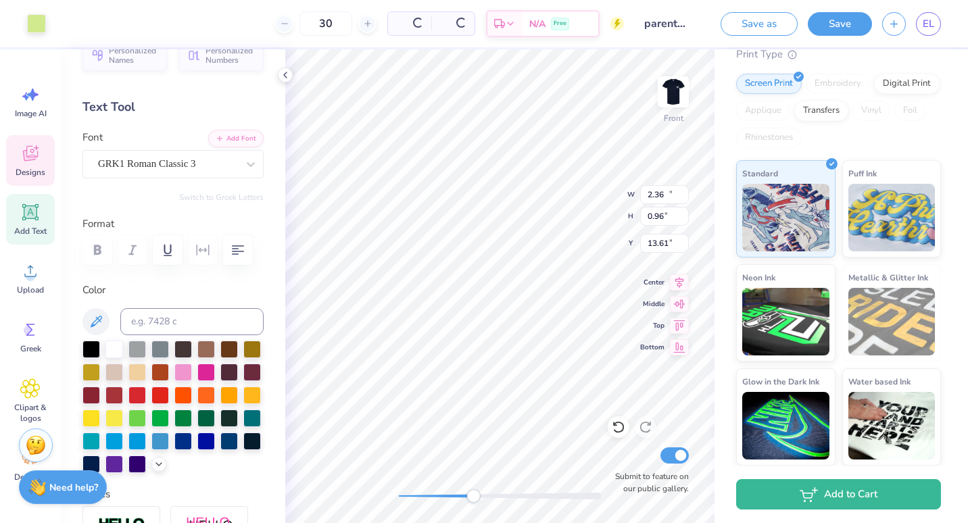
type input "11.92"
type input "3.50"
type input "12.13"
drag, startPoint x: 427, startPoint y: 500, endPoint x: 467, endPoint y: 496, distance: 40.0
click at [467, 496] on div "Accessibility label" at bounding box center [467, 497] width 14 height 14
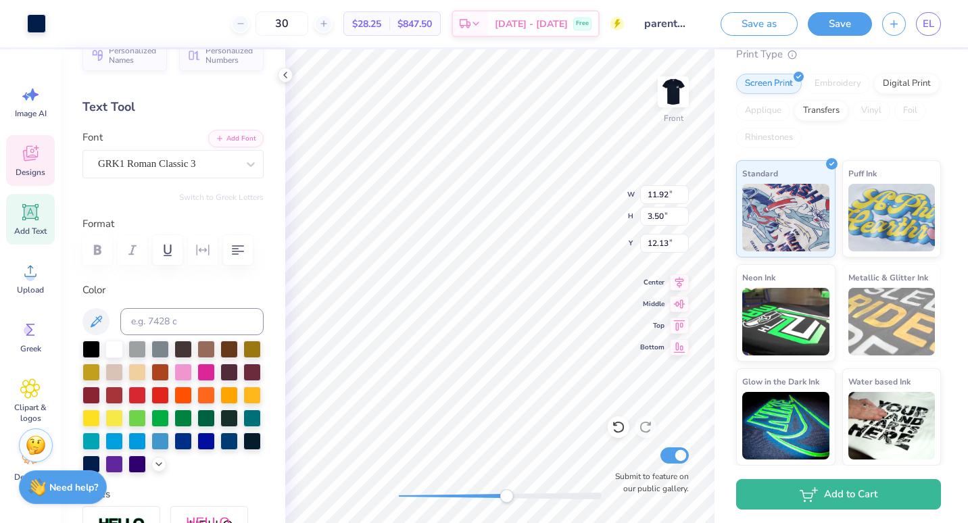
type input "2.36"
type input "0.96"
type input "13.61"
click at [396, 485] on div "Front W 2.36 2.36 " H 0.96 0.96 " Y 13.61 13.61 " Center Middle Top Bottom Subm…" at bounding box center [499, 286] width 429 height 474
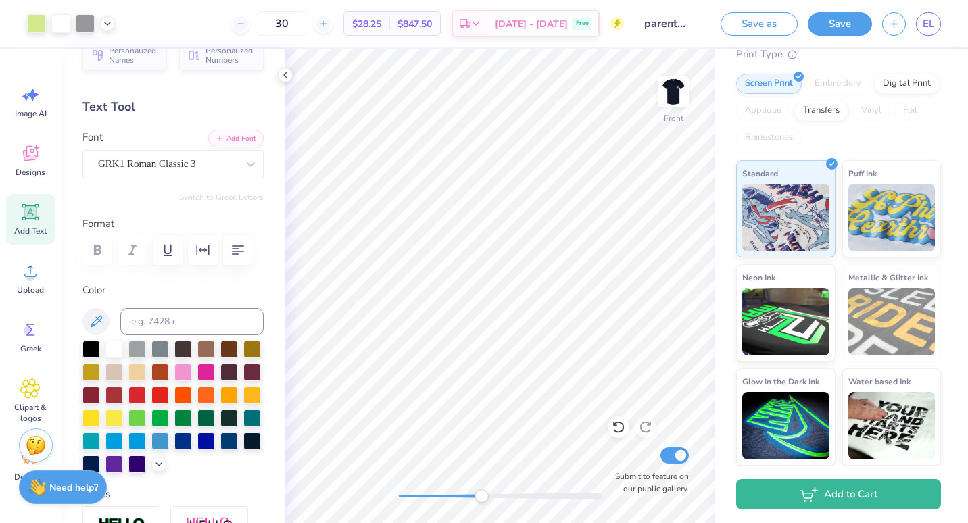
click at [488, 483] on div "Front Submit to feature on our public gallery." at bounding box center [499, 286] width 429 height 474
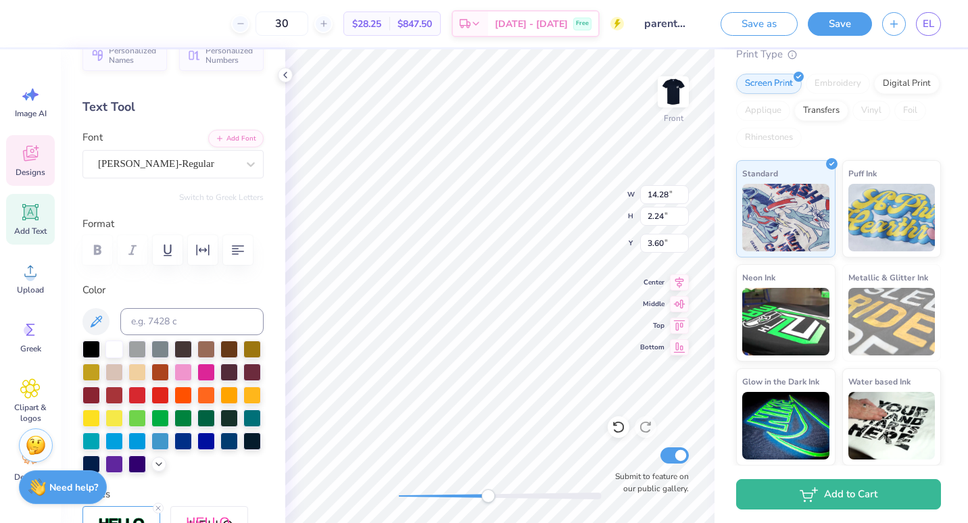
type input "1.74"
type input "1.07"
type input "6.55"
drag, startPoint x: 490, startPoint y: 496, endPoint x: 396, endPoint y: 490, distance: 94.8
click at [396, 490] on div "Accessibility label" at bounding box center [399, 497] width 14 height 14
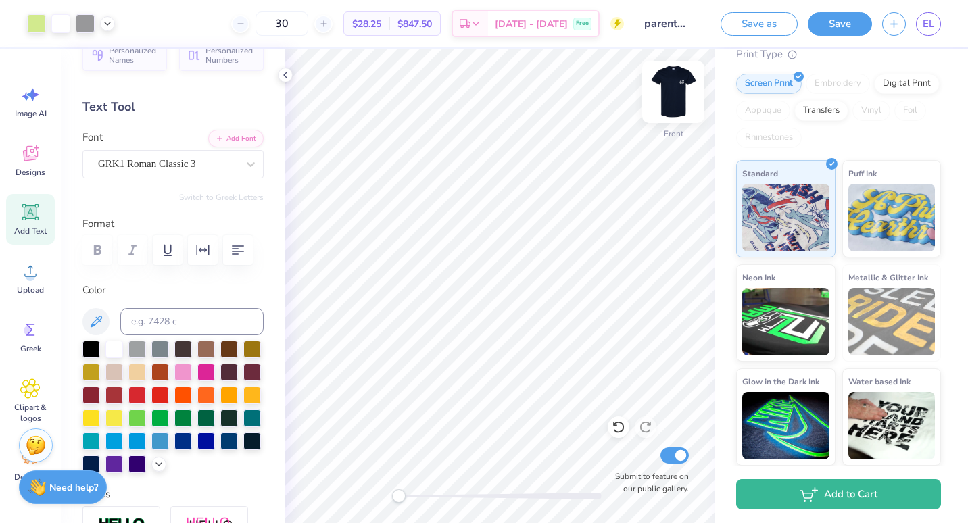
click at [677, 87] on img at bounding box center [673, 92] width 54 height 54
click at [675, 100] on img at bounding box center [673, 92] width 54 height 54
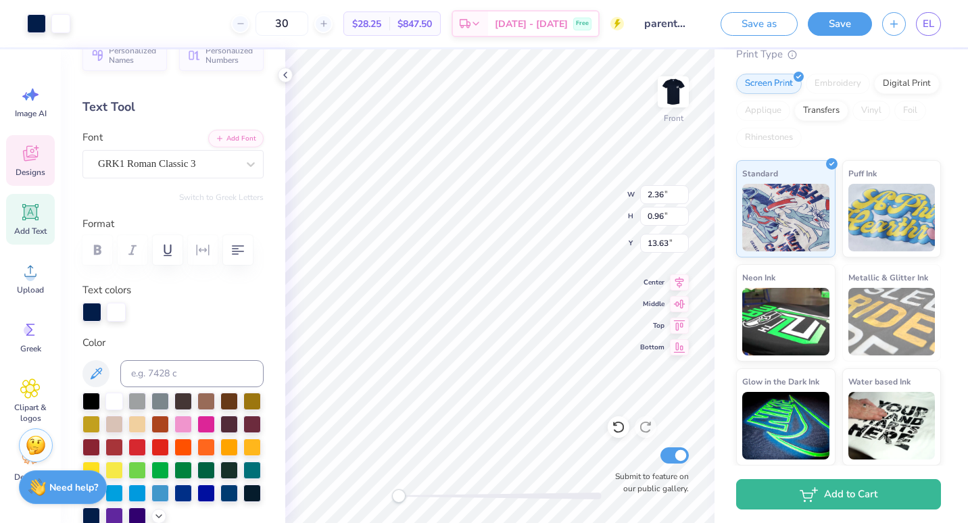
type input "2.36"
type input "0.96"
type input "13.63"
click at [87, 312] on div at bounding box center [91, 312] width 19 height 19
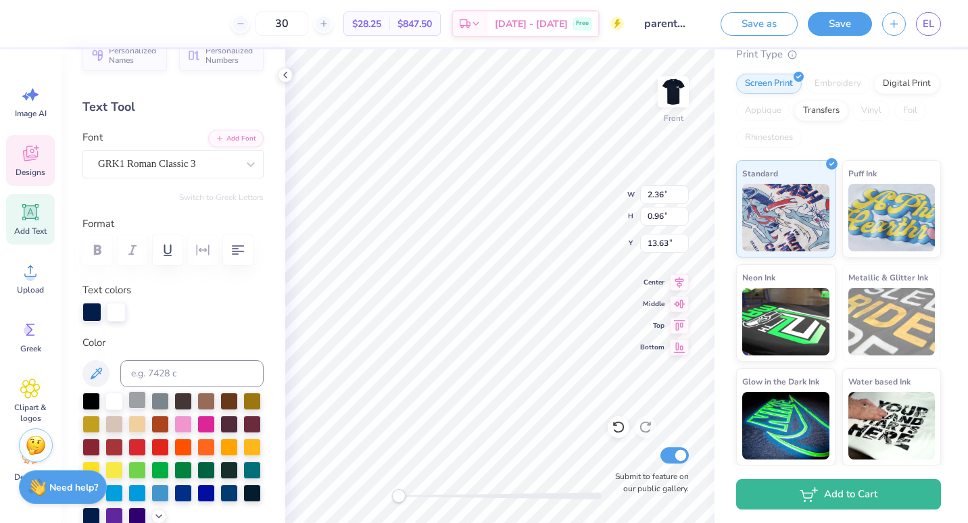
click at [141, 395] on div at bounding box center [137, 400] width 18 height 18
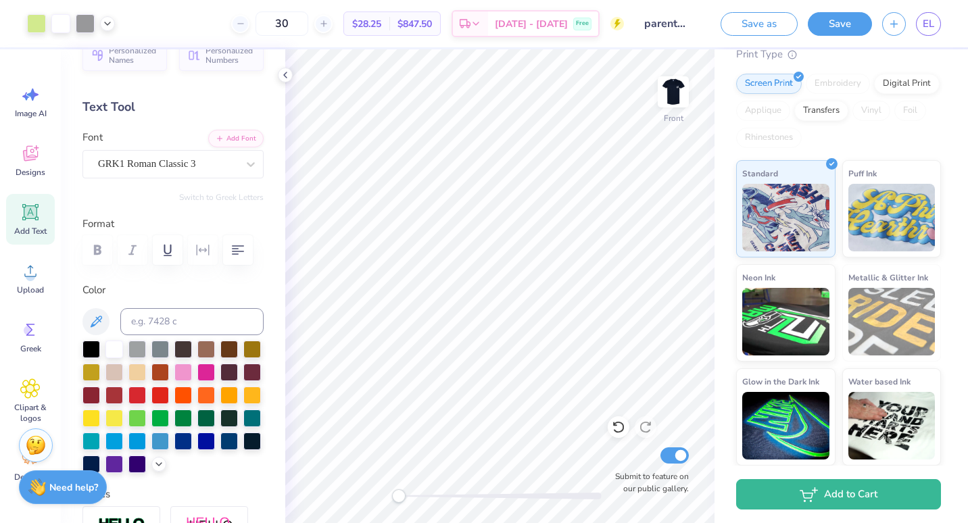
click at [679, 22] on input "parents weekend 2025" at bounding box center [667, 23] width 66 height 27
drag, startPoint x: 671, startPoint y: 24, endPoint x: 729, endPoint y: 31, distance: 58.0
click at [729, 31] on div "Art colors 30 $28.25 Per Item $847.50 Total Est. Delivery Sep 21 - 24 Free Desi…" at bounding box center [484, 23] width 968 height 47
drag, startPoint x: 729, startPoint y: 31, endPoint x: 691, endPoint y: 22, distance: 38.9
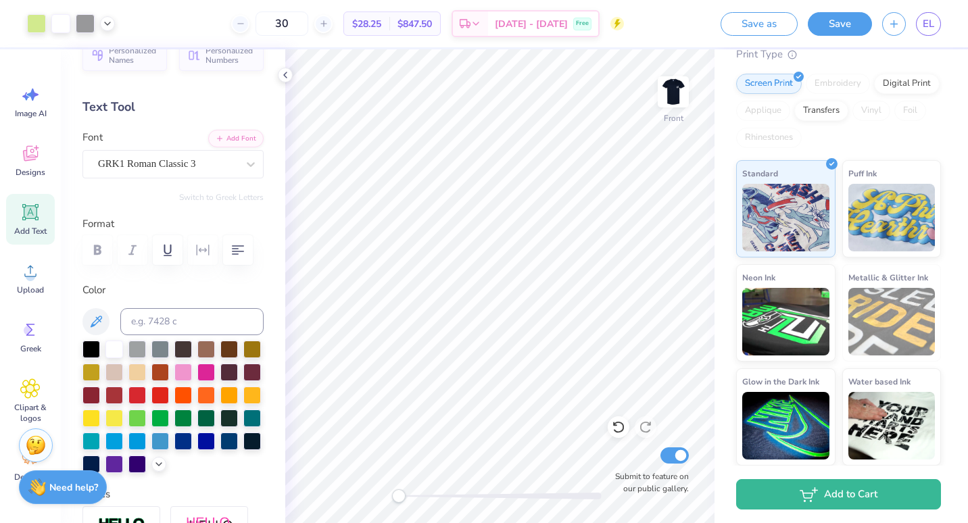
click at [691, 22] on input "parents weekend 2025" at bounding box center [667, 23] width 66 height 27
click at [686, 23] on input "parents weekend 2025" at bounding box center [667, 23] width 66 height 27
click at [688, 22] on input "parents weekend 2025" at bounding box center [667, 23] width 66 height 27
click at [679, 28] on input "parents weekend 2025" at bounding box center [667, 23] width 66 height 27
drag, startPoint x: 676, startPoint y: 21, endPoint x: 694, endPoint y: 23, distance: 17.7
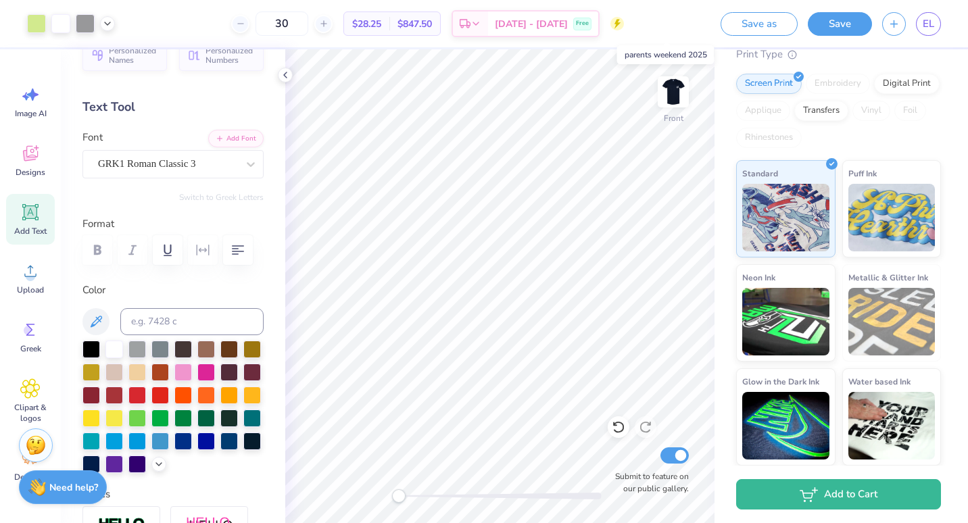
click at [694, 23] on input "parents weekend 2025" at bounding box center [667, 23] width 66 height 27
click at [688, 23] on input "parents weekend 2025" at bounding box center [667, 23] width 66 height 27
click at [688, 24] on input "parents weekend 2025" at bounding box center [667, 23] width 66 height 27
click at [686, 24] on input "parents weekend 2025" at bounding box center [667, 23] width 66 height 27
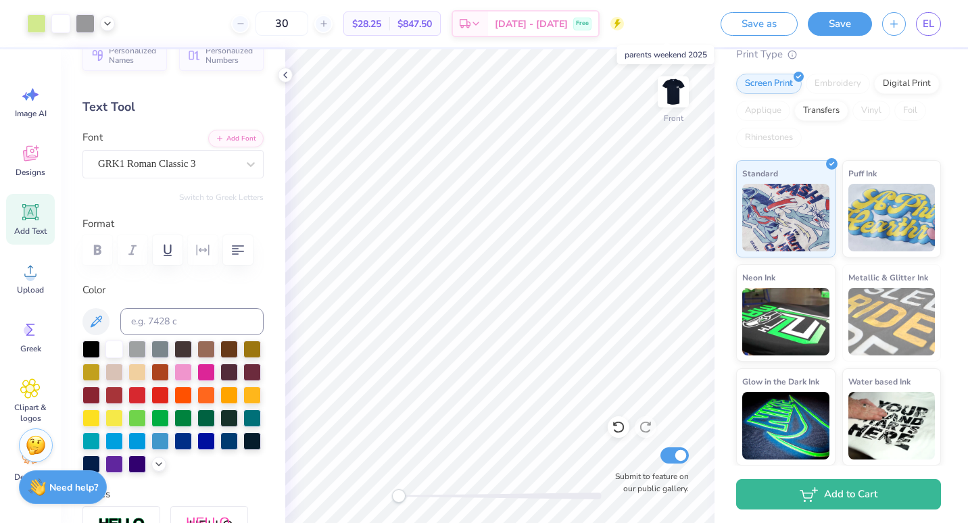
click at [689, 22] on input "parents weekend 2025" at bounding box center [667, 23] width 66 height 27
click at [680, 24] on input "parents weekend 2025" at bounding box center [667, 23] width 66 height 27
click at [667, 9] on div "Design Title parents weekend 2025" at bounding box center [667, 23] width 66 height 47
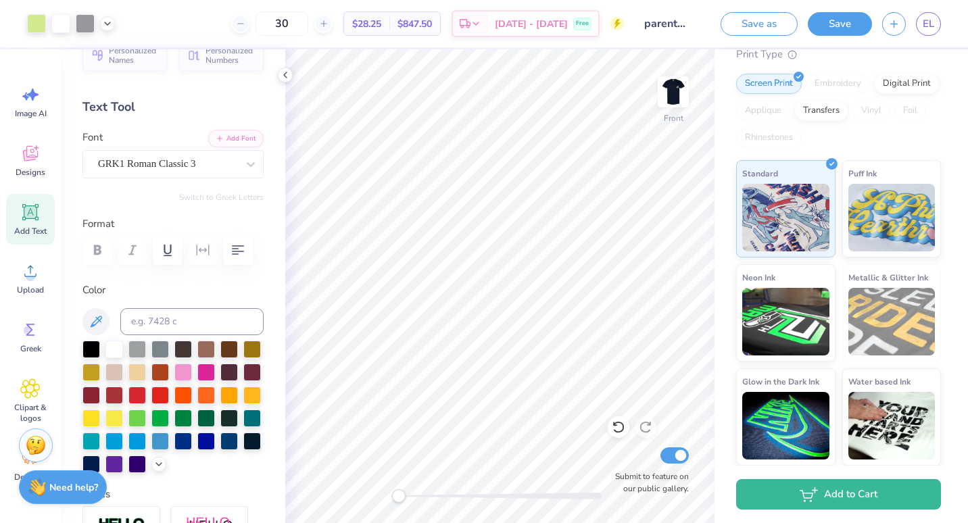
click at [666, 26] on input "parents weekend 2025" at bounding box center [667, 23] width 66 height 27
click at [837, 32] on button "Save" at bounding box center [840, 22] width 64 height 24
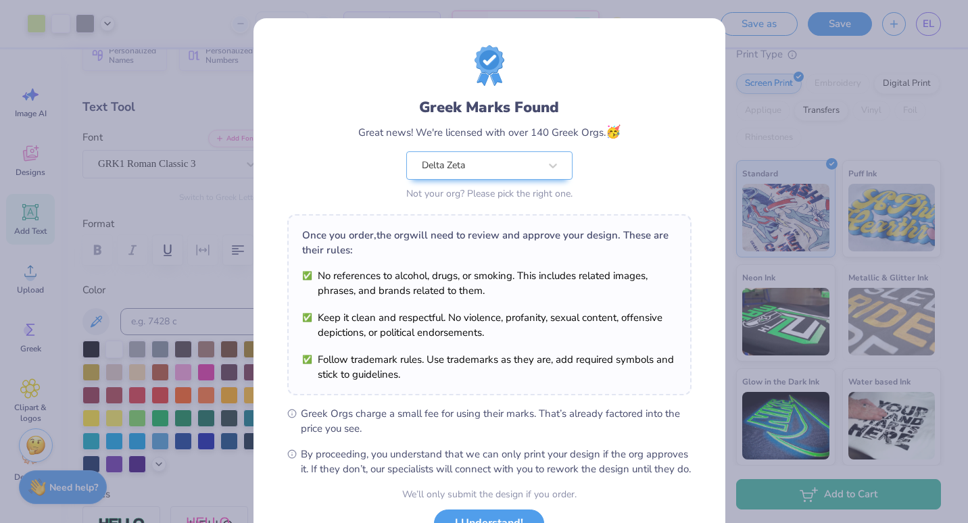
scroll to position [110, 0]
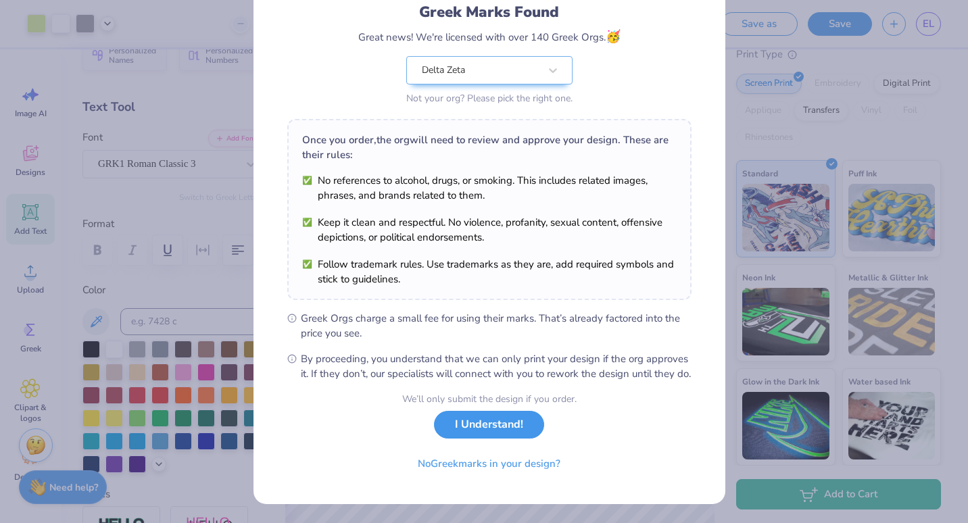
click at [488, 430] on button "I Understand!" at bounding box center [489, 425] width 110 height 28
select select "Member apparel for registered Student Organization / Department / School"
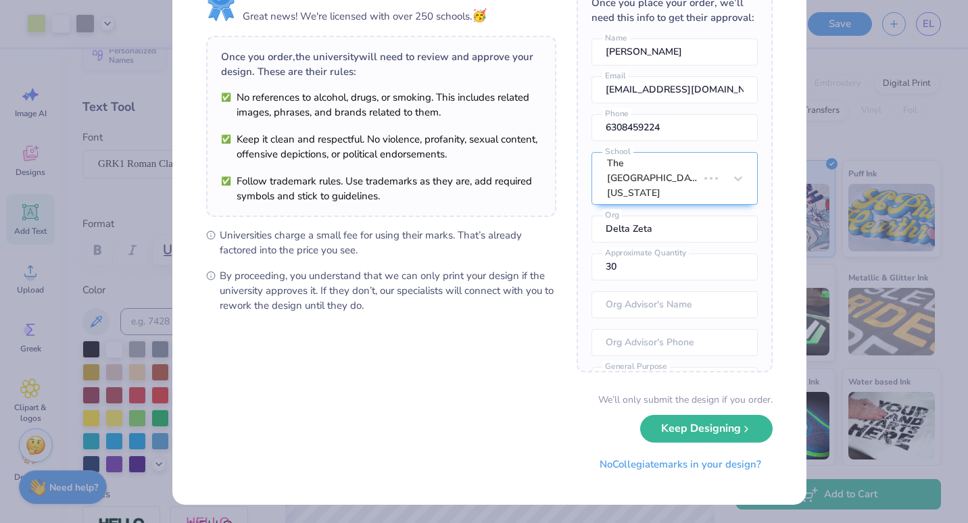
scroll to position [0, 0]
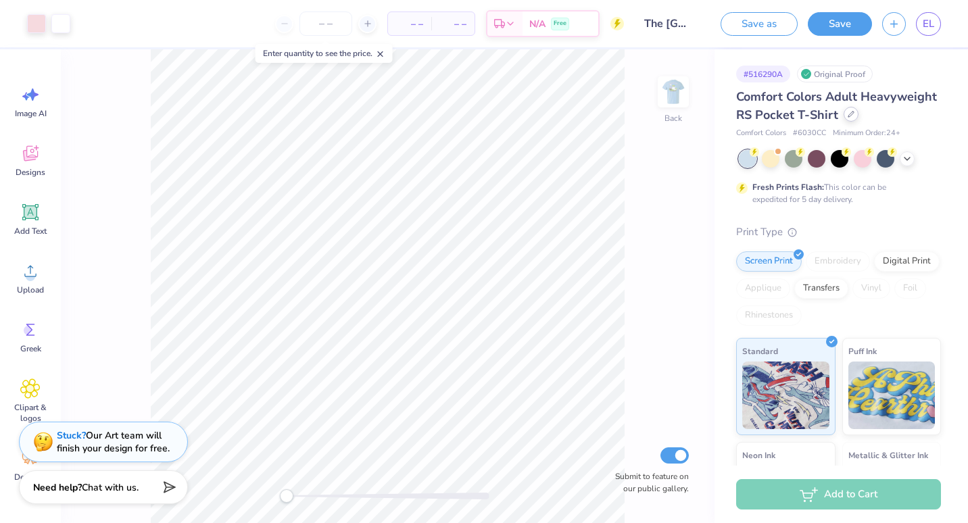
click at [844, 122] on div at bounding box center [851, 114] width 15 height 15
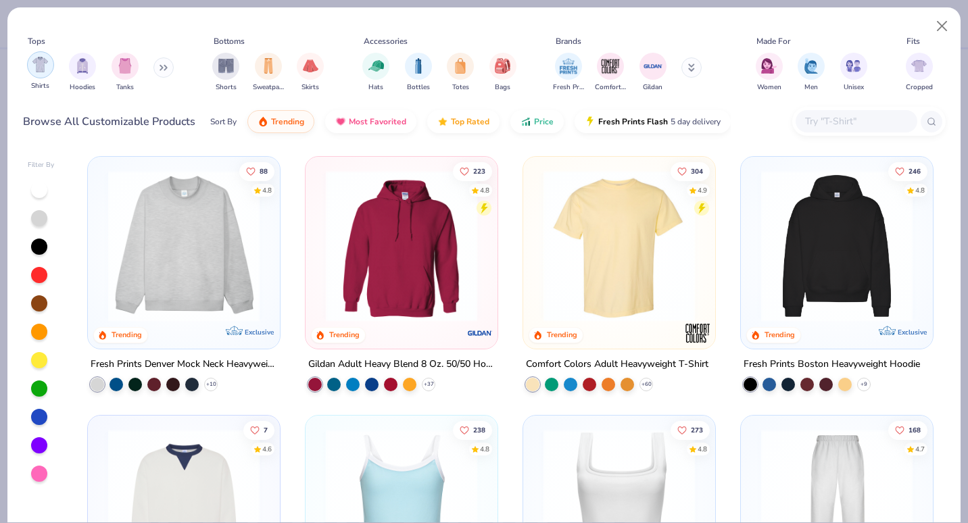
click at [45, 72] on img "filter for Shirts" at bounding box center [40, 65] width 16 height 16
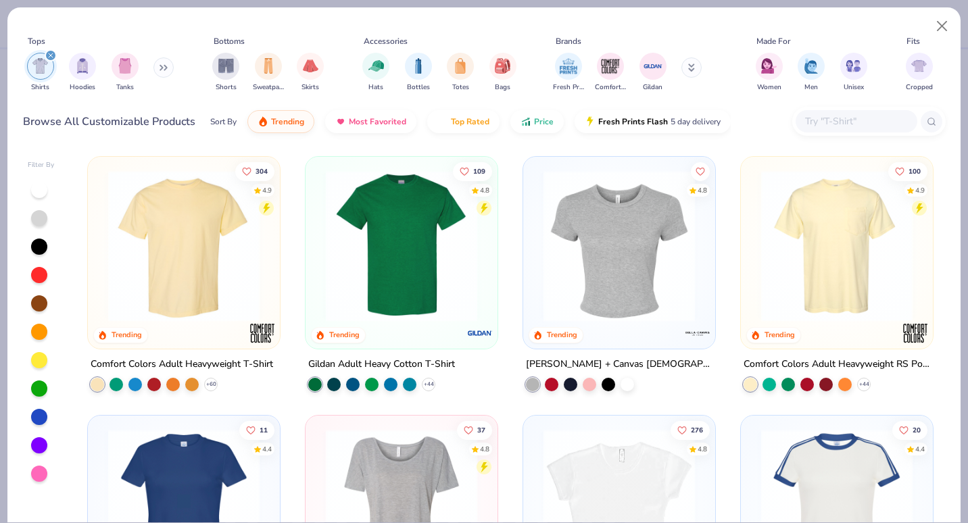
click at [356, 253] on img at bounding box center [401, 245] width 165 height 151
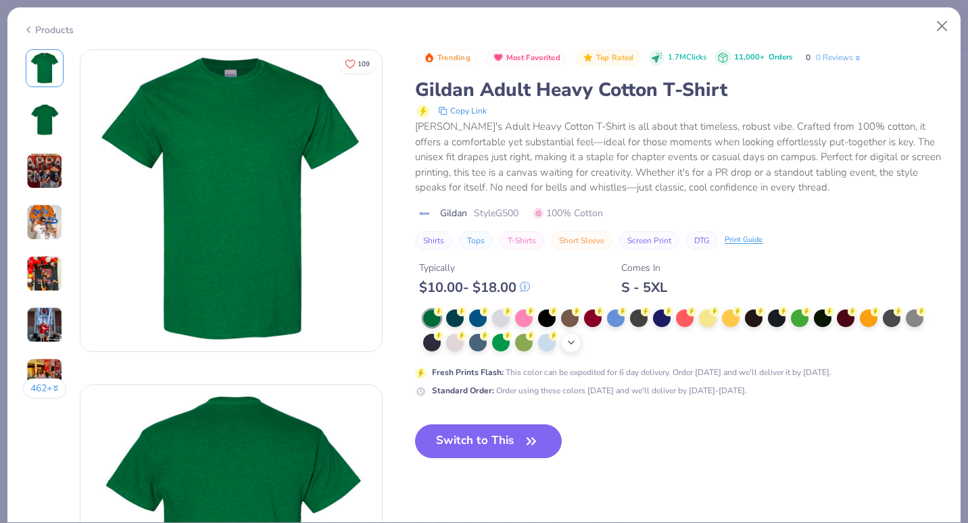
click at [568, 337] on div "+ 22" at bounding box center [571, 343] width 20 height 20
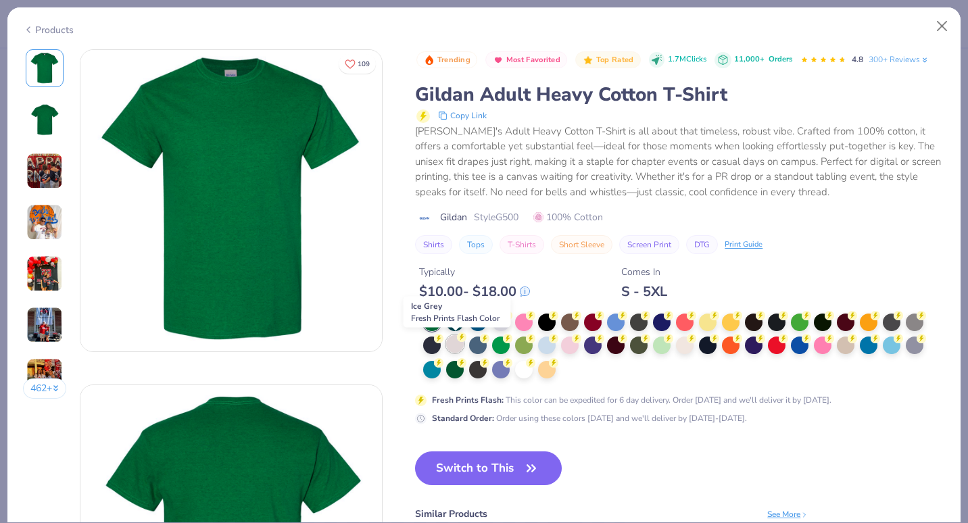
click at [454, 346] on div at bounding box center [455, 344] width 18 height 18
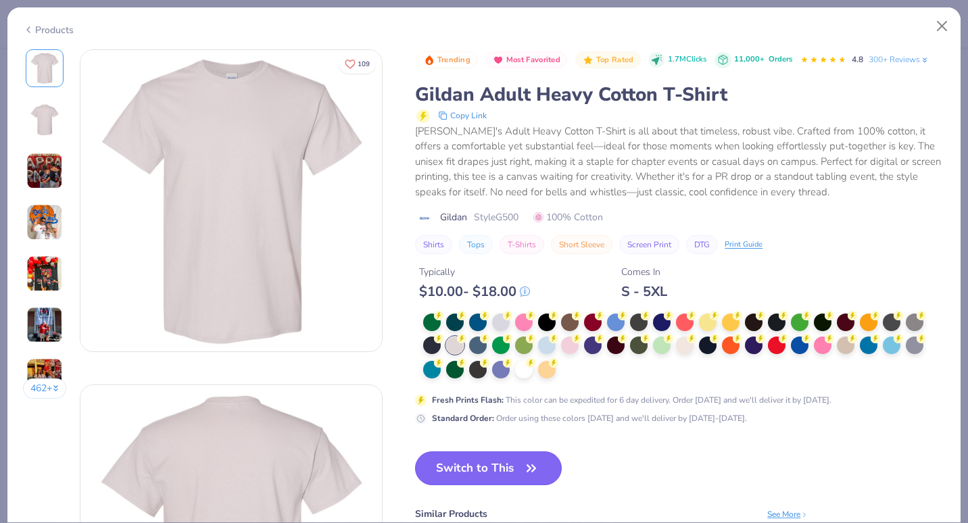
click at [454, 467] on button "Switch to This" at bounding box center [488, 469] width 147 height 34
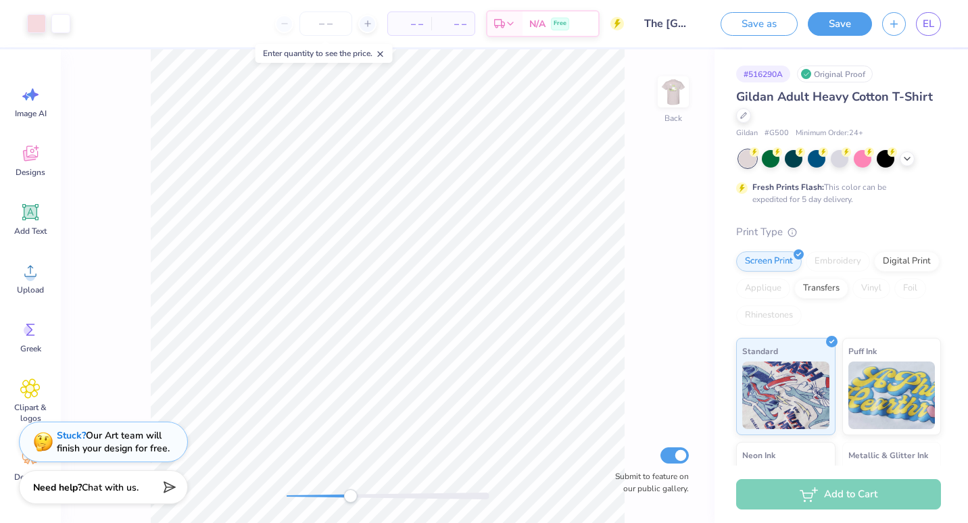
drag, startPoint x: 285, startPoint y: 498, endPoint x: 351, endPoint y: 502, distance: 65.8
click at [351, 502] on div "Accessibility label" at bounding box center [350, 497] width 14 height 14
click at [36, 218] on icon at bounding box center [30, 212] width 13 height 13
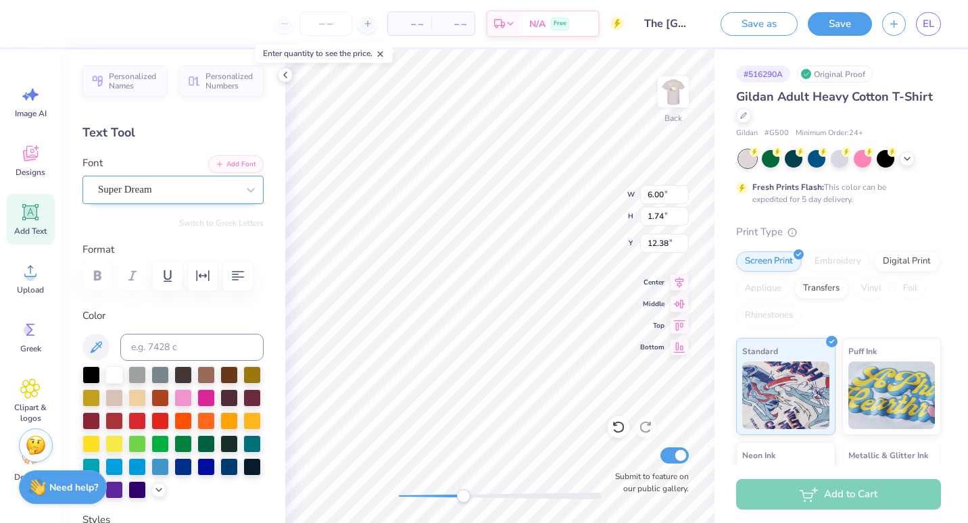
click at [171, 199] on div "Super Dream" at bounding box center [168, 189] width 142 height 21
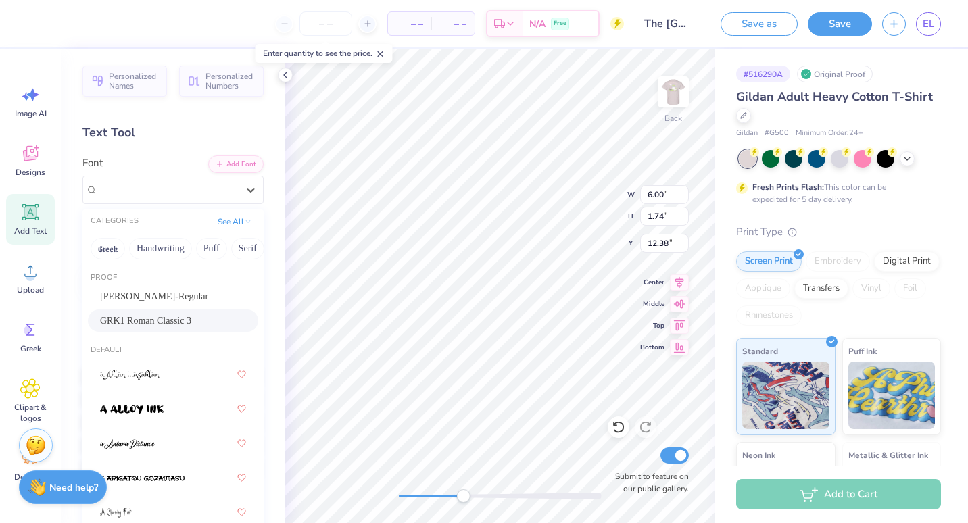
click at [162, 323] on span "GRK1 Roman Classic 3" at bounding box center [145, 321] width 91 height 14
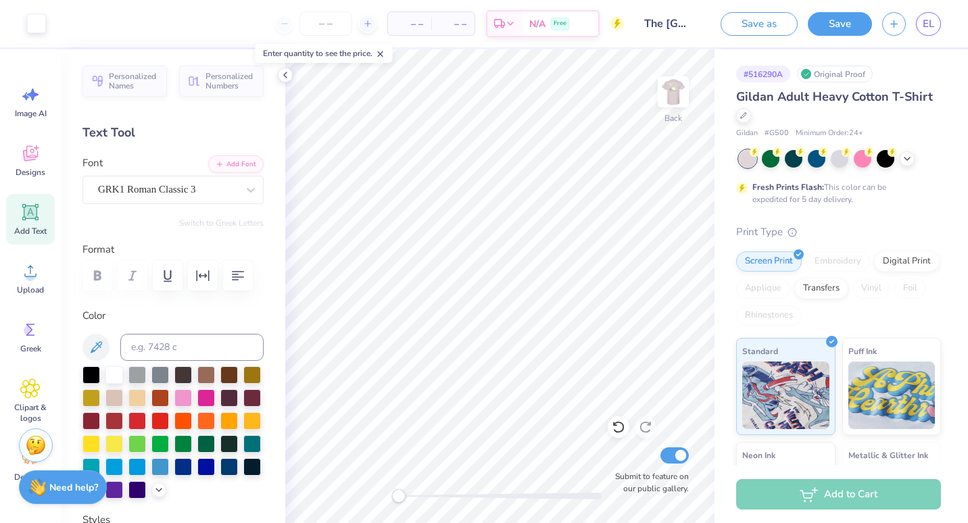
drag, startPoint x: 460, startPoint y: 498, endPoint x: 394, endPoint y: 492, distance: 65.9
click at [394, 492] on div "Accessibility label" at bounding box center [399, 497] width 14 height 14
type textarea "T"
type textarea "DZ"
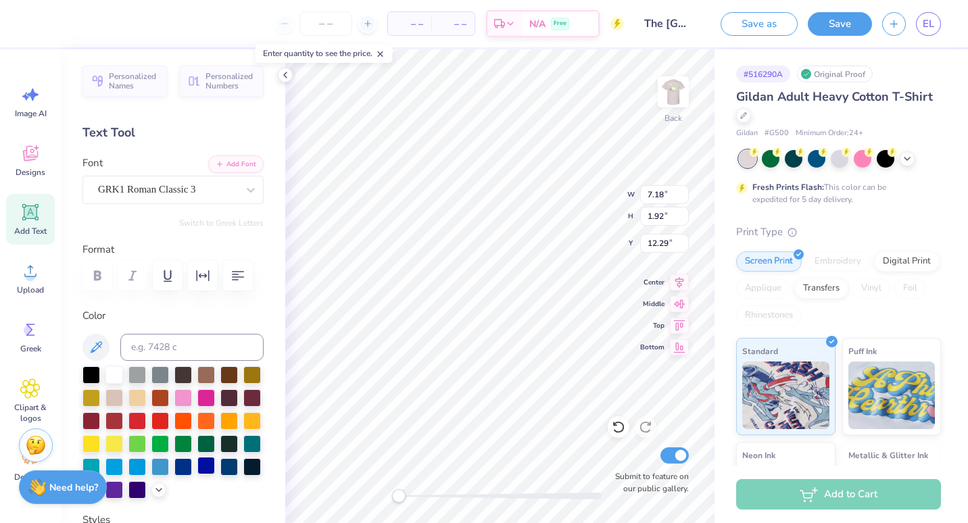
click at [197, 475] on div at bounding box center [206, 466] width 18 height 18
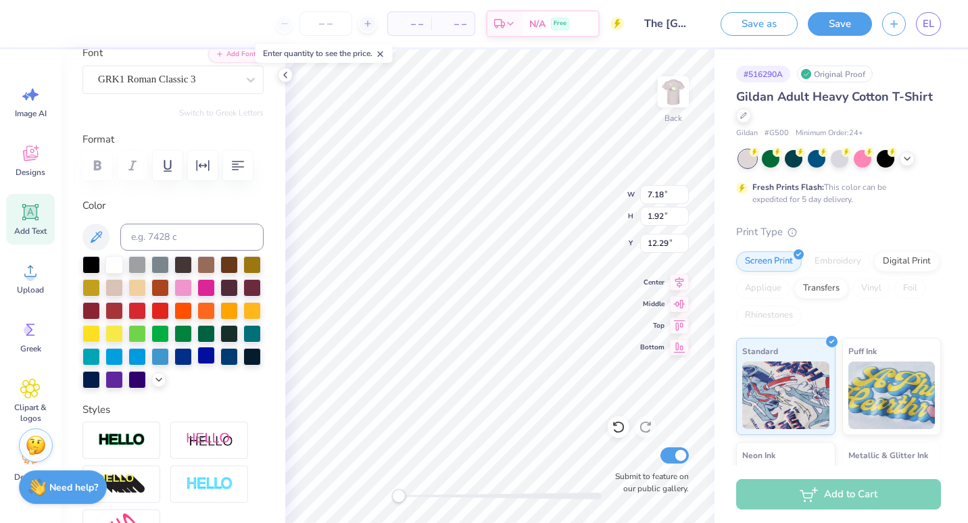
scroll to position [112, 0]
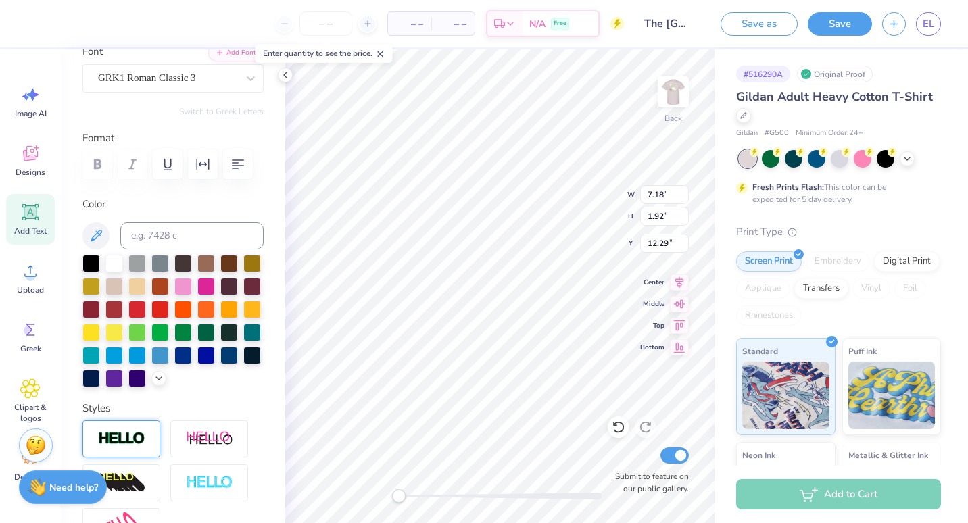
click at [143, 447] on img at bounding box center [121, 439] width 47 height 16
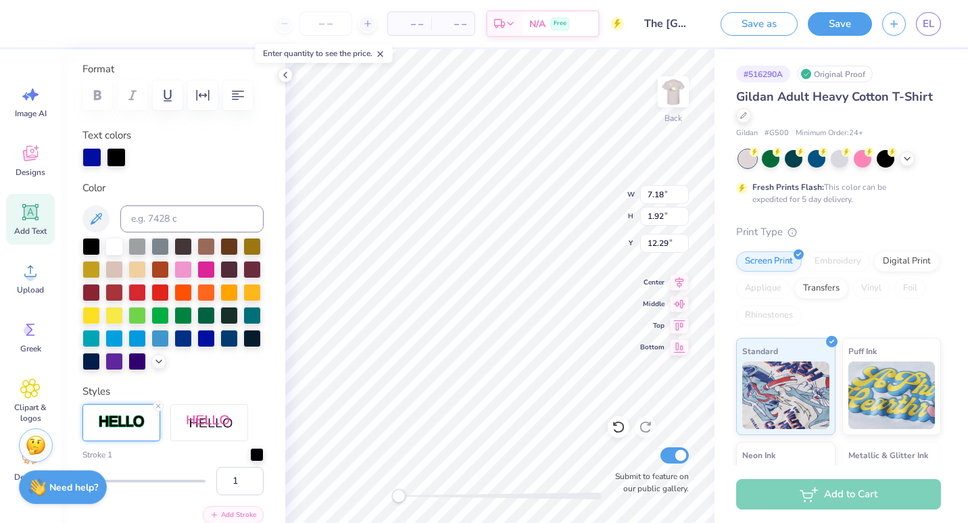
scroll to position [186, 0]
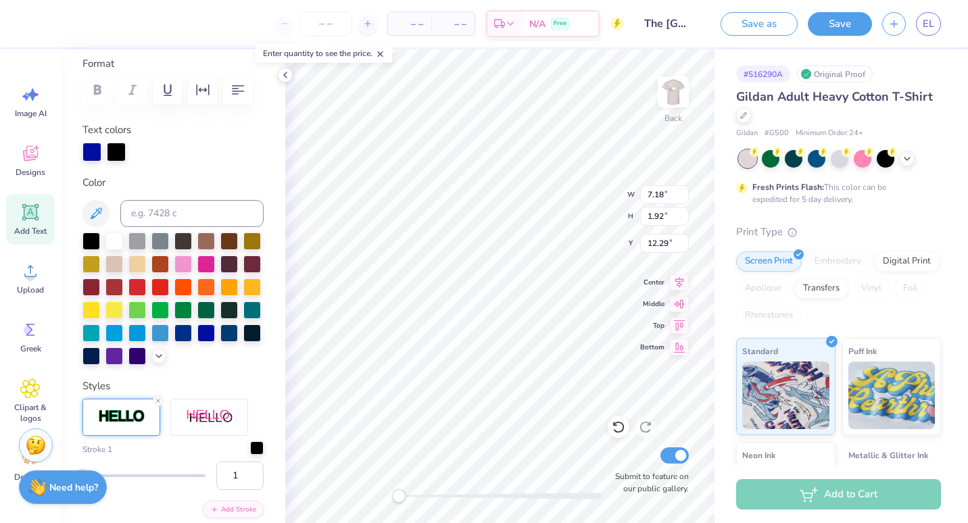
click at [250, 455] on div at bounding box center [257, 449] width 14 height 14
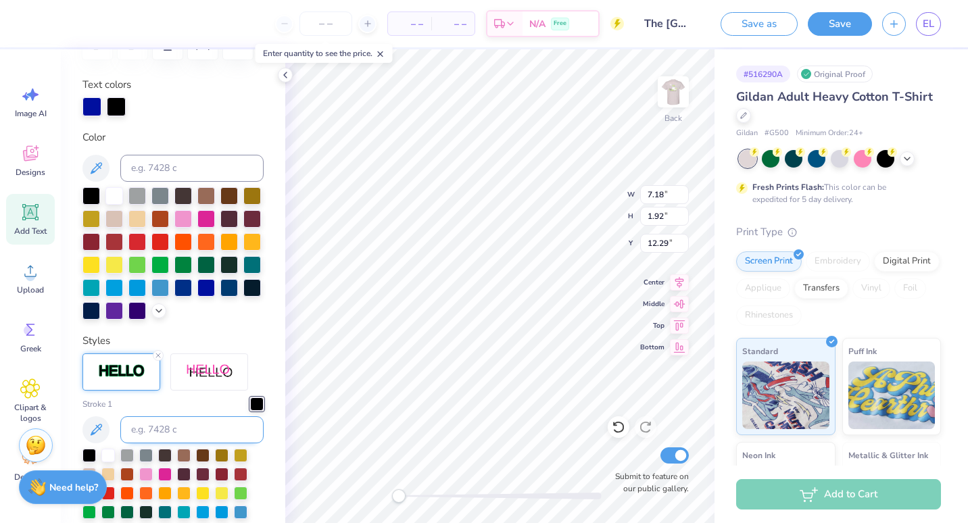
scroll to position [235, 0]
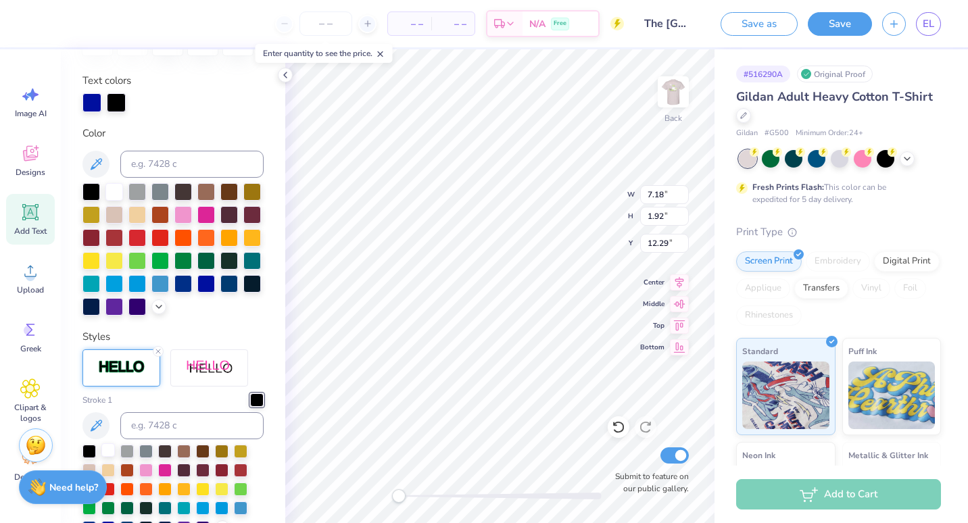
click at [108, 457] on div at bounding box center [108, 451] width 14 height 14
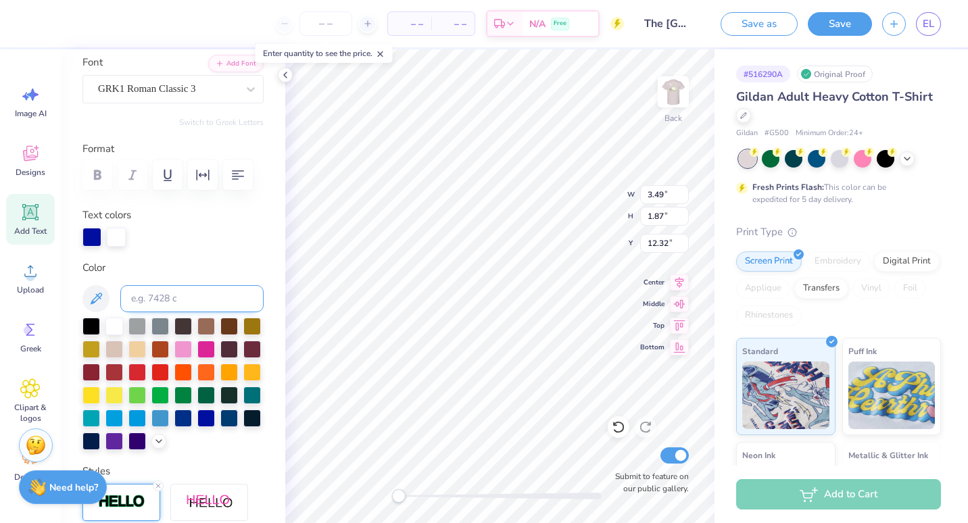
scroll to position [100, 0]
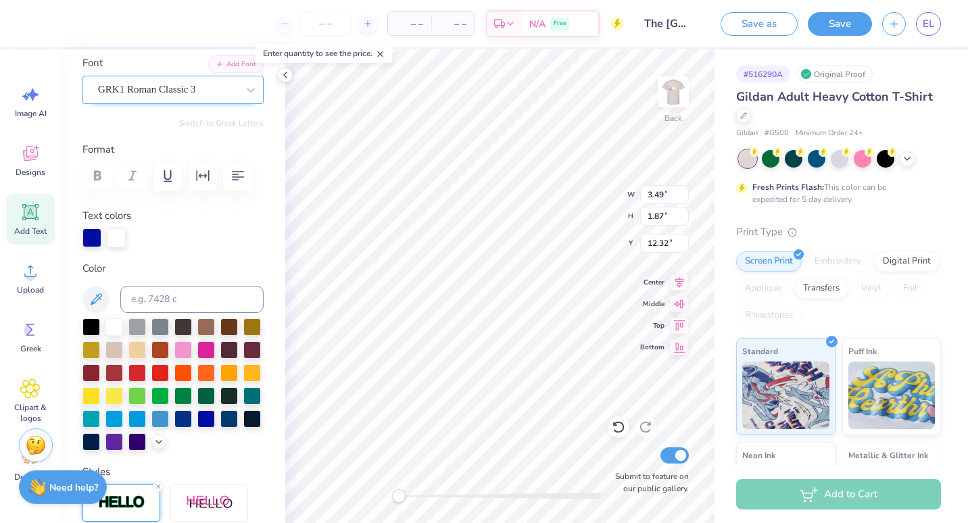
click at [40, 211] on icon at bounding box center [30, 212] width 20 height 20
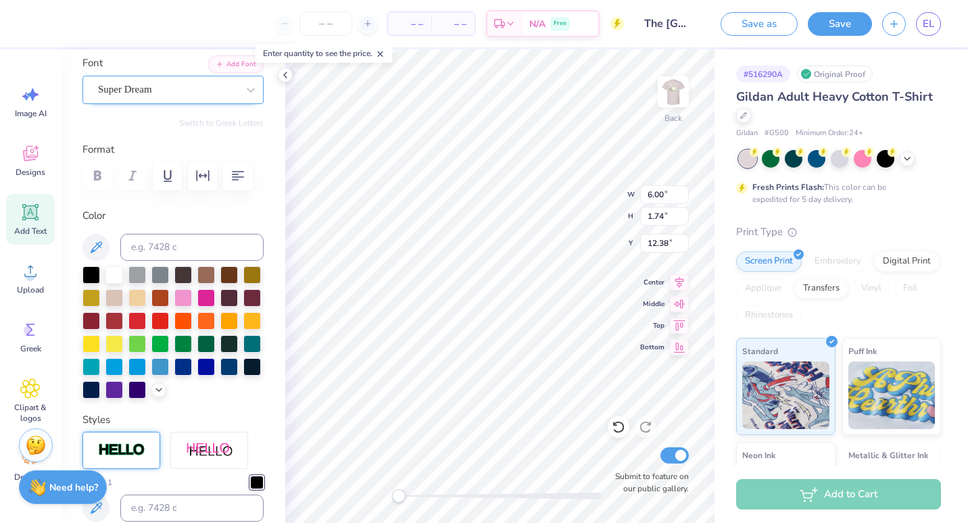
type input "6.00"
type input "1.74"
type input "12.38"
click at [175, 92] on div "Super Dream" at bounding box center [168, 89] width 142 height 21
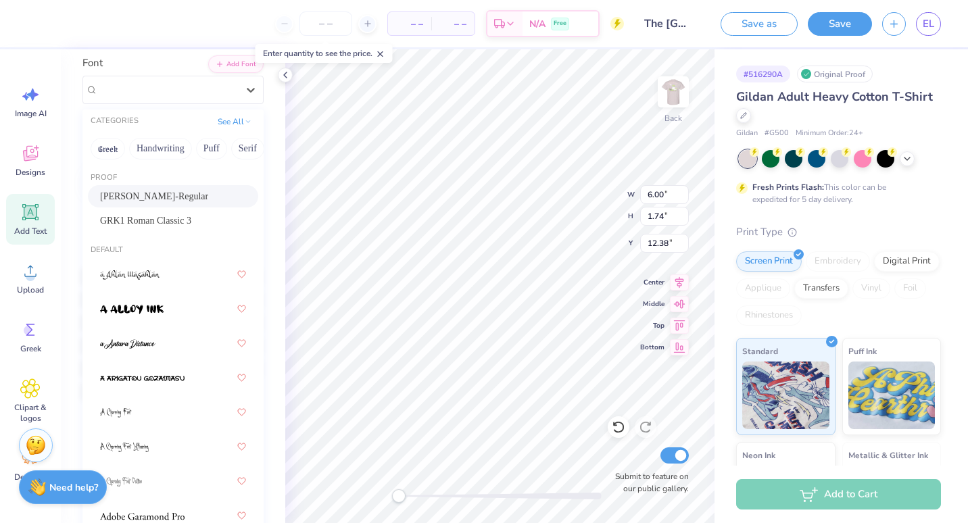
click at [164, 196] on span "Bogue-Regular" at bounding box center [154, 196] width 108 height 14
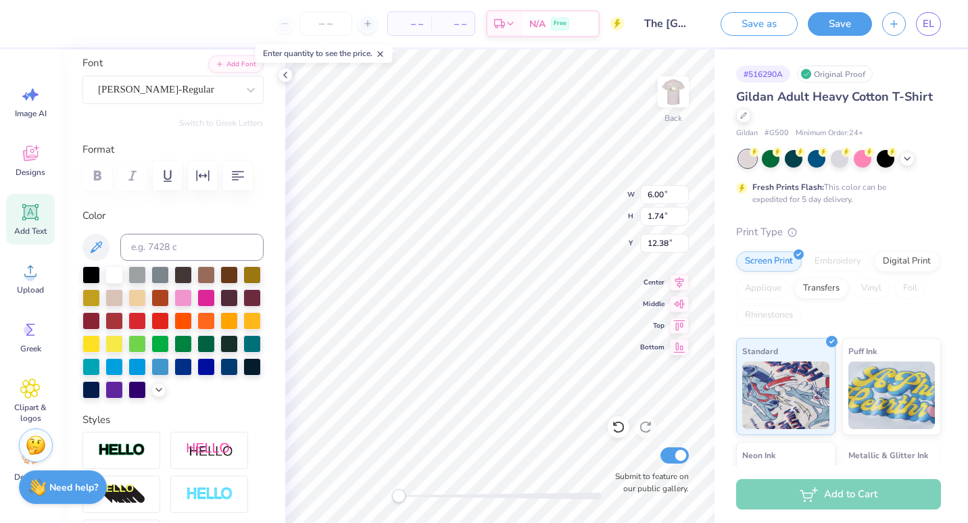
scroll to position [11, 1]
type textarea "T"
type textarea "Parents Weekend LLEXINGTON, KY 2025"
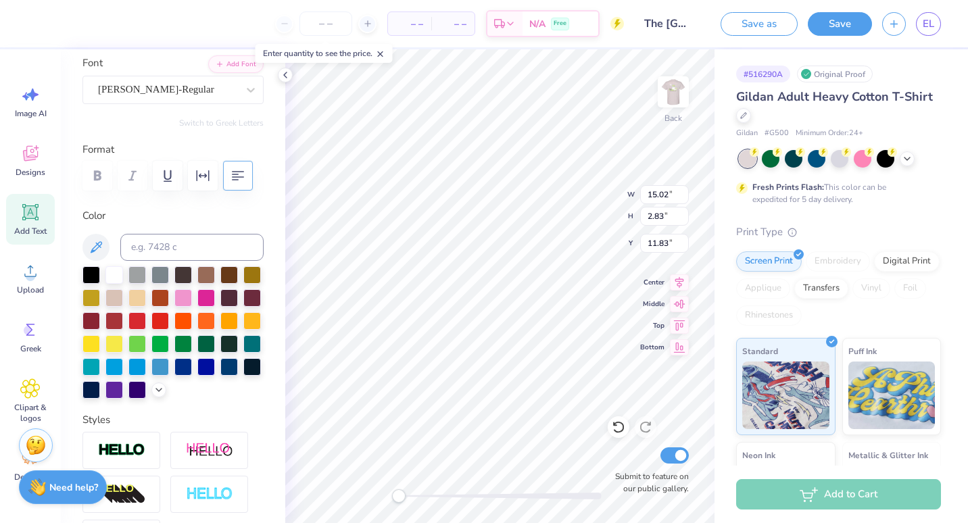
type textarea "PARENTS WEEKEND LLEXINGTON, KY 2025"
click at [241, 183] on icon "button" at bounding box center [238, 176] width 16 height 16
click at [197, 375] on div at bounding box center [206, 366] width 18 height 18
click at [137, 458] on img at bounding box center [121, 451] width 47 height 16
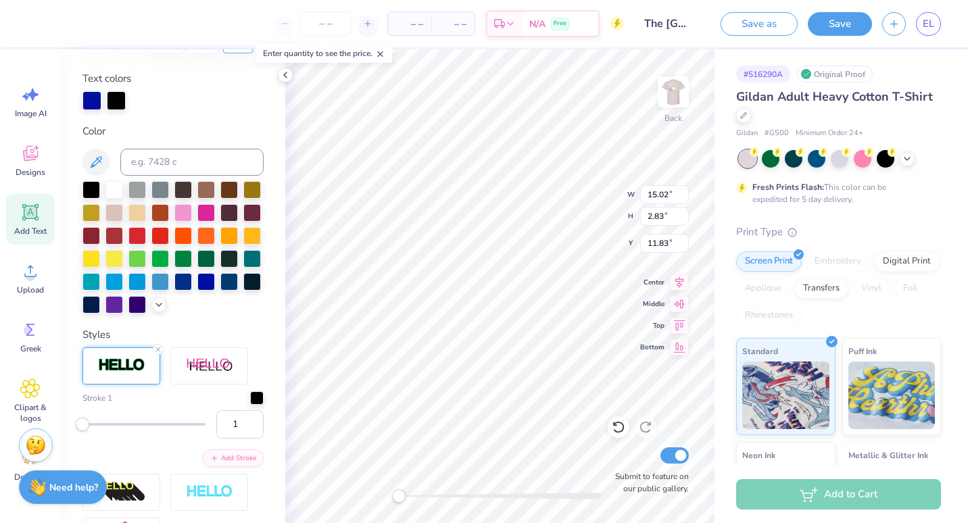
scroll to position [238, 0]
click at [245, 428] on div "Stroke 1 1" at bounding box center [172, 414] width 181 height 47
click at [250, 403] on div at bounding box center [257, 396] width 14 height 14
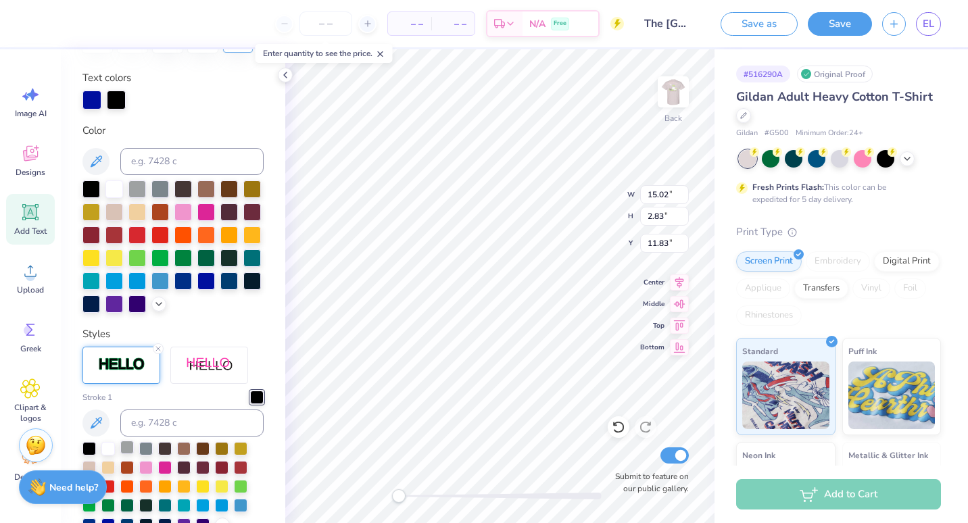
click at [112, 456] on div at bounding box center [108, 449] width 14 height 14
type input "11.44"
type input "2.12"
type input "12.53"
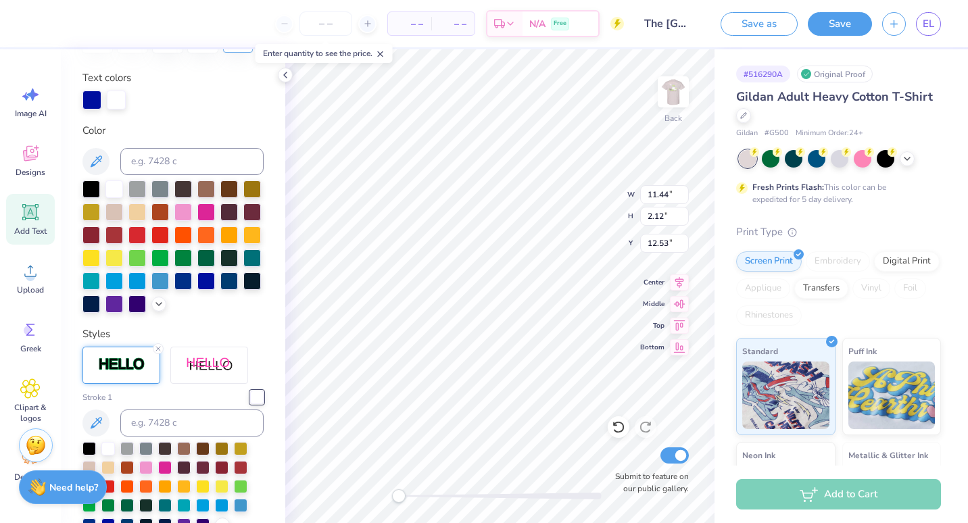
type textarea "PARENTS WEEKEND LEXINGTON, KY 2025"
type input "7.27"
type input "1.43"
type input "13.22"
click at [469, 488] on div "Back W 7.27 7.27 " H 1.43 1.43 " Y 13.22 13.22 " Center Middle Top Bottom Submi…" at bounding box center [499, 286] width 429 height 474
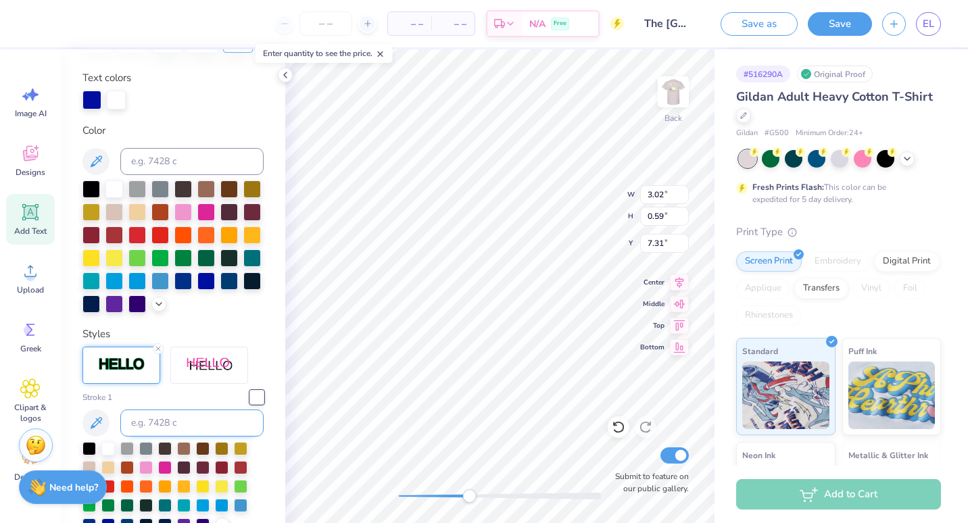
scroll to position [317, 0]
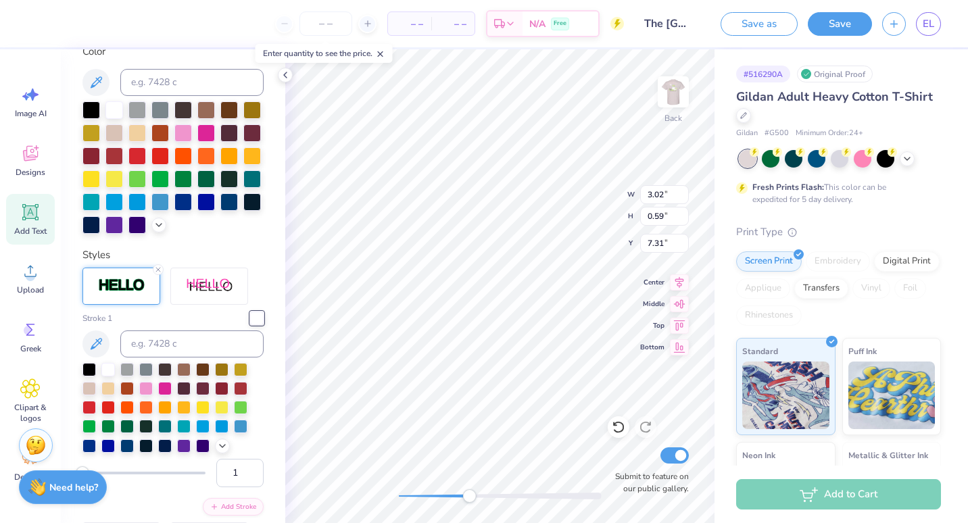
click at [140, 305] on div at bounding box center [121, 286] width 78 height 37
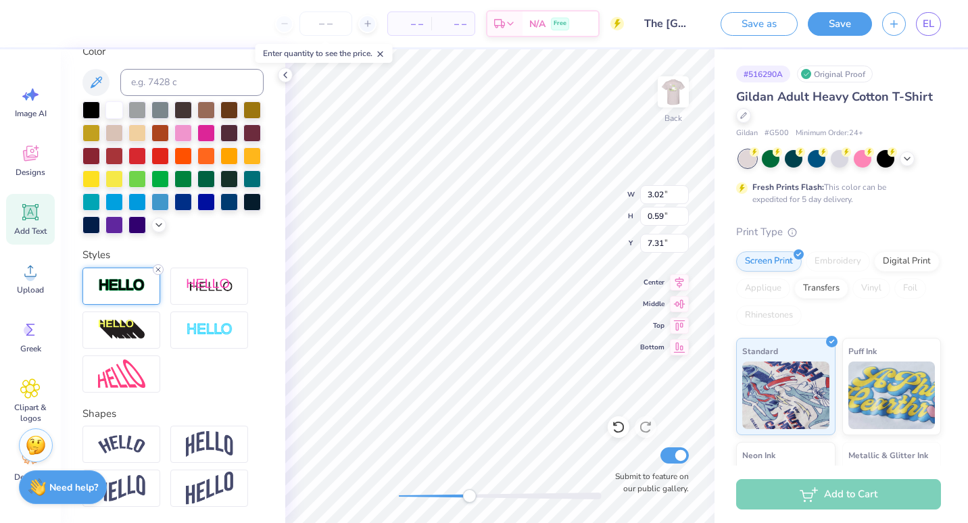
click at [160, 274] on icon at bounding box center [158, 270] width 8 height 8
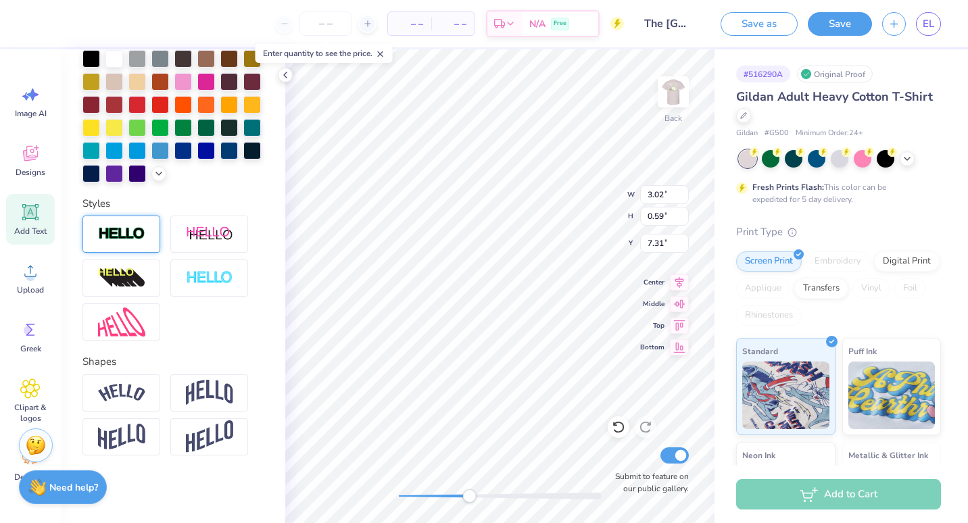
scroll to position [264, 0]
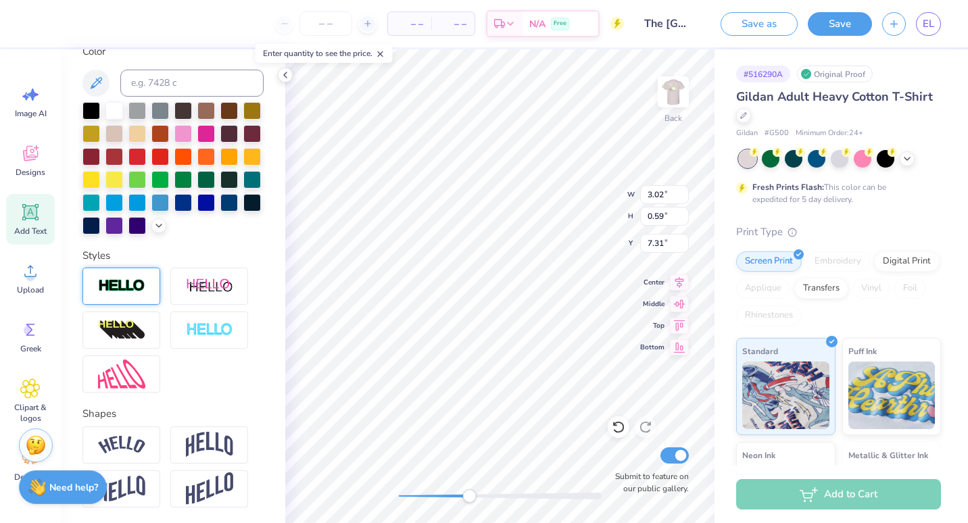
click at [128, 294] on img at bounding box center [121, 287] width 47 height 16
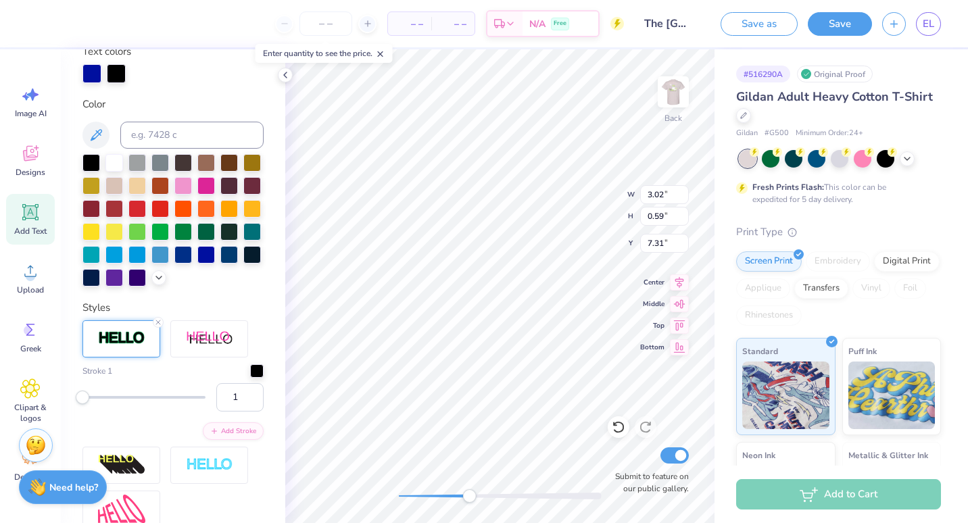
scroll to position [317, 0]
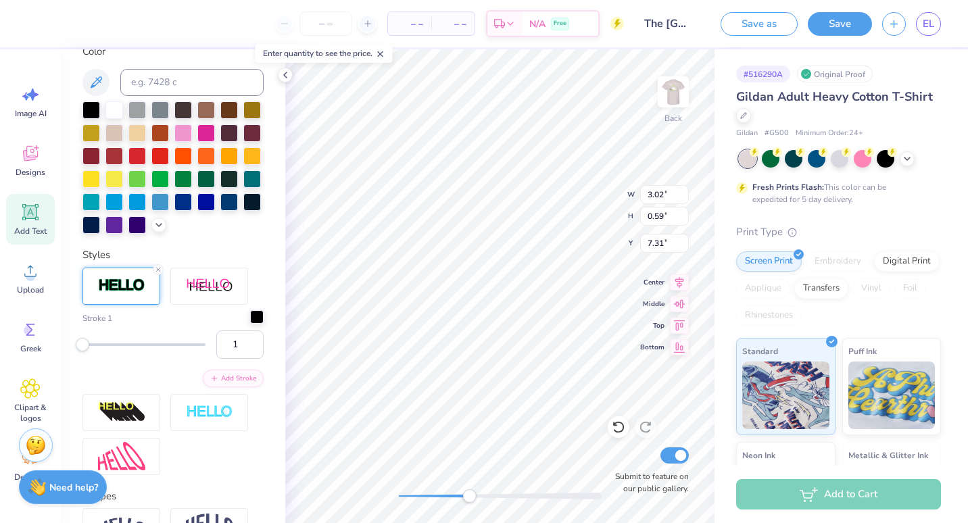
click at [250, 324] on div at bounding box center [257, 317] width 14 height 14
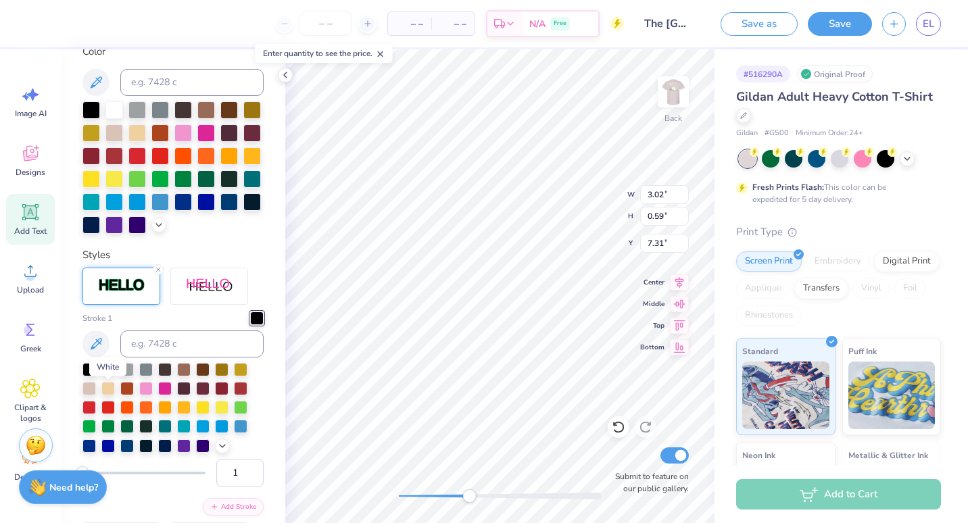
click at [105, 375] on div at bounding box center [108, 369] width 14 height 14
click at [362, 500] on div "Back Submit to feature on our public gallery." at bounding box center [499, 286] width 429 height 474
click at [664, 193] on input "3.05" at bounding box center [664, 194] width 49 height 19
type input "3"
click at [665, 218] on input "2.44" at bounding box center [664, 216] width 49 height 19
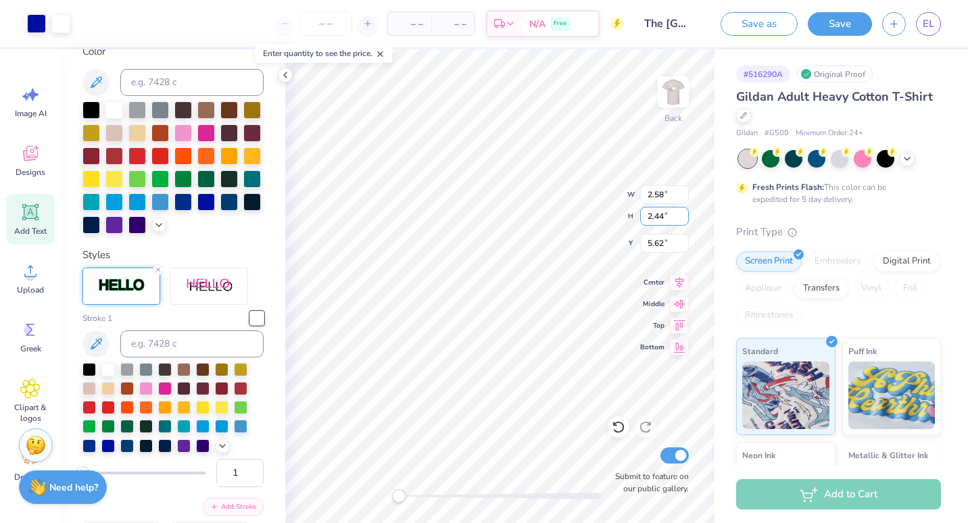
type input "2.19"
type input "1.92"
type input "5.62"
type input "1"
type input "2.11"
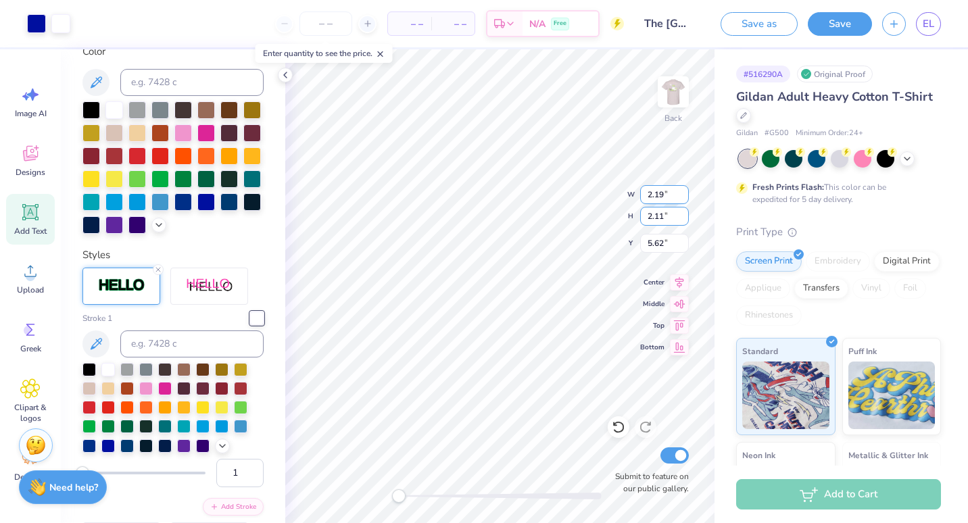
type input "2.64"
type input "2.20"
type input "5.46"
click at [663, 195] on input "2.64" at bounding box center [664, 194] width 49 height 19
click at [662, 218] on input "2.20" at bounding box center [664, 216] width 49 height 19
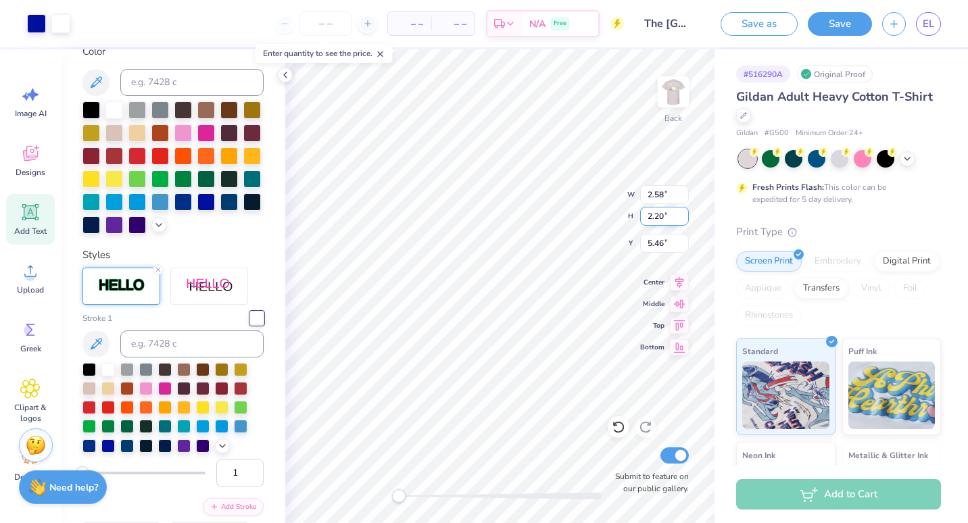
type input "2.52"
type input "2.12"
type input "5.50"
type input "2.11"
click at [661, 195] on input "2.52" at bounding box center [664, 194] width 49 height 19
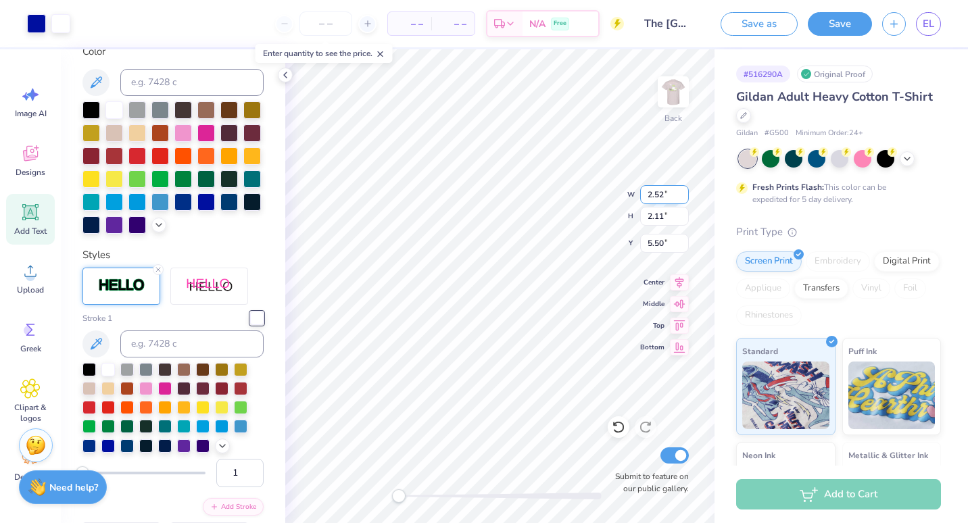
type input "2.49"
type input "2.10"
type input "5.51"
click at [663, 194] on input "2.49" at bounding box center [664, 194] width 49 height 19
click at [685, 190] on input "2.5" at bounding box center [664, 194] width 49 height 19
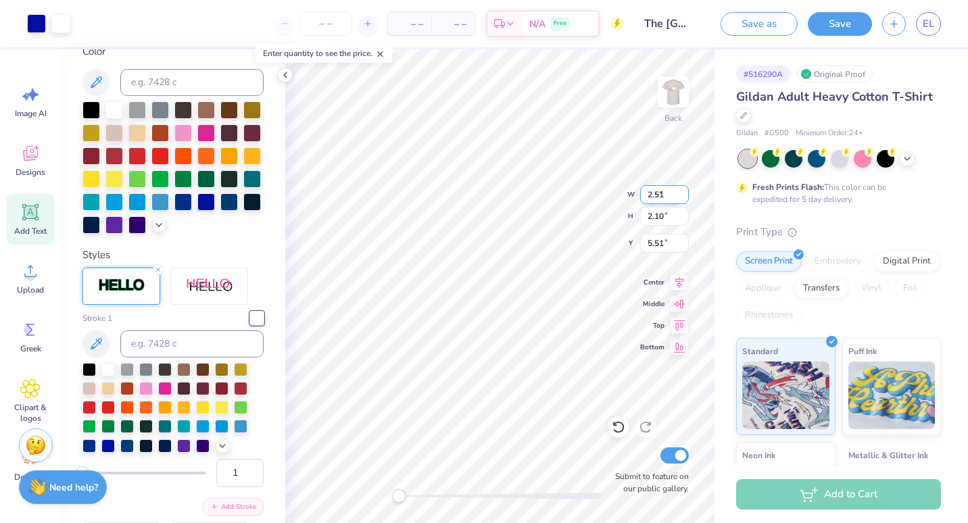
click at [684, 190] on input "2.51" at bounding box center [664, 194] width 49 height 19
click at [684, 190] on input "2.52" at bounding box center [664, 194] width 49 height 19
click at [684, 190] on input "2.53" at bounding box center [664, 194] width 49 height 19
click at [684, 190] on input "2.54" at bounding box center [664, 194] width 49 height 19
click at [684, 190] on input "2.55" at bounding box center [664, 194] width 49 height 19
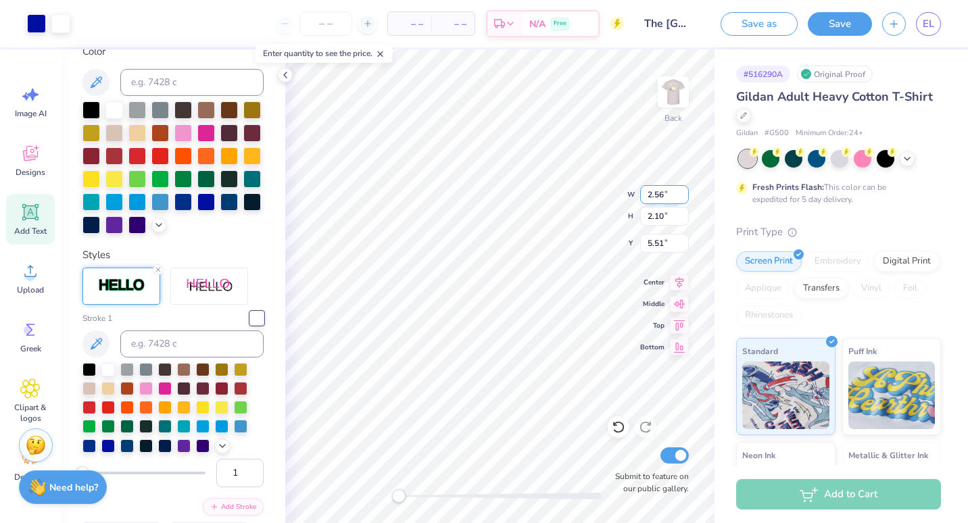
click at [684, 190] on input "2.56" at bounding box center [664, 194] width 49 height 19
click at [684, 190] on input "2.57" at bounding box center [664, 194] width 49 height 19
click at [684, 190] on input "2.58" at bounding box center [664, 194] width 49 height 19
click at [683, 209] on input "2.10" at bounding box center [664, 216] width 49 height 19
type input "2.67"
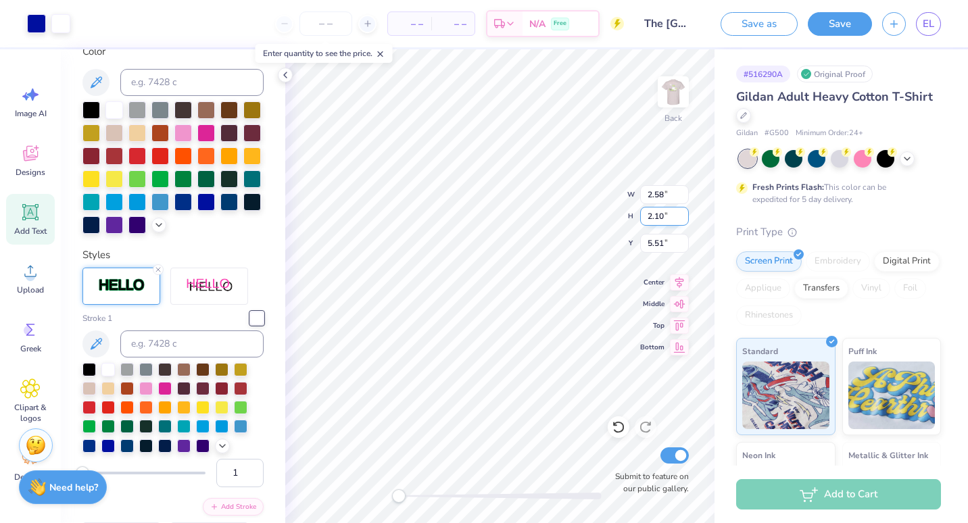
type input "2.22"
type input "5.45"
click at [683, 215] on input "2.23" at bounding box center [664, 216] width 49 height 19
click at [684, 220] on input "2.22" at bounding box center [664, 216] width 49 height 19
click at [684, 220] on input "2.21" at bounding box center [664, 216] width 49 height 19
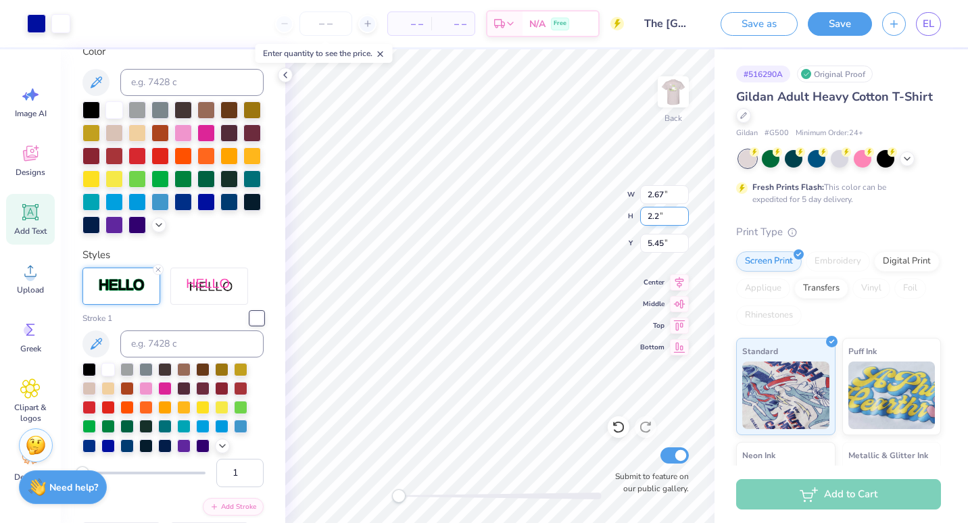
click at [684, 220] on input "2.2" at bounding box center [664, 216] width 49 height 19
type input "2.19"
click at [684, 220] on input "2.19" at bounding box center [664, 216] width 49 height 19
type input "2.61"
type input "2.18"
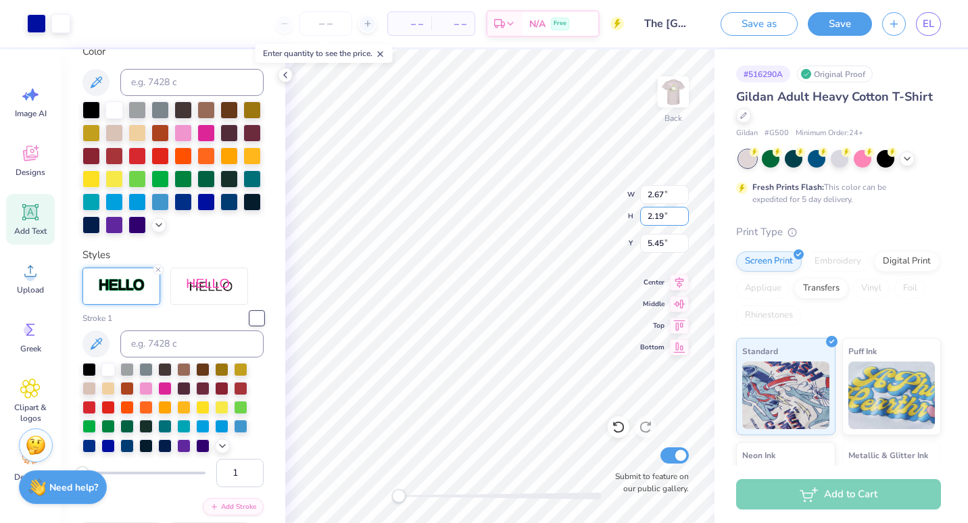
type input "5.47"
click at [684, 221] on input "2.17" at bounding box center [664, 216] width 49 height 19
click at [684, 221] on input "2.16" at bounding box center [664, 216] width 49 height 19
click at [684, 221] on input "2.15" at bounding box center [664, 216] width 49 height 19
click at [684, 221] on input "2.14" at bounding box center [664, 216] width 49 height 19
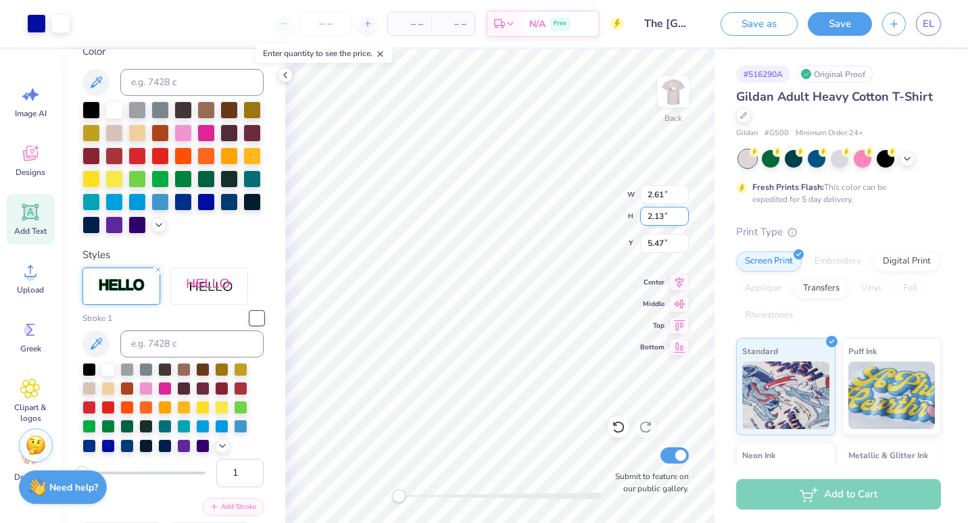
click at [684, 221] on input "2.13" at bounding box center [664, 216] width 49 height 19
click at [684, 221] on input "2.12" at bounding box center [664, 216] width 49 height 19
type input "2.11"
click at [684, 221] on input "2.11" at bounding box center [664, 216] width 49 height 19
type input "2.45"
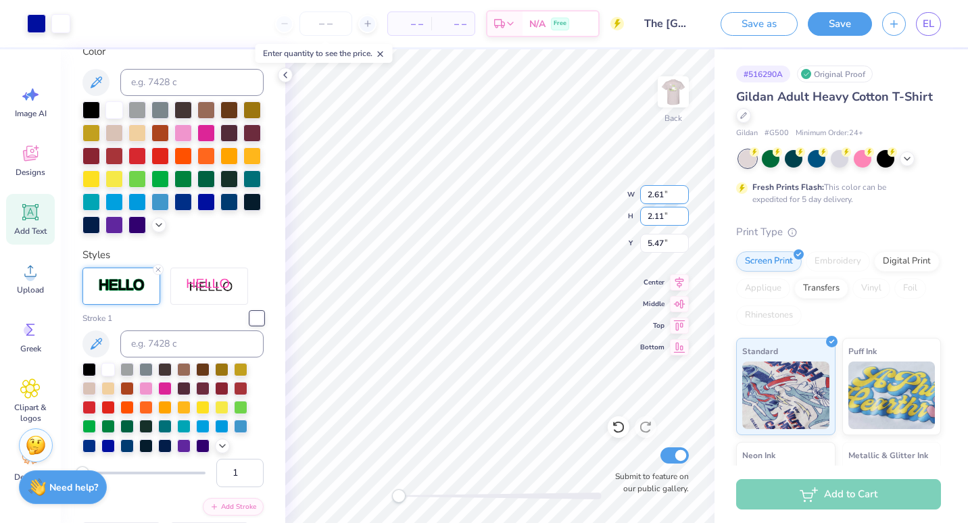
type input "2.08"
type input "5.53"
click at [682, 200] on input "2.44" at bounding box center [664, 194] width 49 height 19
click at [681, 191] on input "2.45" at bounding box center [664, 194] width 49 height 19
click at [681, 191] on input "2.46" at bounding box center [664, 194] width 49 height 19
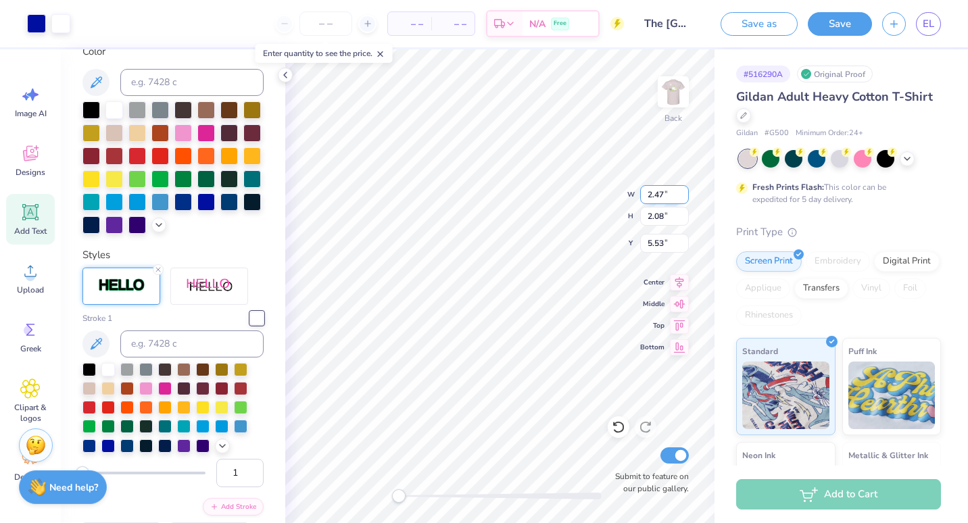
click at [681, 191] on input "2.47" at bounding box center [664, 194] width 49 height 19
click at [681, 191] on input "2.48" at bounding box center [664, 194] width 49 height 19
click at [681, 191] on input "2.49" at bounding box center [664, 194] width 49 height 19
click at [681, 191] on input "2.5" at bounding box center [664, 194] width 49 height 19
click at [681, 191] on input "2.51" at bounding box center [664, 194] width 49 height 19
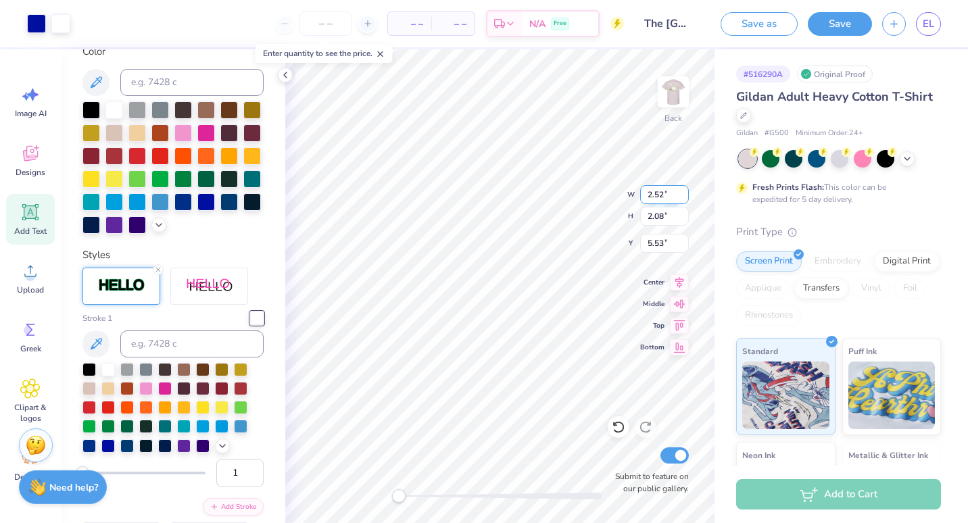
click at [681, 191] on input "2.52" at bounding box center [664, 194] width 49 height 19
click at [681, 191] on input "2.53" at bounding box center [664, 194] width 49 height 19
click at [681, 191] on input "2.54" at bounding box center [664, 194] width 49 height 19
click at [681, 191] on input "2.55" at bounding box center [664, 194] width 49 height 19
click at [681, 191] on input "2.56" at bounding box center [664, 194] width 49 height 19
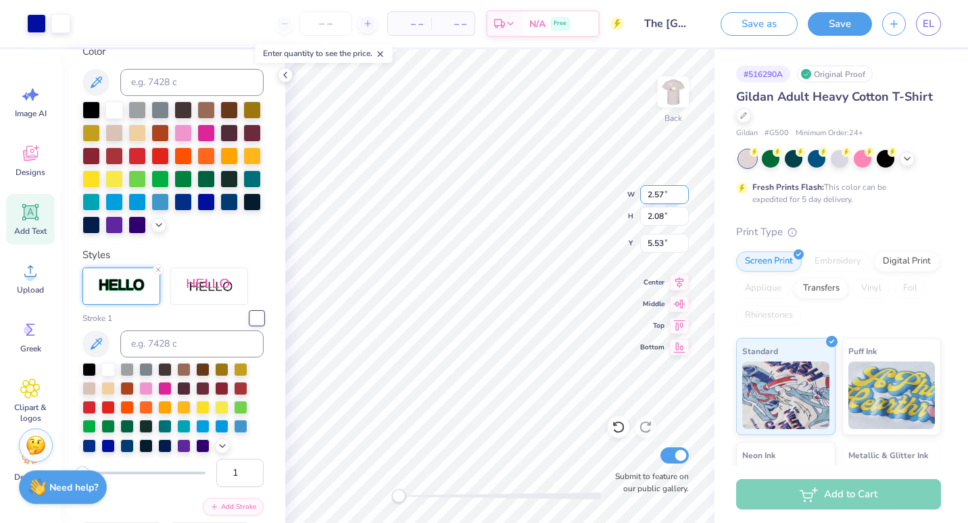
click at [681, 191] on input "2.57" at bounding box center [664, 194] width 49 height 19
click at [681, 191] on input "2.58" at bounding box center [664, 194] width 49 height 19
type input "2.72"
type input "2.24"
type input "5.88"
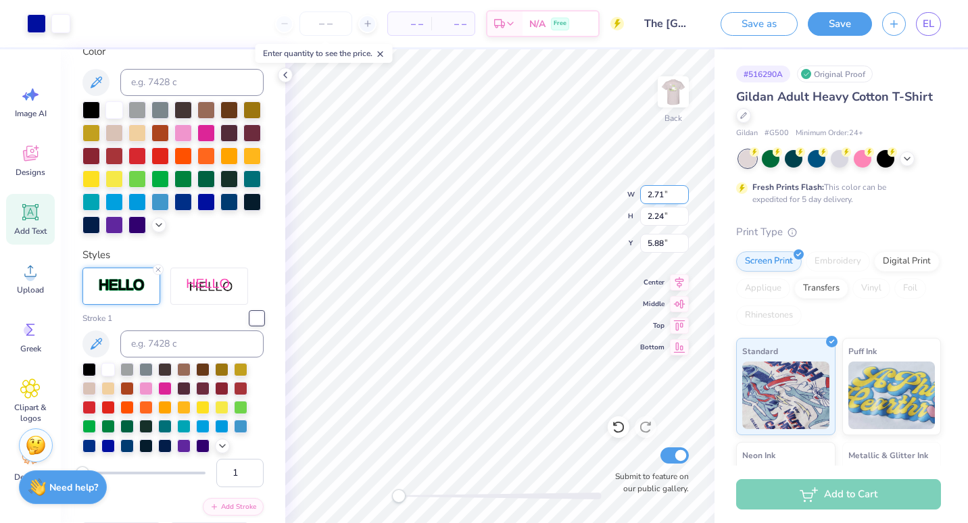
click at [684, 198] on input "2.71" at bounding box center [664, 194] width 49 height 19
click at [684, 198] on input "2.7" at bounding box center [664, 194] width 49 height 19
click at [684, 198] on input "2.69" at bounding box center [664, 194] width 49 height 19
type input "2.66"
type input "2.21"
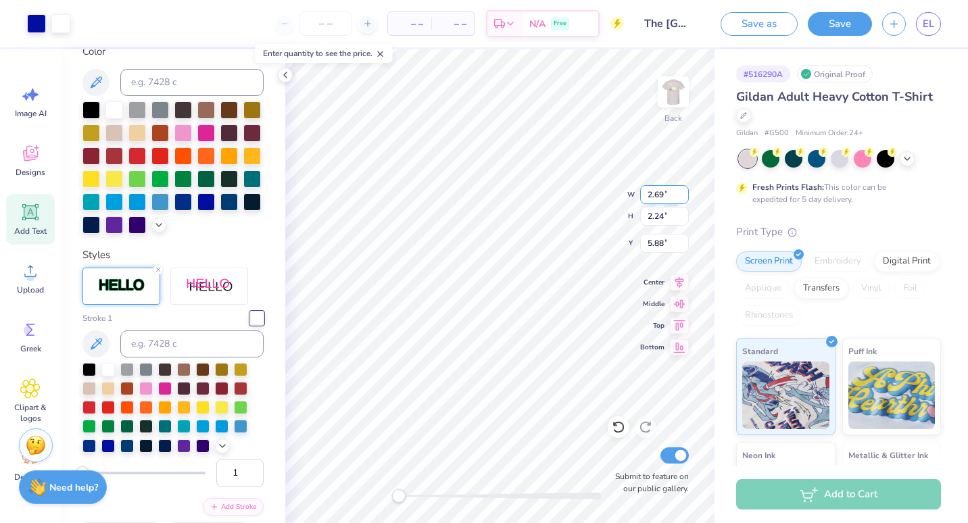
type input "5.90"
click at [684, 199] on input "2.65" at bounding box center [664, 194] width 49 height 19
click at [684, 199] on input "2.64" at bounding box center [664, 194] width 49 height 19
type input "2.62"
type input "2.18"
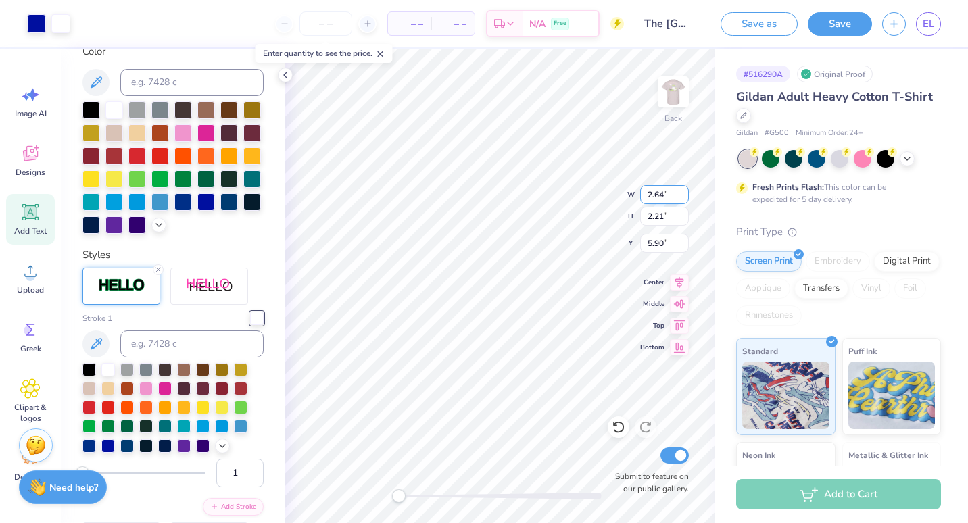
type input "5.91"
click at [683, 198] on input "2.61" at bounding box center [664, 194] width 49 height 19
type input "2.60"
type input "2.17"
type input "5.92"
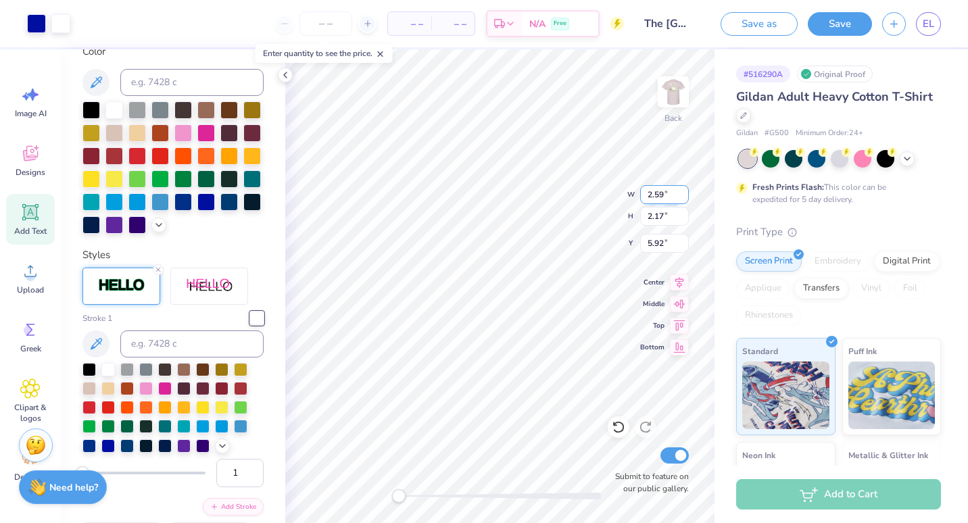
click at [684, 198] on input "2.59" at bounding box center [664, 194] width 49 height 19
type input "2.58"
type input "2.16"
type input "5.93"
click at [684, 198] on input "2.57" at bounding box center [664, 194] width 49 height 19
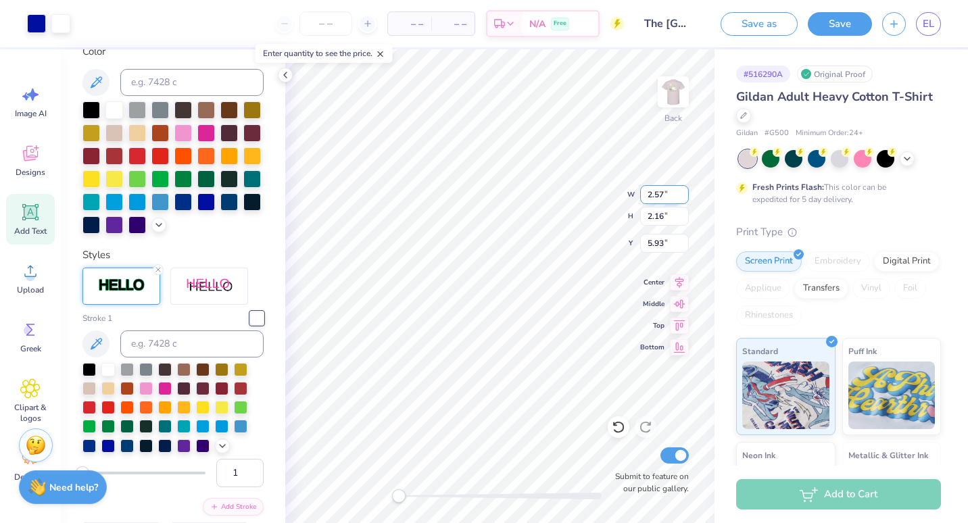
type input "2.56"
type input "2.15"
click at [356, 502] on div "Back Submit to feature on our public gallery." at bounding box center [499, 286] width 429 height 474
click at [682, 105] on img at bounding box center [673, 92] width 54 height 54
type input "3.00"
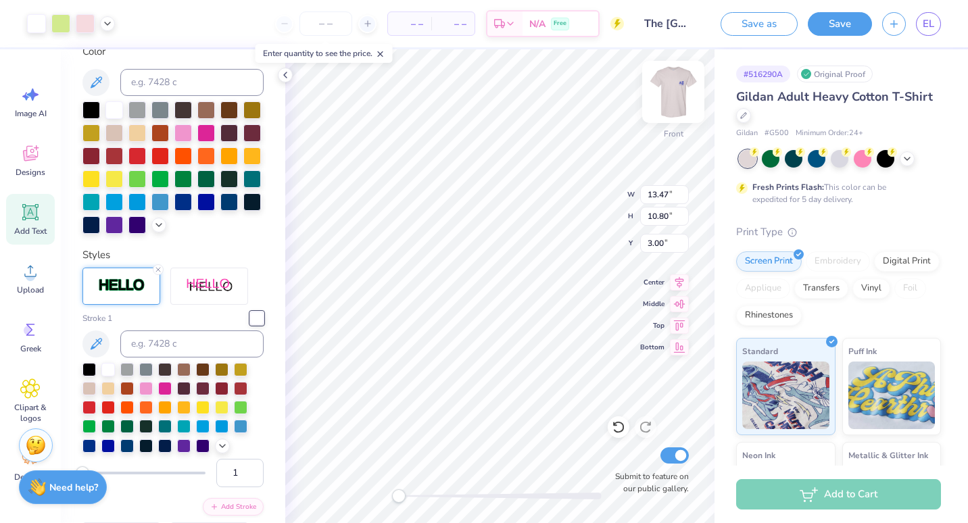
type input "13.47"
type input "10.80"
type input "4.34"
click at [91, 20] on div at bounding box center [85, 22] width 19 height 19
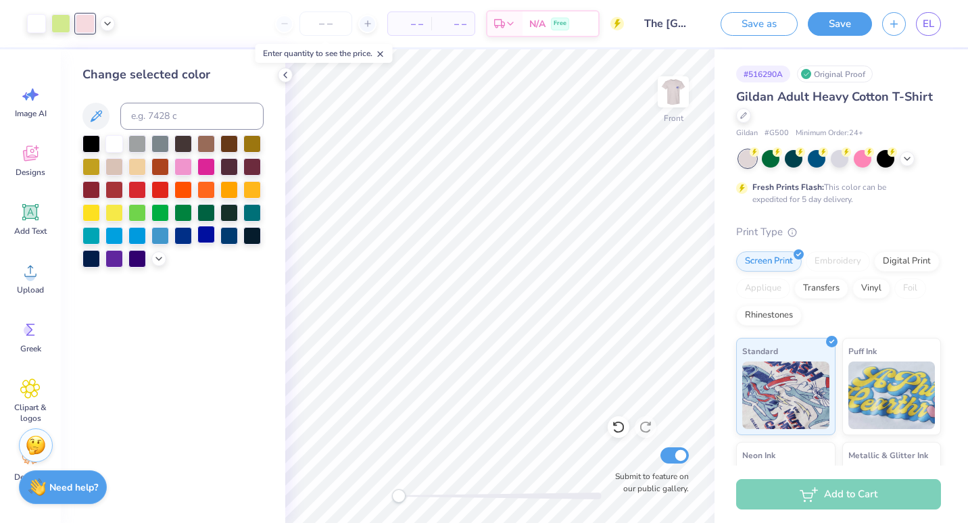
click at [208, 236] on div at bounding box center [206, 235] width 18 height 18
click at [619, 431] on icon at bounding box center [619, 428] width 14 height 14
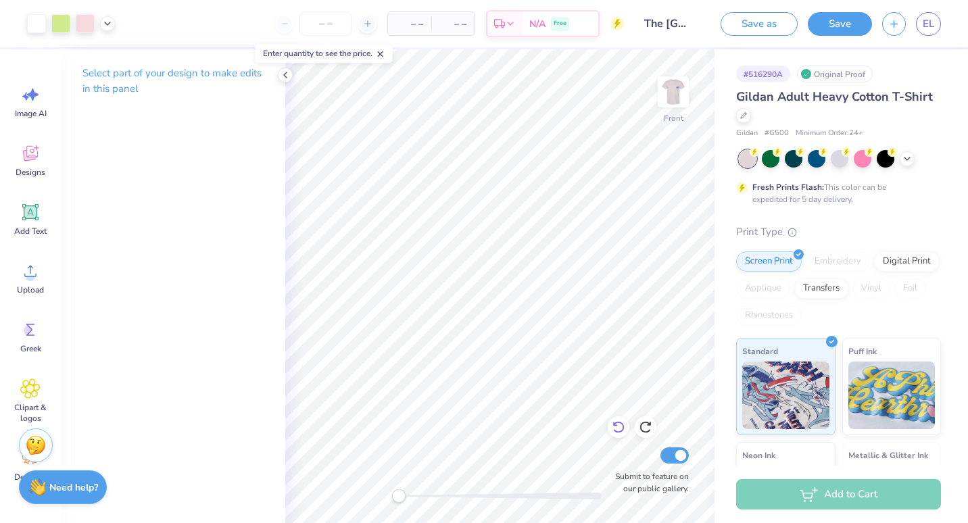
click at [614, 423] on icon at bounding box center [619, 428] width 14 height 14
click at [85, 24] on div at bounding box center [85, 22] width 19 height 19
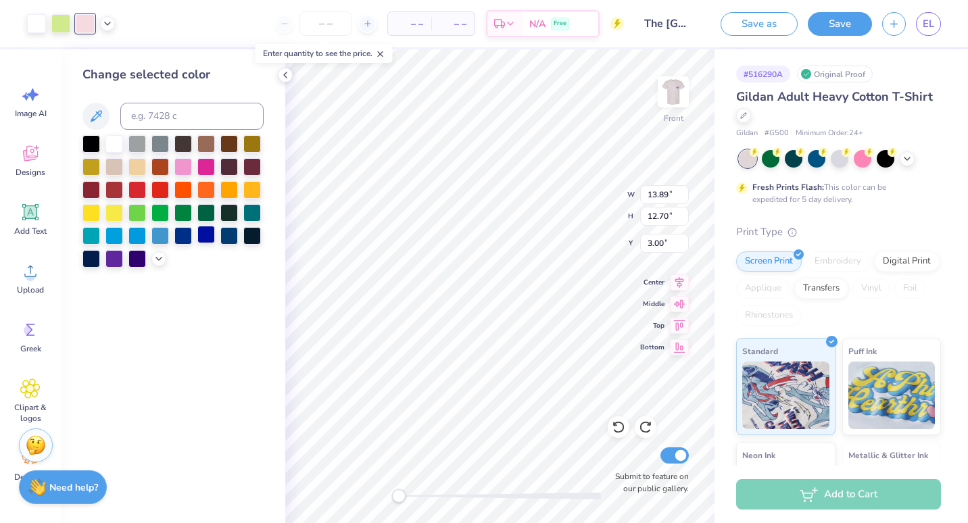
click at [208, 232] on div at bounding box center [206, 235] width 18 height 18
type input "3.34"
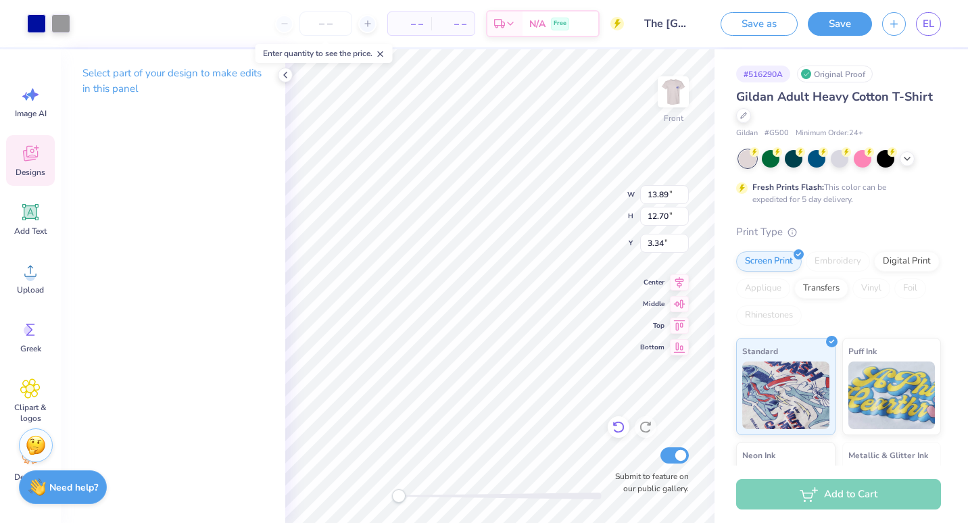
click at [622, 426] on icon at bounding box center [619, 428] width 14 height 14
click at [263, 386] on div "Select part of your design to make edits in this panel" at bounding box center [173, 286] width 224 height 474
type input "3.28"
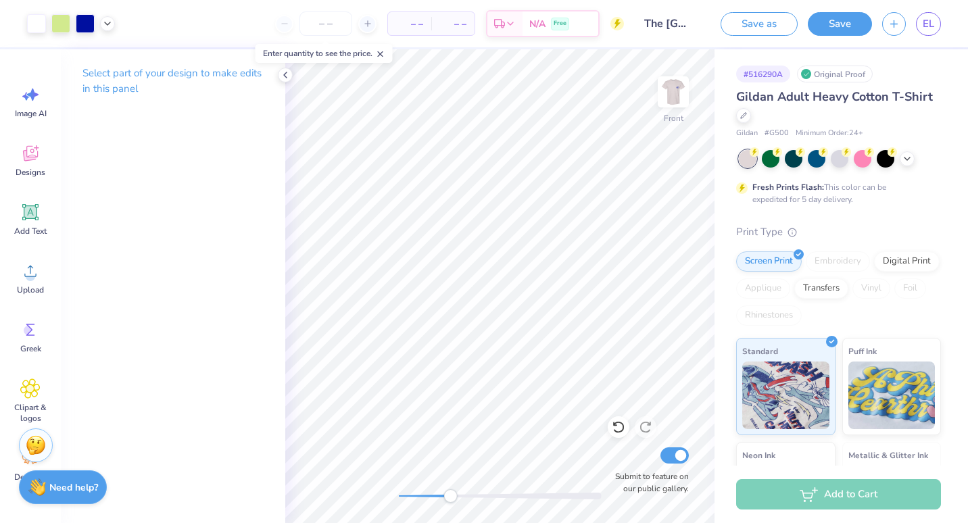
click at [477, 480] on div "Front Submit to feature on our public gallery." at bounding box center [499, 286] width 429 height 474
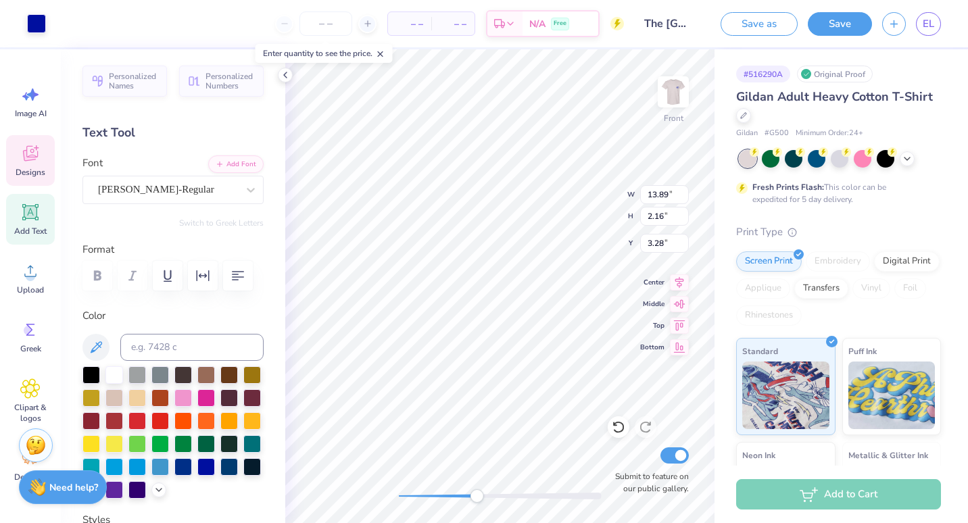
scroll to position [0, 0]
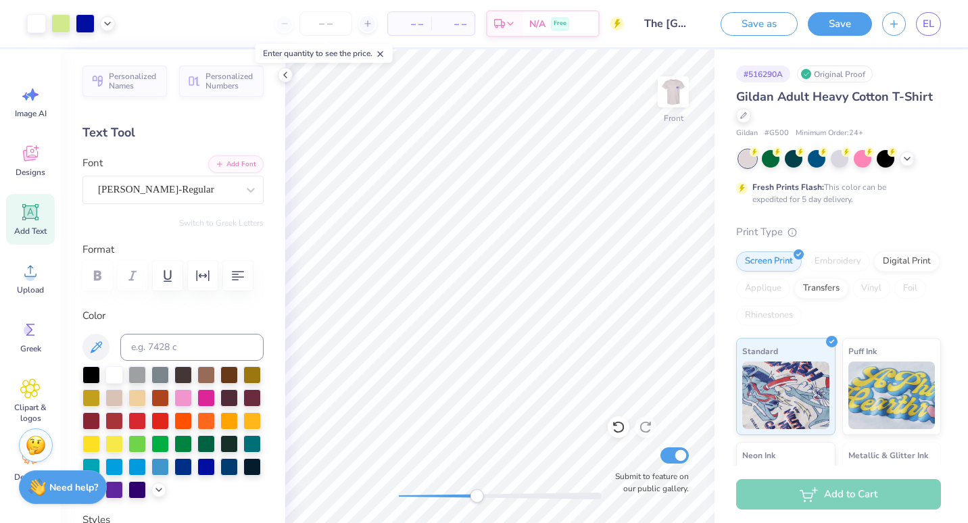
drag, startPoint x: 477, startPoint y: 490, endPoint x: 459, endPoint y: 490, distance: 17.6
click at [459, 490] on div at bounding box center [500, 497] width 203 height 14
click at [368, 498] on div "Front Submit to feature on our public gallery." at bounding box center [499, 286] width 429 height 474
type input "6.49"
type input "12.25"
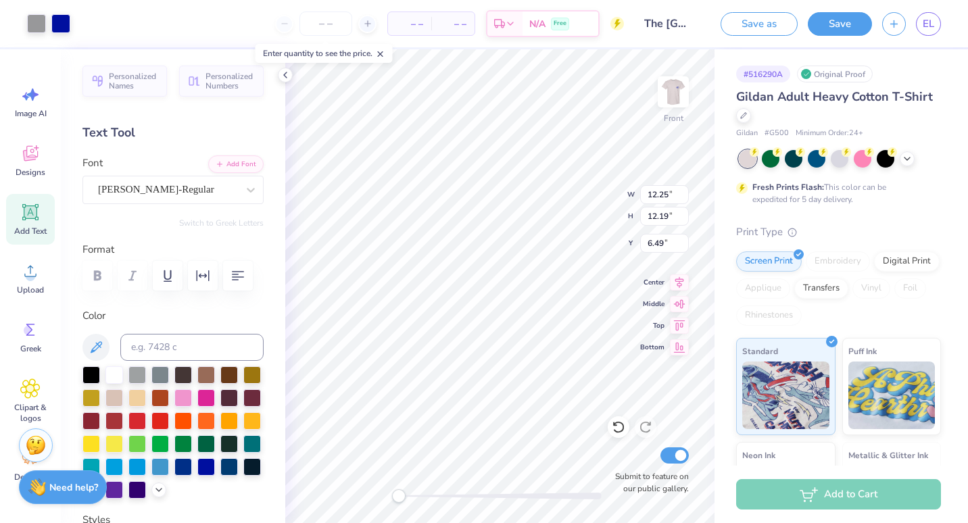
type input "12.19"
type input "7.12"
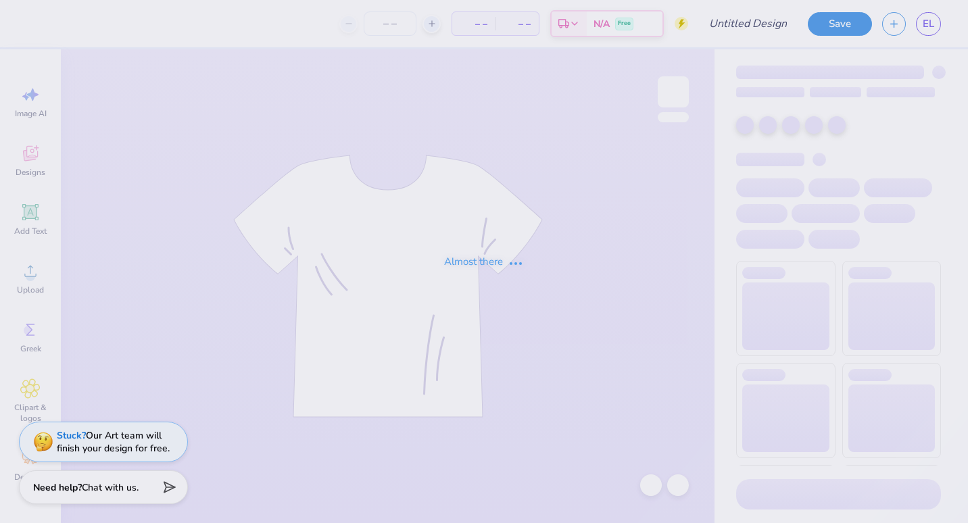
type input "parents weekend 2025"
type input "30"
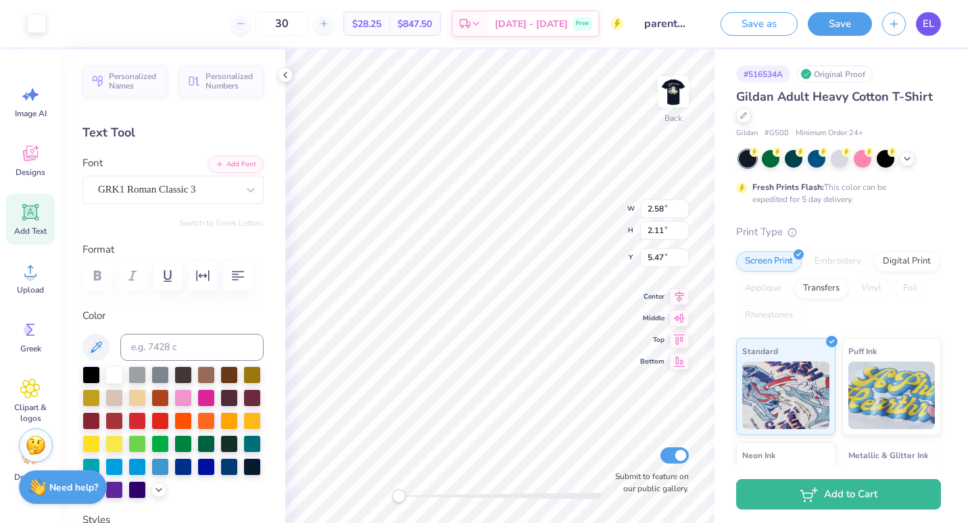
click at [922, 28] on link "EL" at bounding box center [928, 24] width 25 height 24
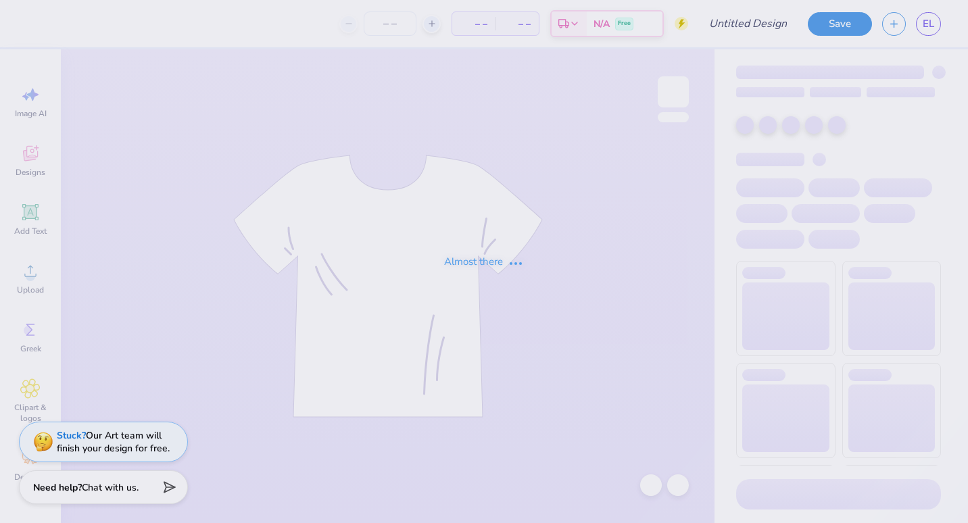
type input "The University of Kentucky : Ellie Lemen"
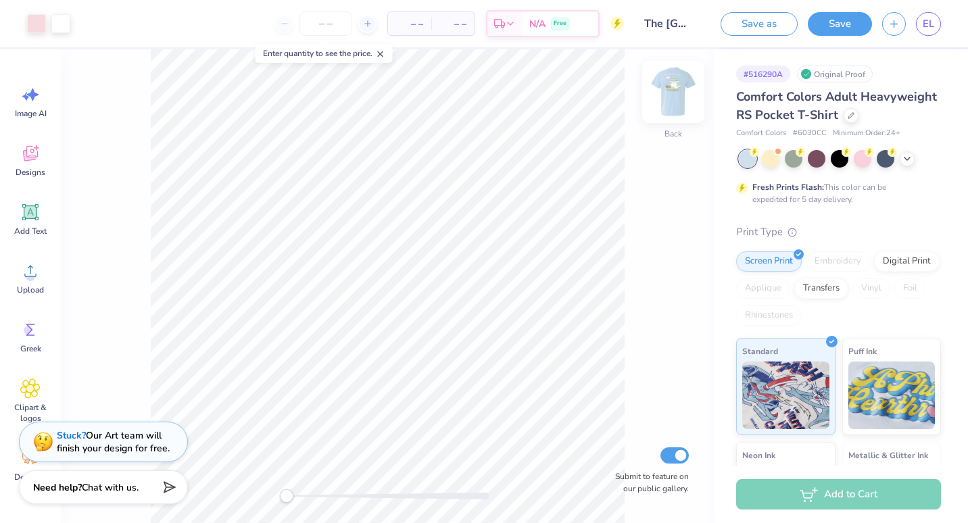
click at [675, 88] on img at bounding box center [673, 92] width 54 height 54
click at [848, 118] on icon at bounding box center [851, 114] width 7 height 7
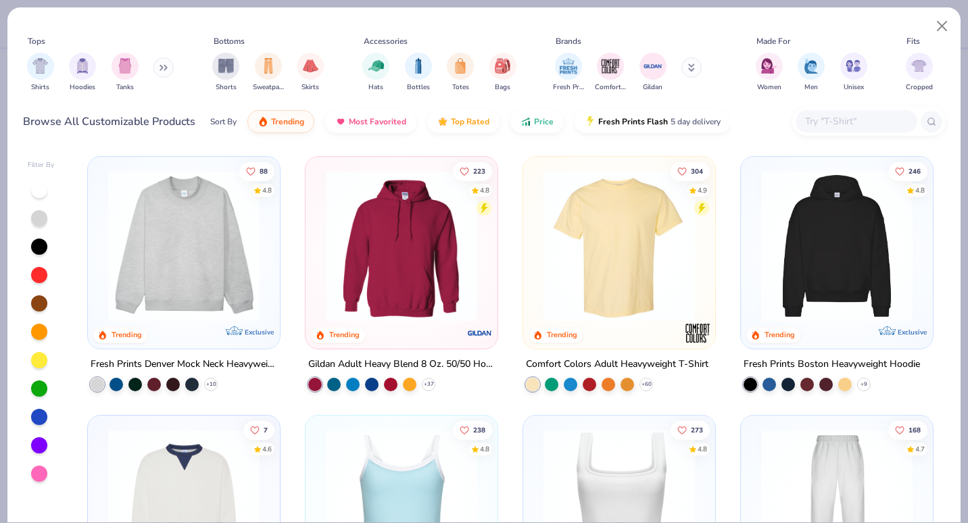
click at [159, 64] on button at bounding box center [163, 67] width 20 height 20
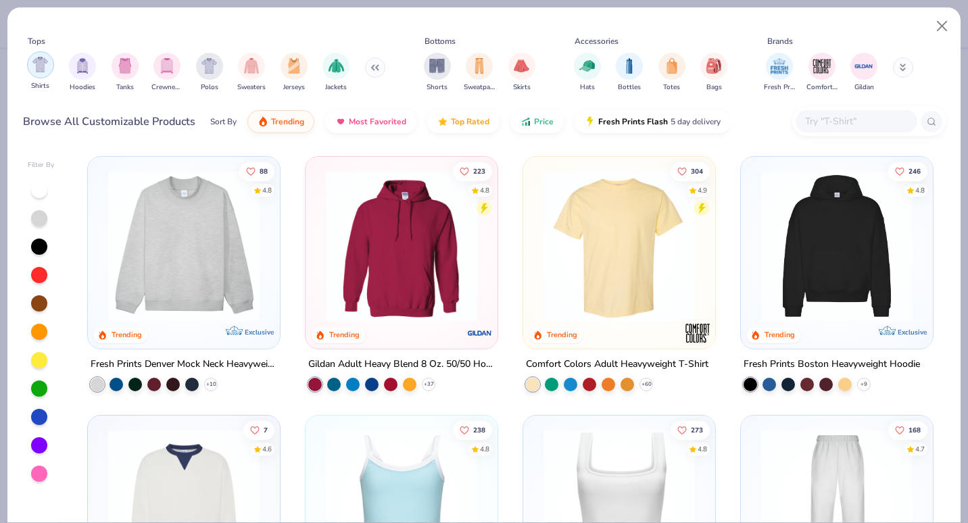
click at [47, 72] on img "filter for Shirts" at bounding box center [40, 65] width 16 height 16
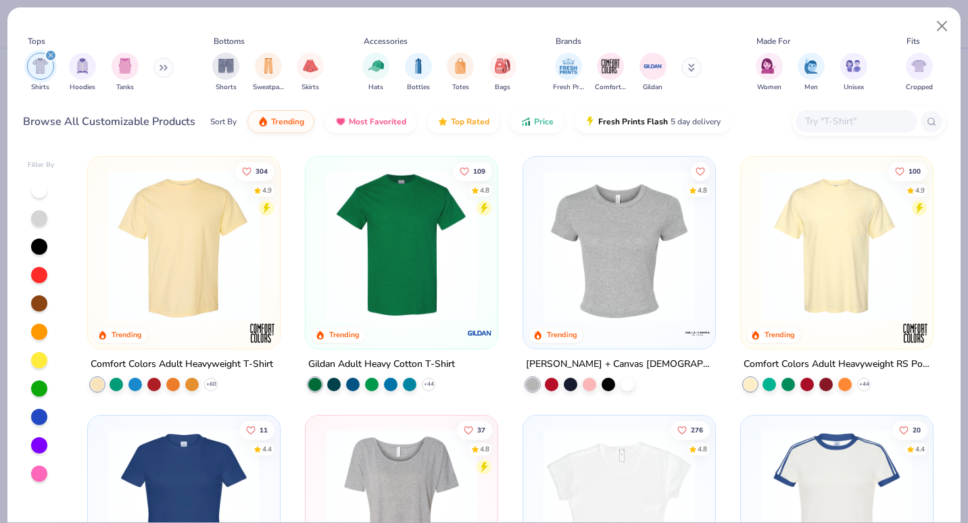
click at [450, 272] on img at bounding box center [401, 245] width 165 height 151
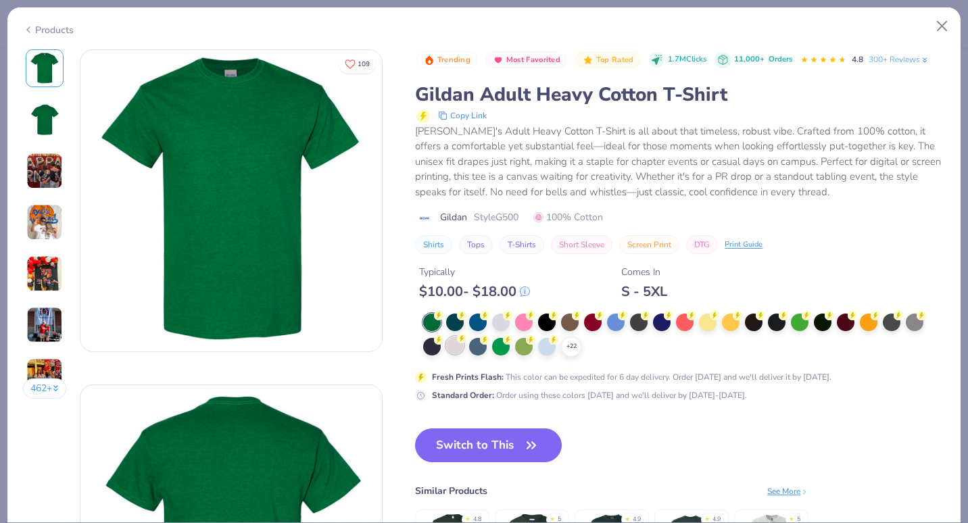
click at [454, 343] on div at bounding box center [455, 346] width 18 height 18
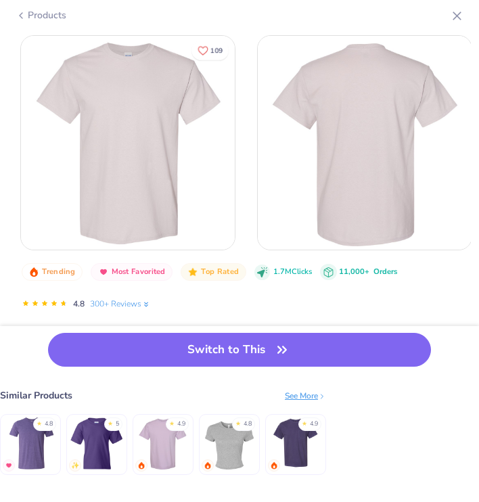
click at [452, 329] on div "Gildan Adult Heavy Cotton T-Shirt" at bounding box center [249, 342] width 458 height 26
click at [458, 329] on div "Gildan Adult Heavy Cotton T-Shirt" at bounding box center [249, 342] width 458 height 26
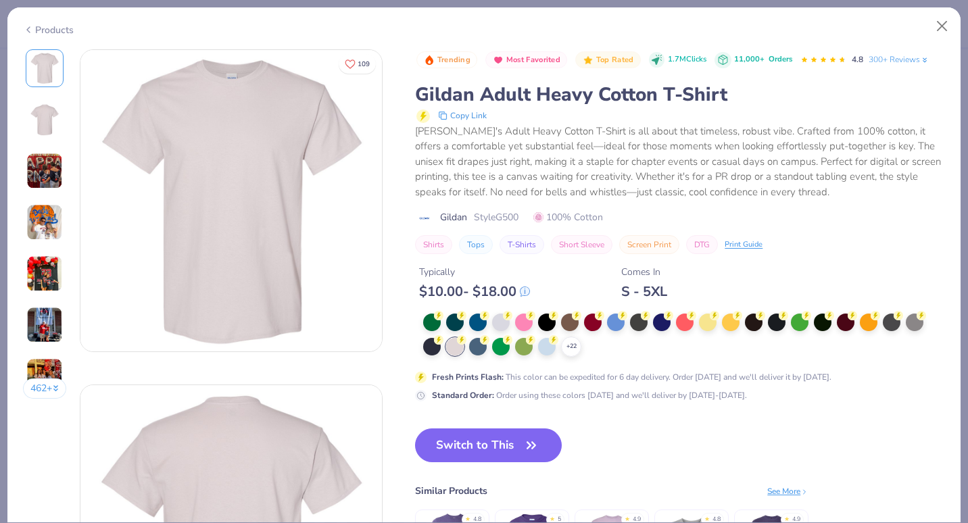
click at [481, 441] on button "Switch to This" at bounding box center [488, 446] width 147 height 34
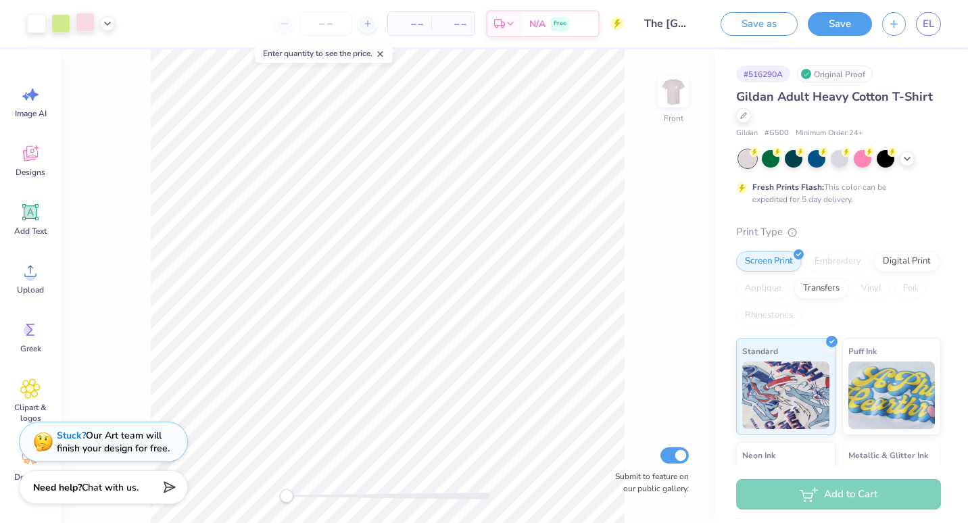
click at [82, 26] on div at bounding box center [85, 22] width 19 height 19
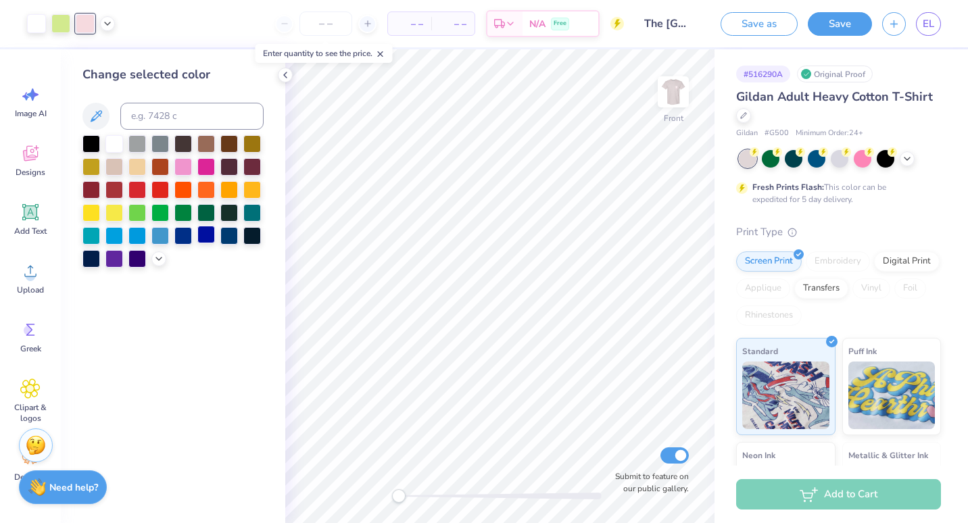
click at [202, 233] on div at bounding box center [206, 235] width 18 height 18
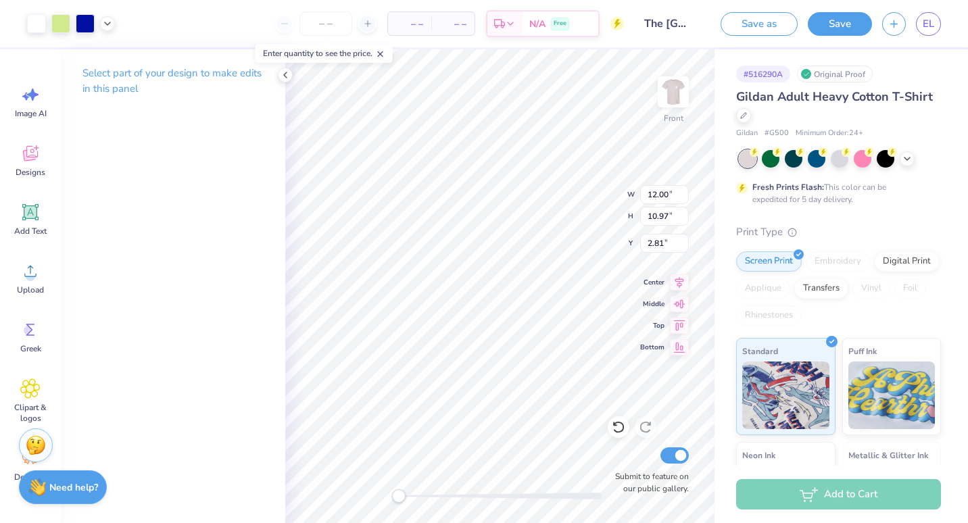
type input "12.41"
type input "10.72"
type input "4.62"
click at [617, 423] on icon at bounding box center [618, 428] width 11 height 12
type input "11.17"
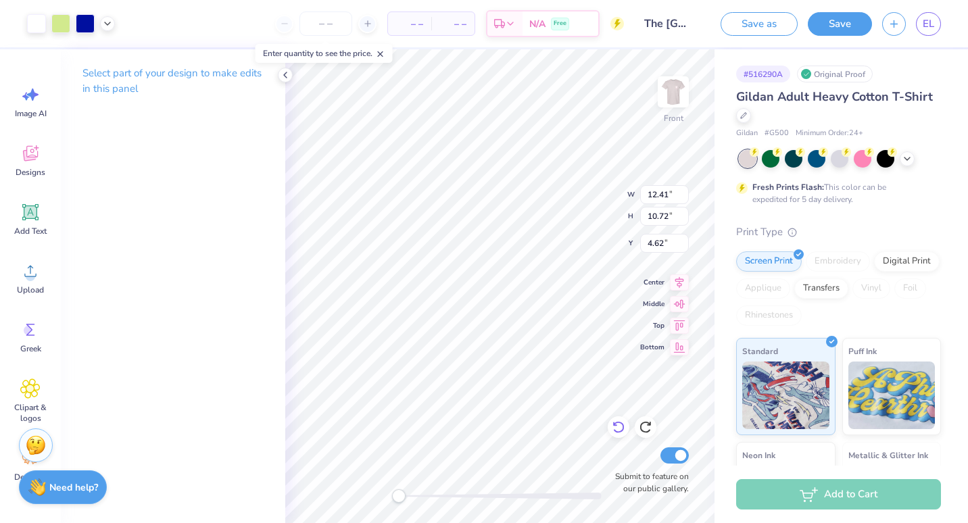
type input "10.20"
type input "4.80"
type input "14.17"
type input "12.61"
type input "2.78"
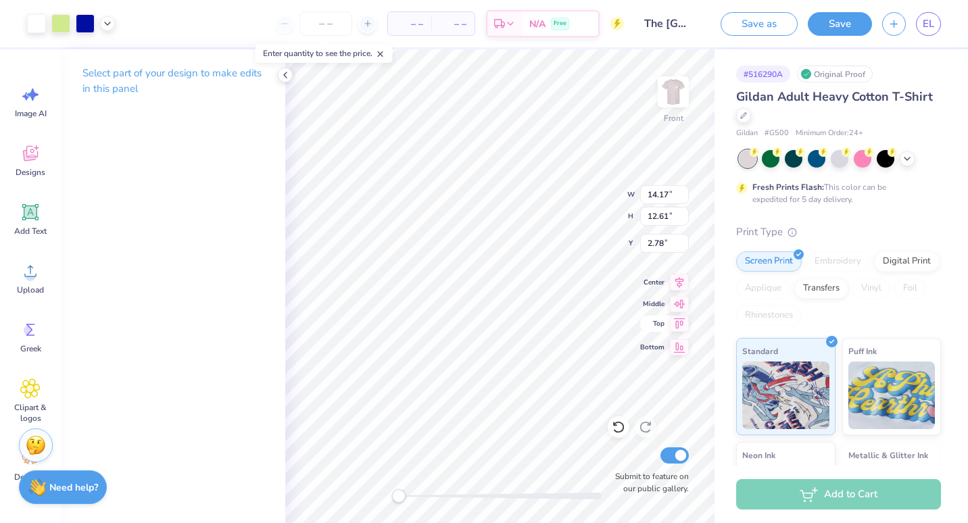
type input "14.07"
type input "12.56"
type input "6.35"
type input "10.77"
type input "11.17"
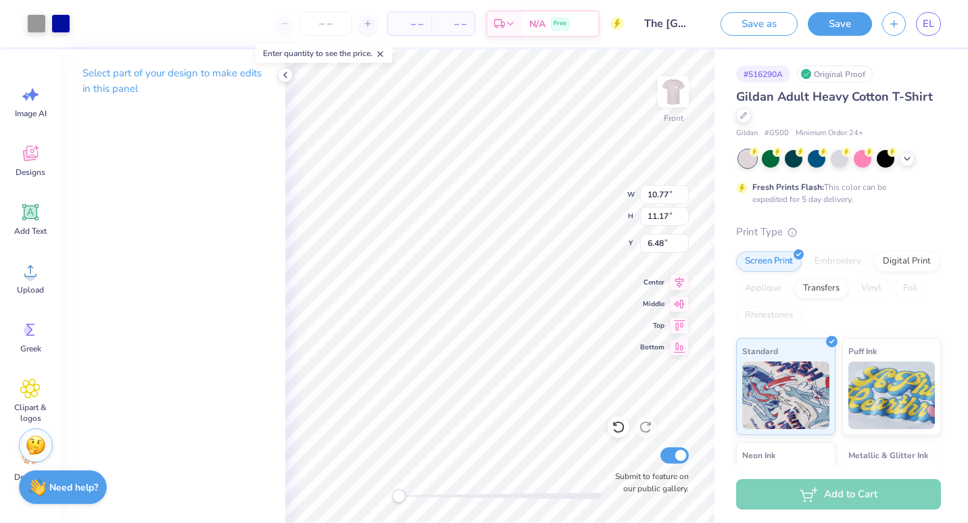
type input "6.55"
click at [681, 101] on img at bounding box center [673, 92] width 54 height 54
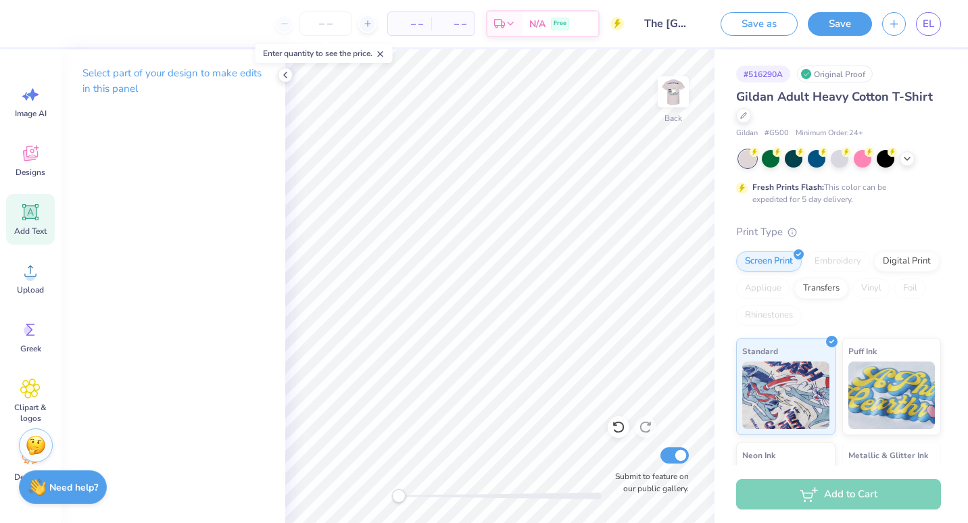
click at [28, 224] on div "Add Text" at bounding box center [30, 219] width 49 height 51
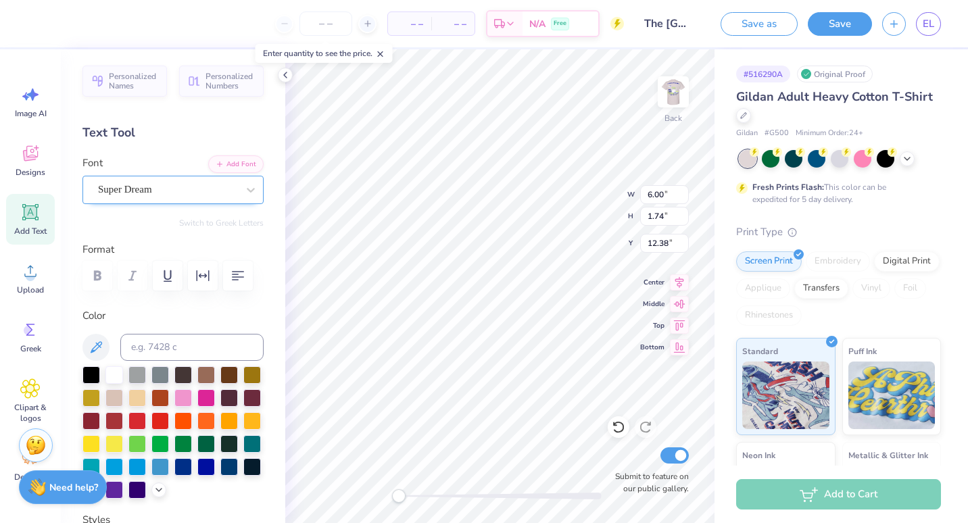
click at [134, 193] on div "Super Dream" at bounding box center [168, 189] width 142 height 21
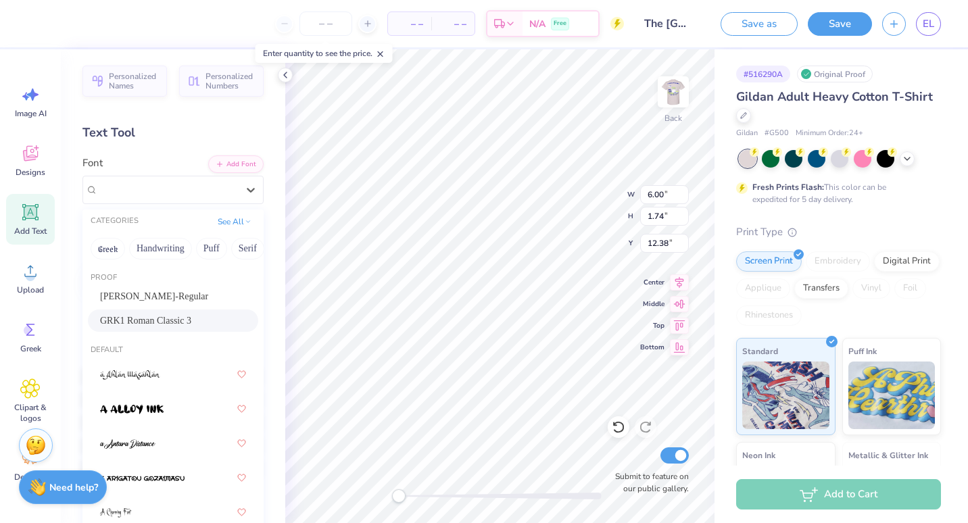
click at [142, 312] on div "GRK1 Roman Classic 3" at bounding box center [173, 321] width 170 height 22
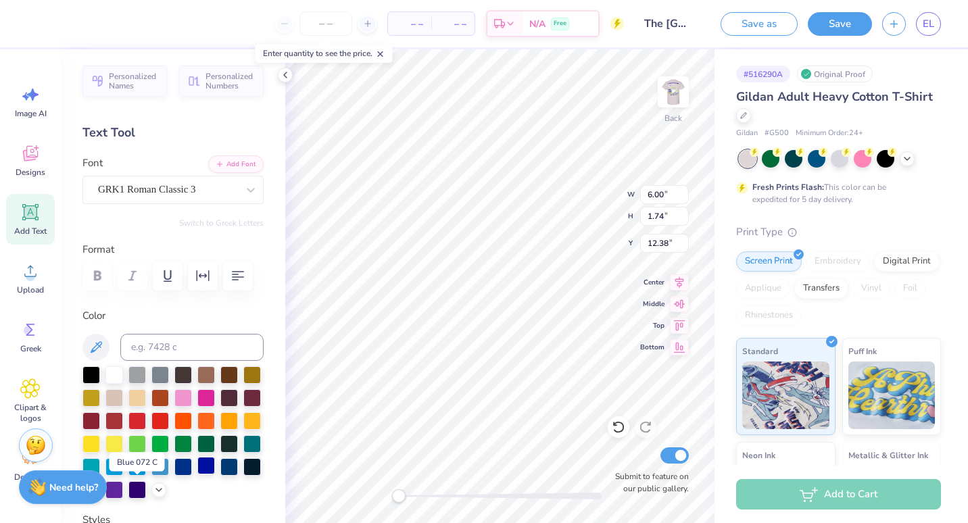
click at [197, 475] on div at bounding box center [206, 466] width 18 height 18
type textarea "T"
type textarea "d"
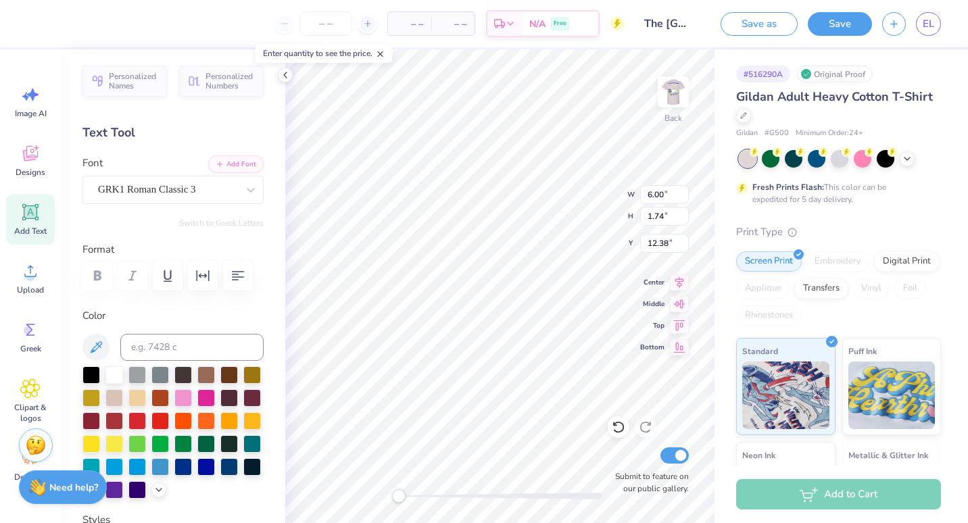
type textarea "d"
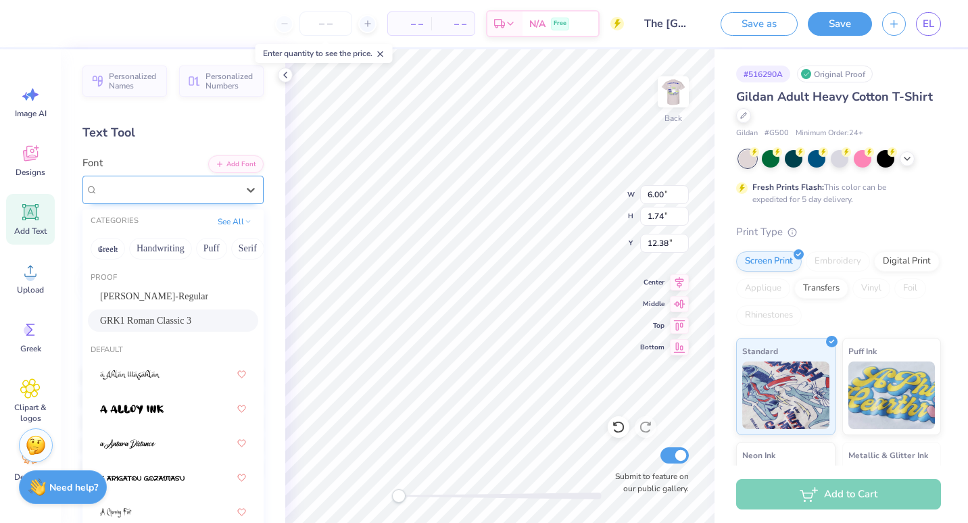
click at [185, 191] on div "GRK1 Roman Classic 3" at bounding box center [168, 189] width 142 height 21
click at [144, 318] on span "GRK1 Roman Classic 3" at bounding box center [145, 321] width 91 height 14
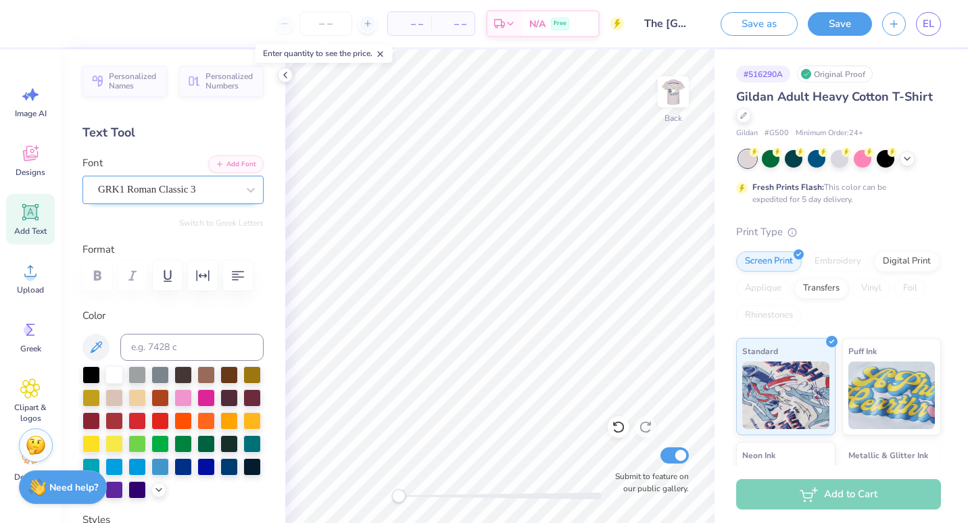
click at [187, 187] on div "GRK1 Roman Classic 3" at bounding box center [168, 189] width 142 height 21
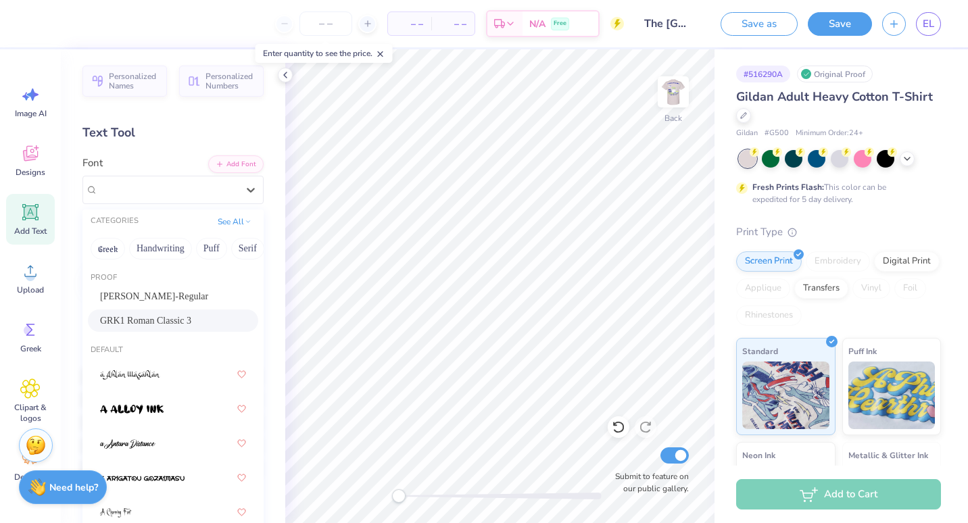
click at [160, 325] on span "GRK1 Roman Classic 3" at bounding box center [145, 321] width 91 height 14
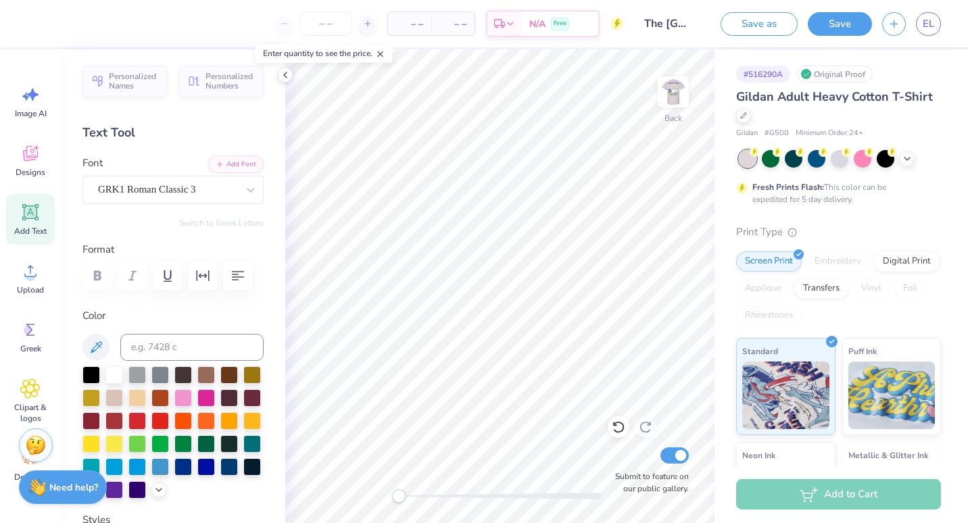
click at [34, 220] on icon at bounding box center [30, 212] width 20 height 20
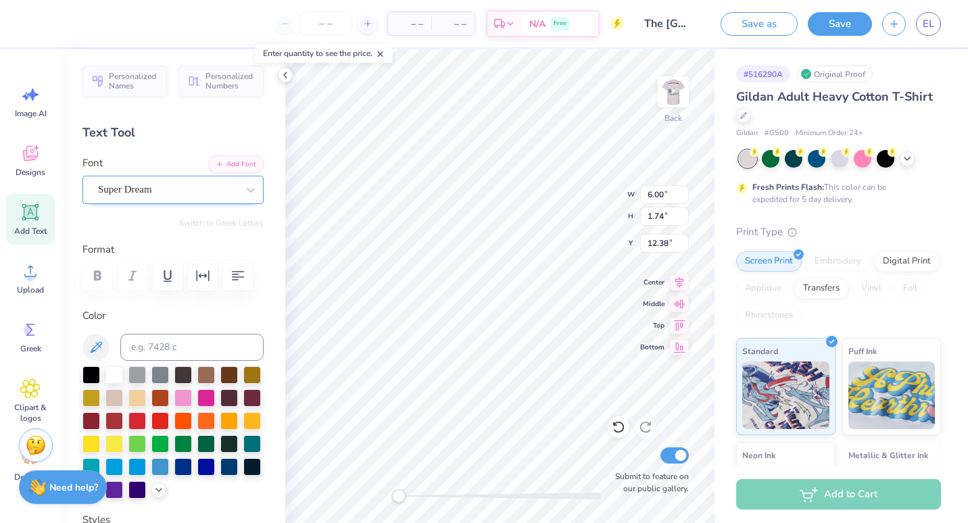
click at [162, 197] on div "Super Dream" at bounding box center [168, 189] width 142 height 21
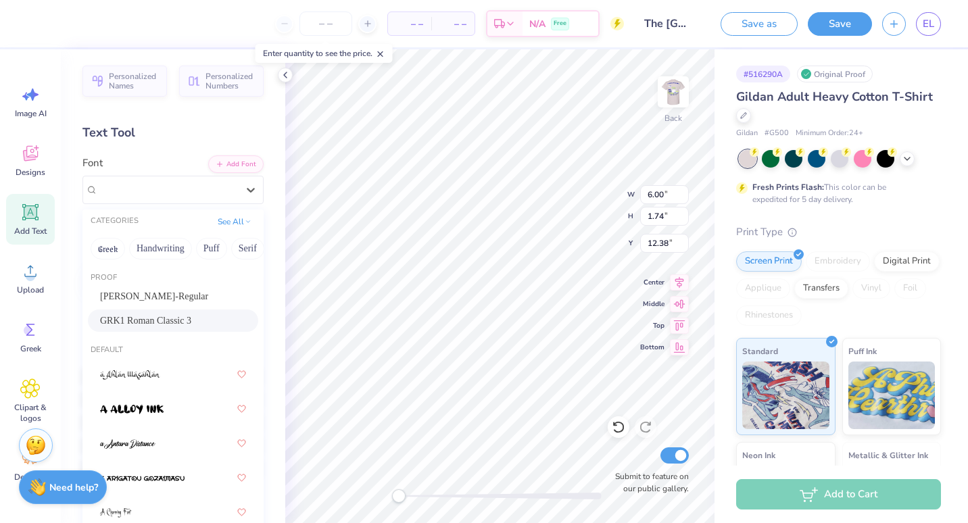
click at [149, 320] on span "GRK1 Roman Classic 3" at bounding box center [145, 321] width 91 height 14
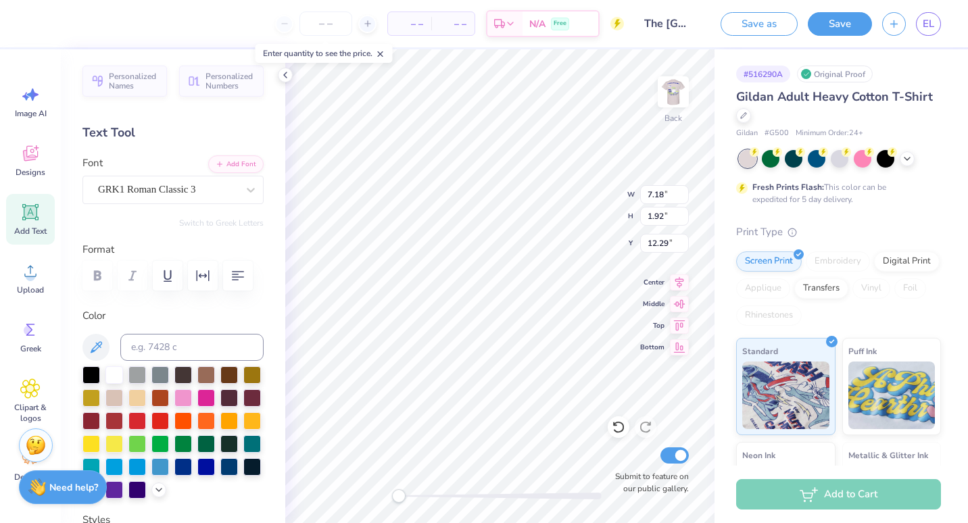
scroll to position [11, 1]
type textarea "T"
type textarea "DZ"
click at [197, 475] on div at bounding box center [206, 466] width 18 height 18
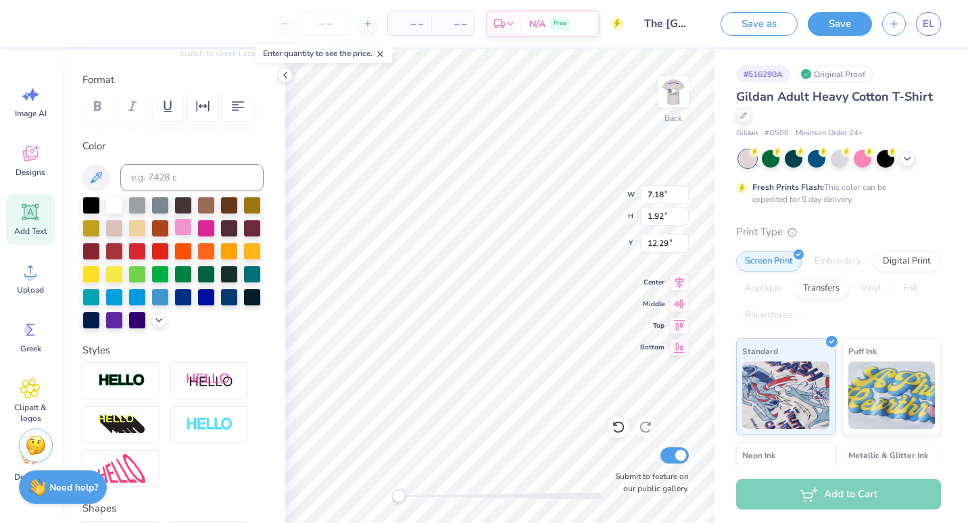
scroll to position [171, 0]
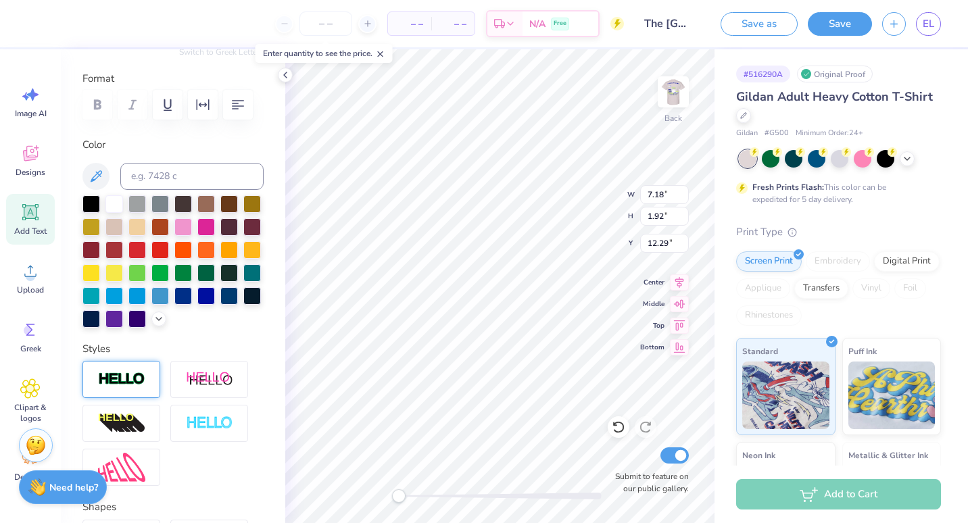
click at [137, 387] on img at bounding box center [121, 380] width 47 height 16
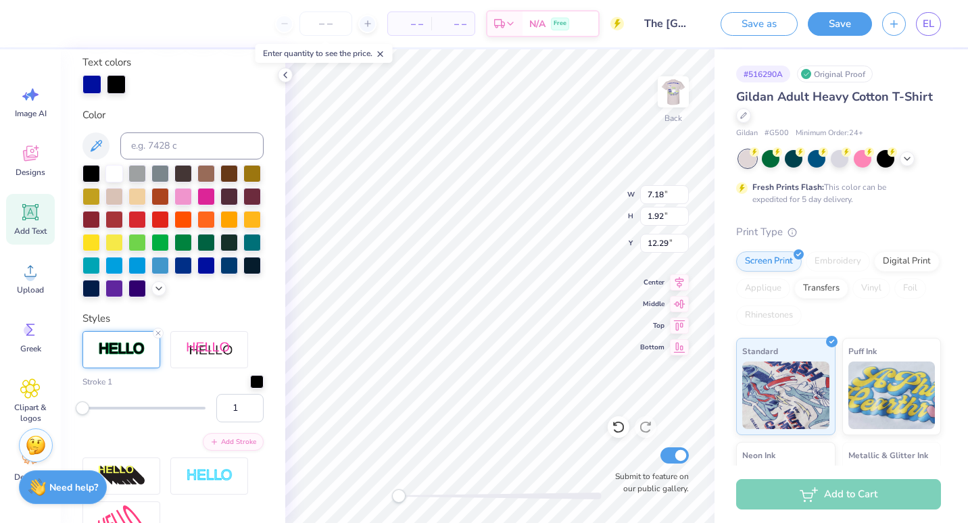
scroll to position [258, 0]
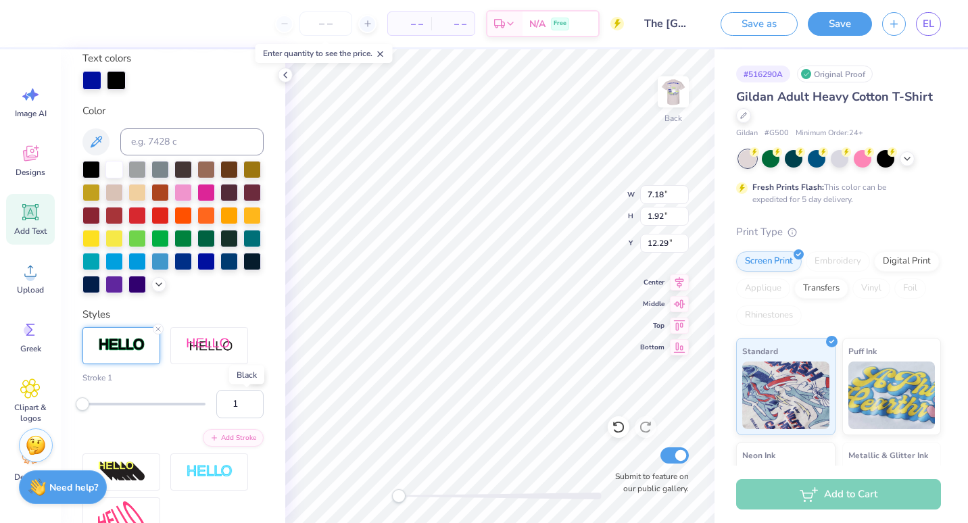
click at [250, 383] on div at bounding box center [257, 377] width 14 height 14
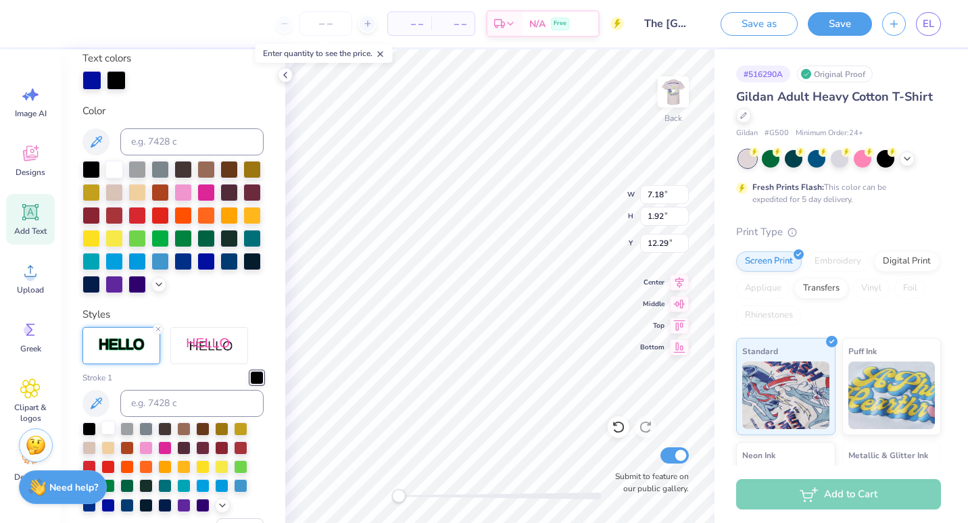
click at [110, 435] on div at bounding box center [108, 428] width 14 height 14
click at [31, 216] on icon at bounding box center [30, 212] width 13 height 13
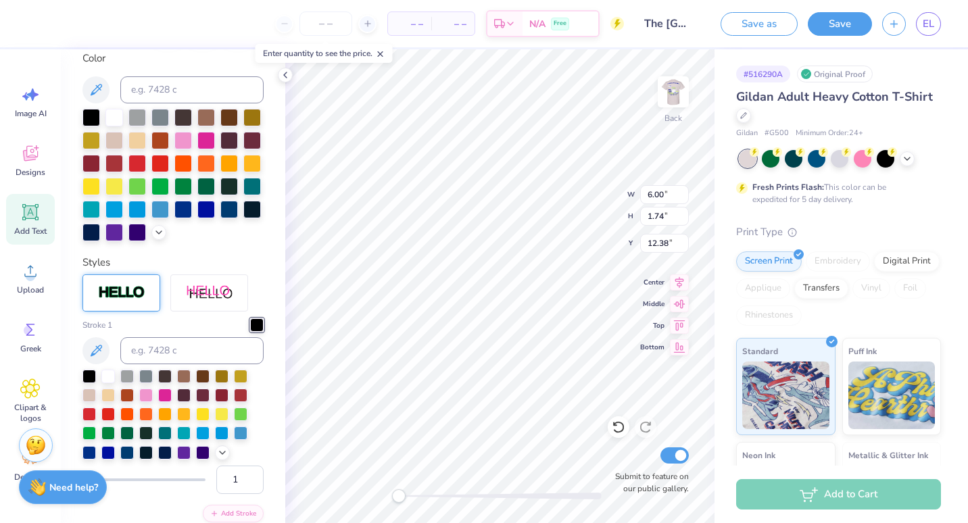
type input "6.00"
type input "1.74"
type input "12.38"
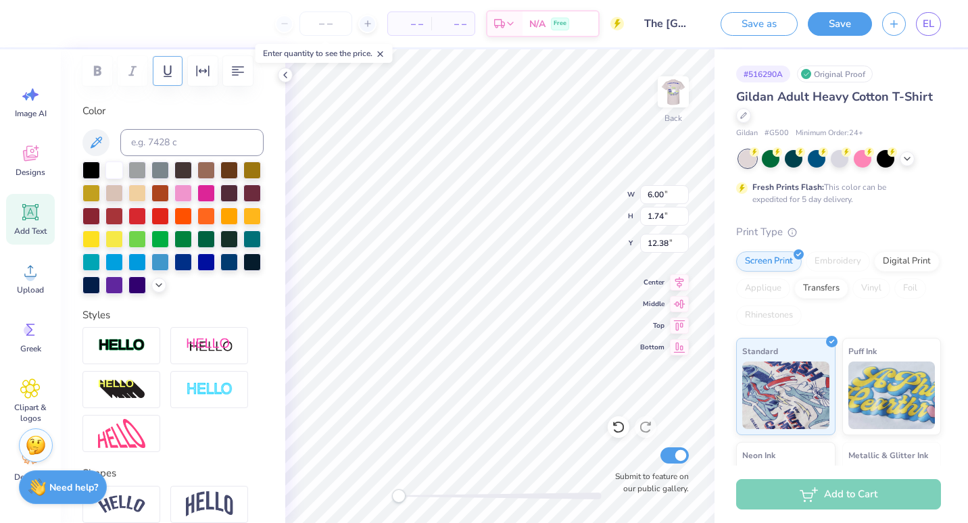
scroll to position [0, 0]
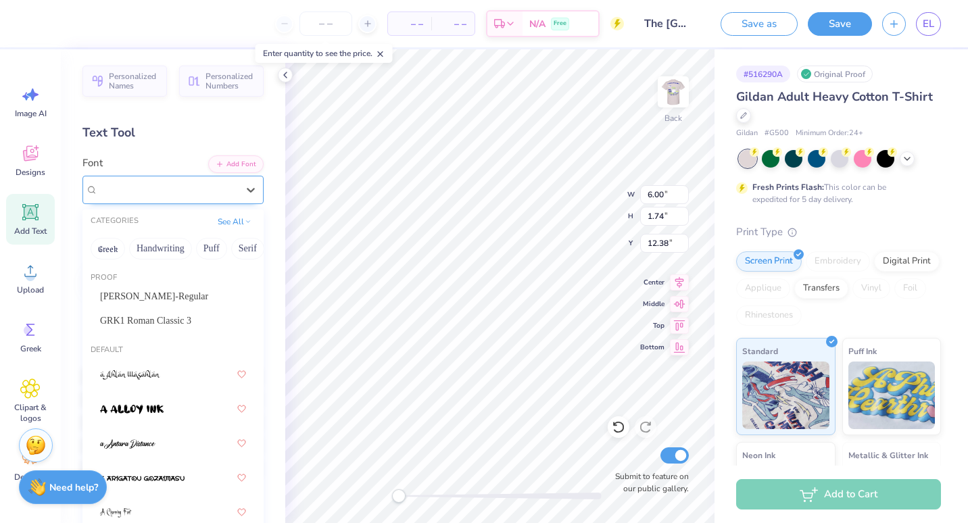
click at [118, 203] on div "Super Dream" at bounding box center [172, 190] width 181 height 28
click at [125, 293] on span "Bogue-Regular" at bounding box center [154, 296] width 108 height 14
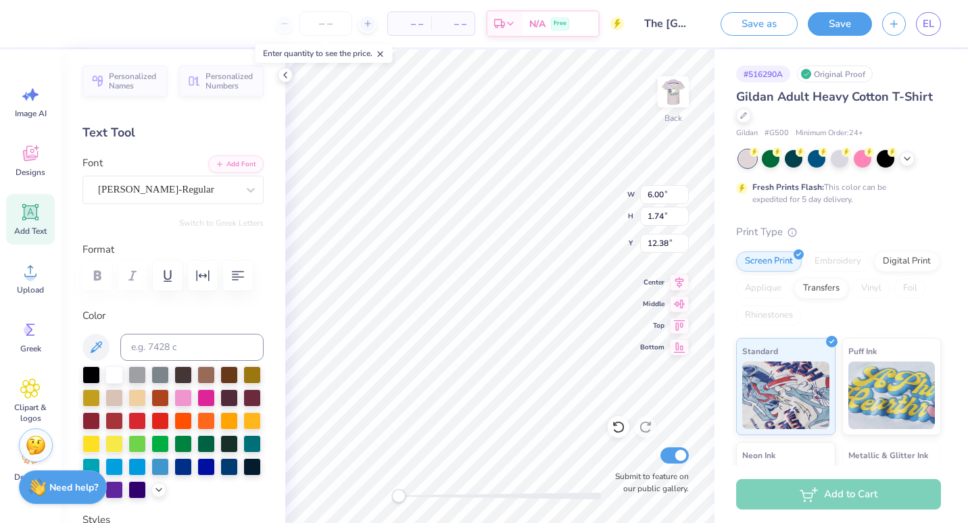
scroll to position [11, 1]
type textarea "T"
type textarea "PARENTS WEEKEND LEXINGTON, KY 2025"
click at [197, 475] on div at bounding box center [206, 466] width 18 height 18
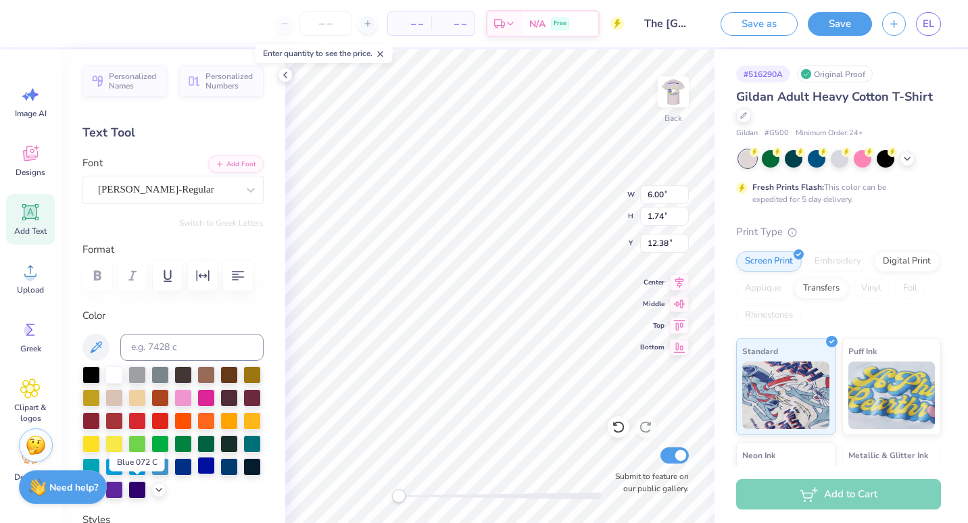
scroll to position [11, 7]
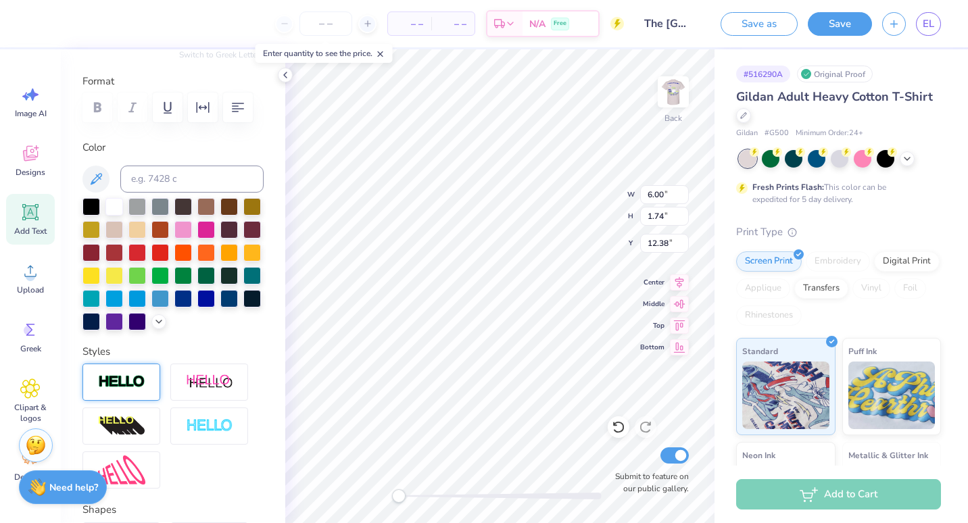
click at [133, 390] on img at bounding box center [121, 383] width 47 height 16
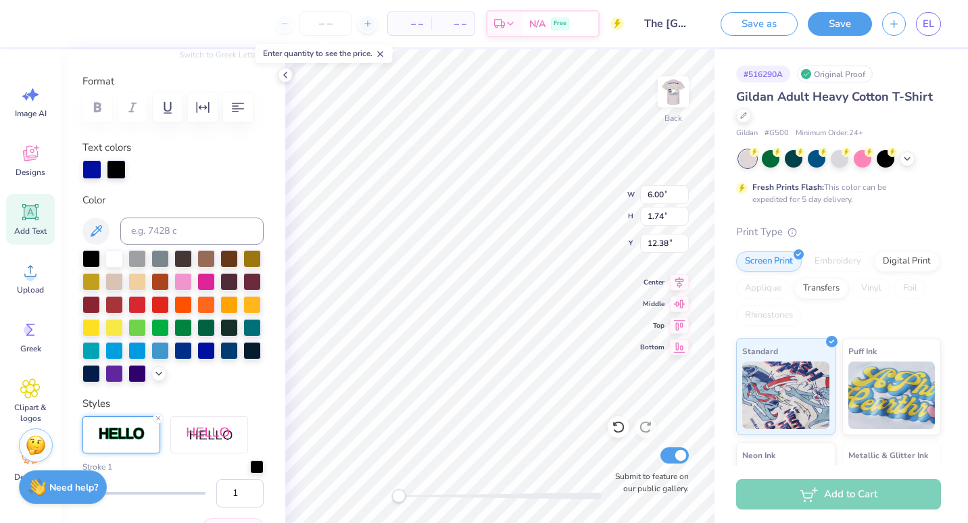
scroll to position [223, 0]
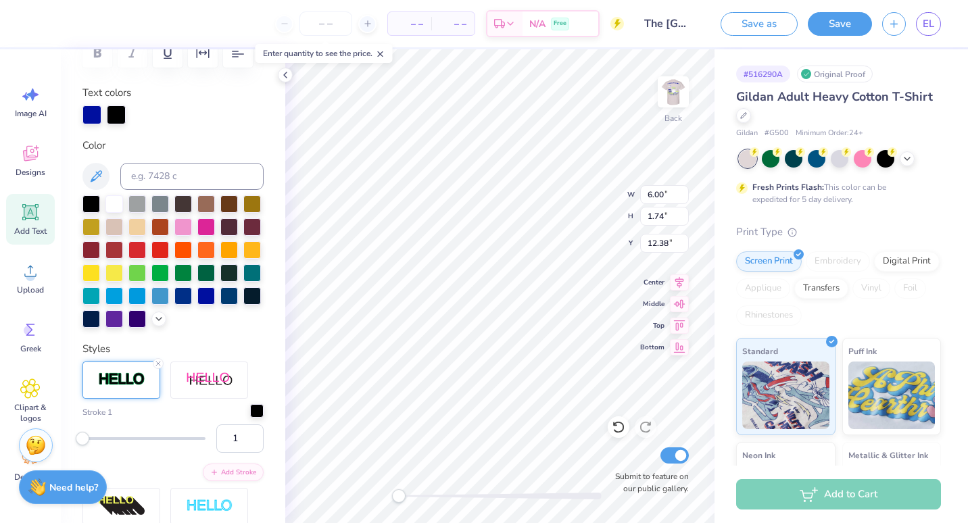
click at [250, 418] on div at bounding box center [257, 411] width 14 height 14
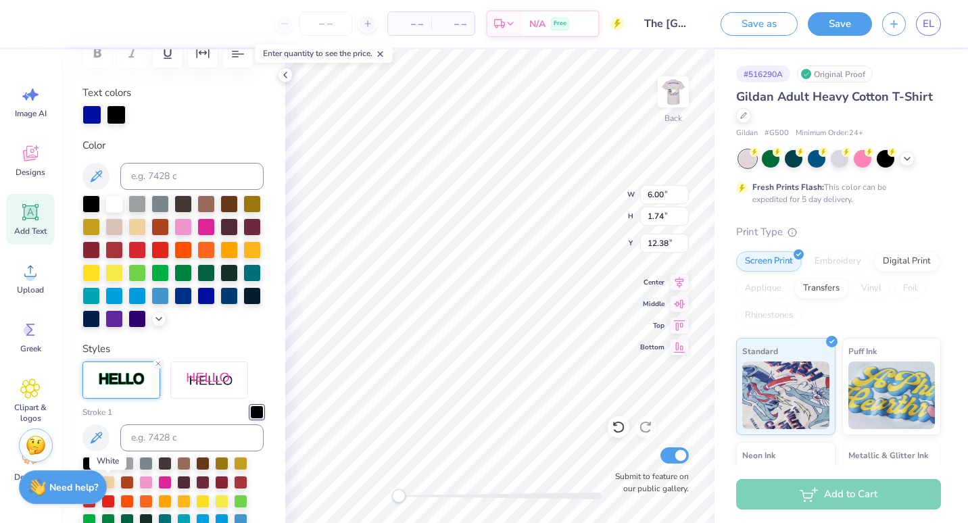
click at [110, 469] on div at bounding box center [108, 463] width 14 height 14
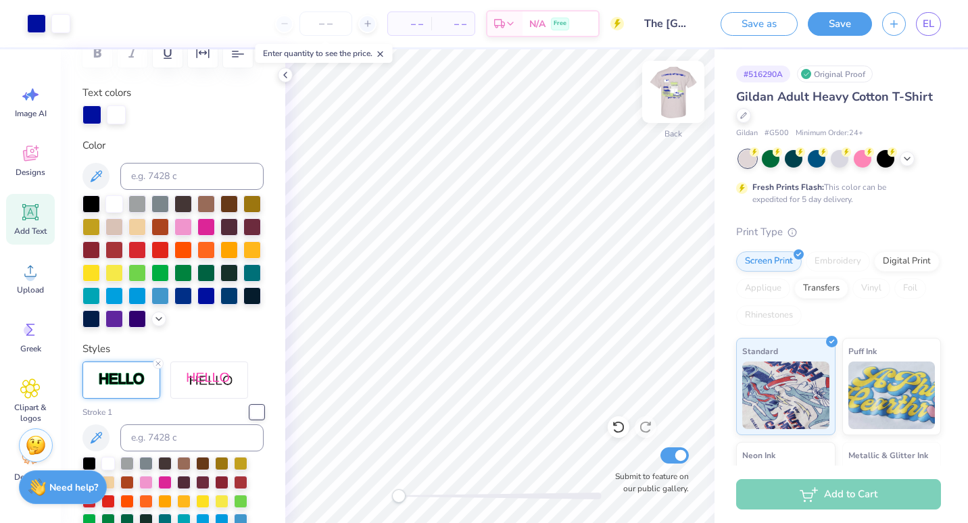
click at [674, 82] on img at bounding box center [673, 92] width 54 height 54
click at [621, 424] on icon at bounding box center [618, 428] width 11 height 12
click at [622, 425] on icon at bounding box center [618, 428] width 11 height 12
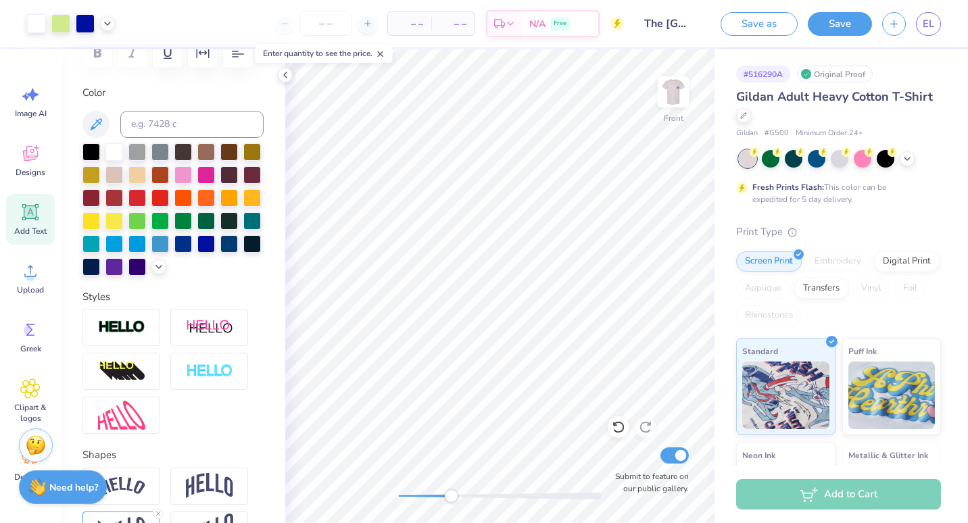
click at [496, 488] on div "Front Submit to feature on our public gallery." at bounding box center [499, 286] width 429 height 474
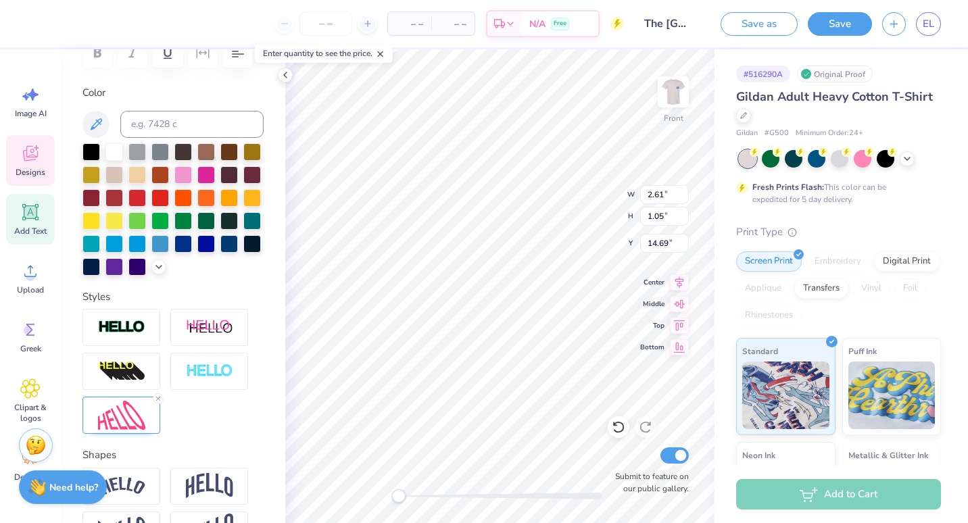
click at [387, 498] on div "Front W 2.61 2.61 " H 1.05 1.05 " Y 14.69 14.69 " Center Middle Top Bottom Subm…" at bounding box center [499, 286] width 429 height 474
type input "6.51"
type input "13.19"
type input "10.58"
type input "6.51"
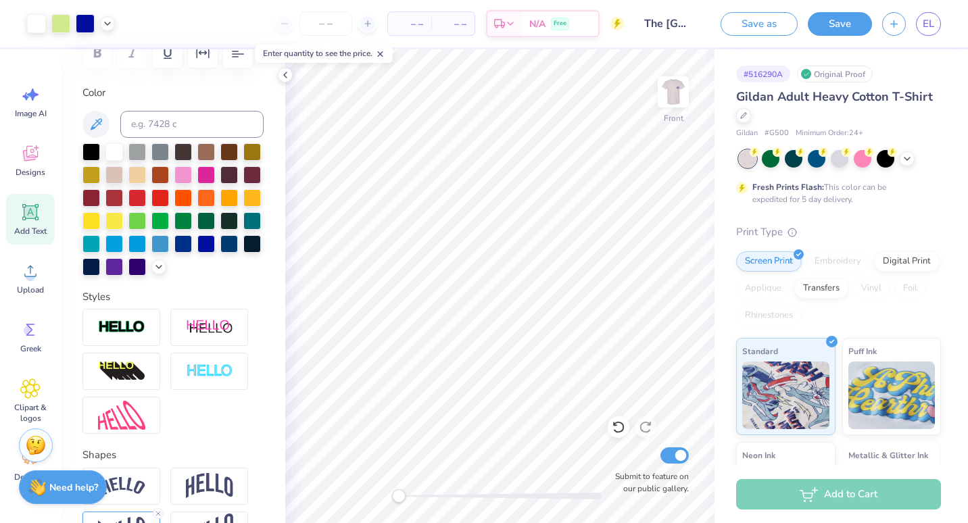
click at [686, 25] on input "The University of Kentucky : Ellie Lemen" at bounding box center [667, 23] width 66 height 27
drag, startPoint x: 692, startPoint y: 23, endPoint x: 644, endPoint y: 26, distance: 48.8
click at [644, 26] on input "The University of Kentucky : Ellie Lemen" at bounding box center [667, 23] width 66 height 27
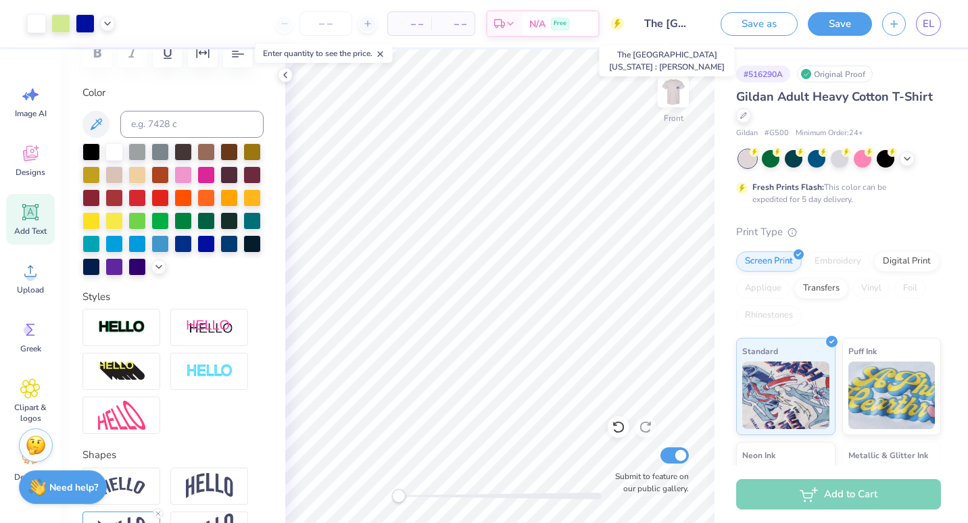
click at [642, 27] on input "The University of Kentucky : Ellie Lemen" at bounding box center [667, 23] width 66 height 27
click at [738, 24] on button "Save as" at bounding box center [759, 24] width 77 height 24
click at [664, 24] on input "The University of Kentucky : Ellie Lemen" at bounding box center [652, 23] width 66 height 27
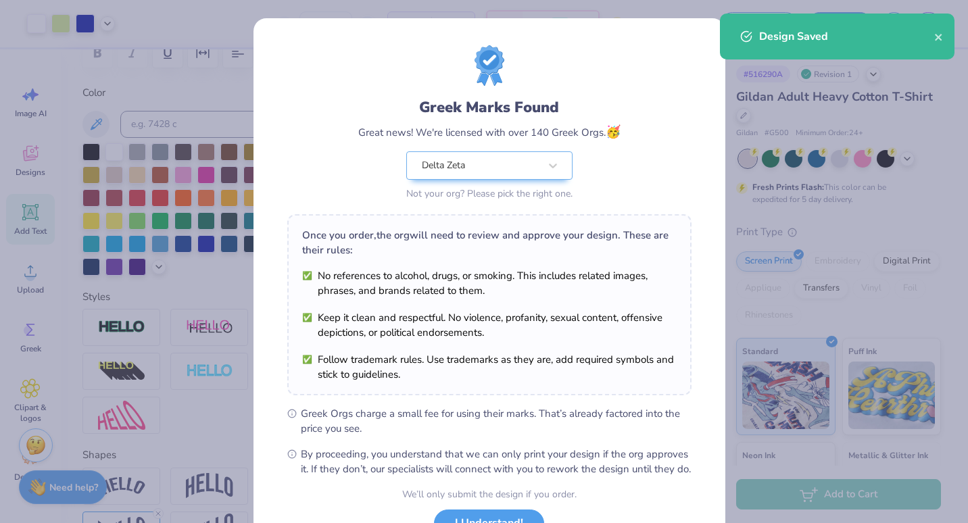
scroll to position [110, 0]
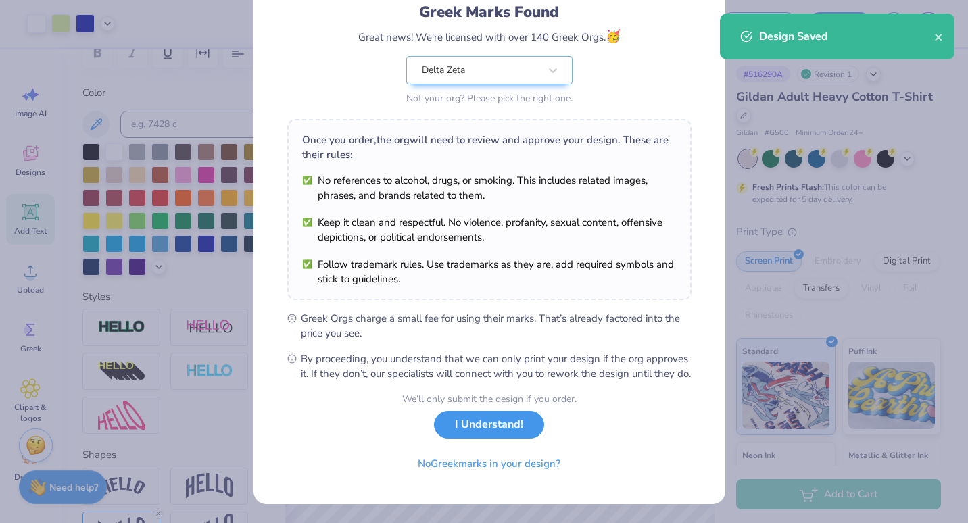
click at [466, 437] on button "I Understand!" at bounding box center [489, 425] width 110 height 28
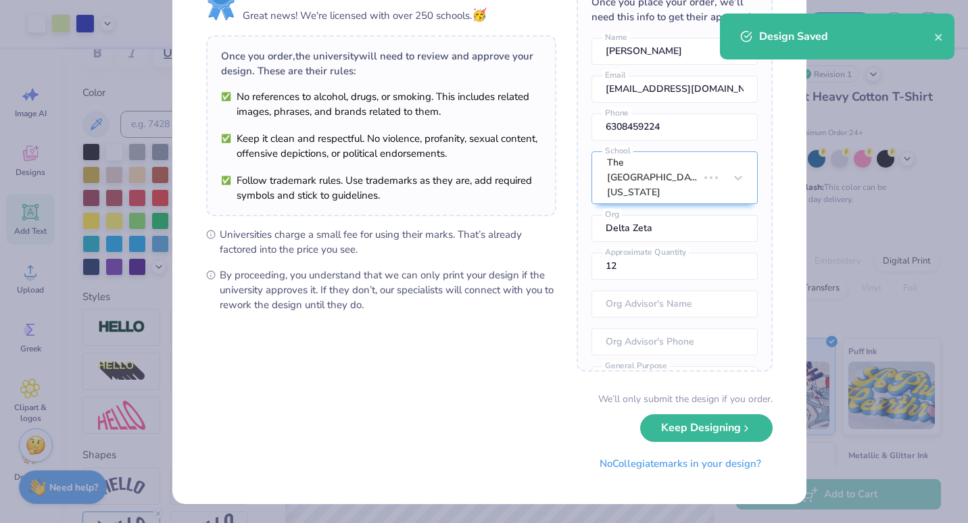
scroll to position [0, 0]
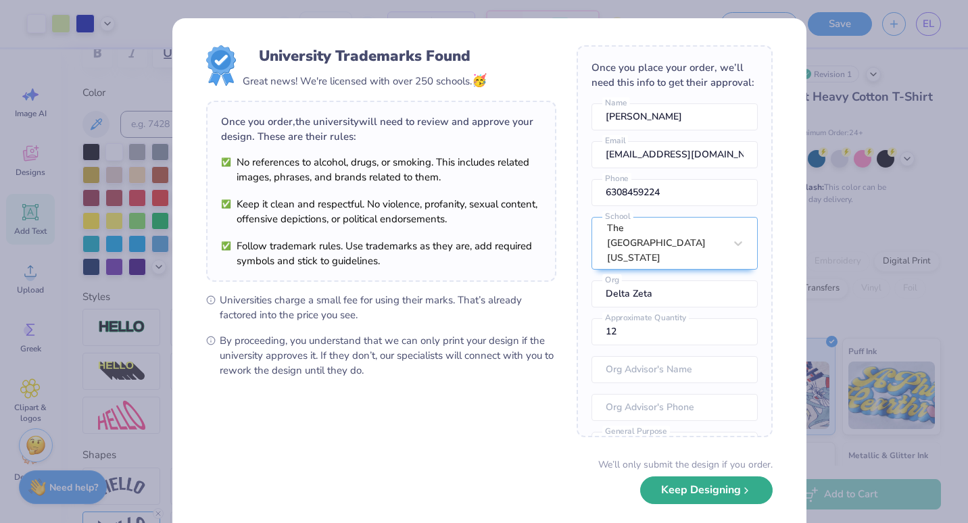
click at [697, 488] on button "Keep Designing" at bounding box center [706, 491] width 133 height 28
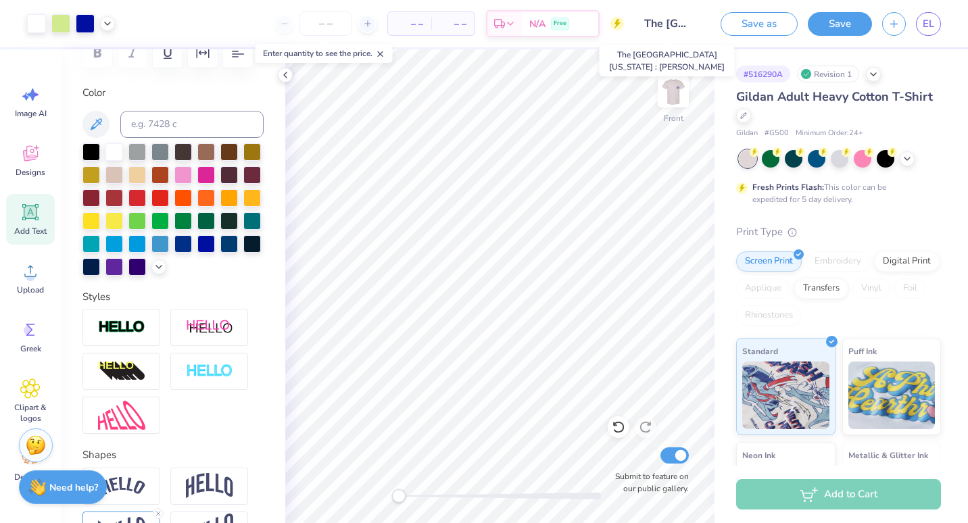
click at [671, 22] on input "The University of Kentucky : Ellie Lemen" at bounding box center [667, 23] width 66 height 27
click at [922, 20] on link "EL" at bounding box center [928, 24] width 25 height 24
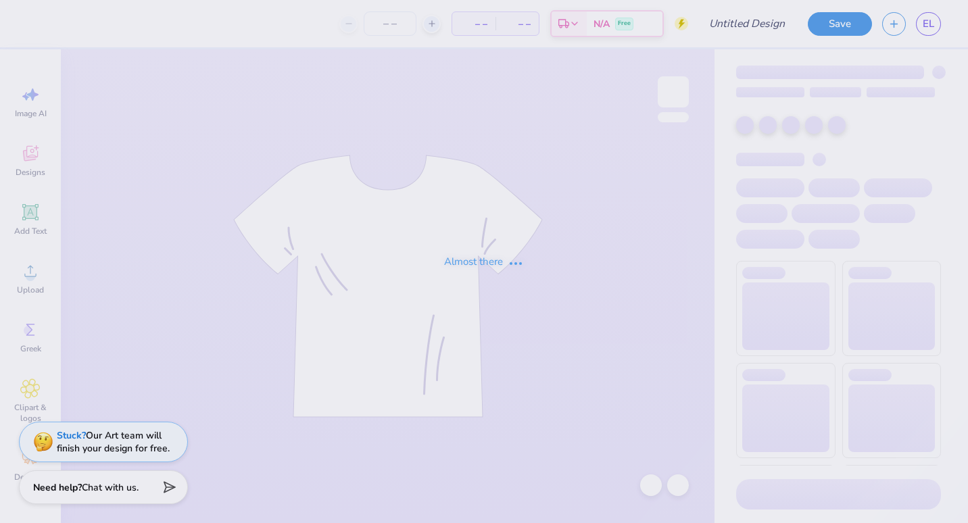
type input "parents weekend 2025"
type input "30"
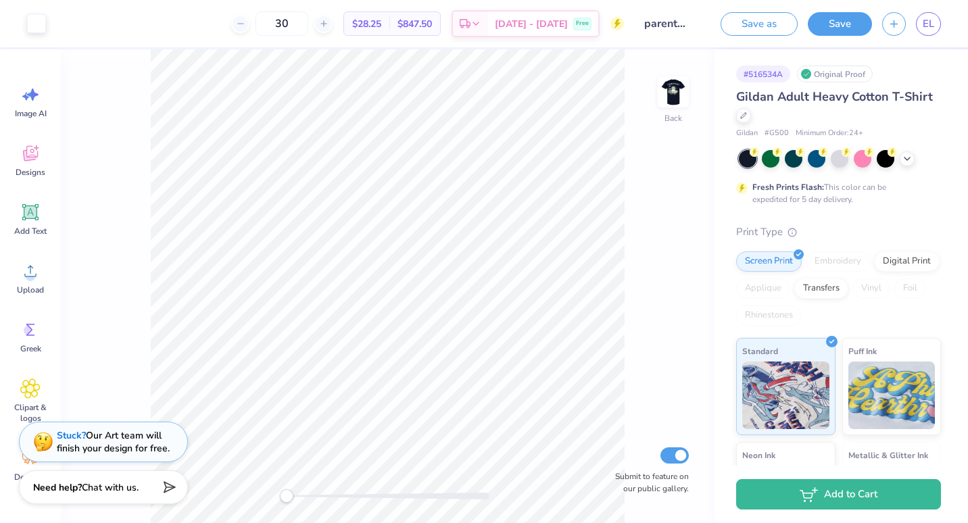
click at [99, 348] on div "Back Submit to feature on our public gallery." at bounding box center [388, 286] width 654 height 474
click at [57, 431] on strong "Stuck?" at bounding box center [71, 433] width 29 height 13
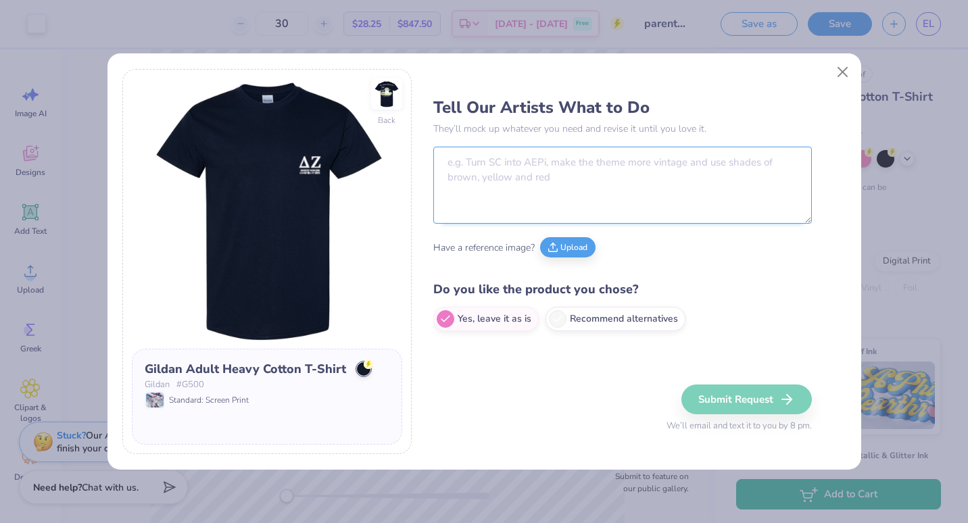
click at [479, 193] on textarea at bounding box center [622, 185] width 379 height 77
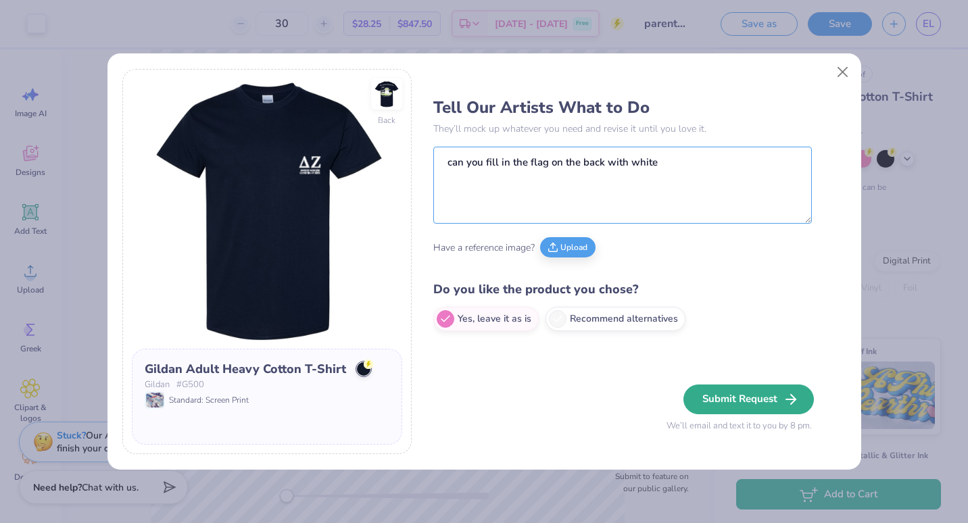
type textarea "can you fill in the flag on the back with white"
click at [723, 408] on button "Submit Request" at bounding box center [749, 400] width 130 height 30
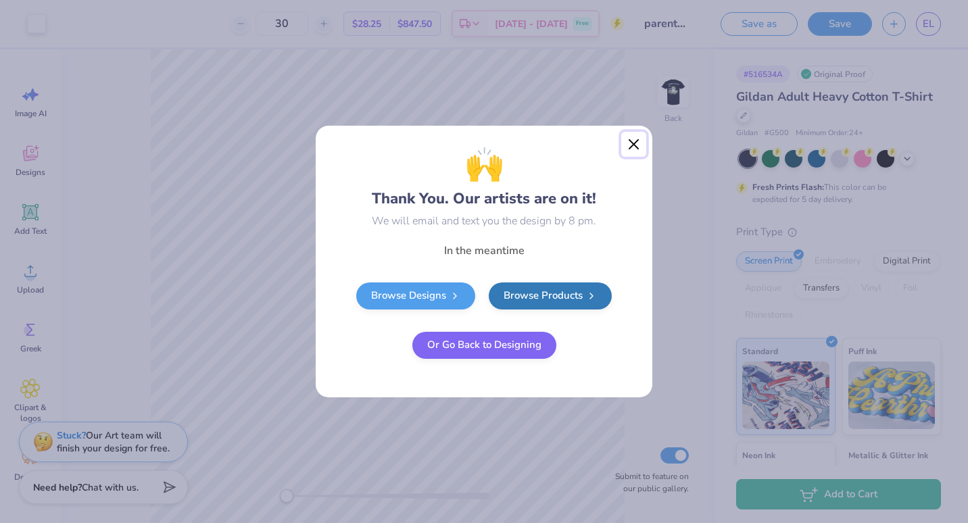
click at [636, 141] on button "Close" at bounding box center [634, 145] width 26 height 26
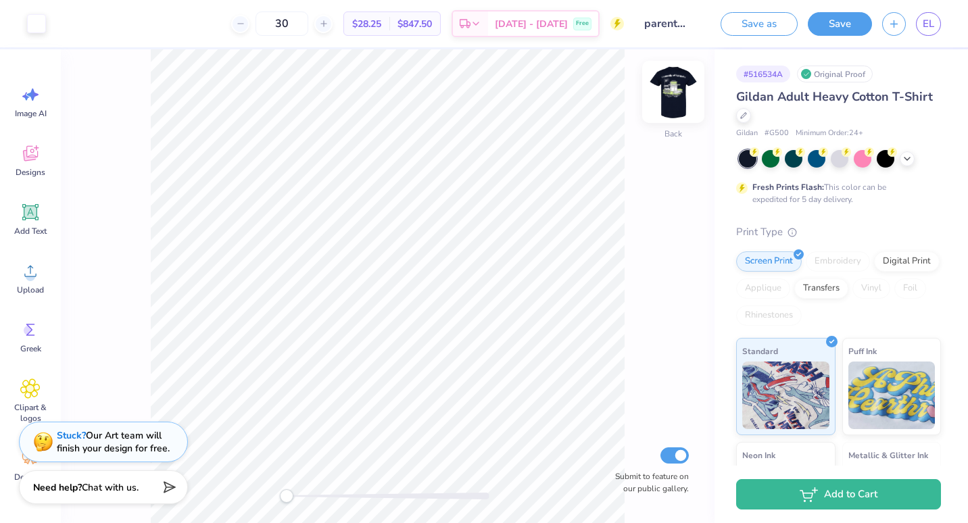
click at [672, 97] on img at bounding box center [673, 92] width 54 height 54
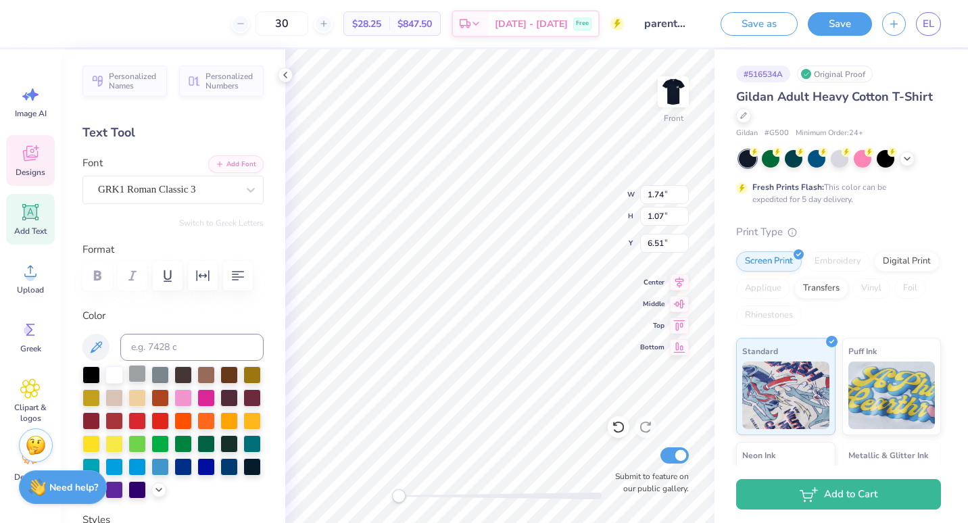
click at [139, 383] on div at bounding box center [172, 432] width 181 height 133
click at [135, 374] on div at bounding box center [137, 374] width 18 height 18
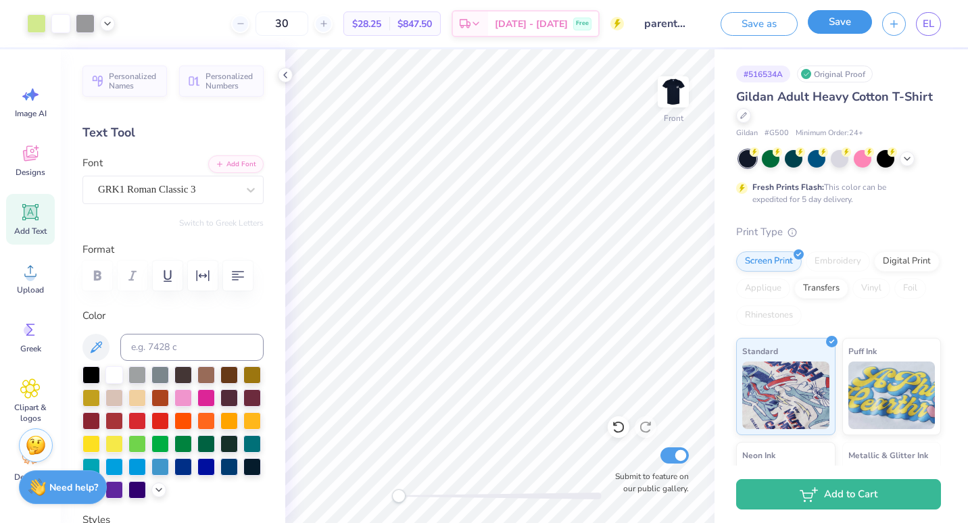
click at [835, 17] on button "Save" at bounding box center [840, 22] width 64 height 24
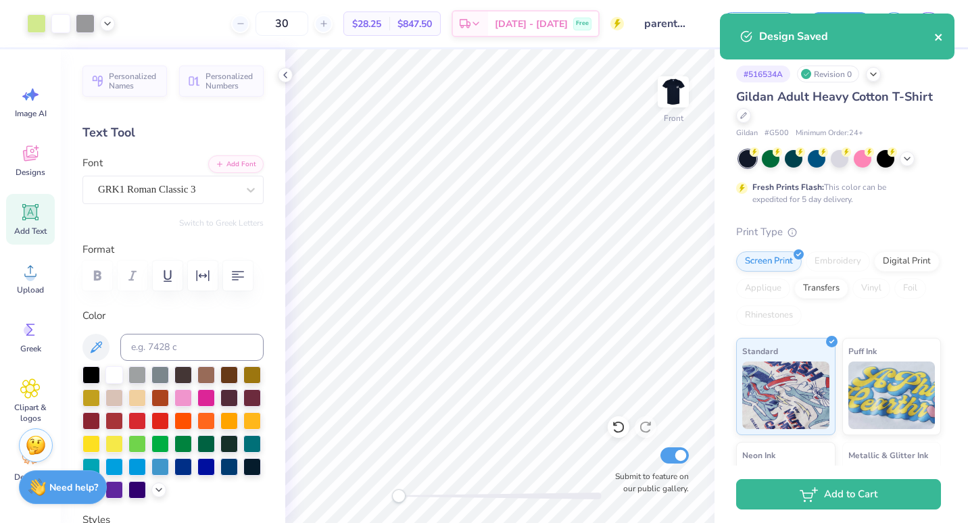
click at [935, 34] on icon "close" at bounding box center [938, 37] width 7 height 7
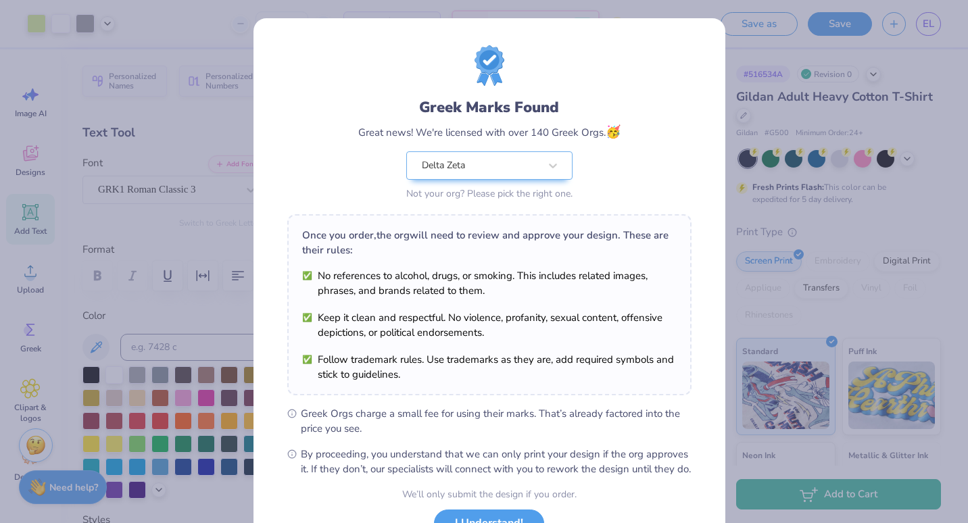
click at [932, 25] on body "Art colors 30 $28.25 Per Item $847.50 Total Est. Delivery [DATE] - [DATE] Free …" at bounding box center [484, 261] width 968 height 523
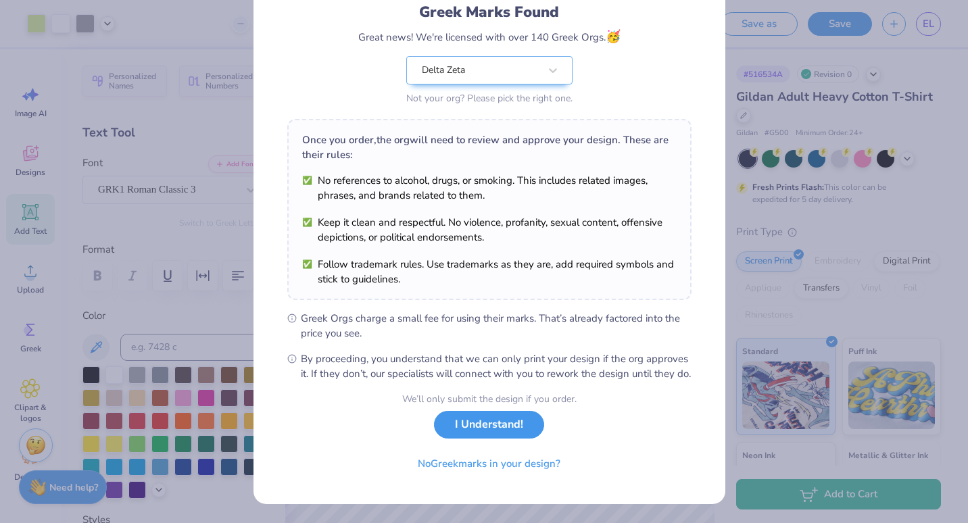
click at [500, 429] on button "I Understand!" at bounding box center [489, 425] width 110 height 28
select select "Member apparel for registered Student Organization / Department / School"
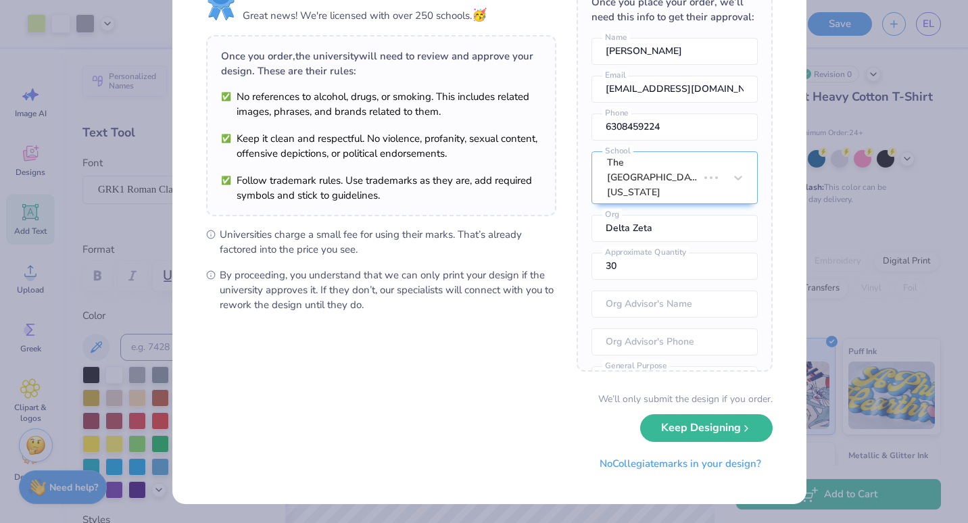
scroll to position [0, 0]
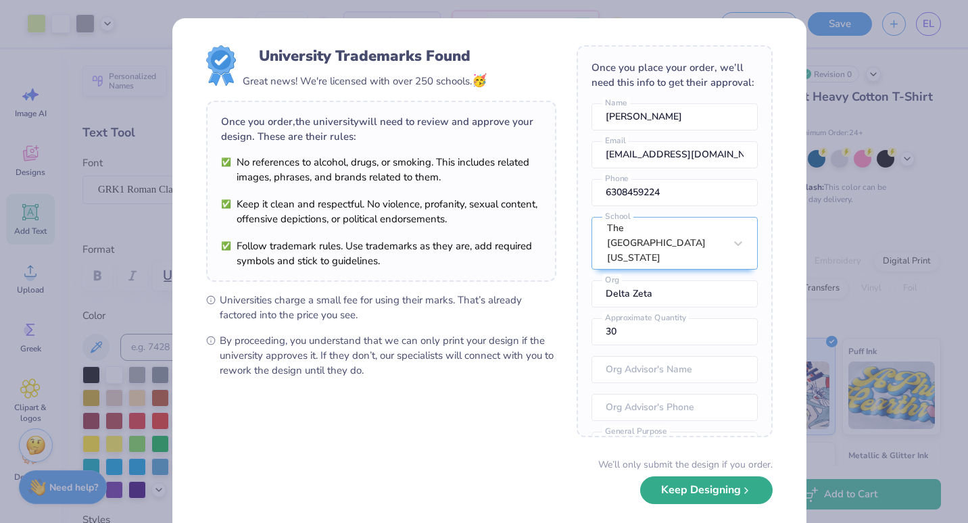
click at [721, 498] on button "Keep Designing" at bounding box center [706, 491] width 133 height 28
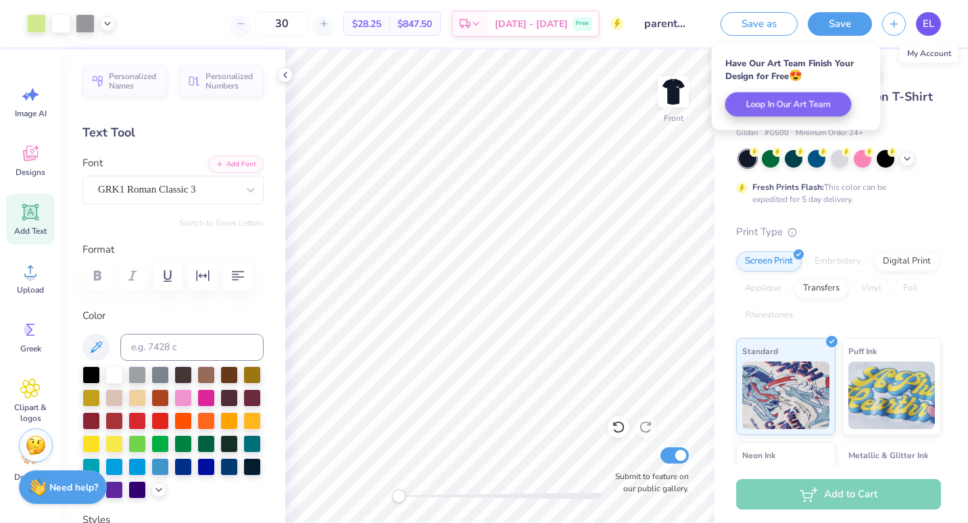
click at [933, 22] on span "EL" at bounding box center [928, 24] width 11 height 16
